Goal: Transaction & Acquisition: Purchase product/service

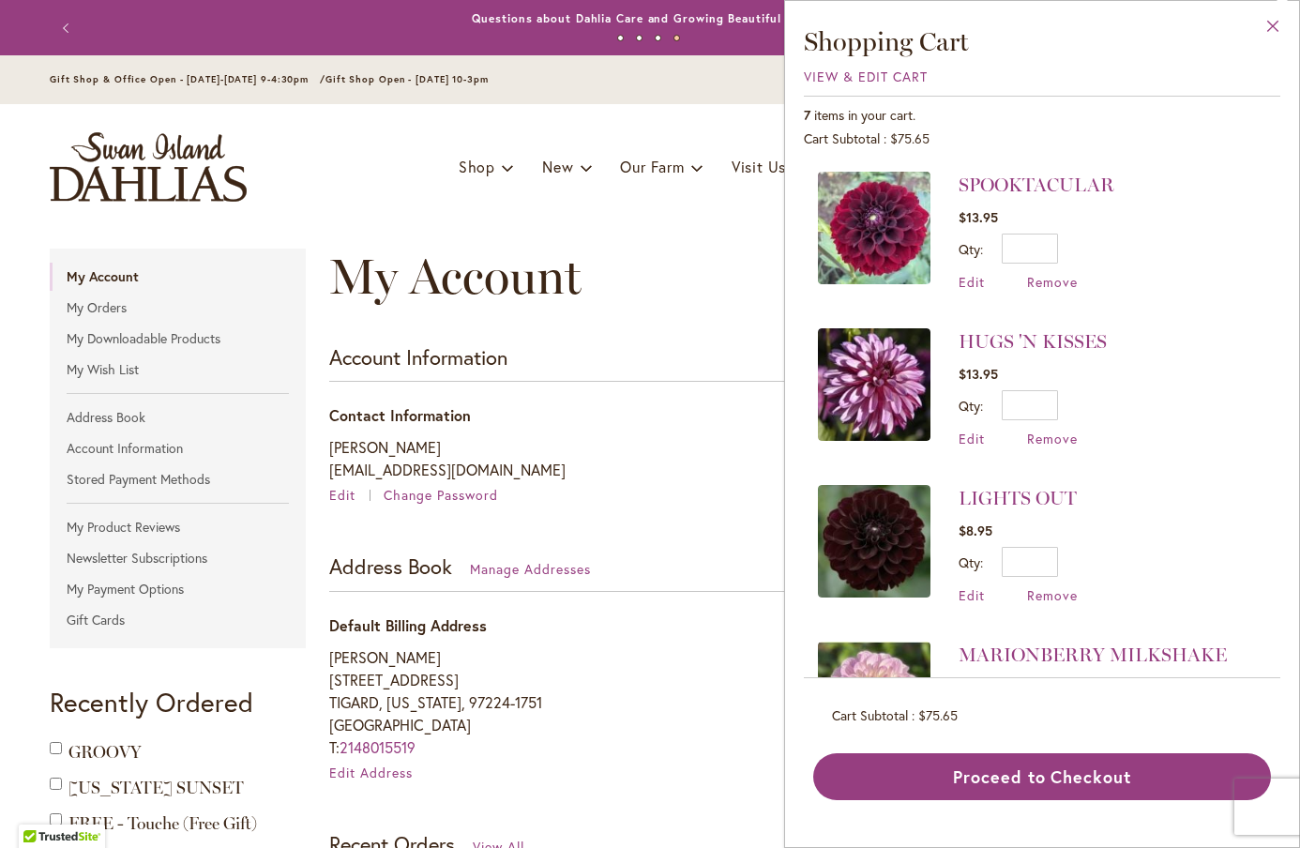
click at [1269, 20] on button "Close" at bounding box center [1274, 30] width 52 height 59
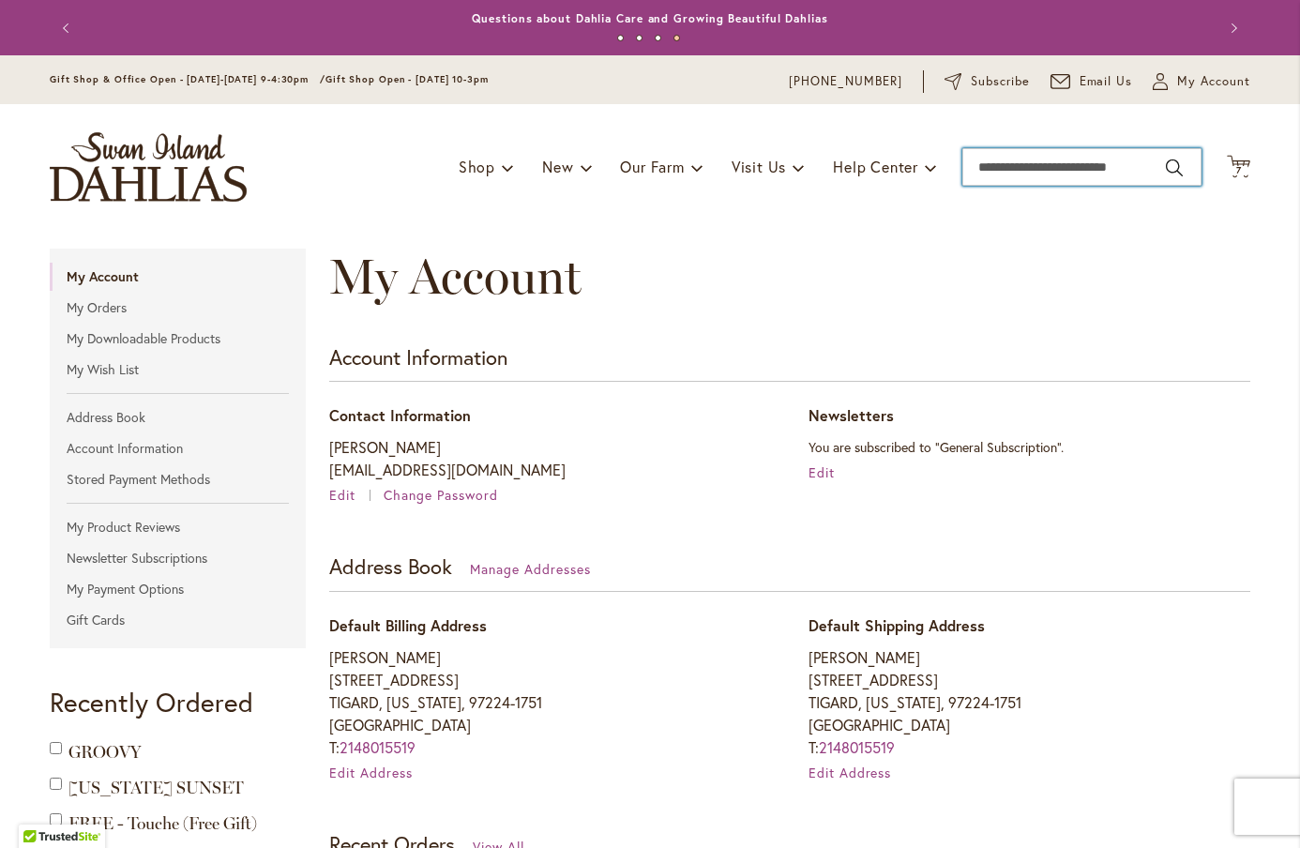
click at [1051, 176] on input "Search" at bounding box center [1082, 167] width 239 height 38
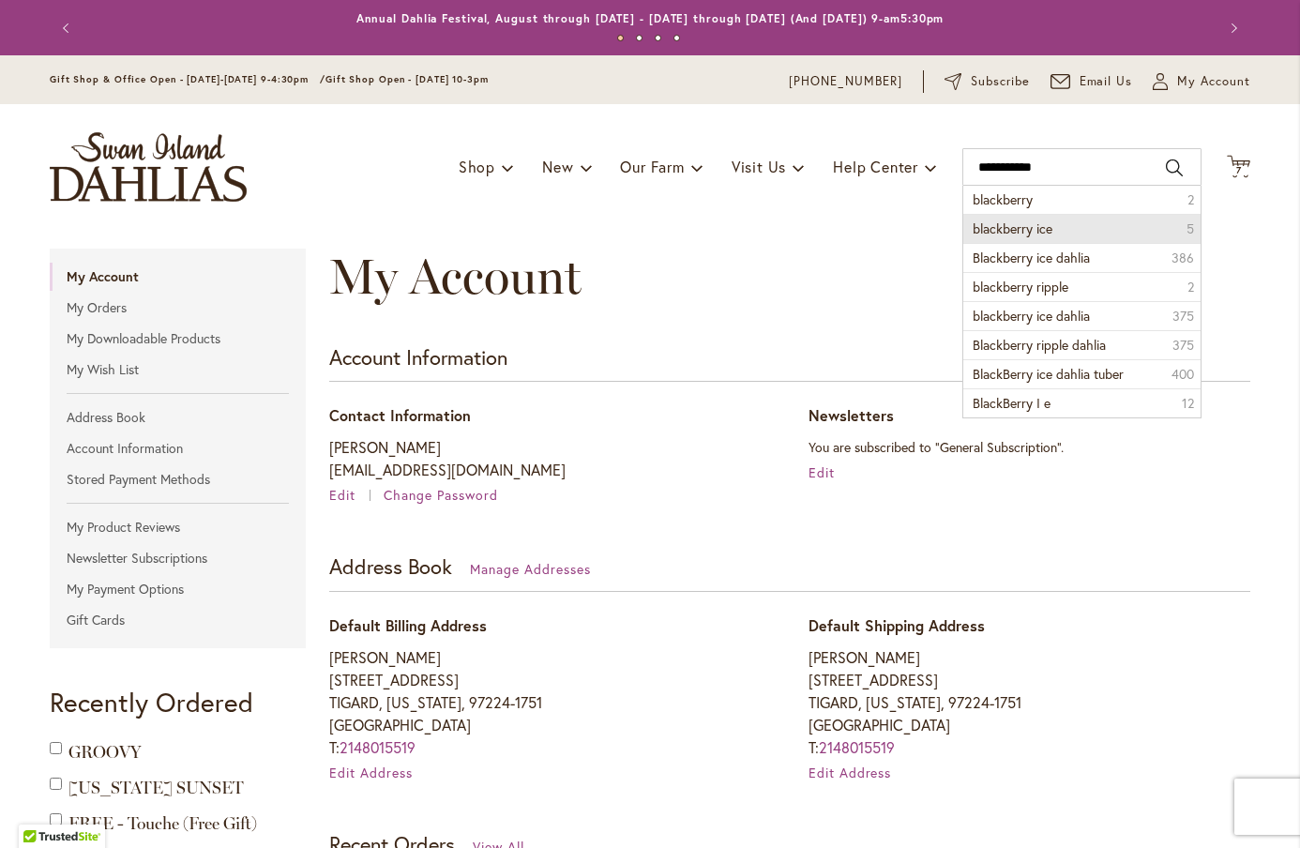
click at [1038, 230] on span "blackberry ice" at bounding box center [1013, 229] width 80 height 18
type input "**********"
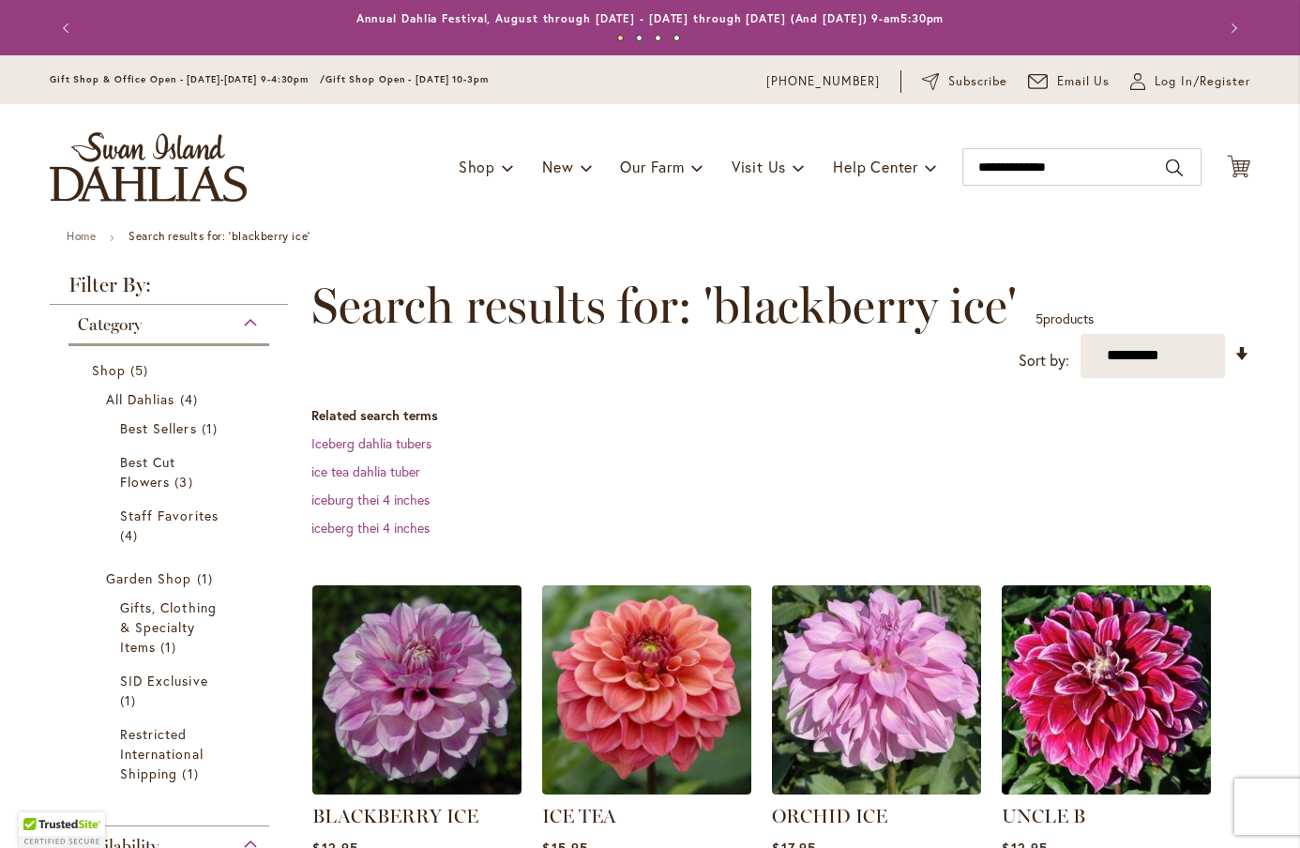
scroll to position [200, 0]
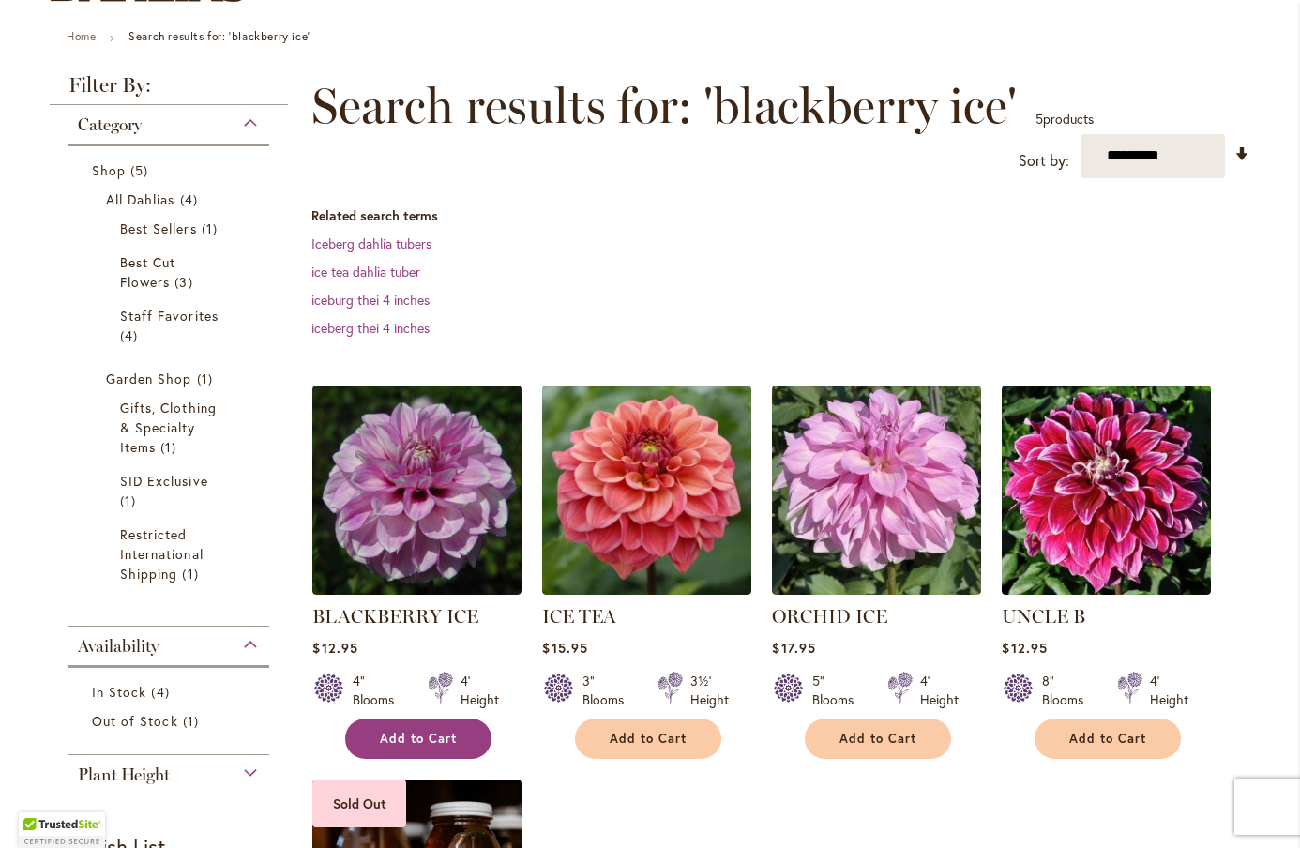
click at [412, 739] on span "Add to Cart" at bounding box center [418, 739] width 77 height 16
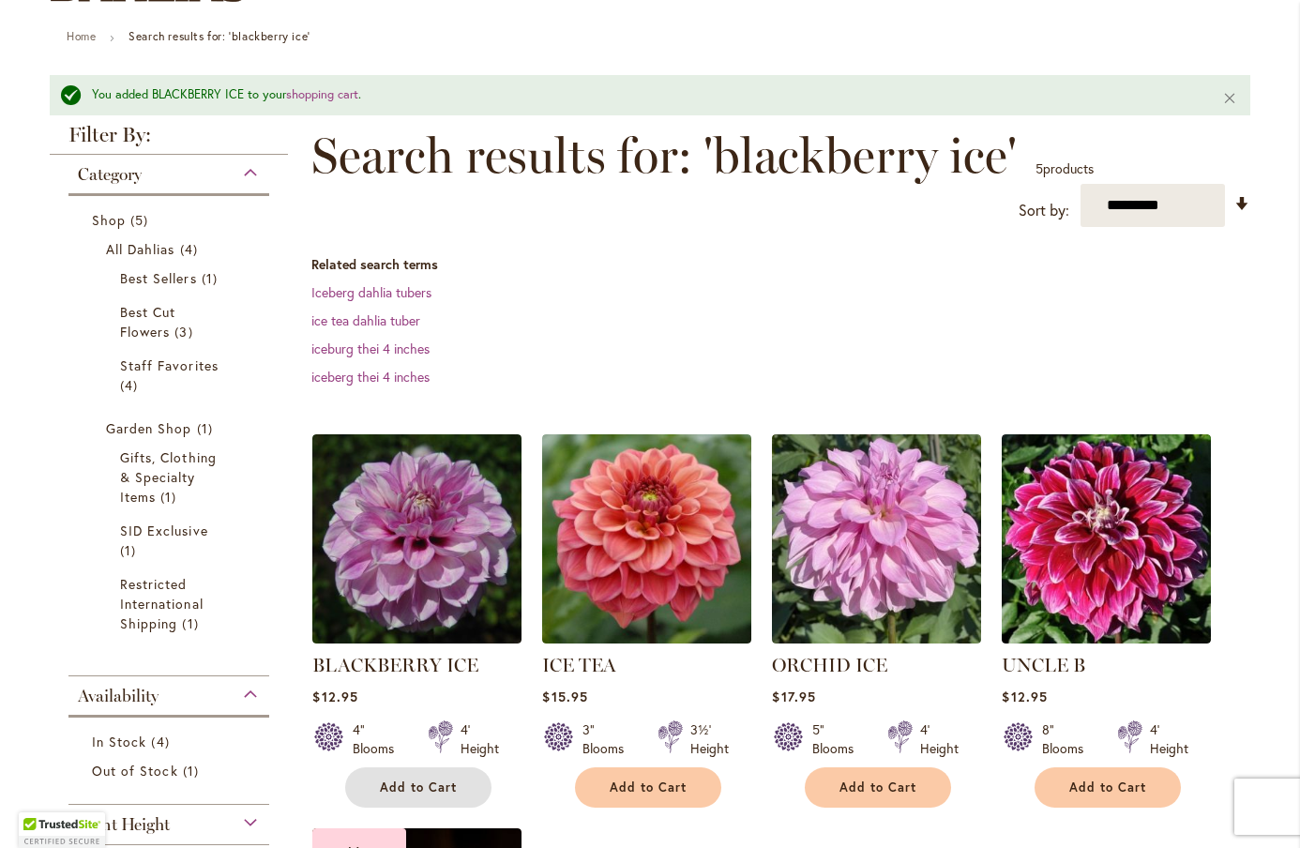
scroll to position [55, 0]
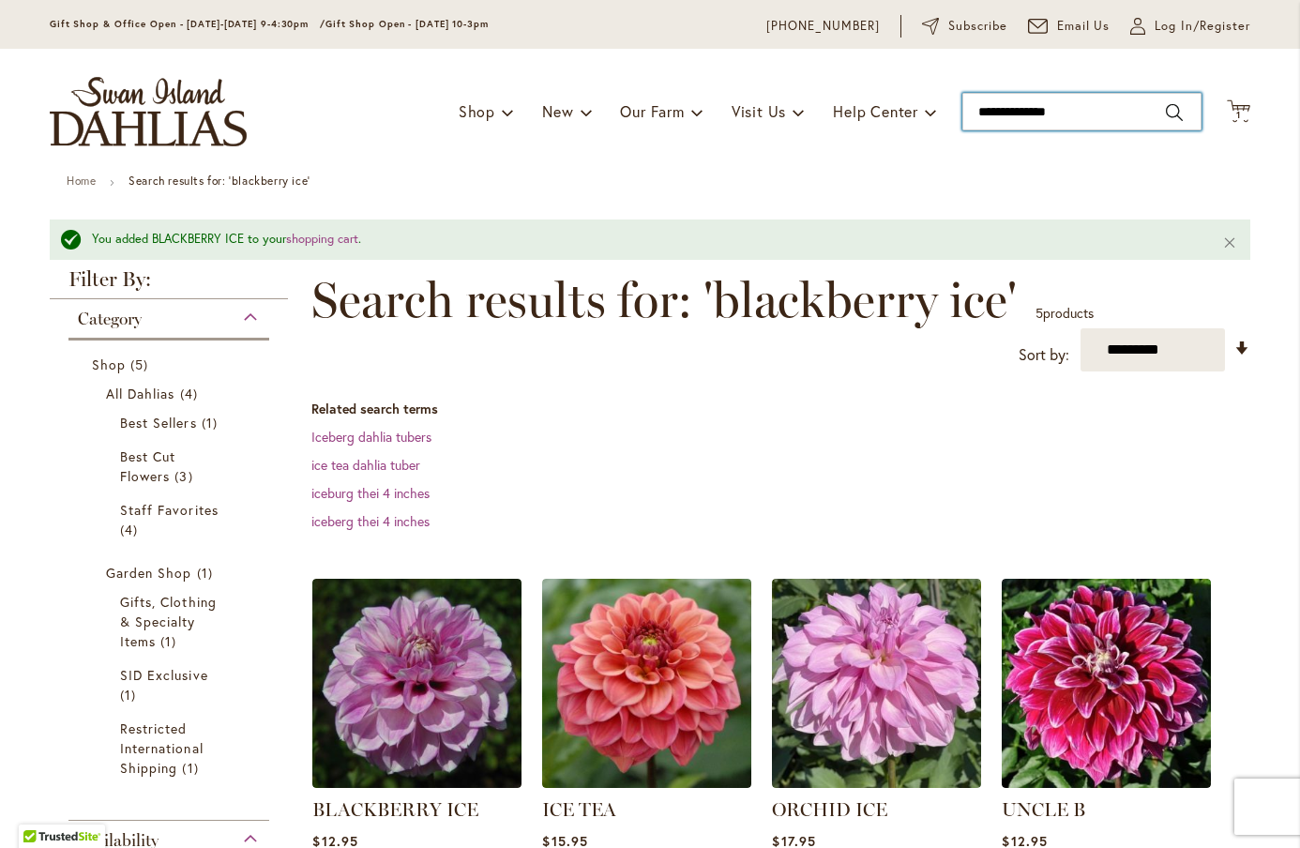
click at [1025, 116] on input "**********" at bounding box center [1082, 112] width 239 height 38
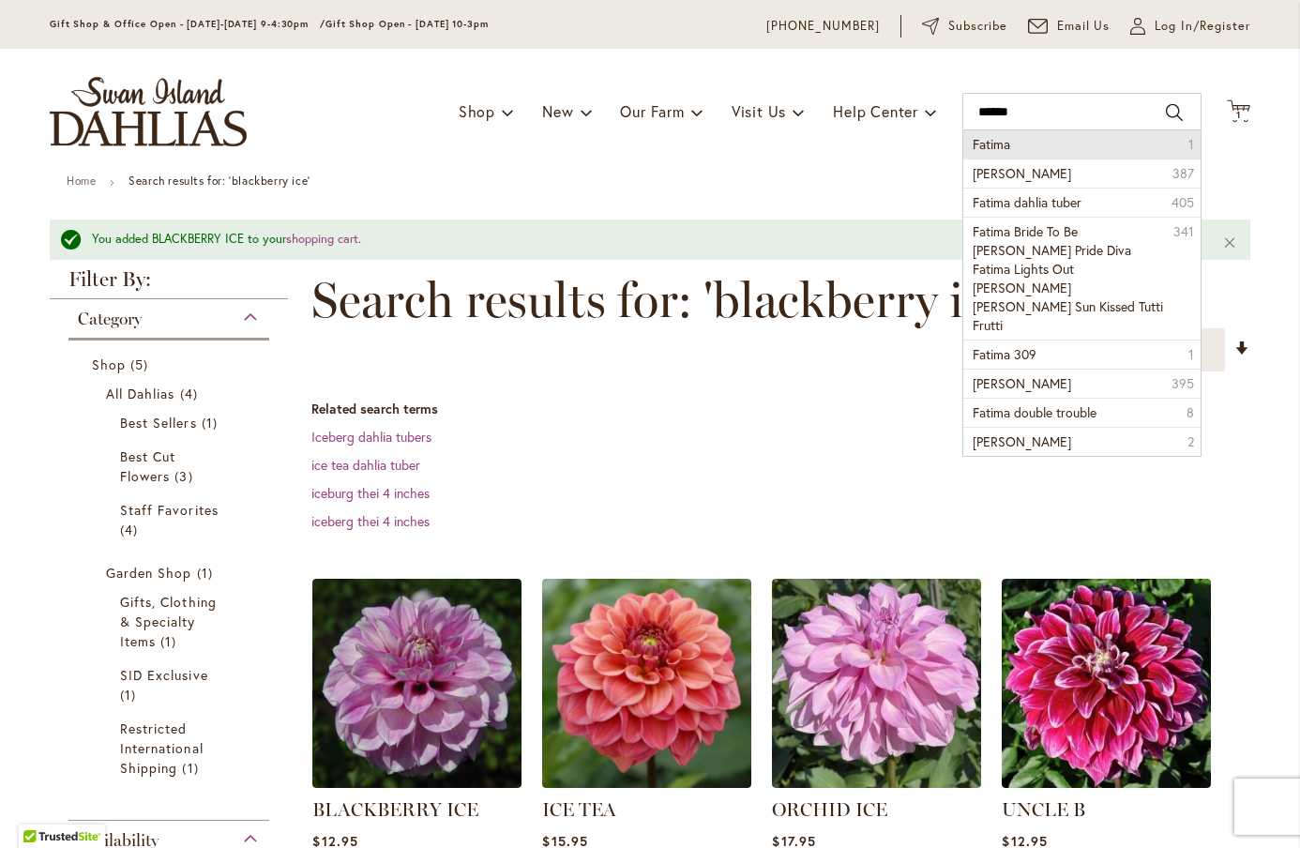
click at [1024, 145] on li "Fatima 1" at bounding box center [1082, 144] width 237 height 28
type input "******"
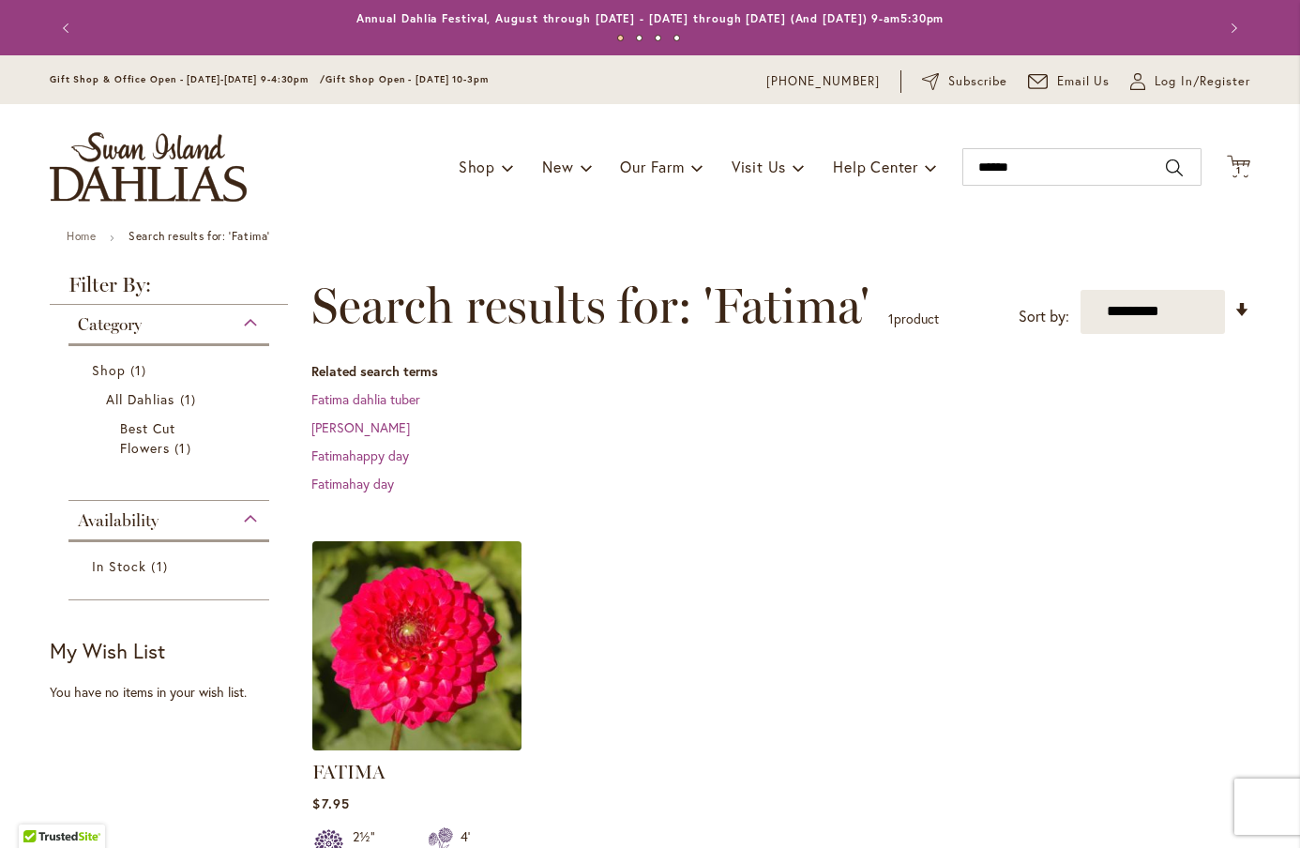
scroll to position [191, 0]
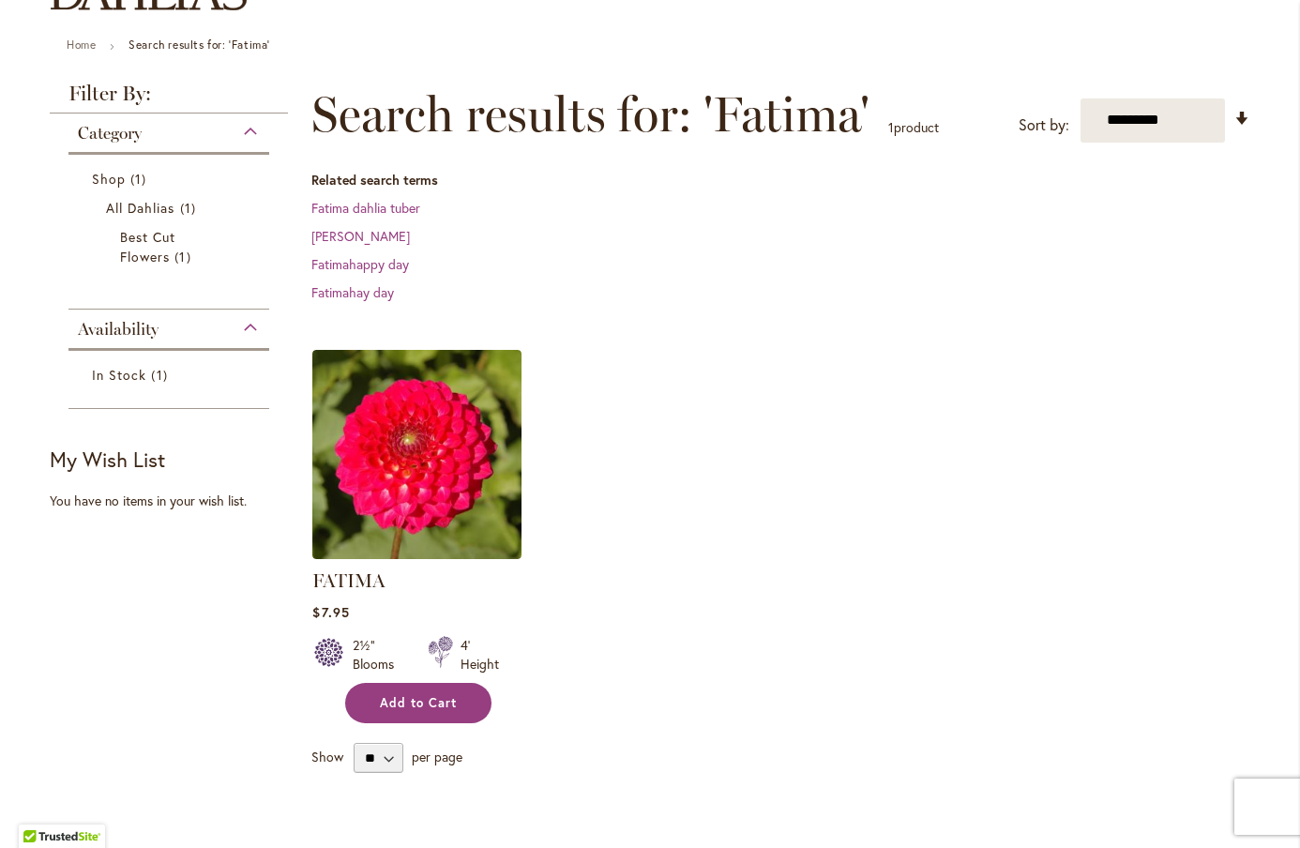
click at [418, 702] on span "Add to Cart" at bounding box center [418, 703] width 77 height 16
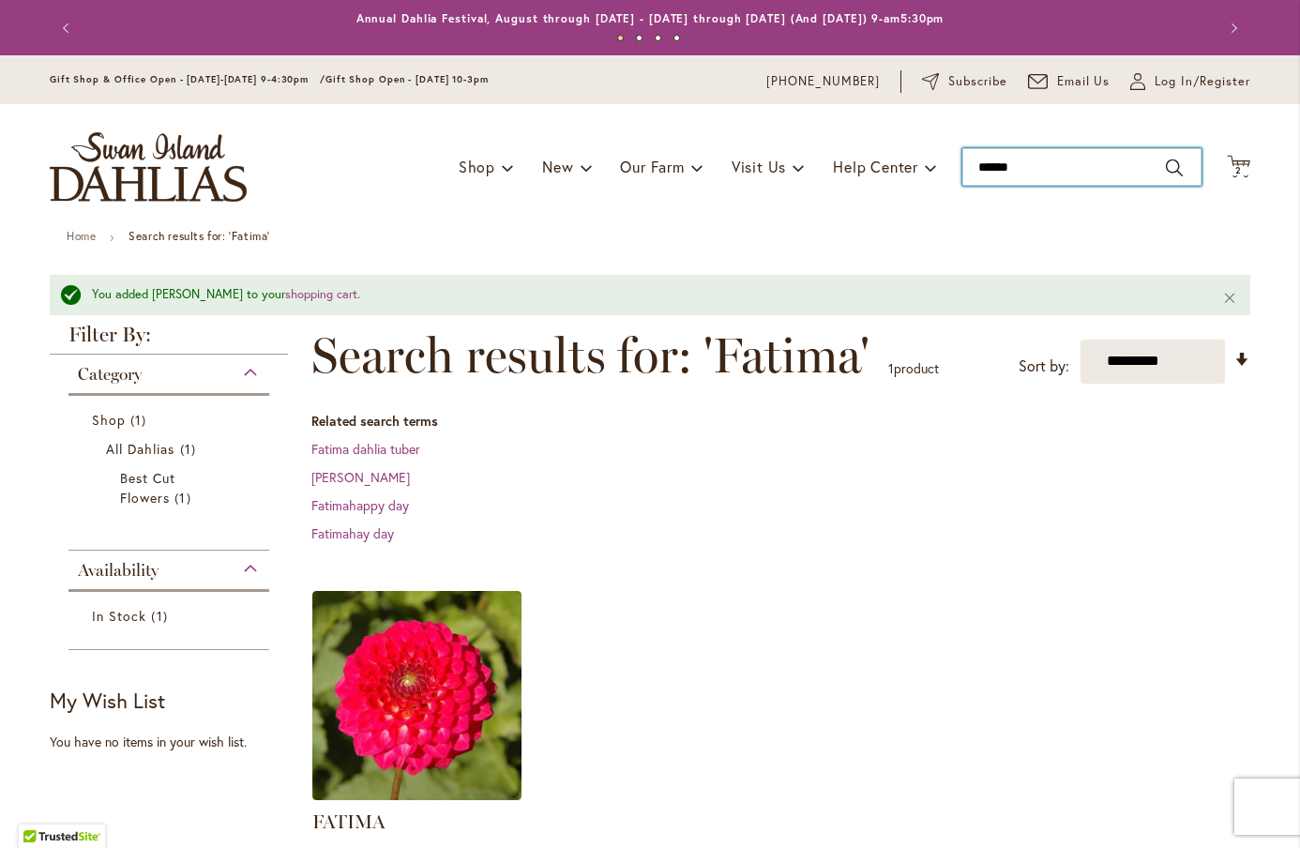
click at [1061, 158] on input "******" at bounding box center [1082, 167] width 239 height 38
type input "*********"
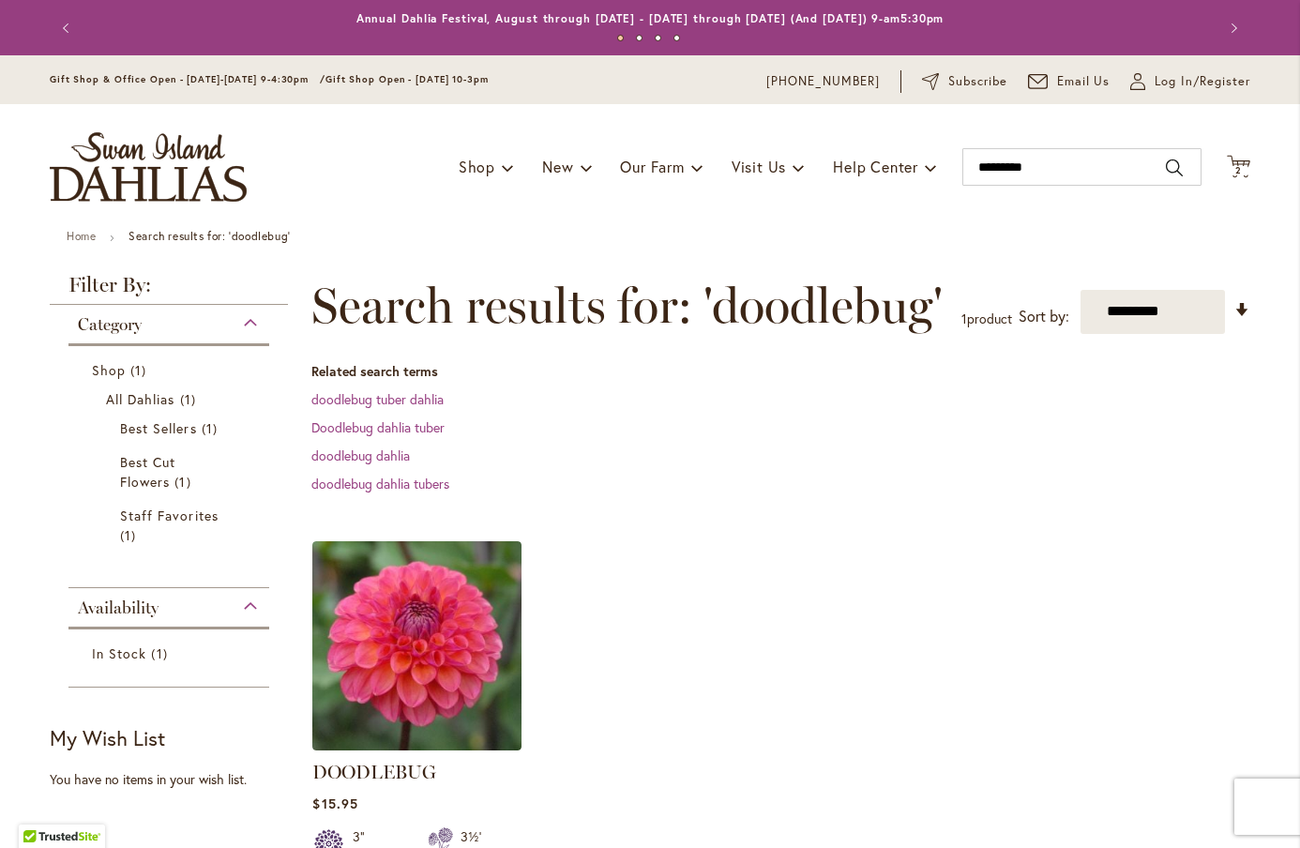
scroll to position [141, 0]
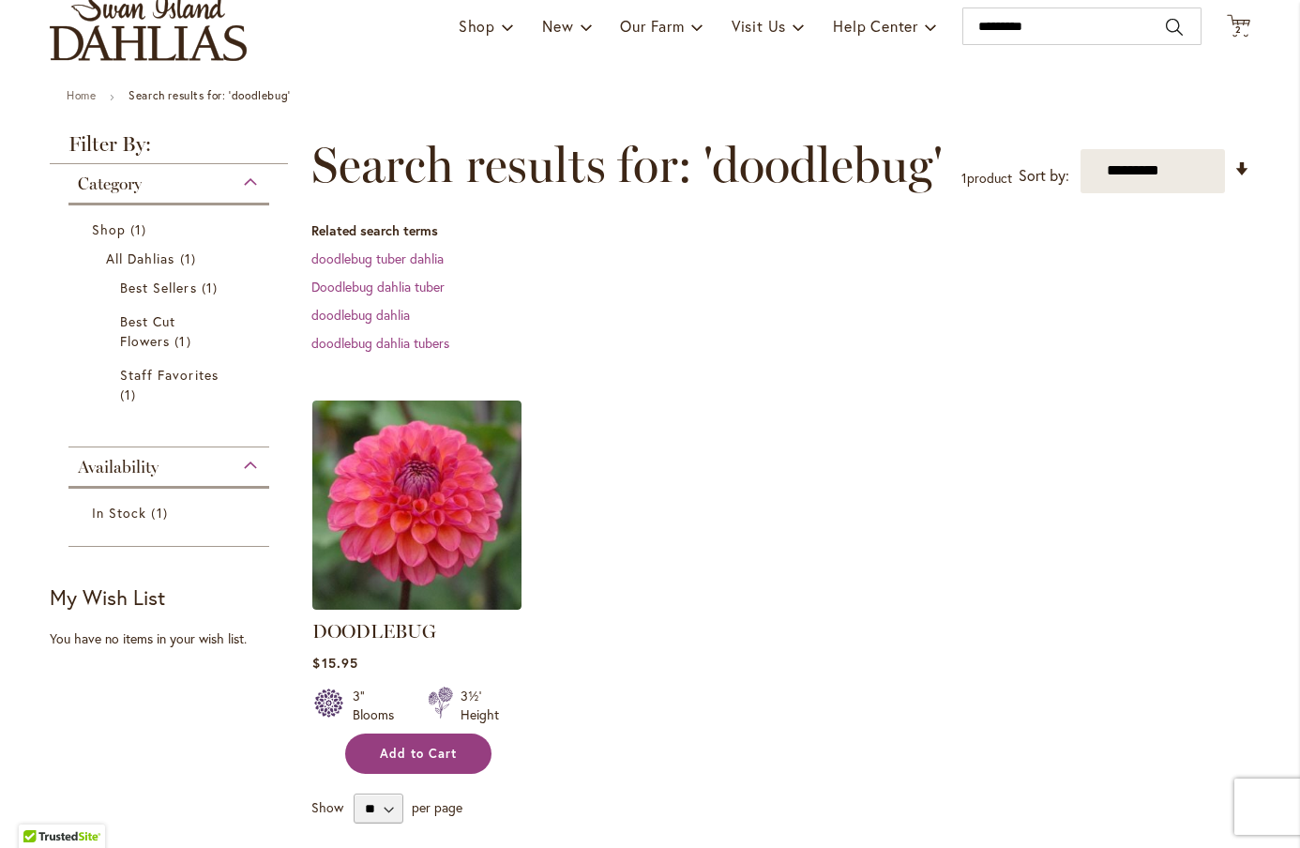
click at [444, 755] on span "Add to Cart" at bounding box center [418, 754] width 77 height 16
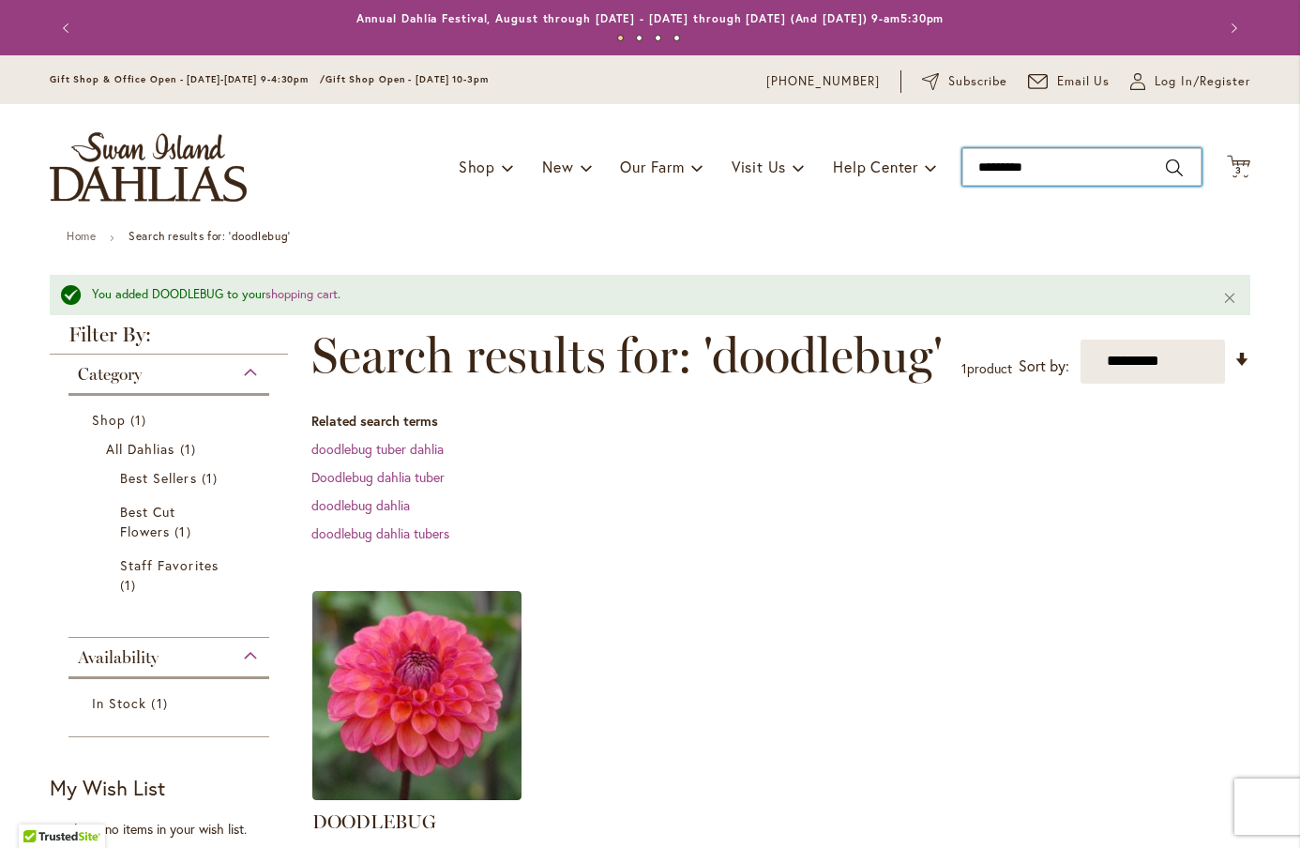
click at [1073, 151] on input "*********" at bounding box center [1082, 167] width 239 height 38
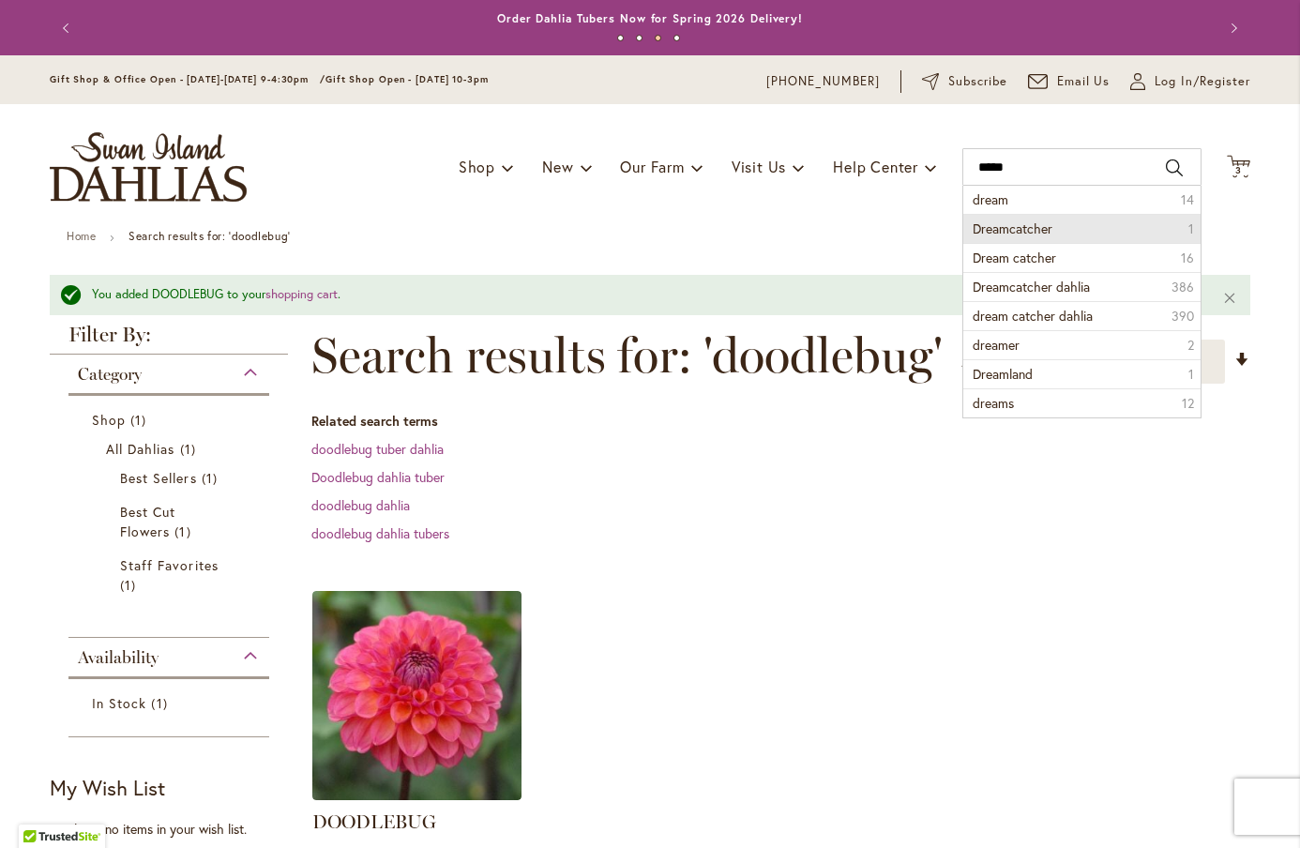
click at [1071, 220] on li "Dreamcatcher 1" at bounding box center [1082, 228] width 237 height 29
type input "**********"
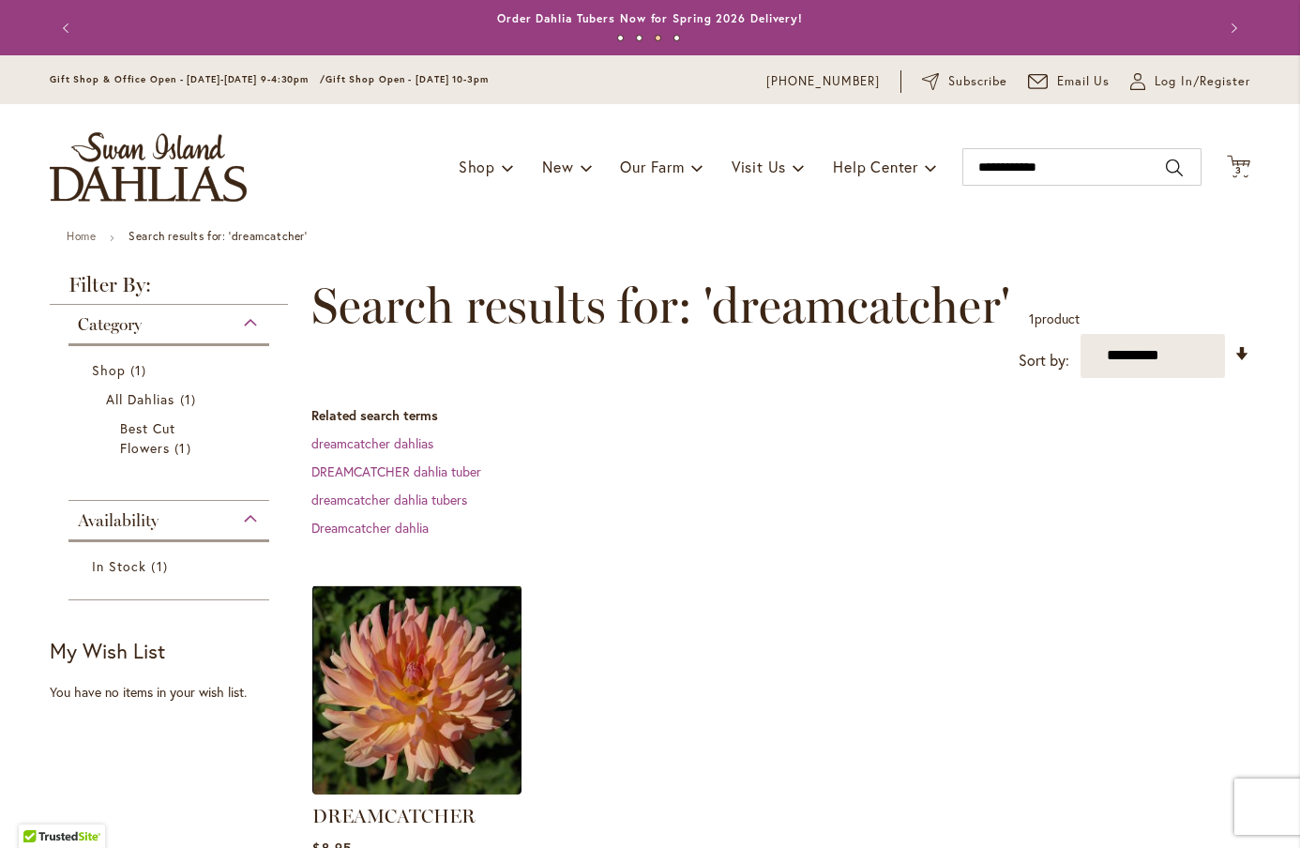
click at [1049, 189] on div "Toggle Nav Shop Dahlia Tubers Collections Fresh Cut Dahlias Gardening Supplies …" at bounding box center [650, 167] width 1238 height 126
click at [1035, 175] on input "**********" at bounding box center [1082, 167] width 239 height 38
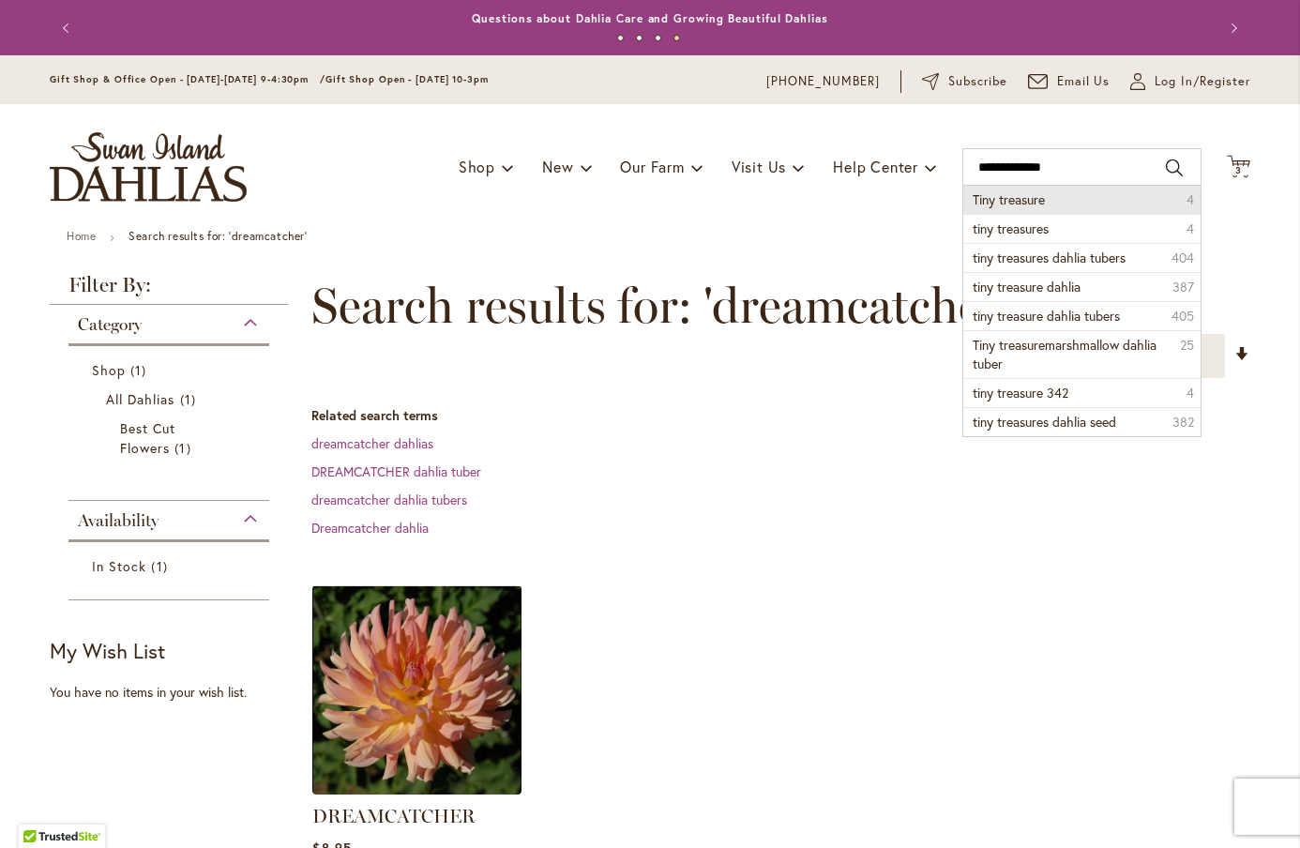
click at [1045, 204] on span "Tiny treasure" at bounding box center [1009, 199] width 72 height 18
type input "**********"
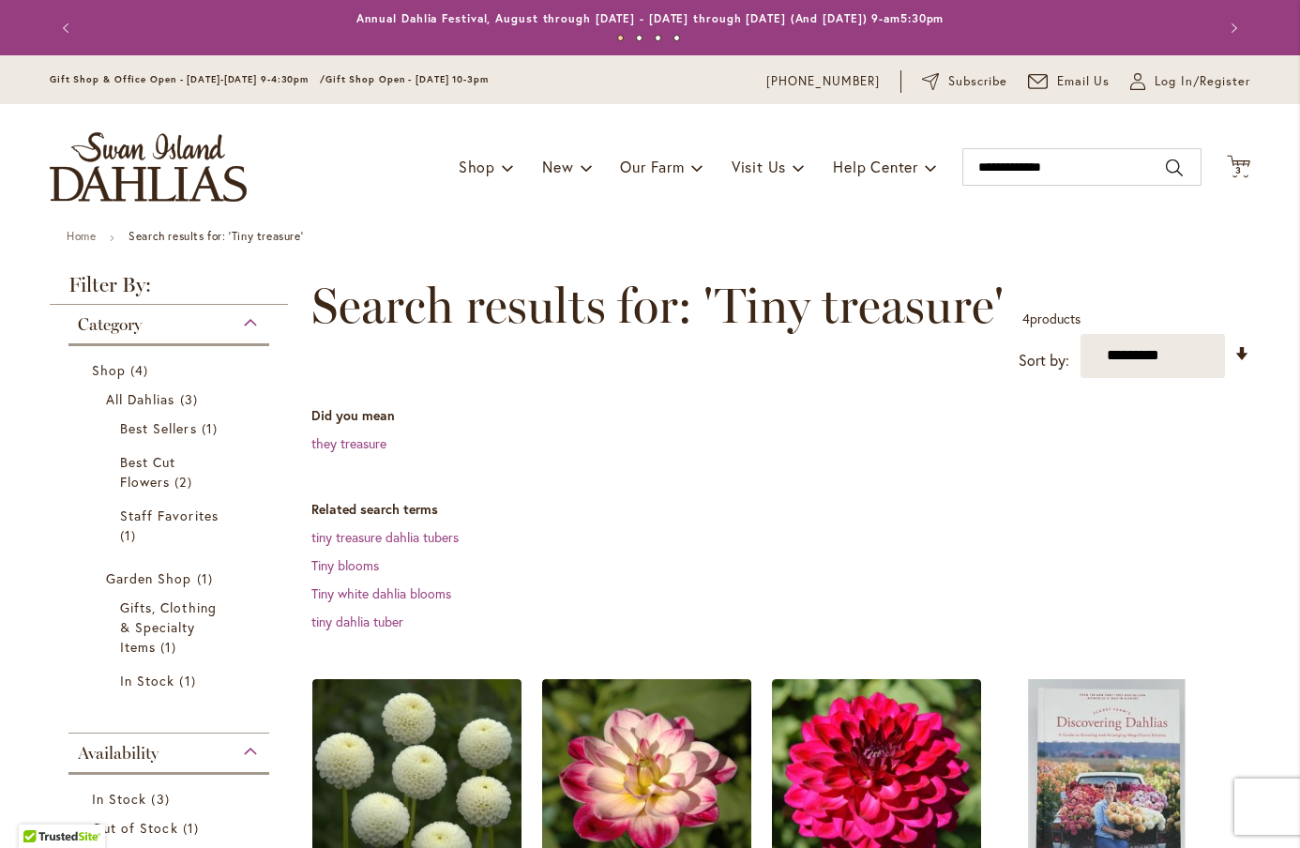
scroll to position [301, 0]
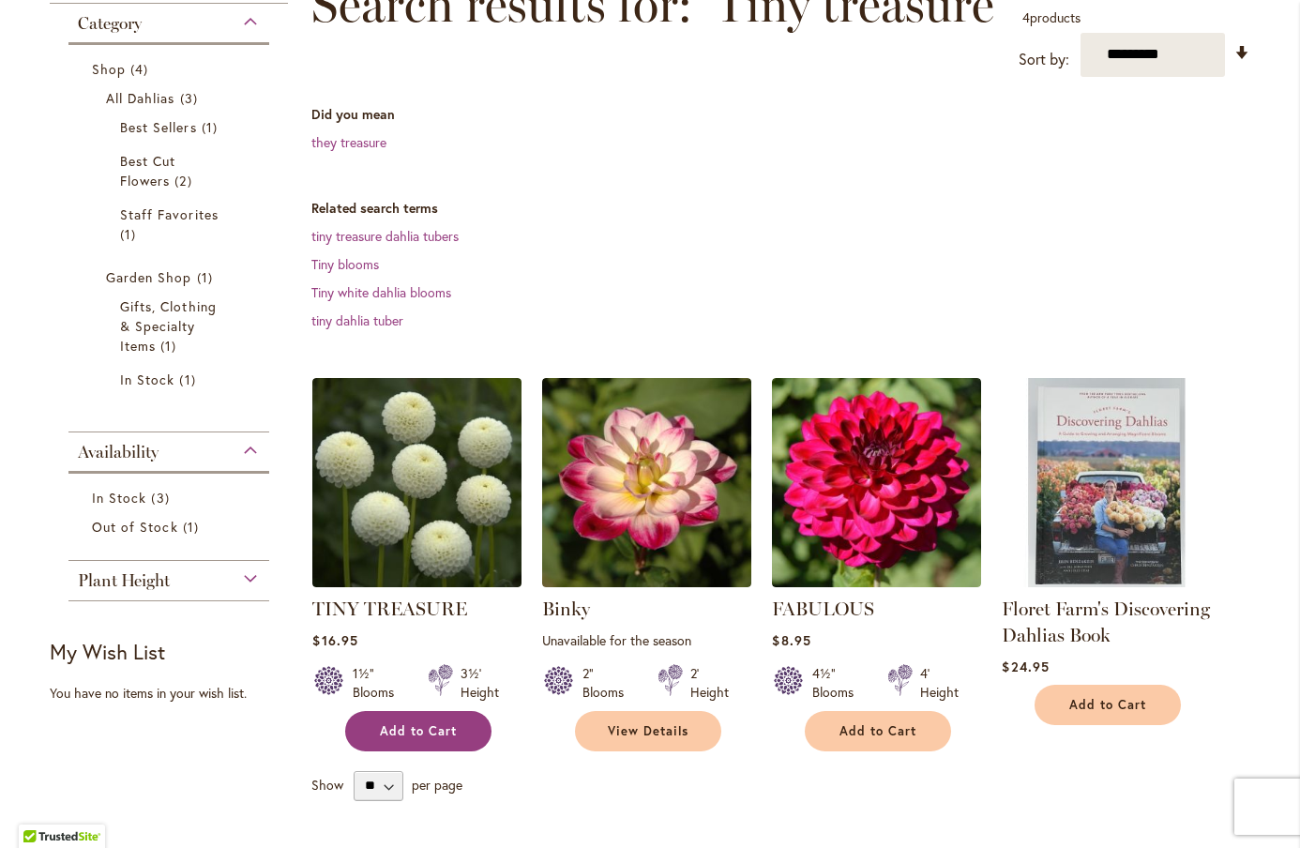
click at [431, 735] on span "Add to Cart" at bounding box center [418, 731] width 77 height 16
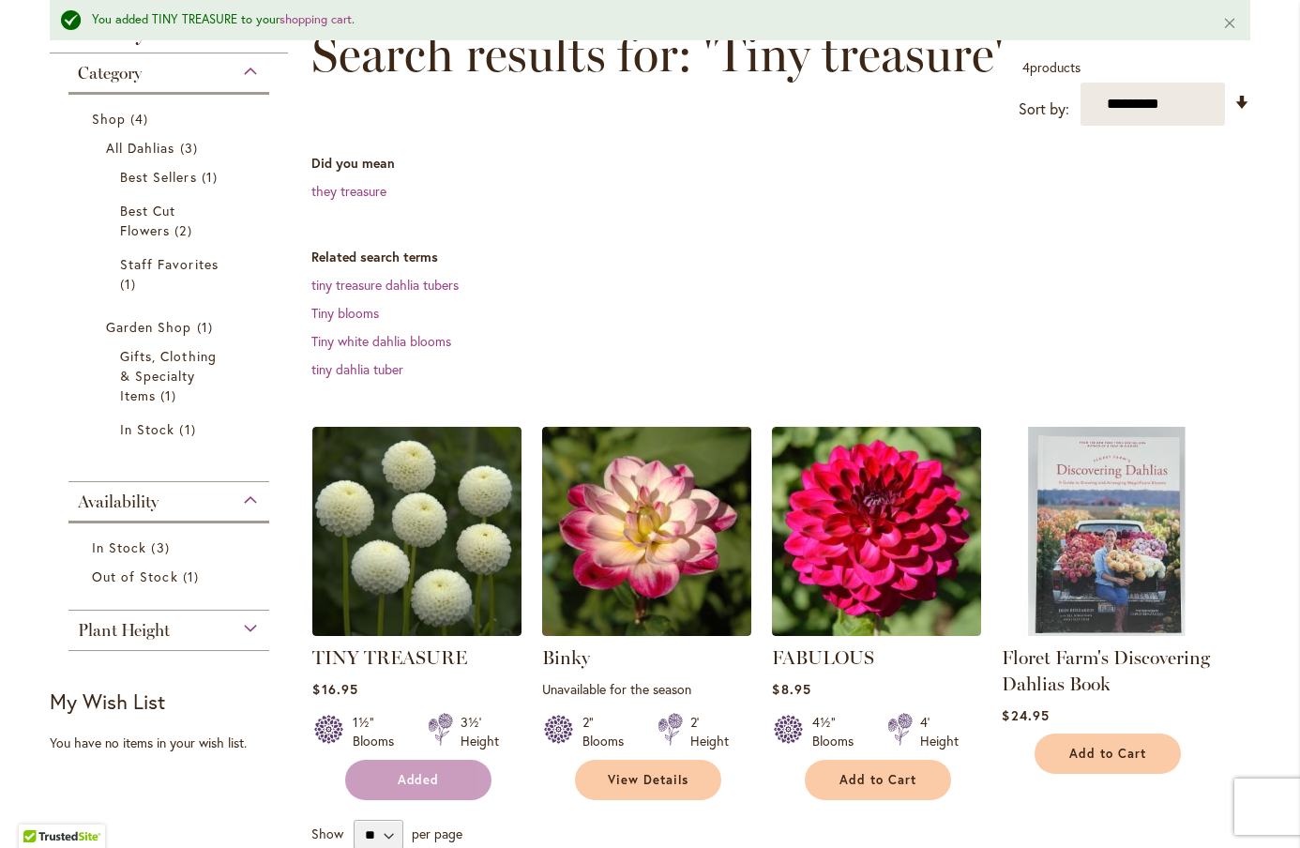
scroll to position [350, 0]
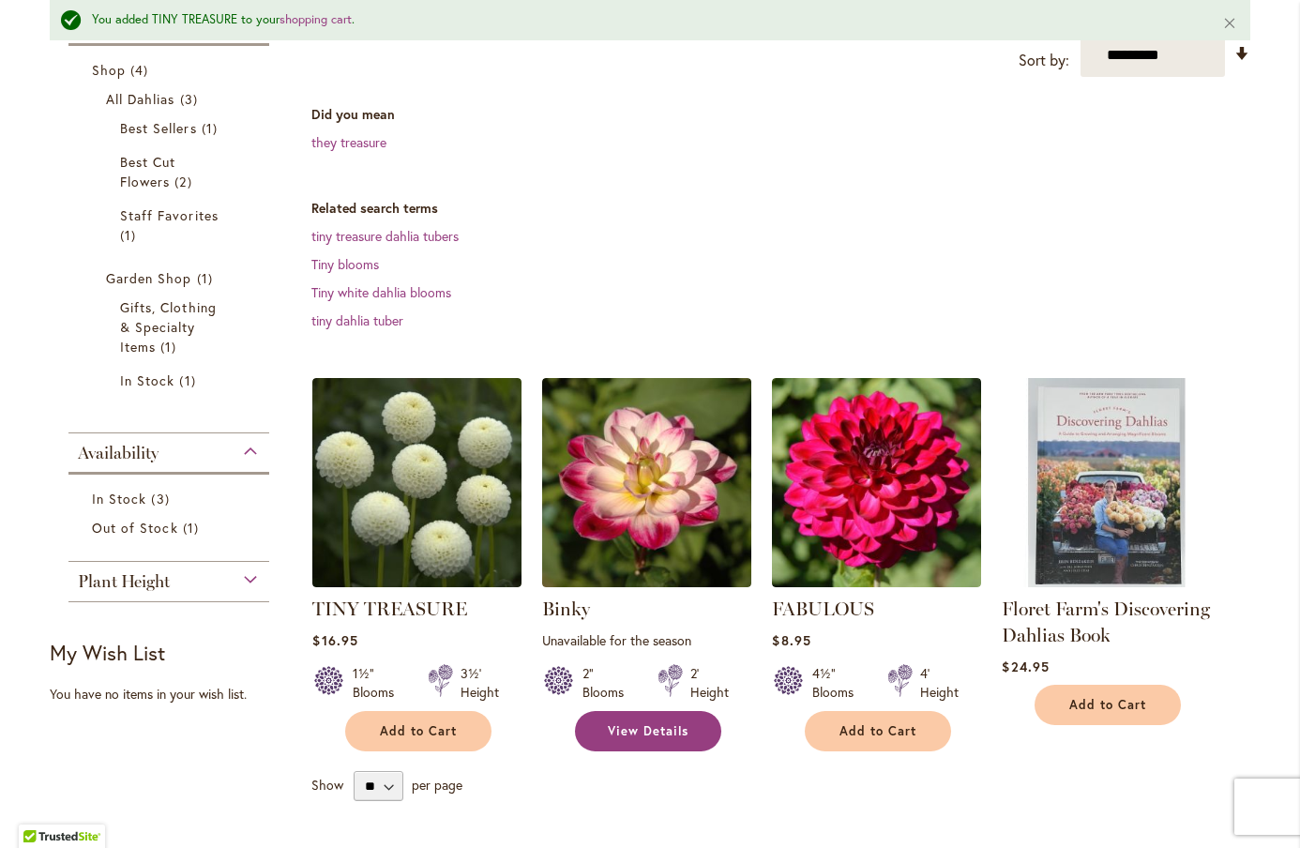
click at [619, 733] on span "View Details" at bounding box center [648, 731] width 81 height 16
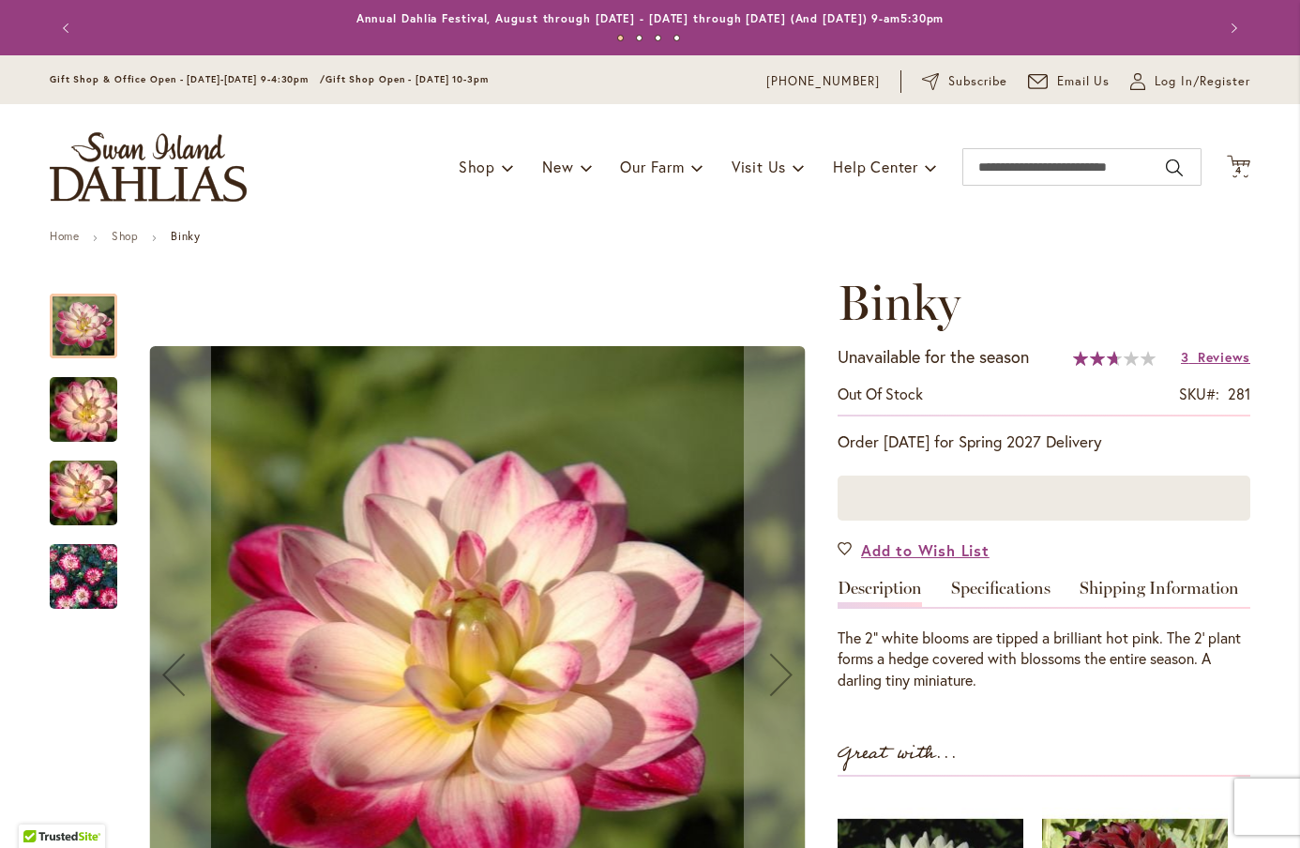
scroll to position [206, 0]
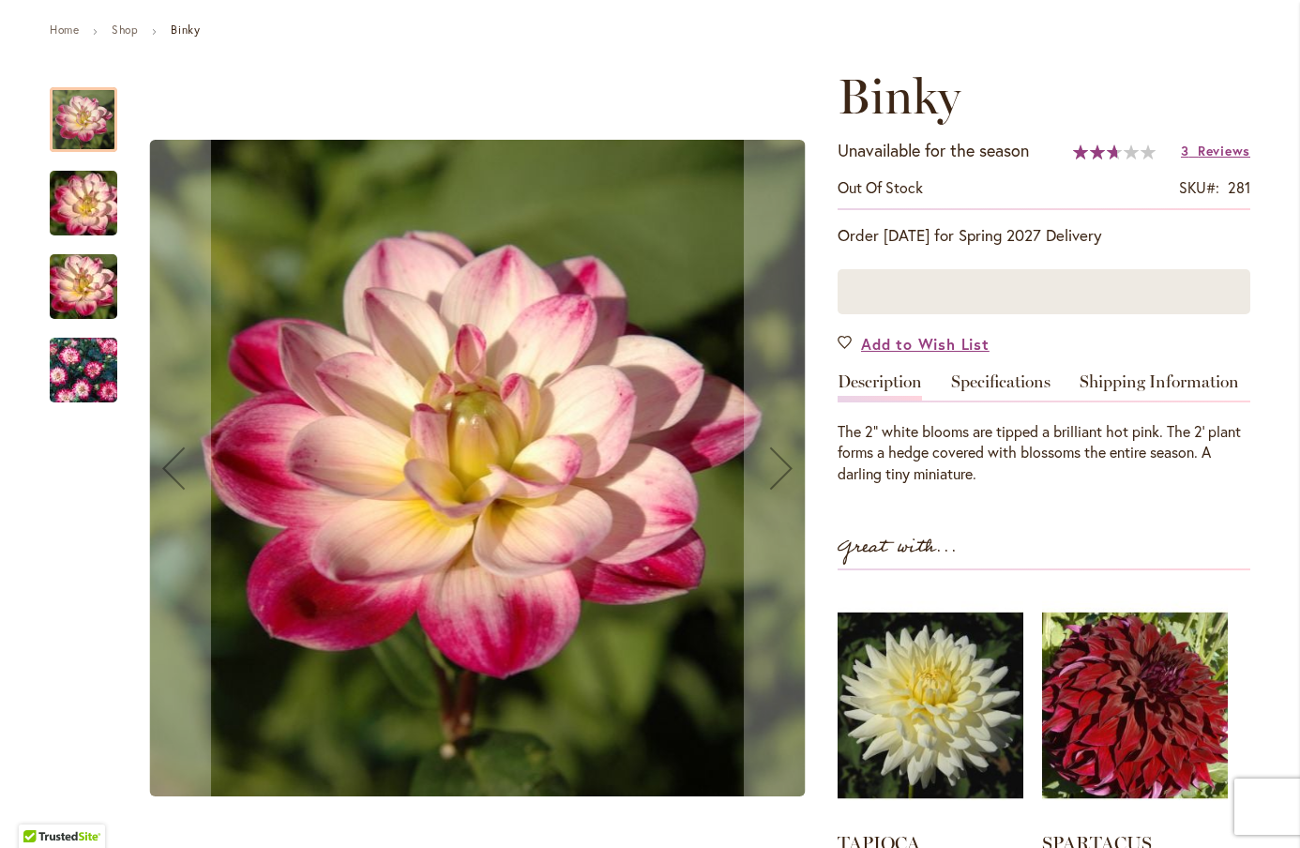
click at [95, 210] on img "Binky" at bounding box center [83, 204] width 135 height 90
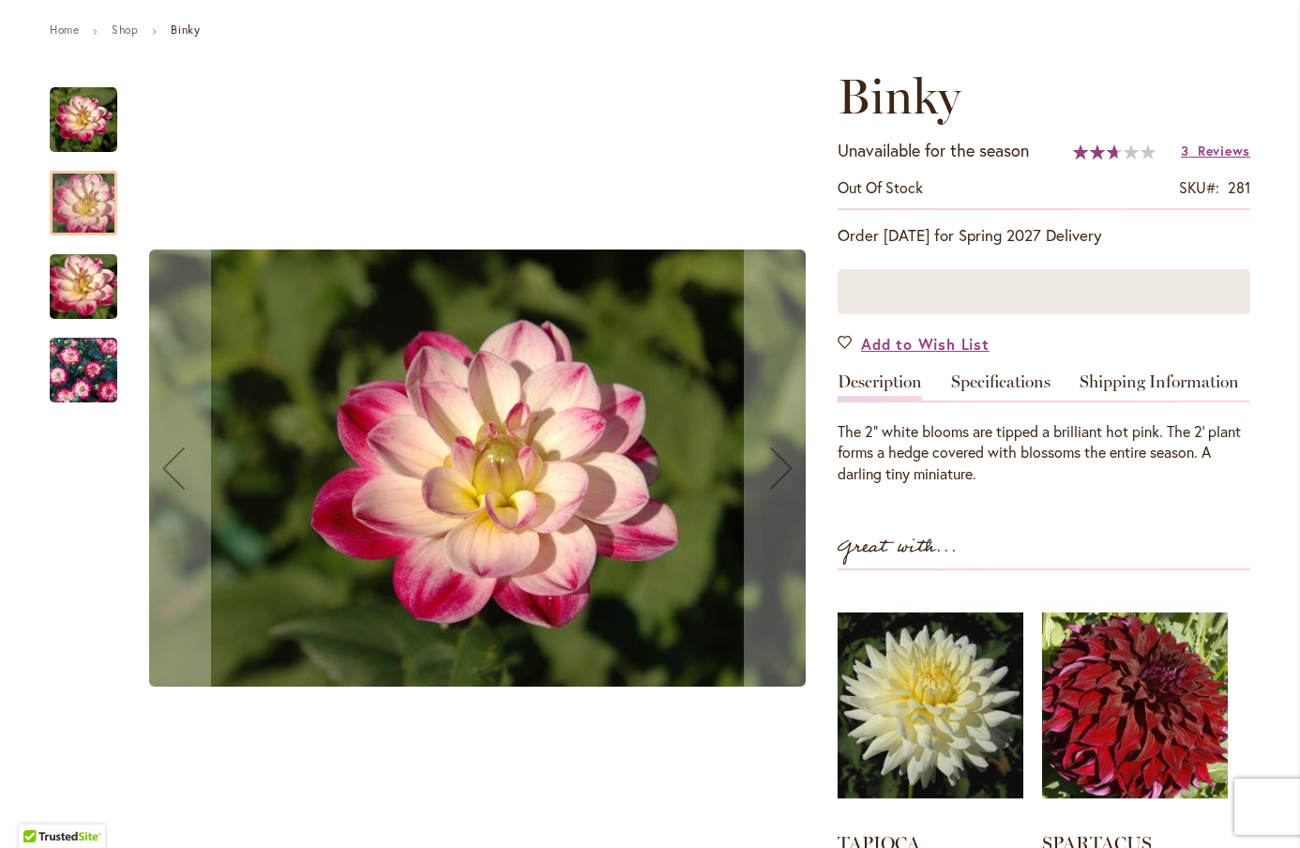
click at [93, 293] on img "Binky" at bounding box center [83, 287] width 135 height 90
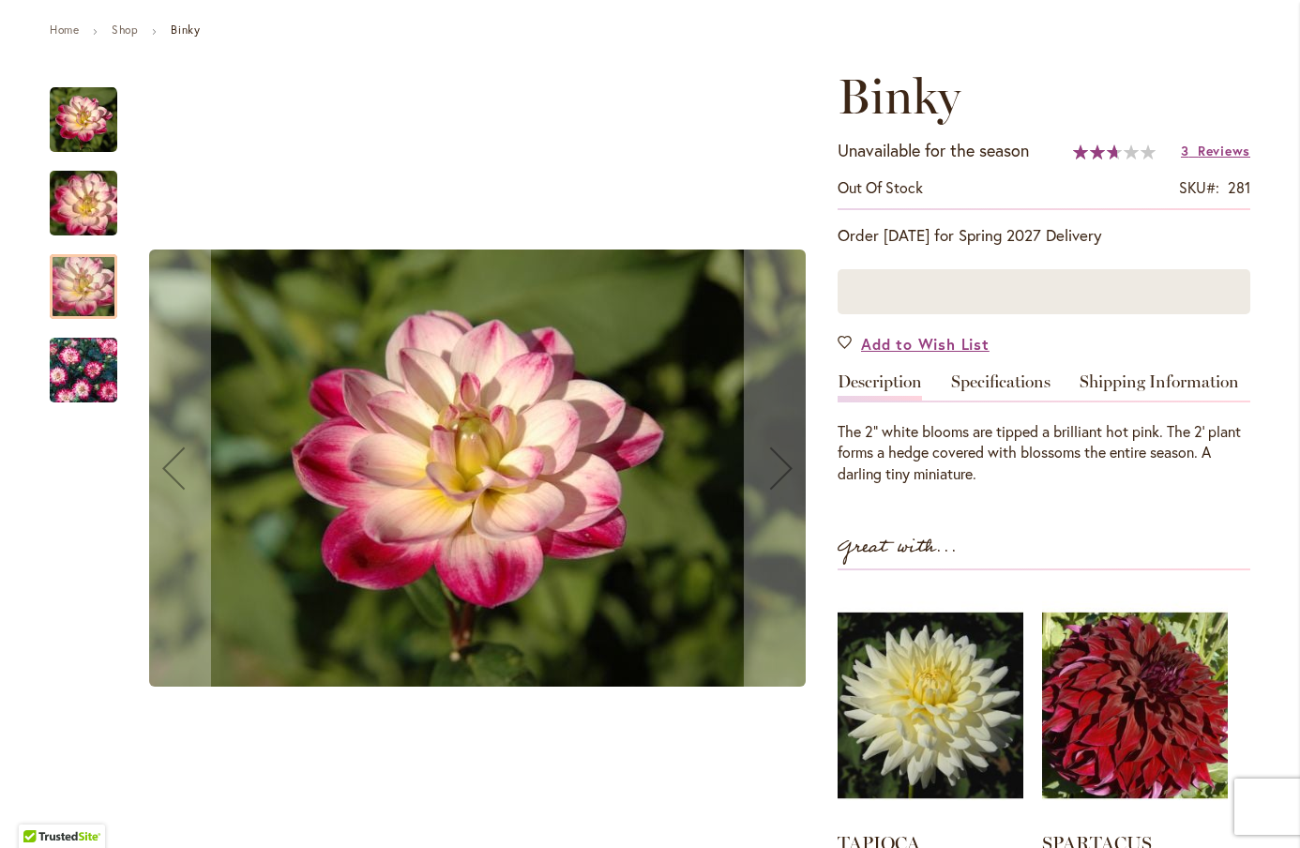
click at [97, 357] on img "Binky" at bounding box center [83, 371] width 135 height 90
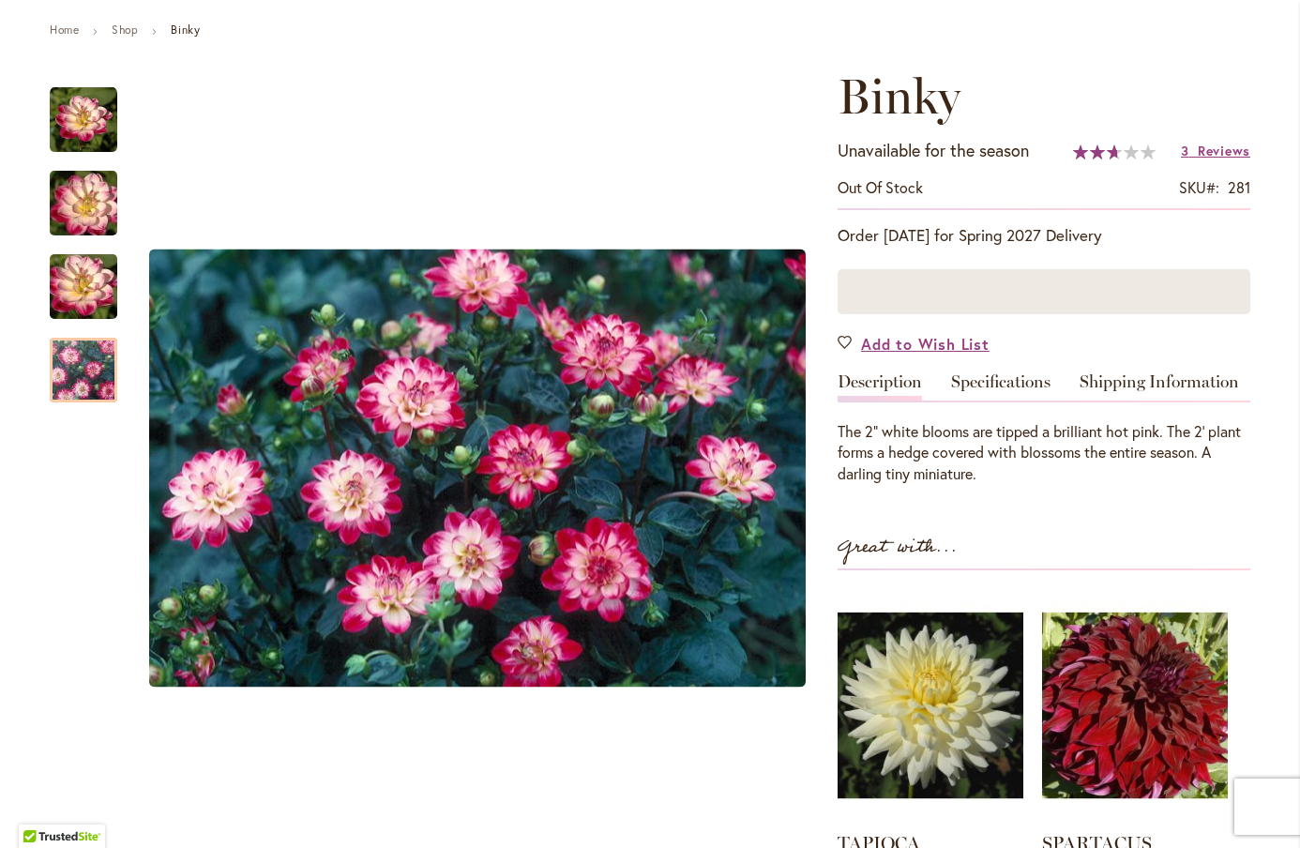
scroll to position [0, 0]
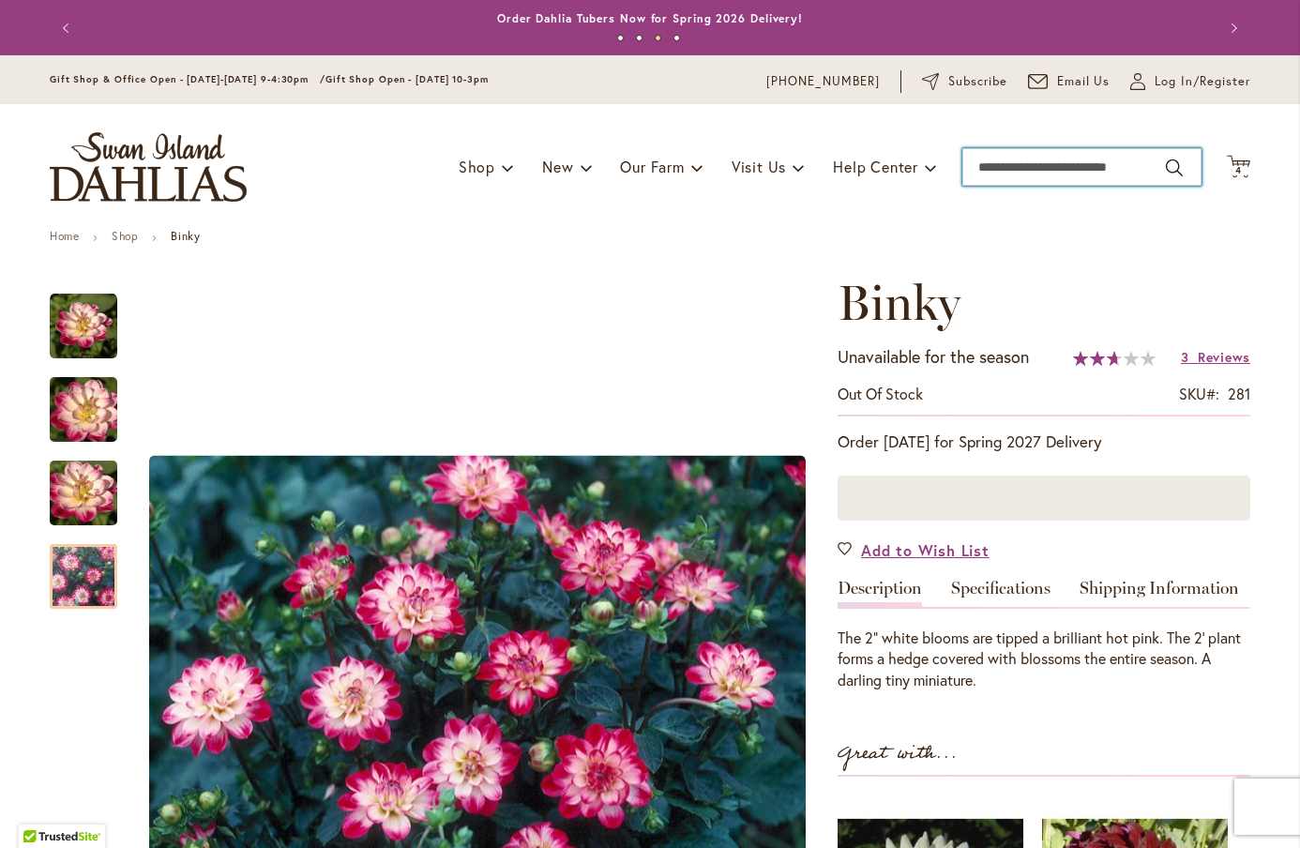
click at [1018, 168] on input "Search" at bounding box center [1082, 167] width 239 height 38
type input "*********"
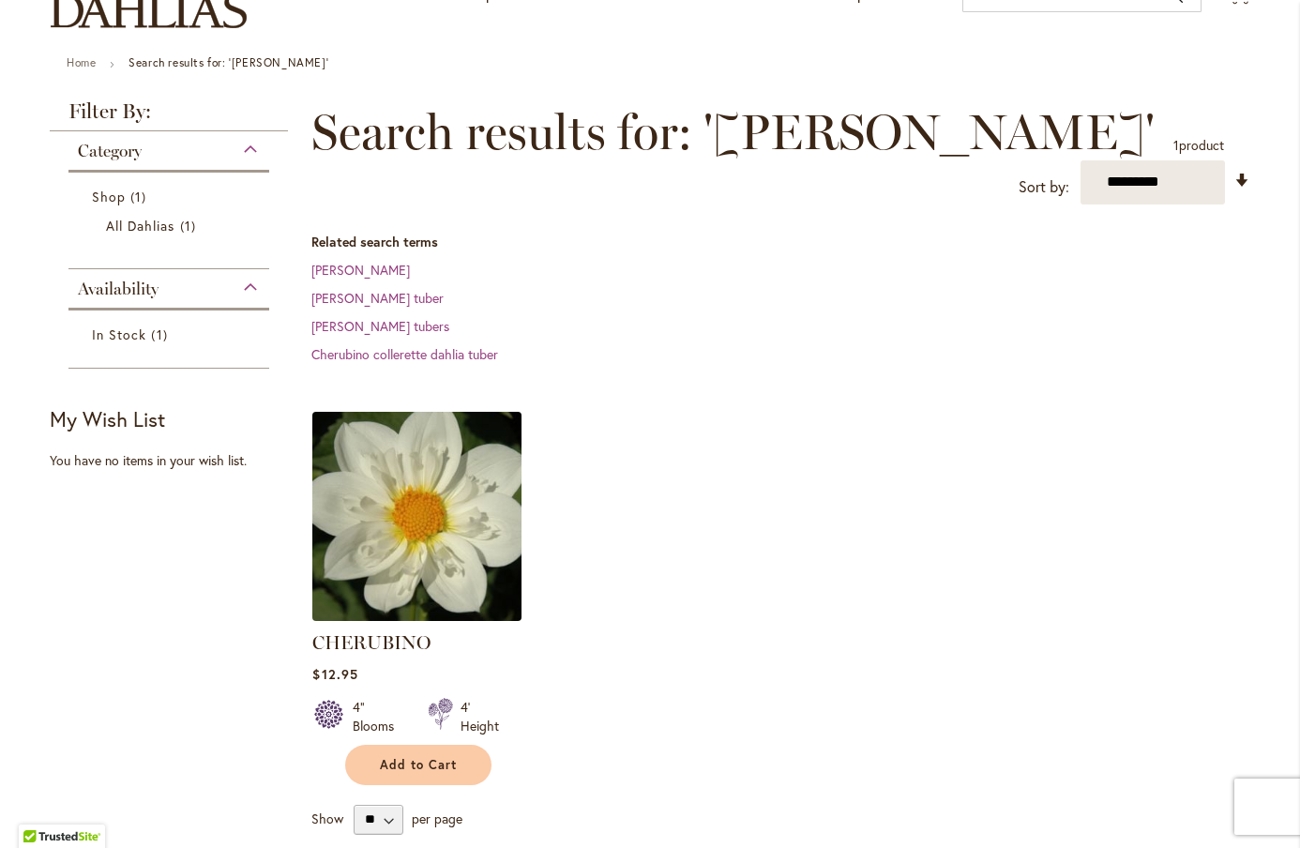
scroll to position [177, 0]
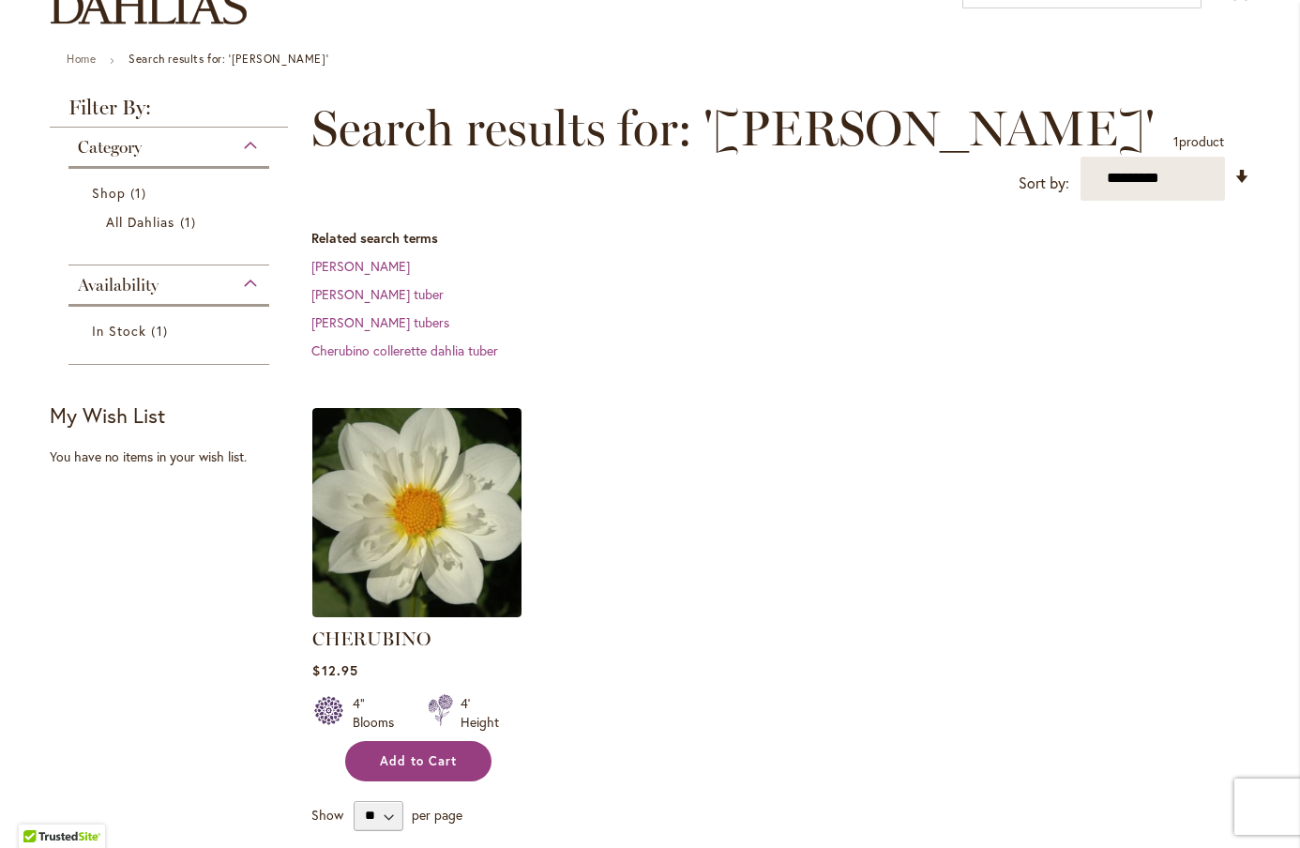
click at [402, 741] on button "Add to Cart" at bounding box center [418, 761] width 146 height 40
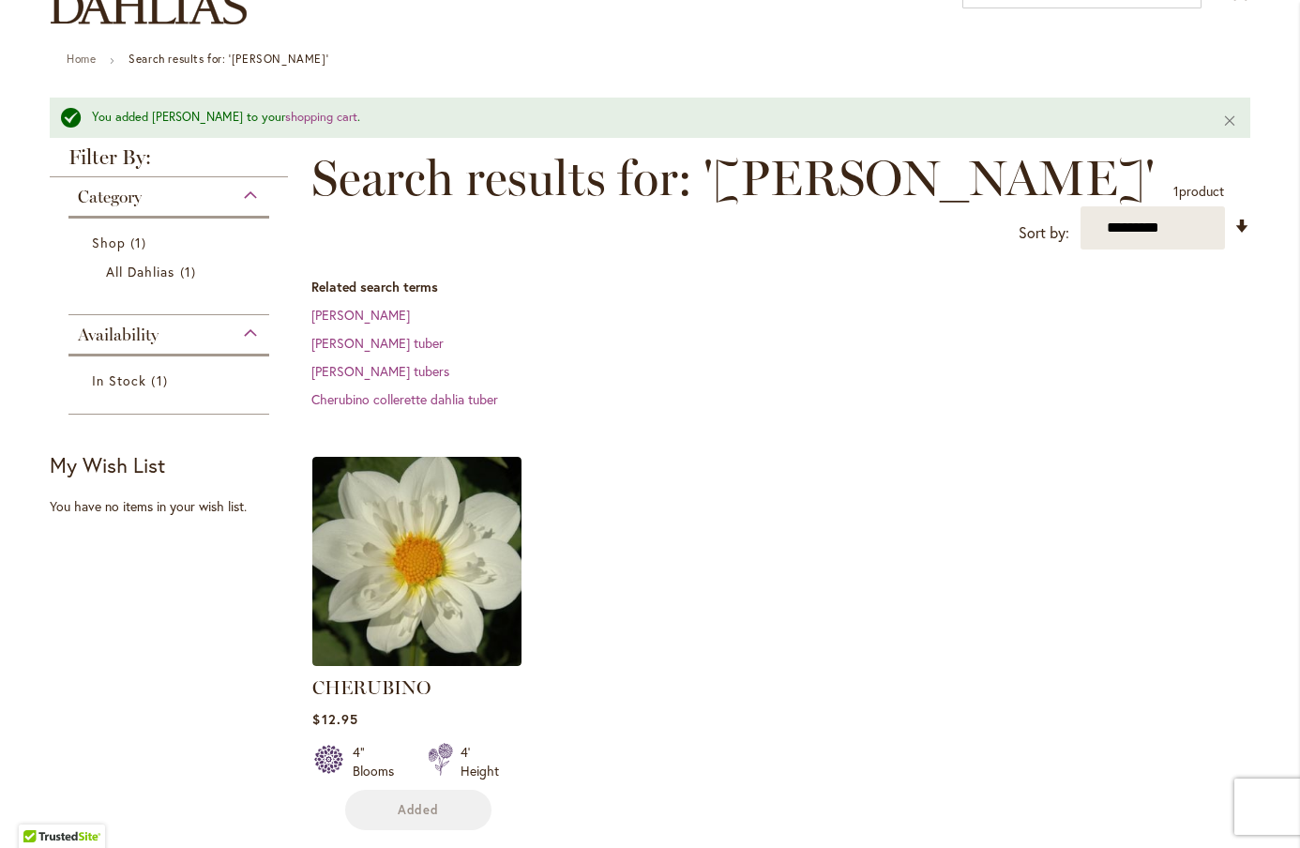
scroll to position [0, 0]
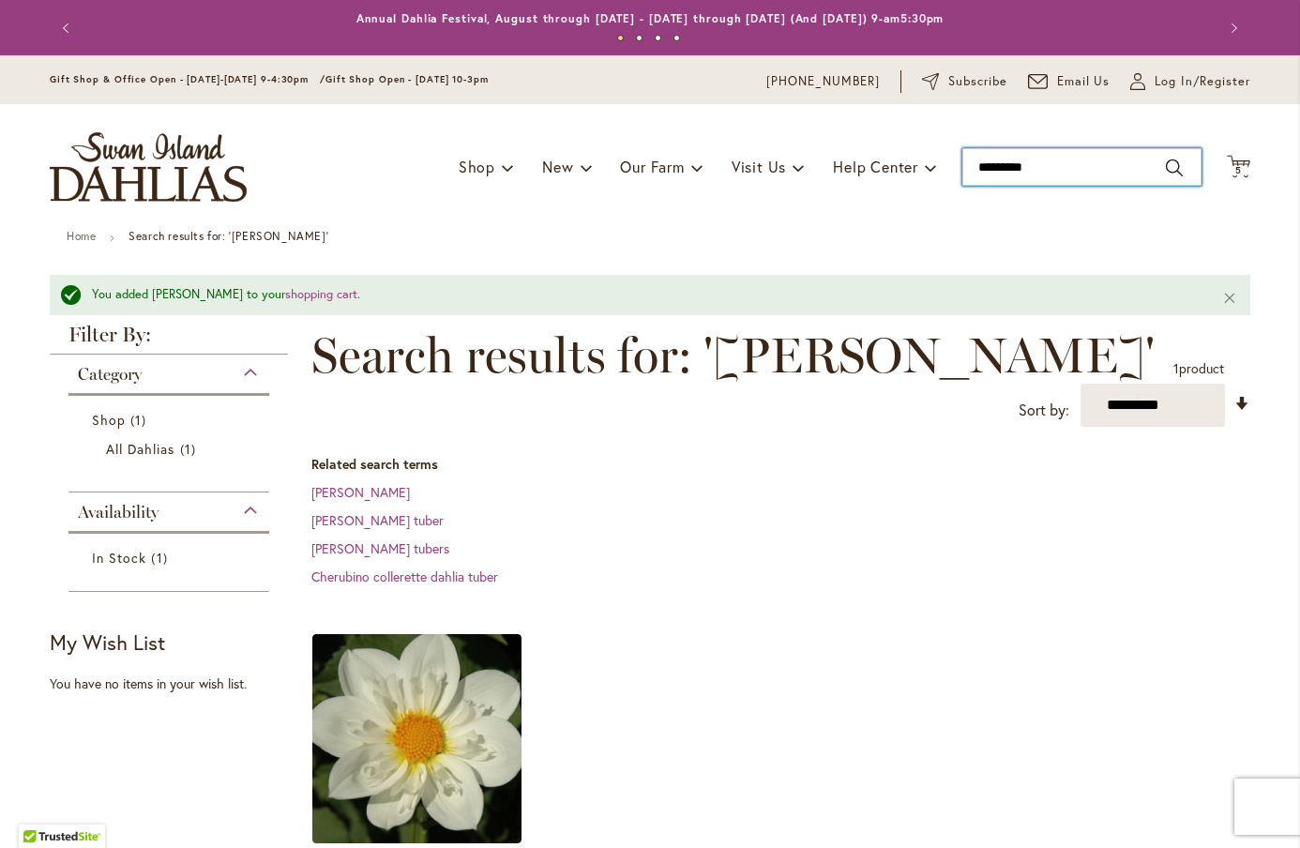
click at [1065, 171] on input "*********" at bounding box center [1082, 167] width 239 height 38
type input "*****"
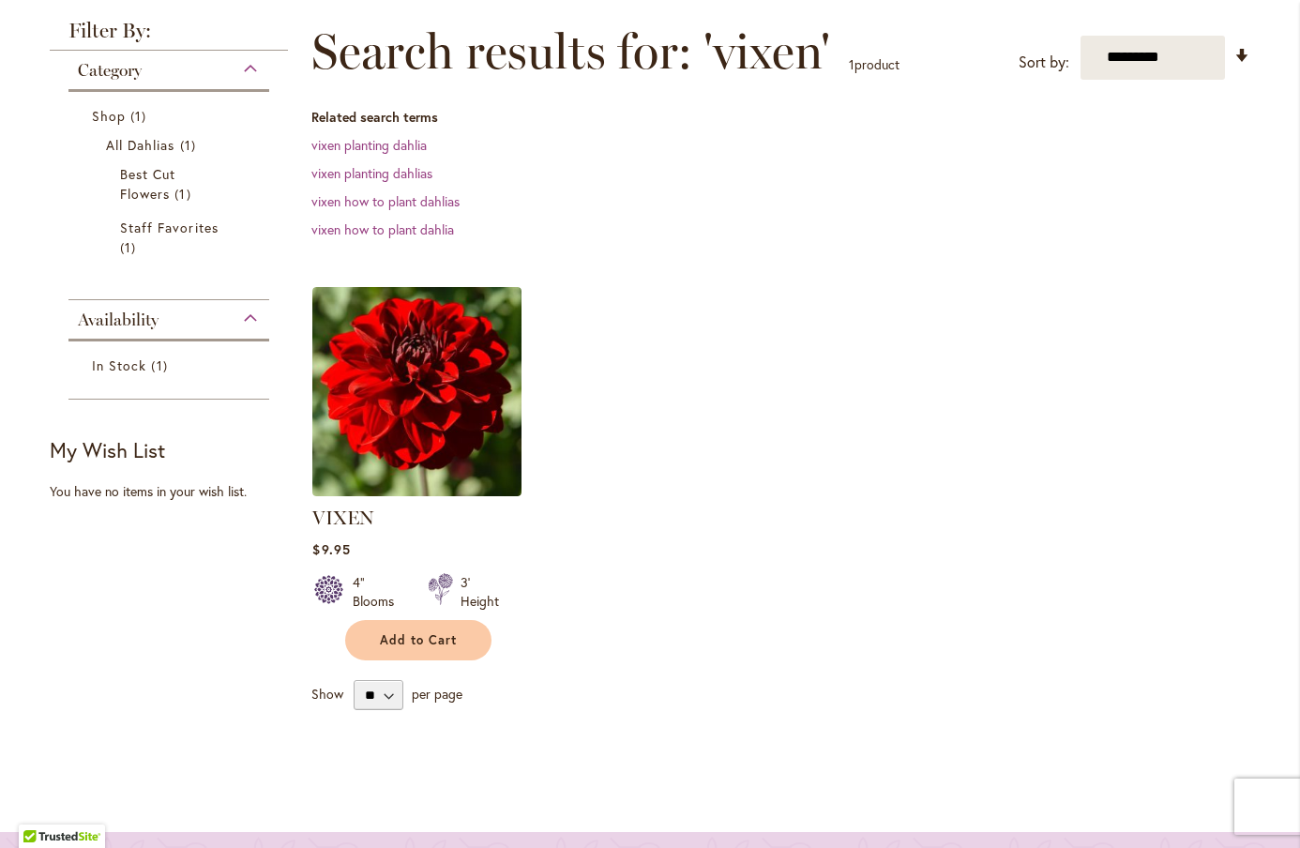
scroll to position [270, 0]
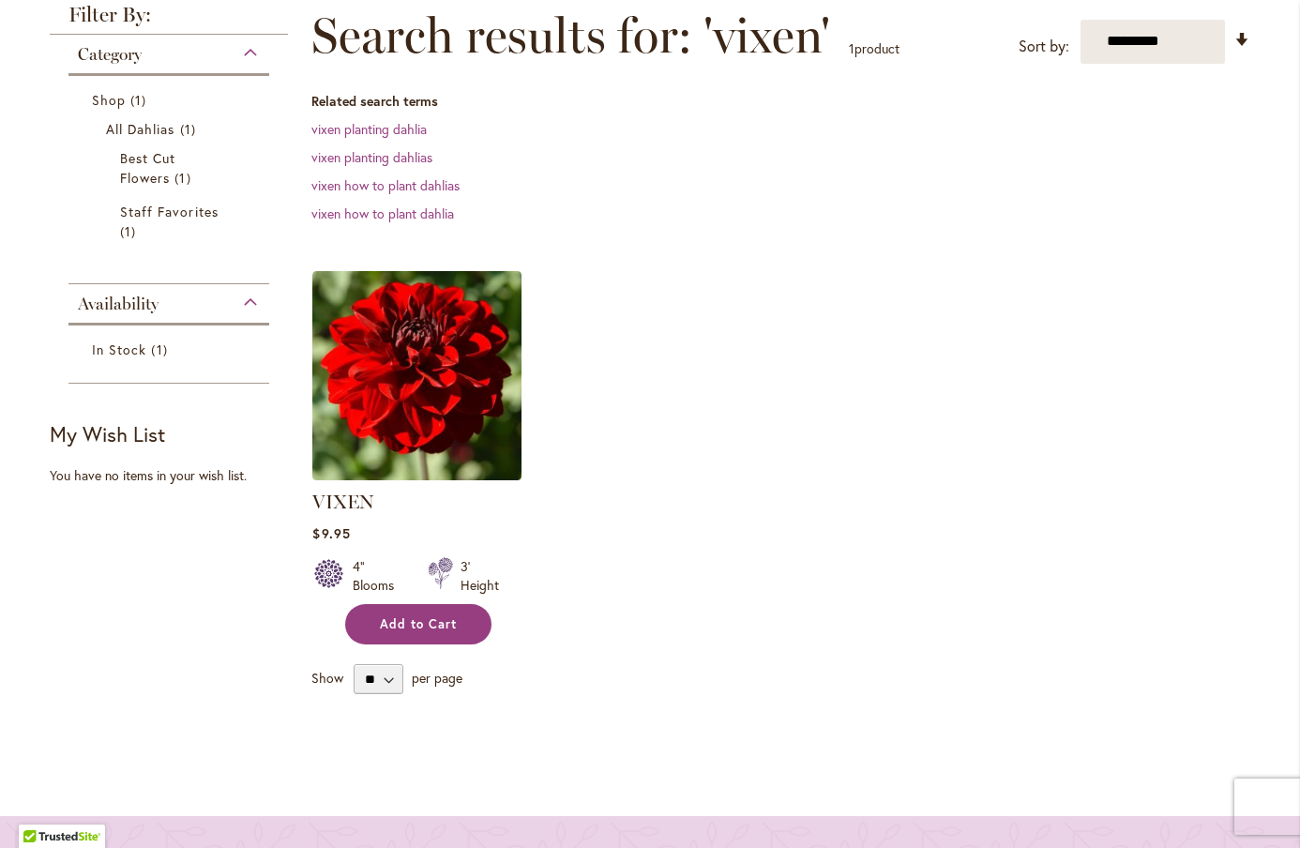
click at [453, 626] on span "Add to Cart" at bounding box center [418, 624] width 77 height 16
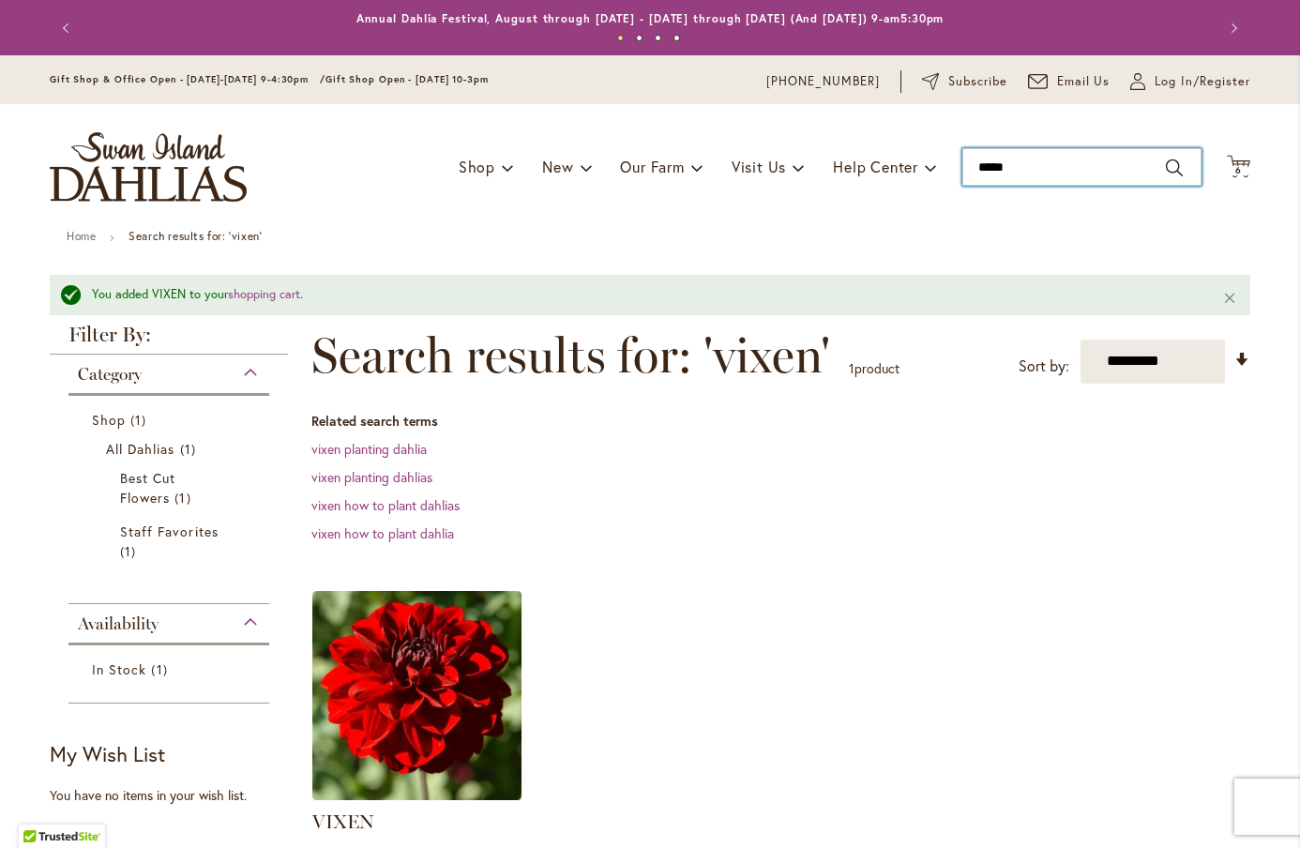
click at [1002, 162] on input "*****" at bounding box center [1082, 167] width 239 height 38
type input "**********"
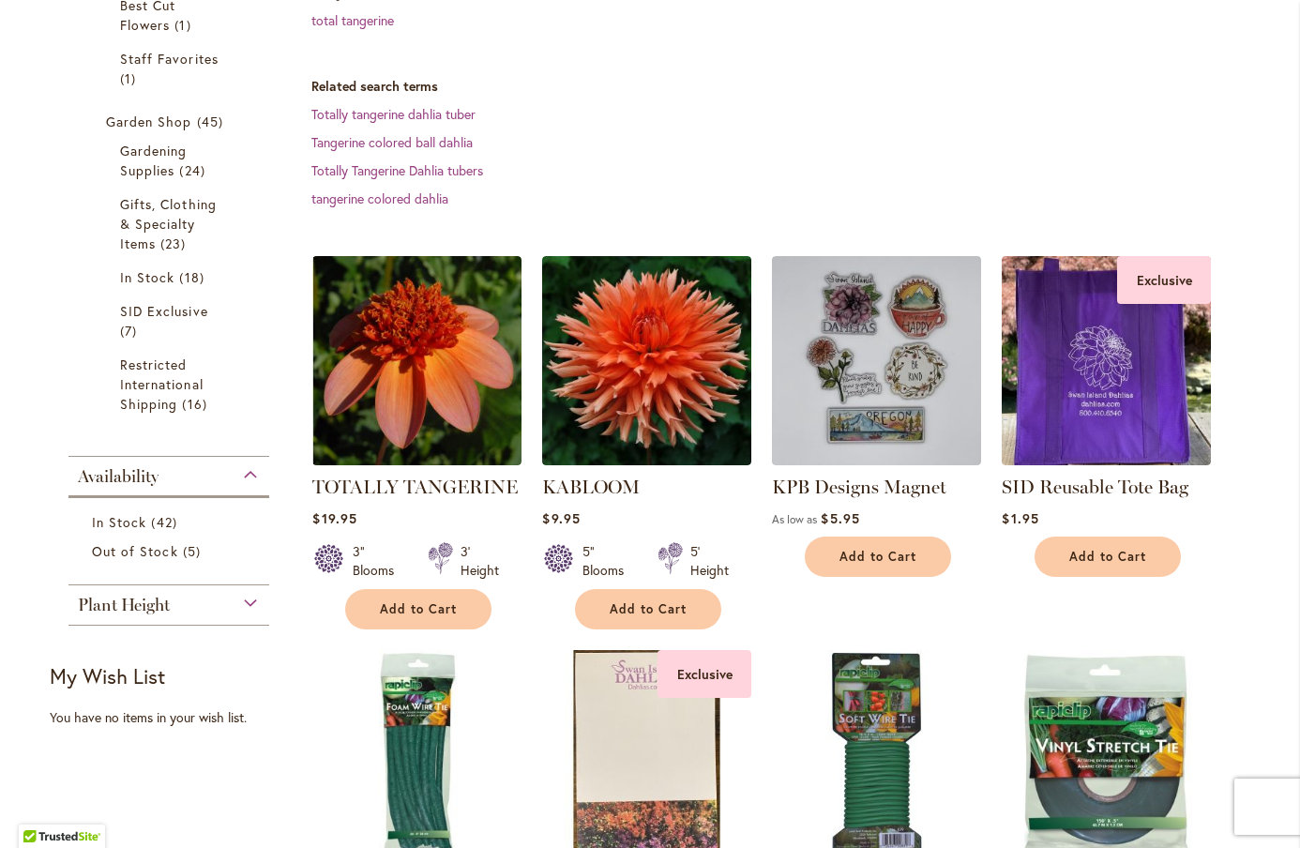
scroll to position [424, 0]
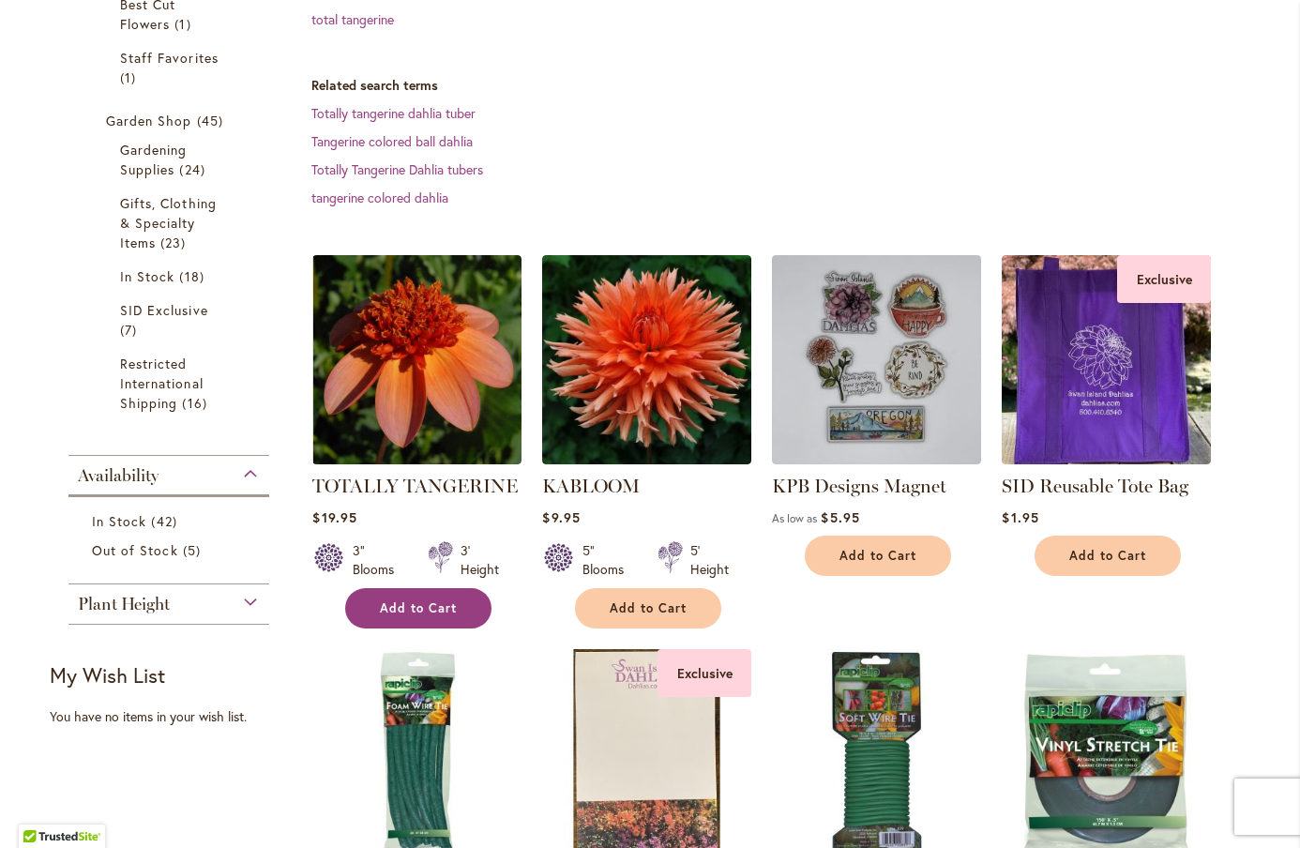
click at [416, 609] on span "Add to Cart" at bounding box center [418, 608] width 77 height 16
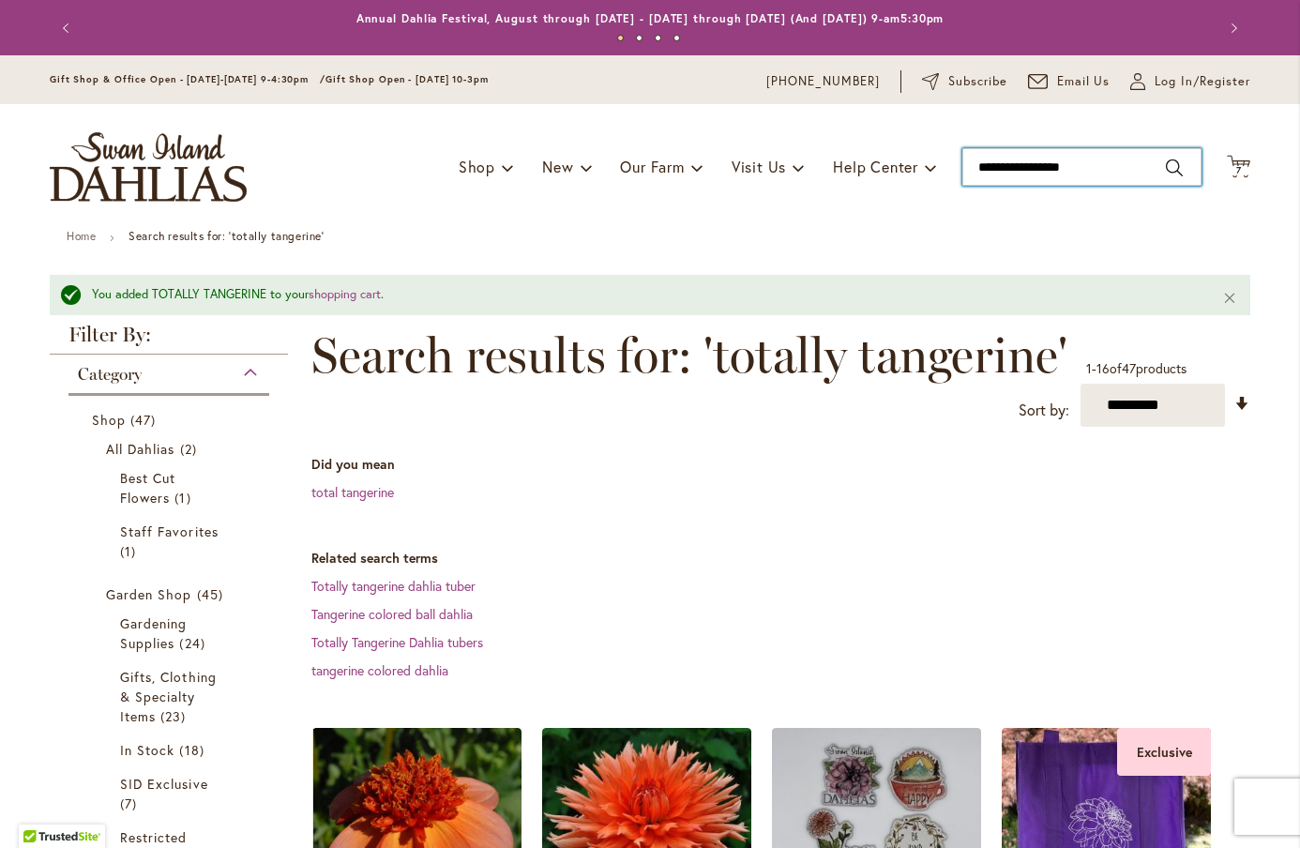
click at [1006, 174] on input "**********" at bounding box center [1082, 167] width 239 height 38
type input "*******"
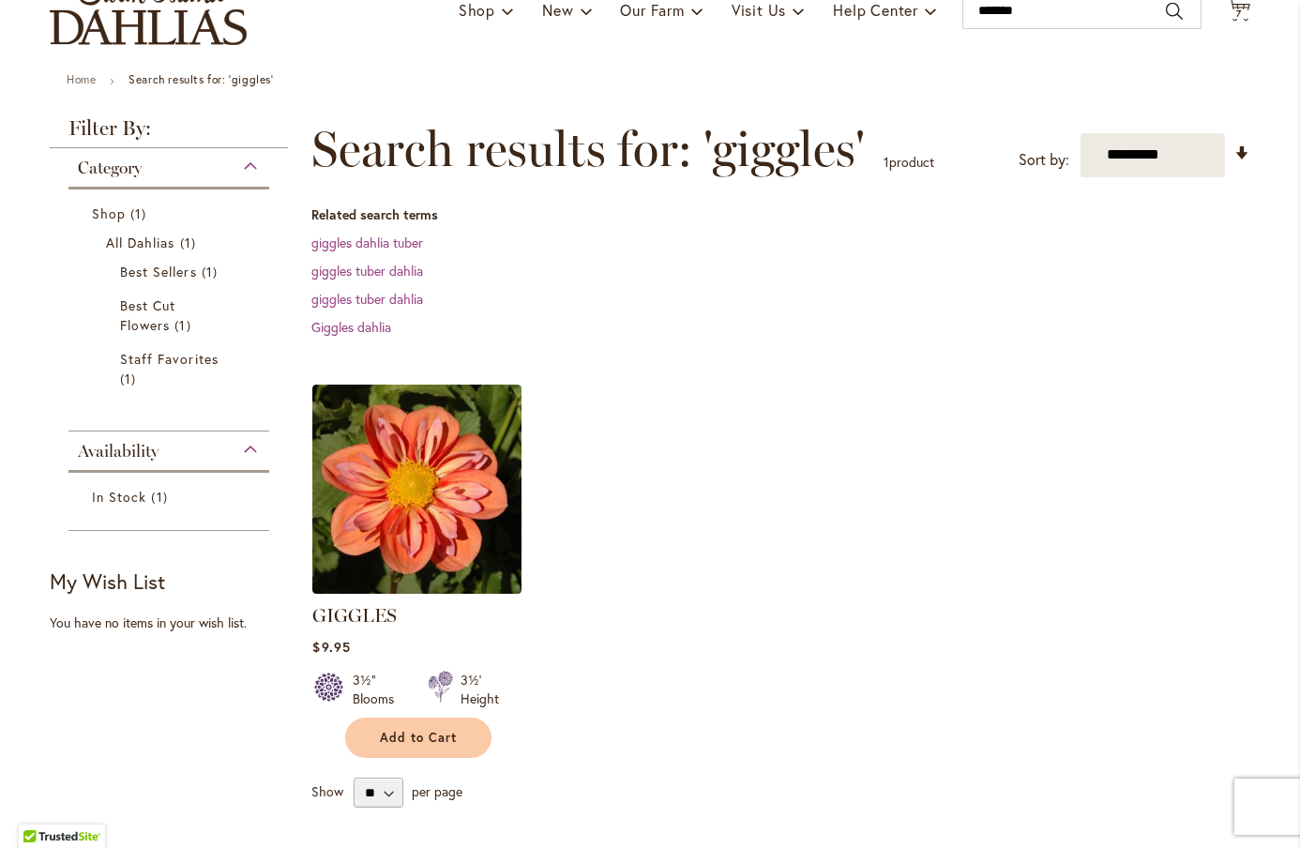
scroll to position [161, 0]
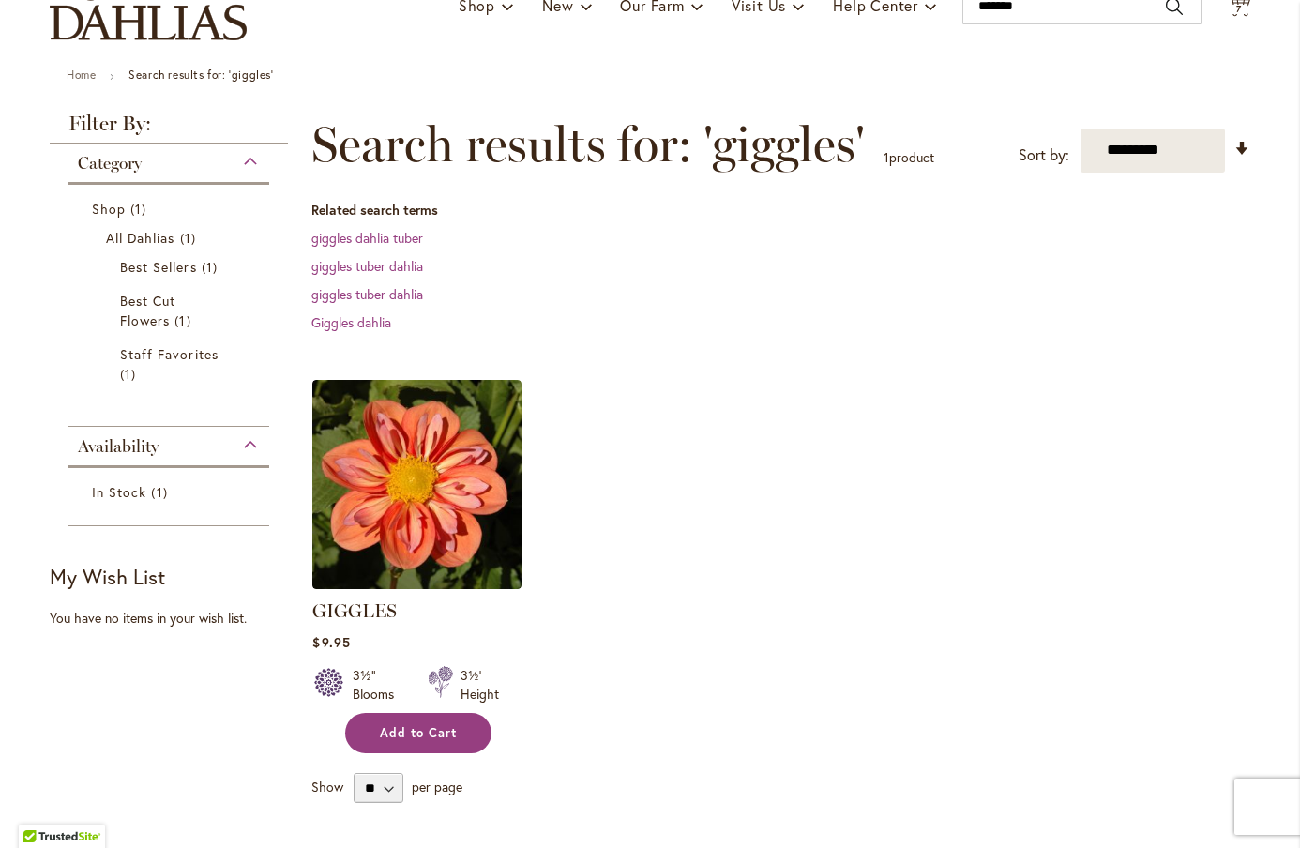
click at [397, 737] on span "Add to Cart" at bounding box center [418, 733] width 77 height 16
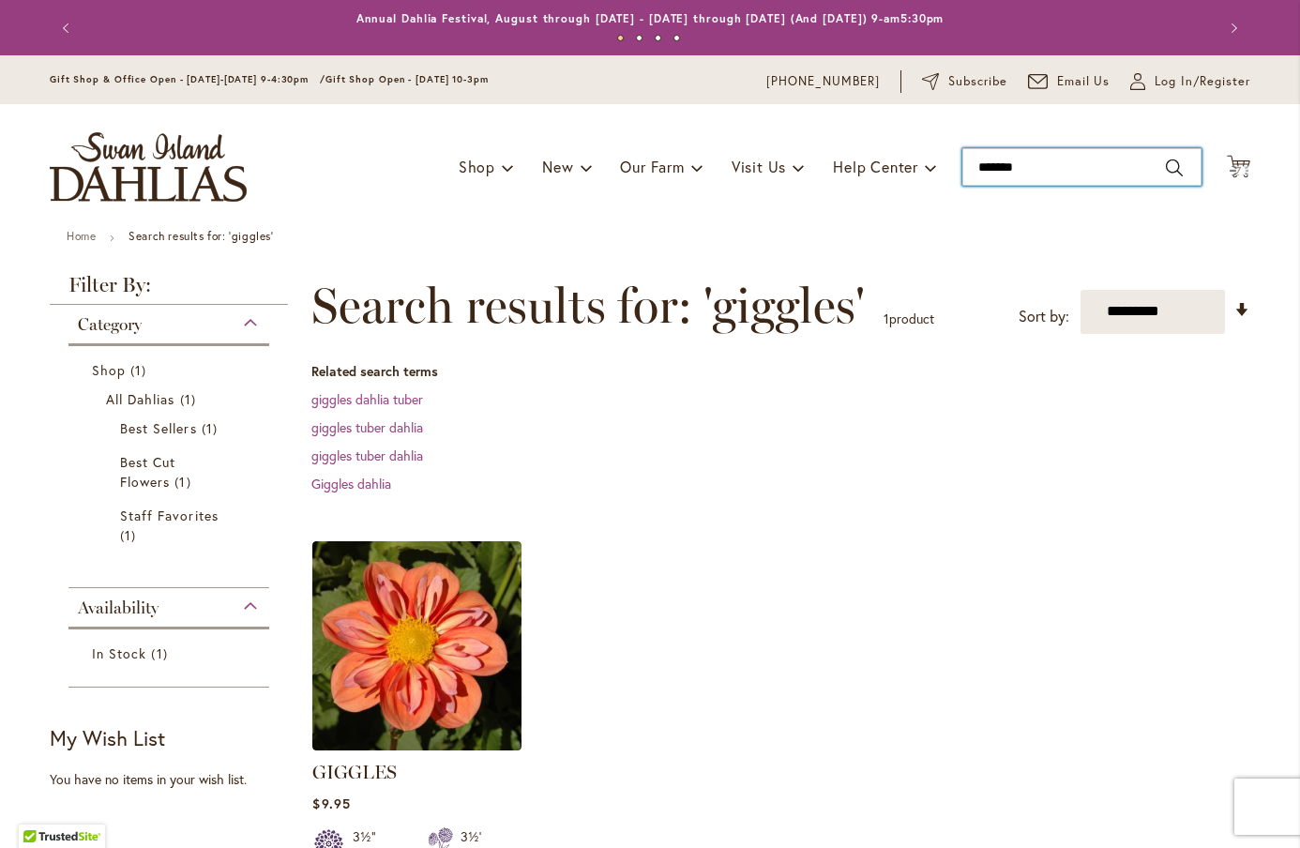
click at [995, 163] on input "*******" at bounding box center [1082, 167] width 239 height 38
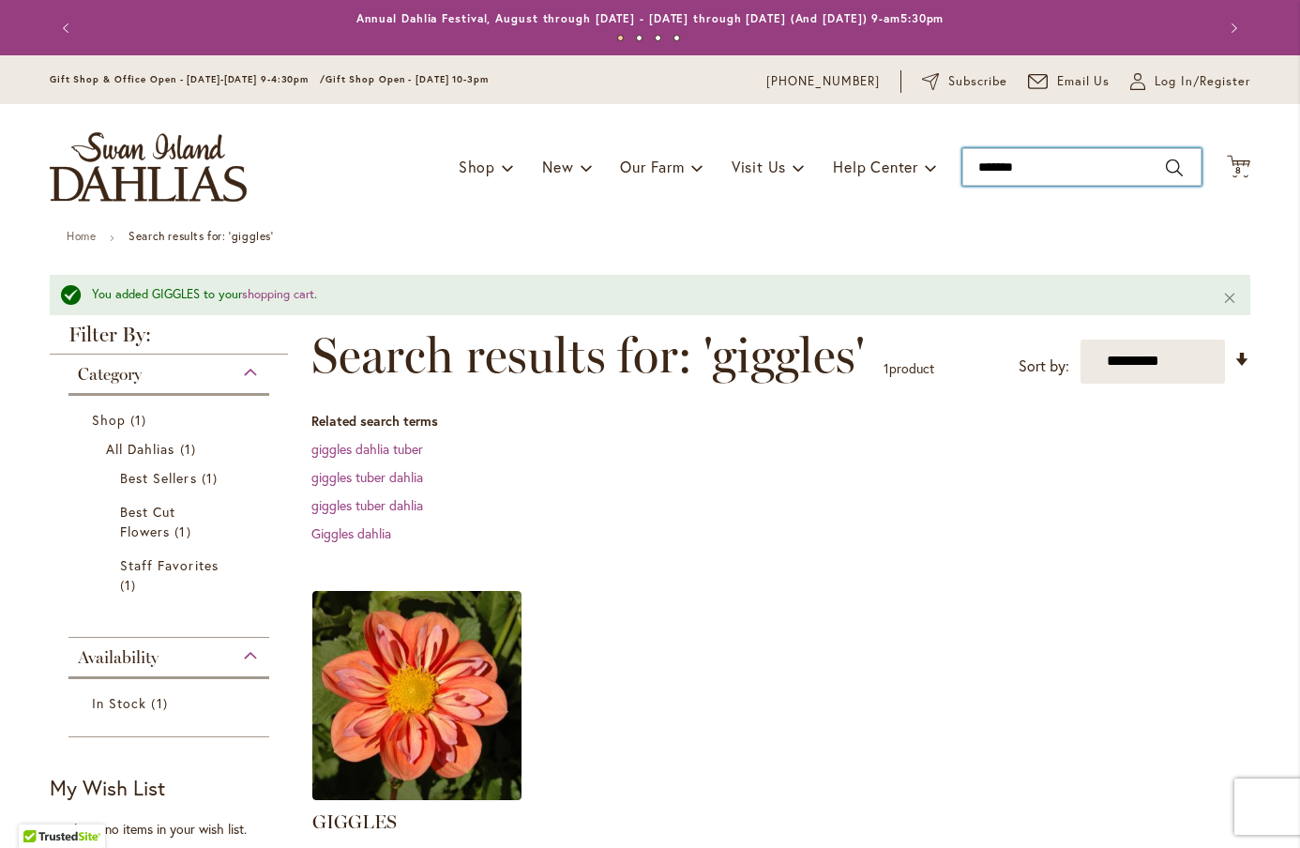
click at [995, 163] on input "*******" at bounding box center [1082, 167] width 239 height 38
type input "*****"
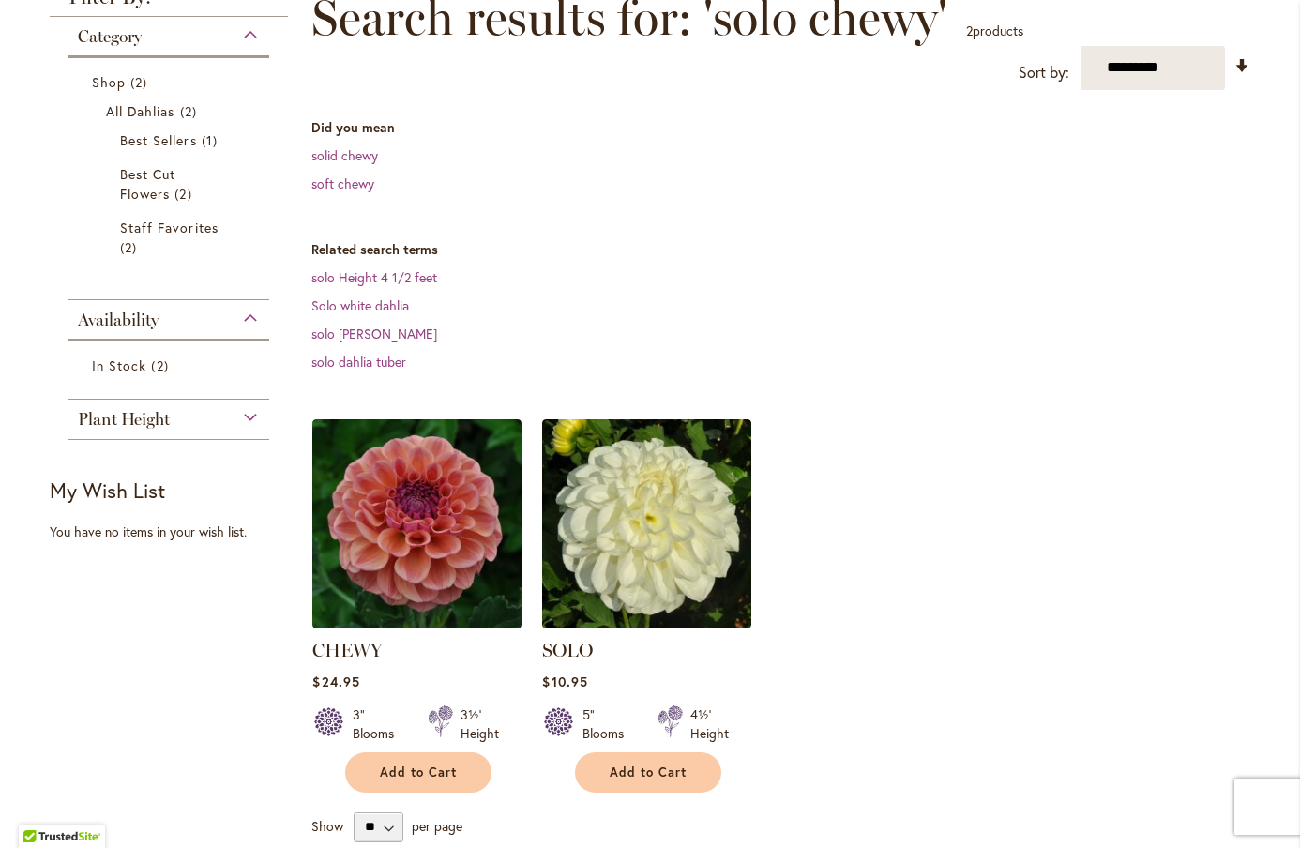
scroll to position [345, 0]
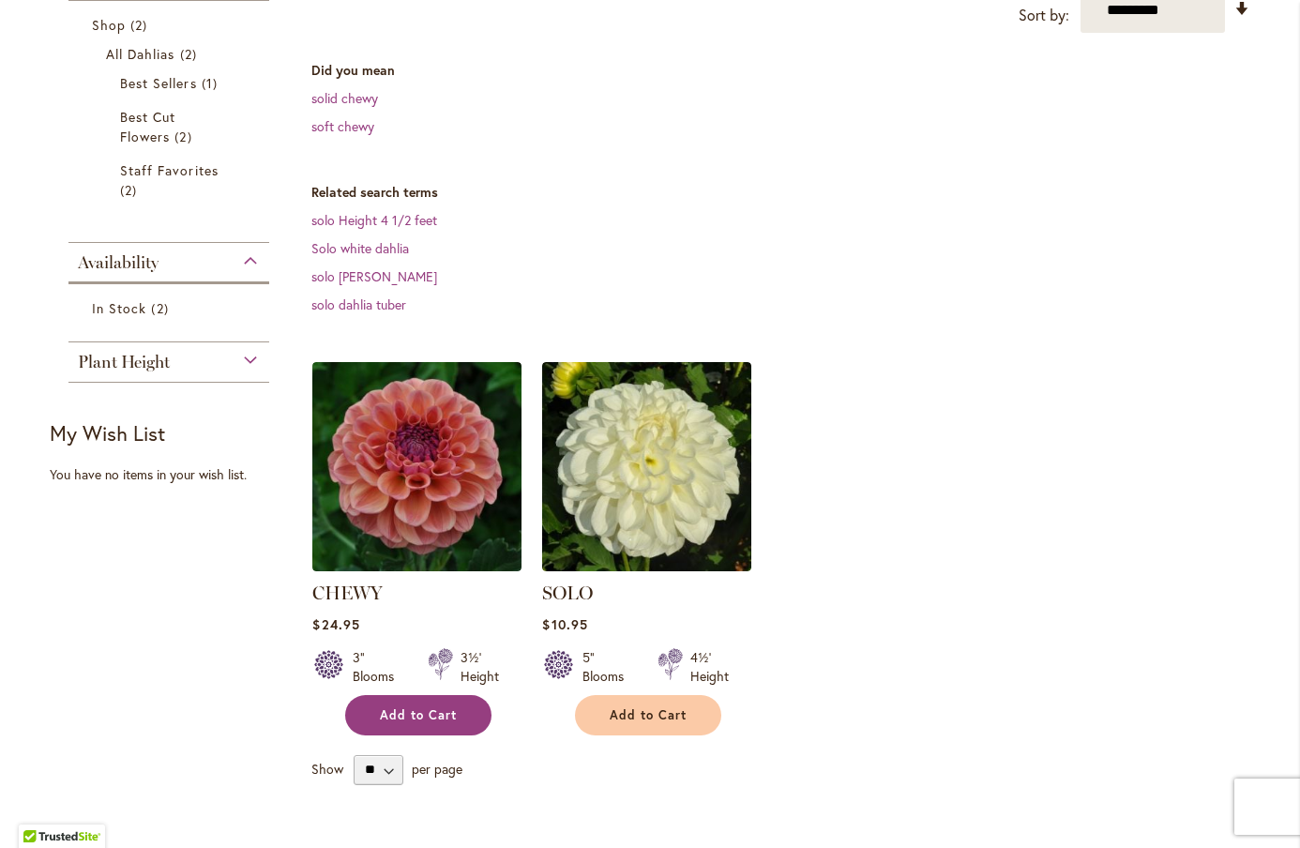
click at [403, 729] on button "Add to Cart" at bounding box center [418, 715] width 146 height 40
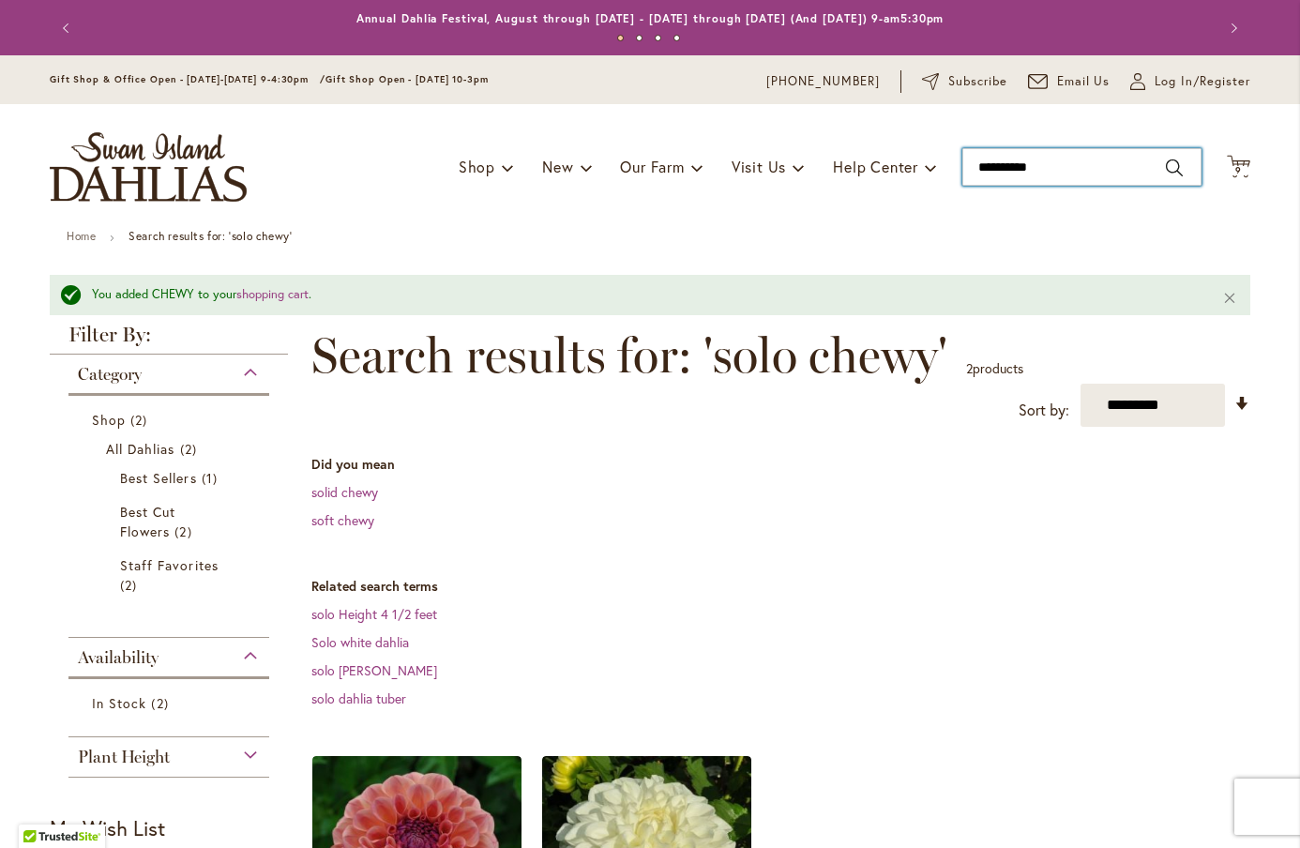
click at [999, 167] on input "**********" at bounding box center [1082, 167] width 239 height 38
type input "*"
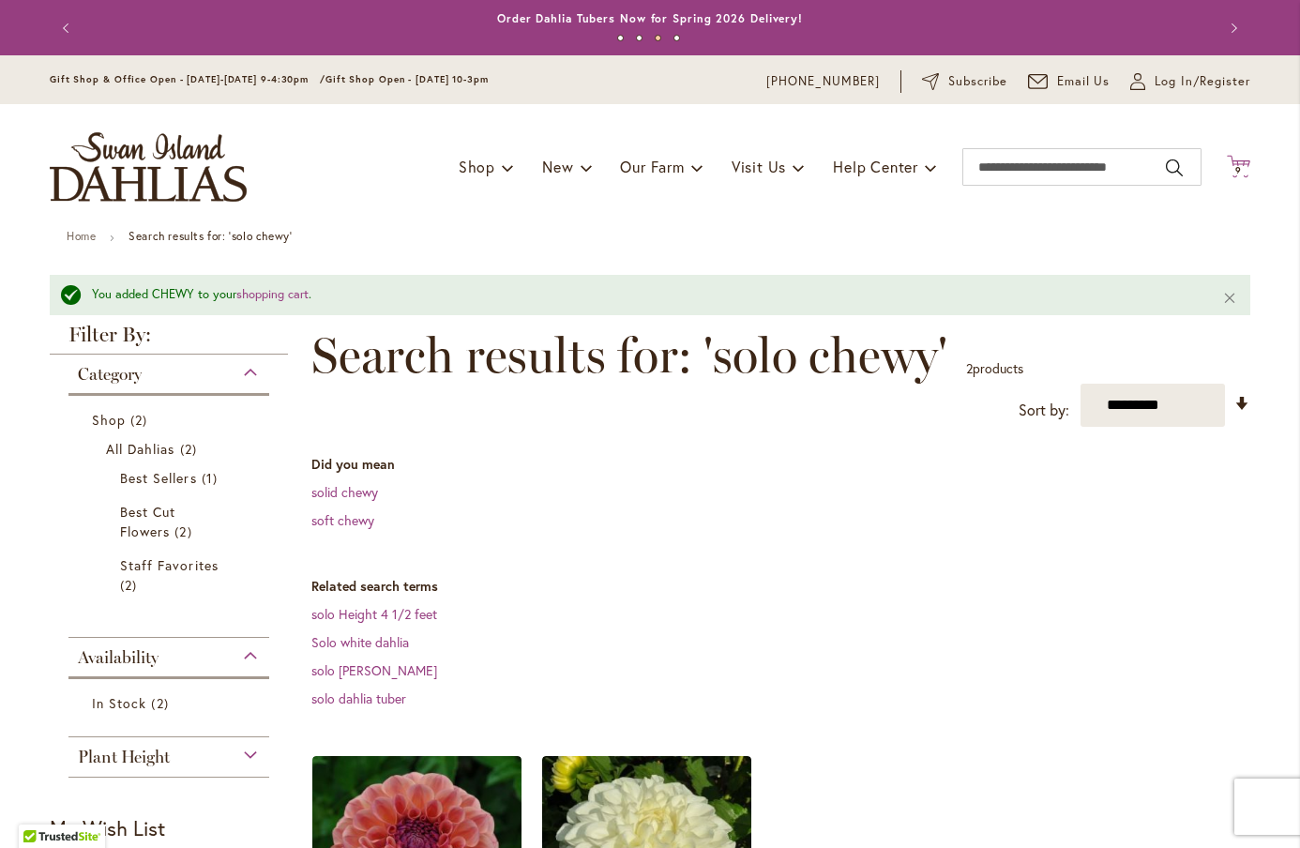
click at [1238, 176] on icon "Cart .cls-1 { fill: #231f20; }" at bounding box center [1238, 166] width 23 height 23
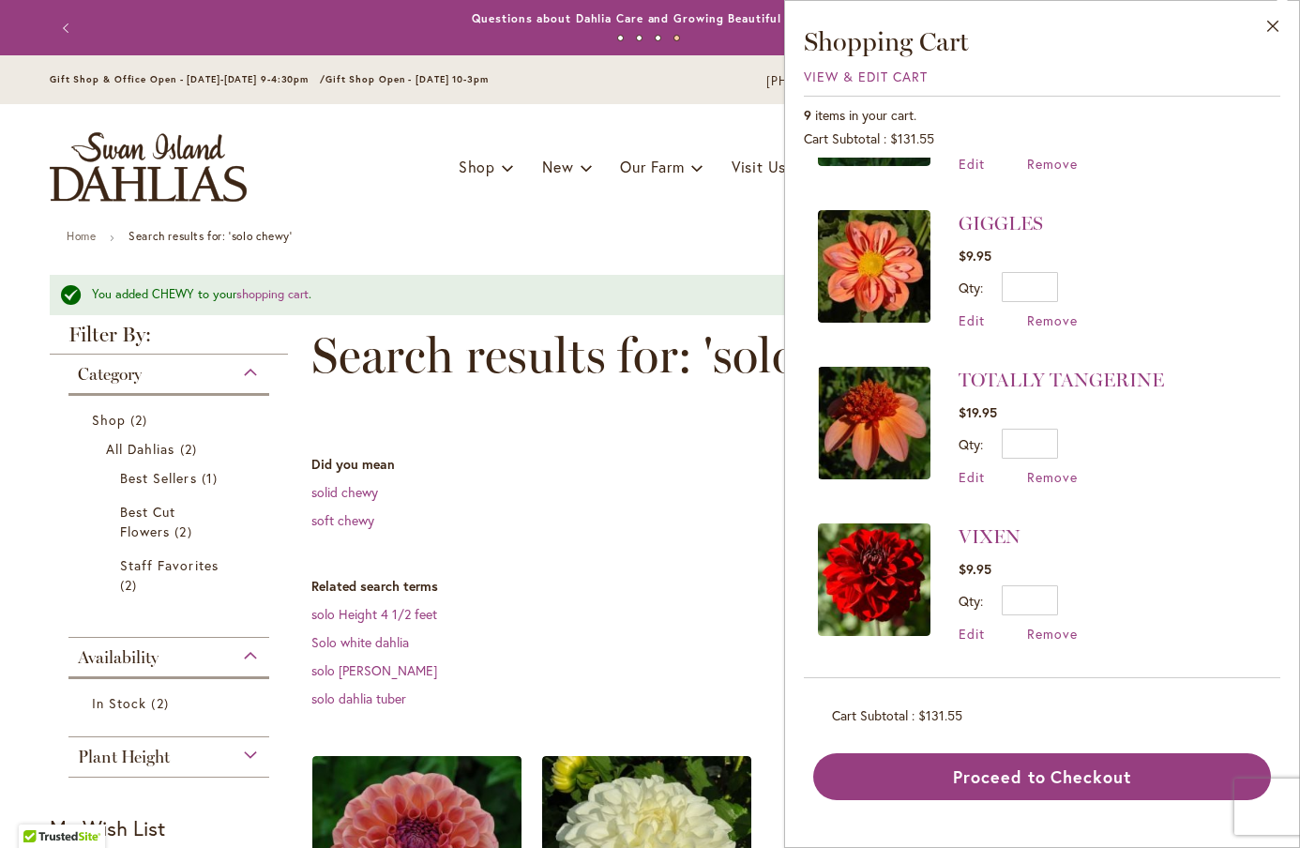
scroll to position [199, 0]
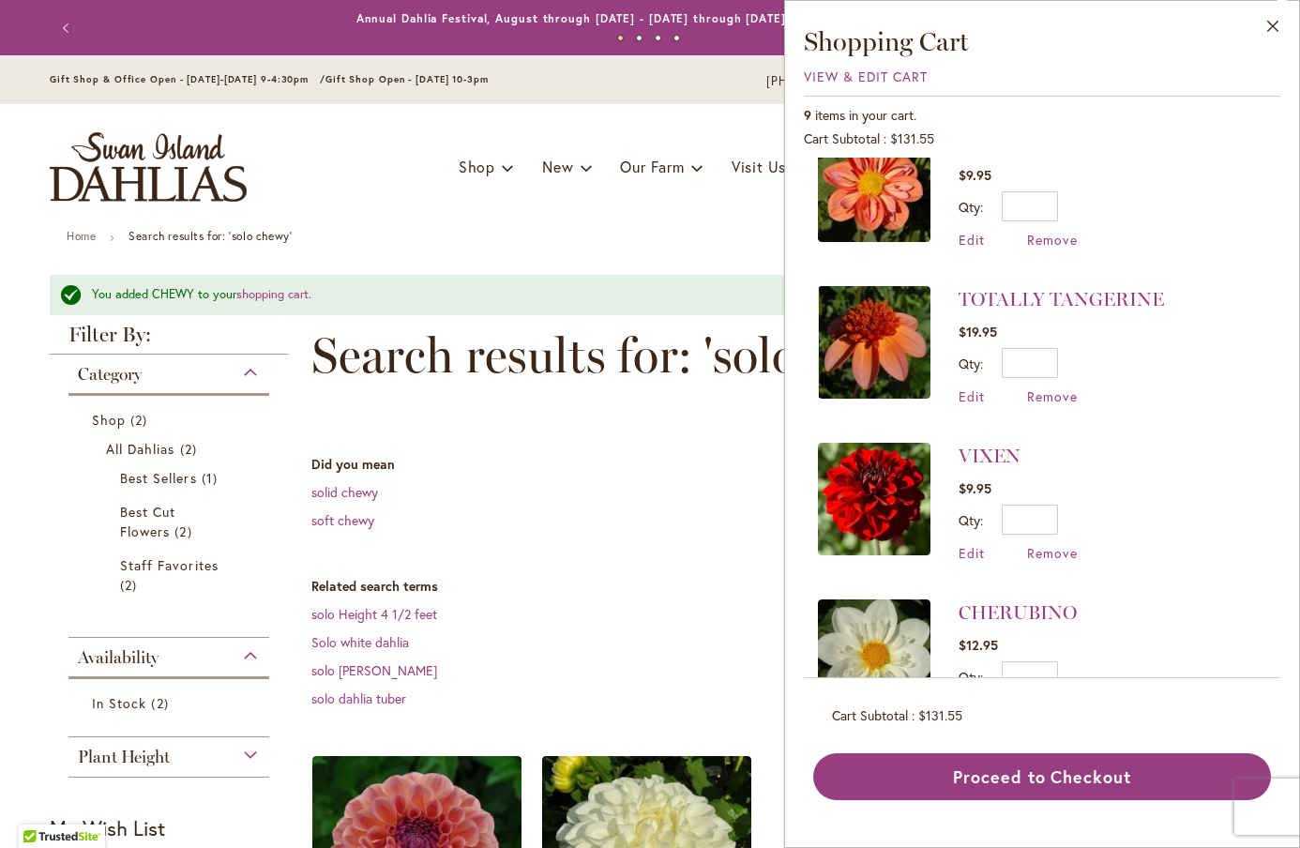
click at [886, 502] on img at bounding box center [874, 499] width 113 height 113
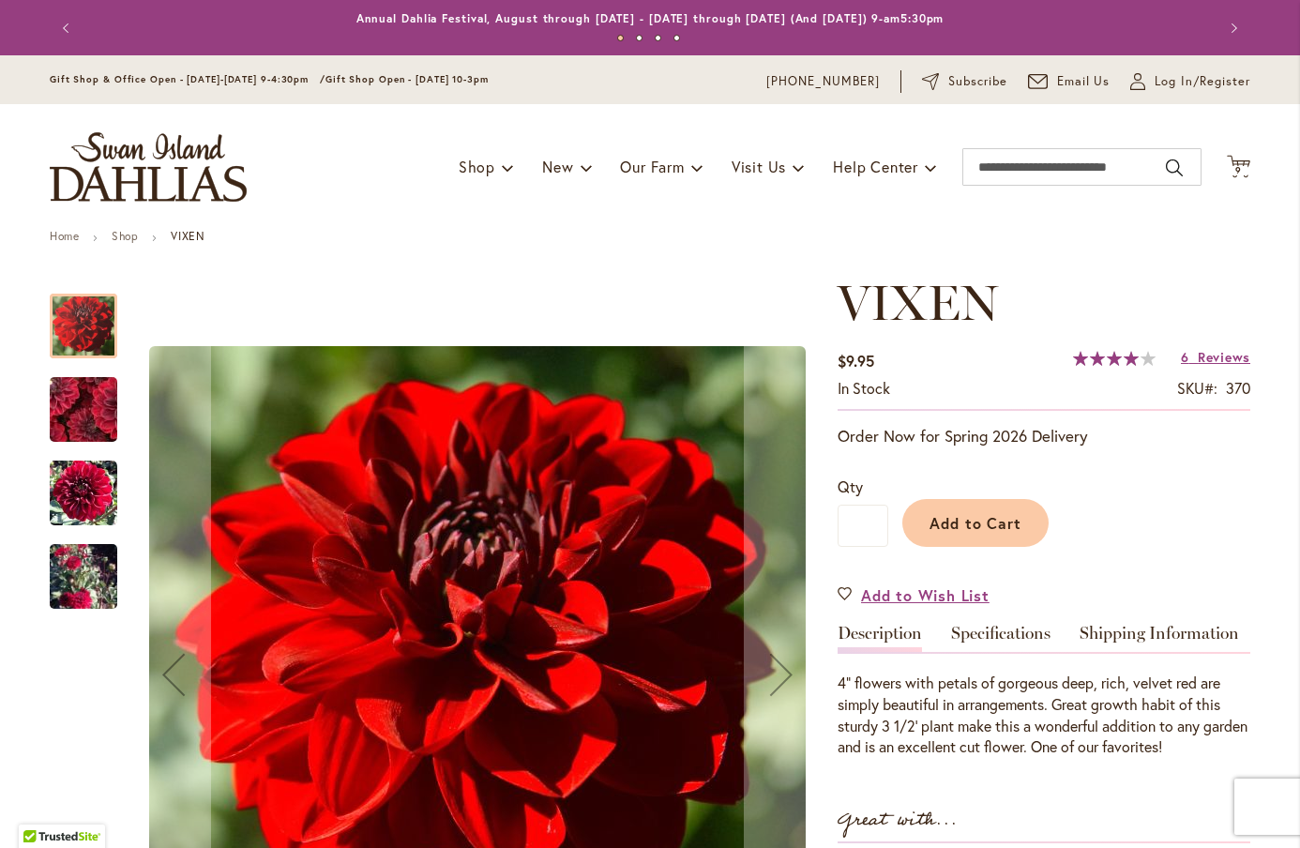
scroll to position [227, 0]
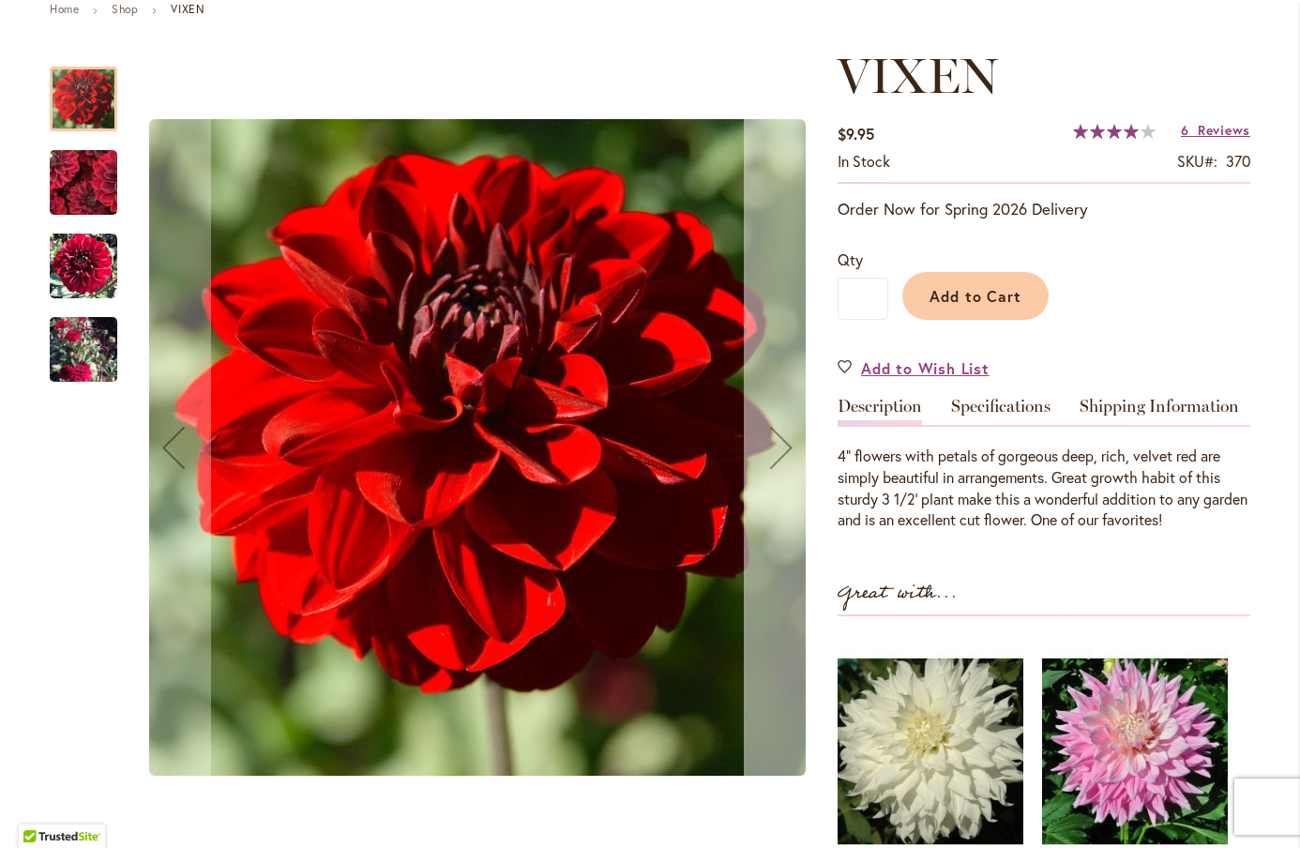
click at [797, 463] on div "Next" at bounding box center [781, 447] width 75 height 75
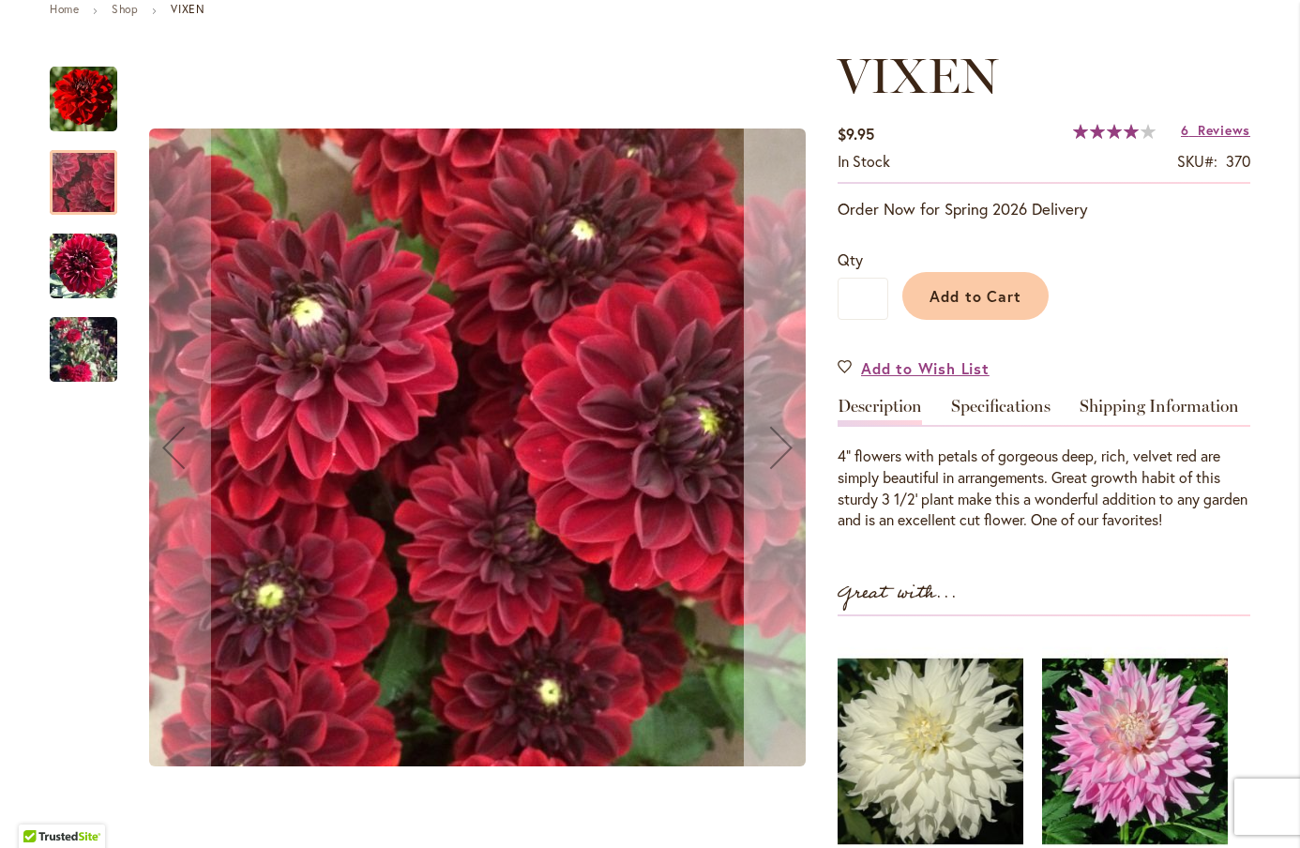
click at [797, 463] on div "Next" at bounding box center [781, 447] width 75 height 75
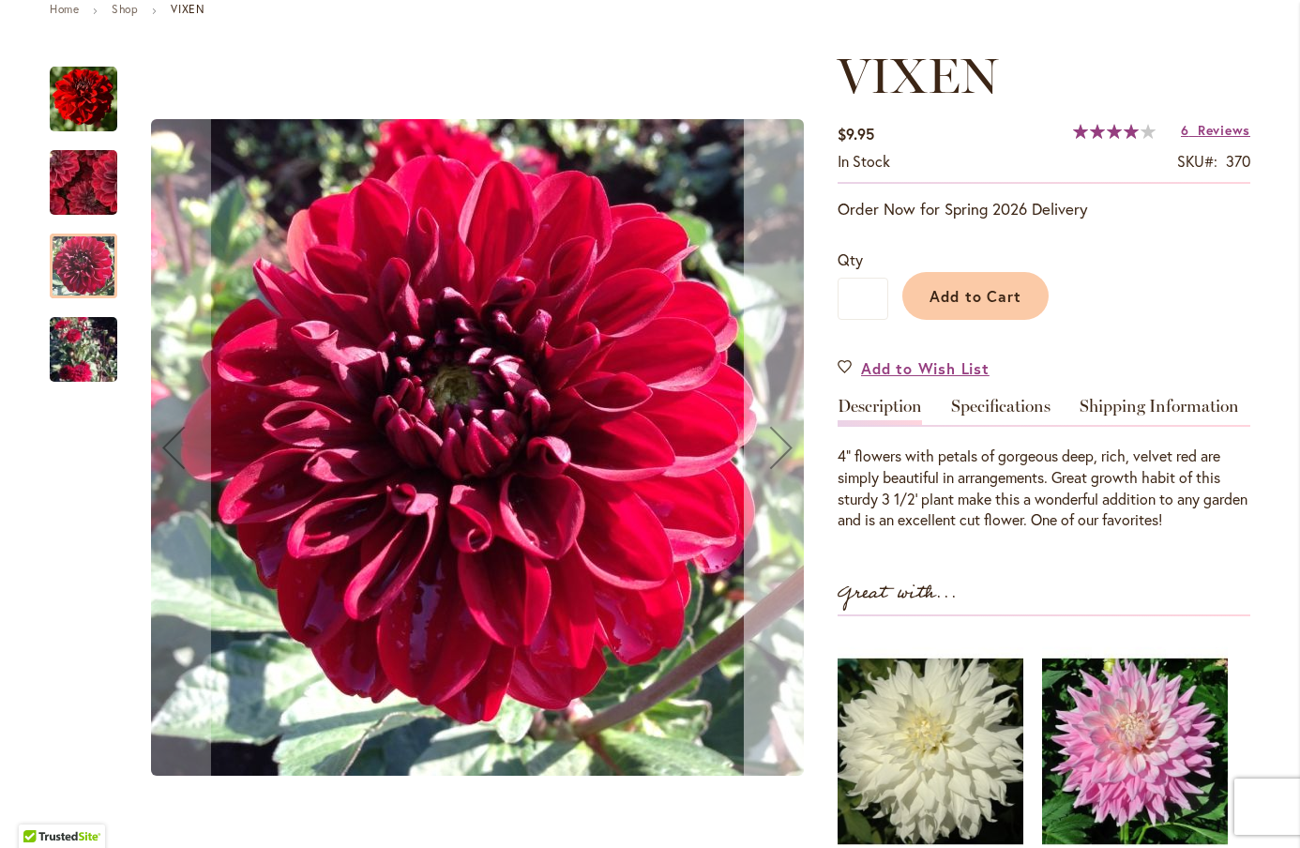
click at [797, 463] on div "Next" at bounding box center [781, 447] width 75 height 75
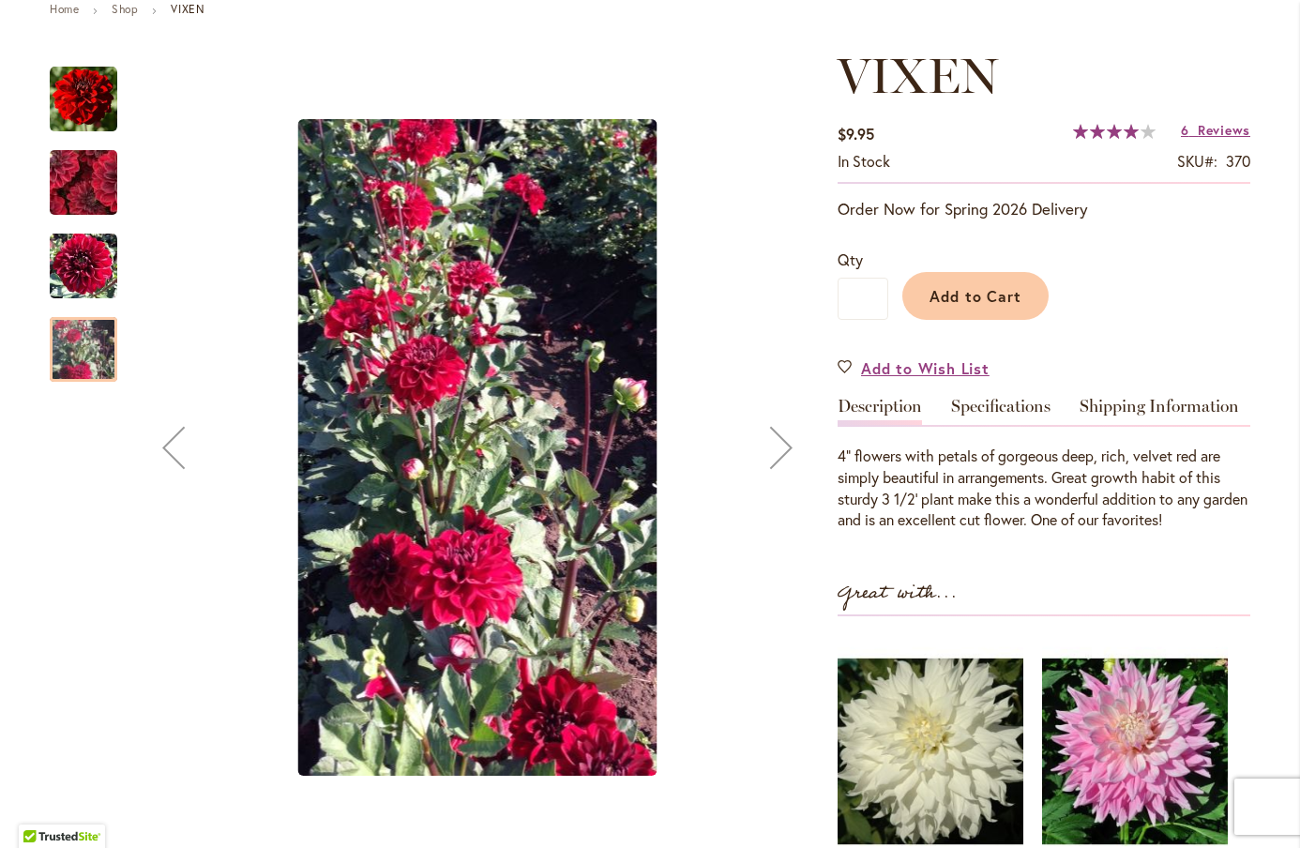
click at [798, 463] on div "Next" at bounding box center [781, 447] width 75 height 75
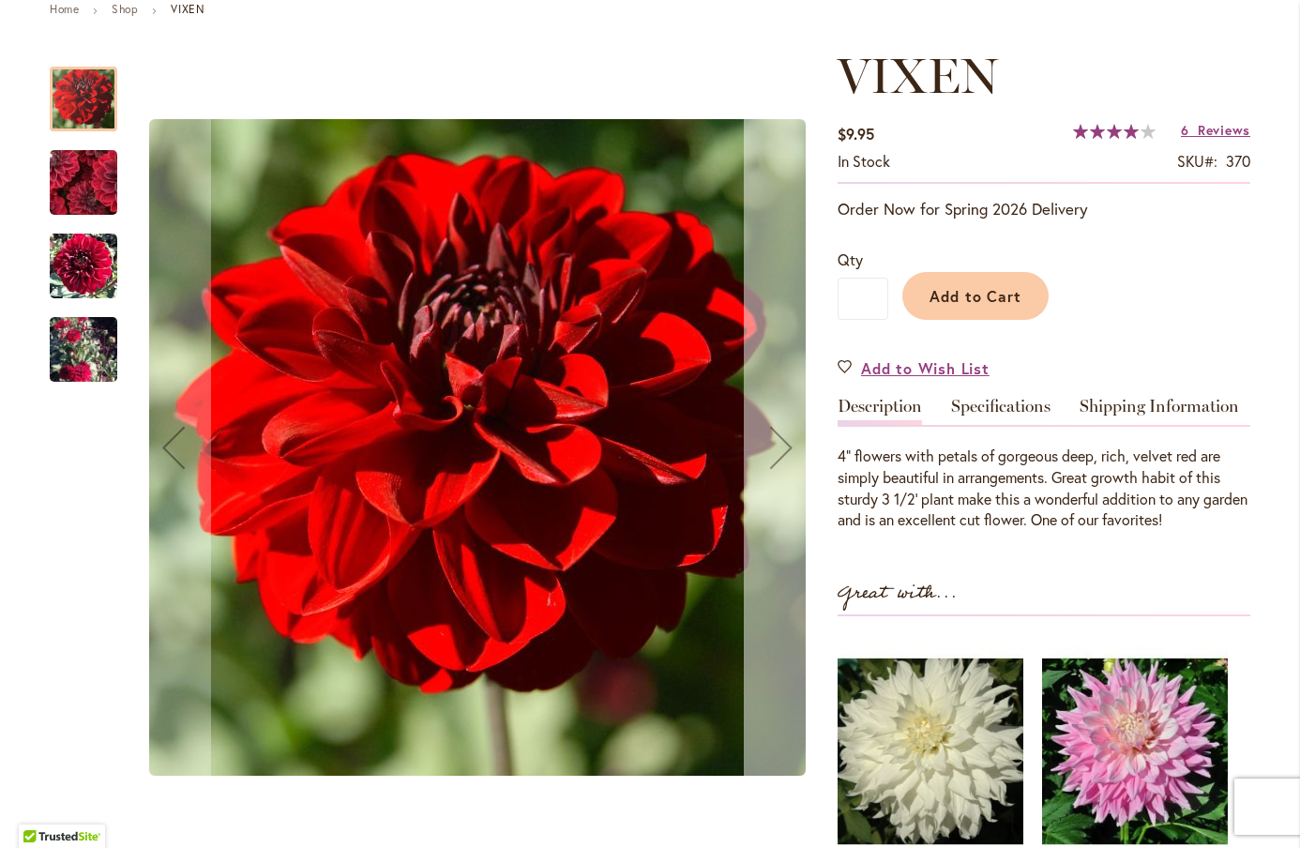
scroll to position [0, 0]
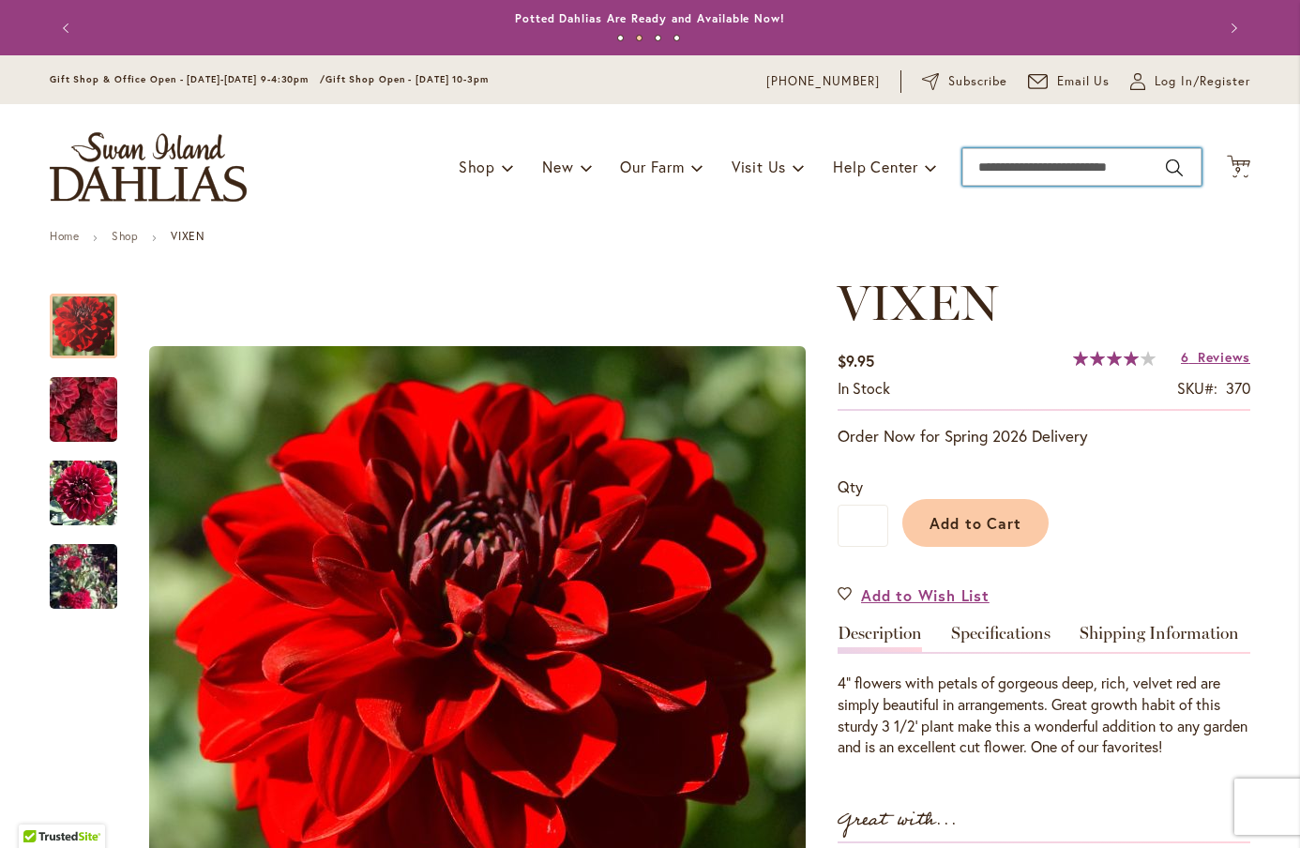
click at [1008, 175] on input "Search" at bounding box center [1082, 167] width 239 height 38
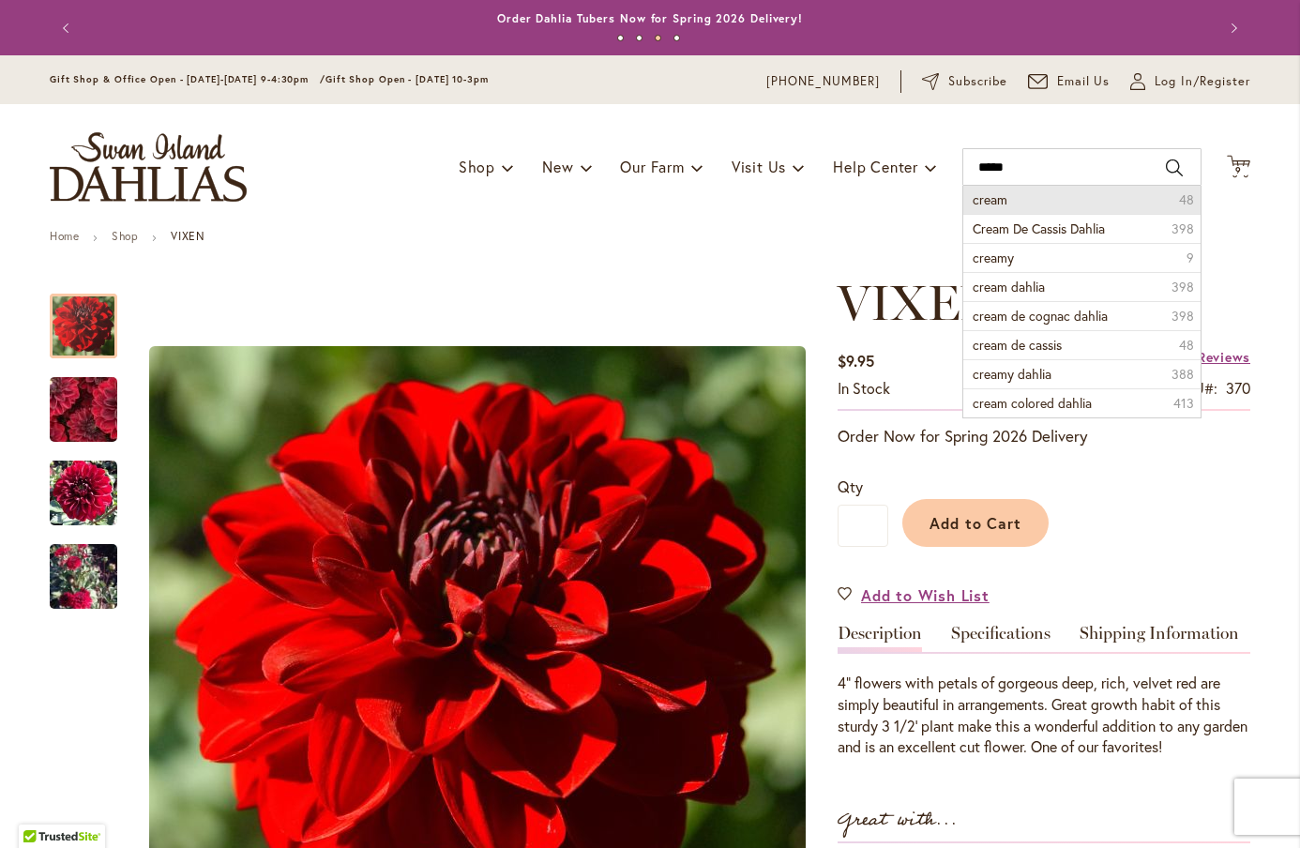
click at [969, 195] on li "cream 48" at bounding box center [1082, 200] width 237 height 28
type input "*****"
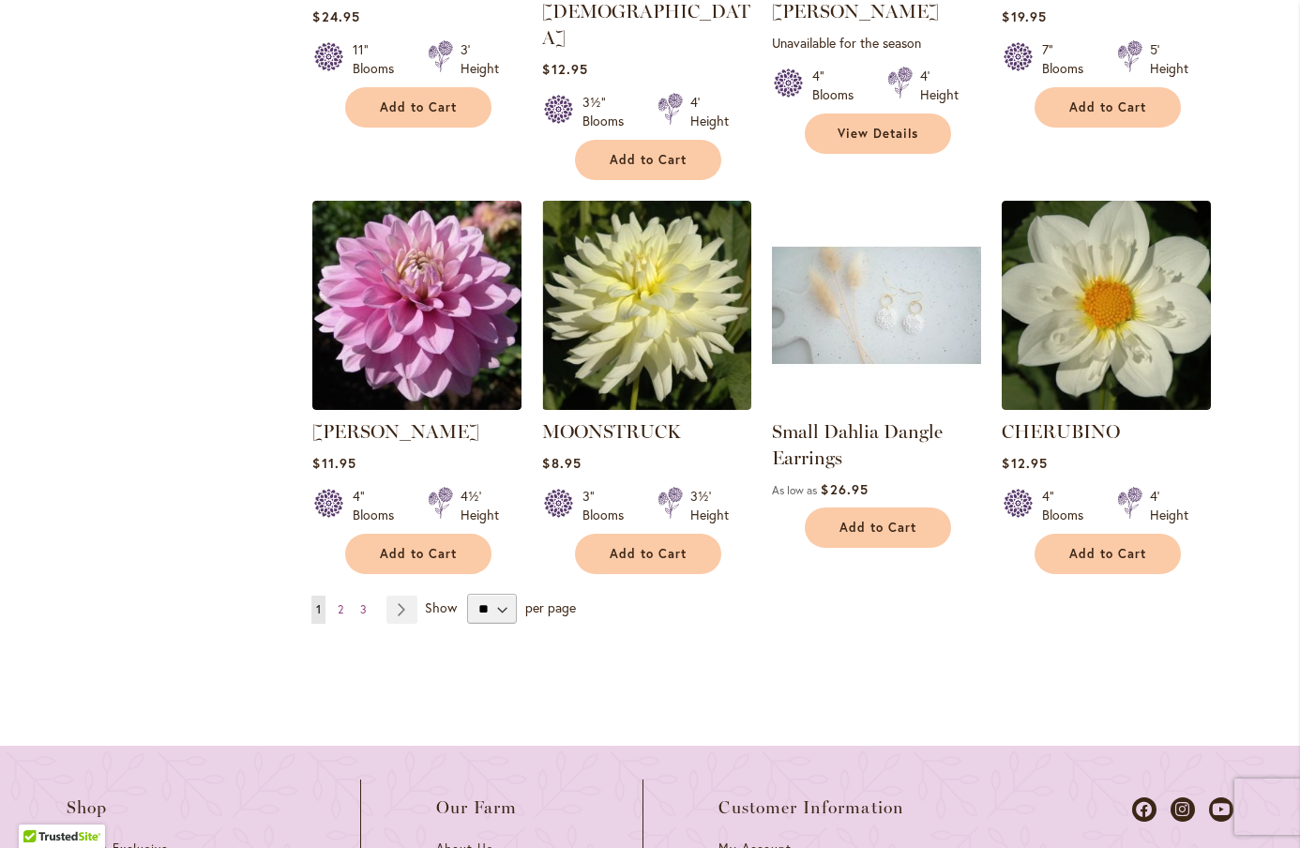
scroll to position [1629, 0]
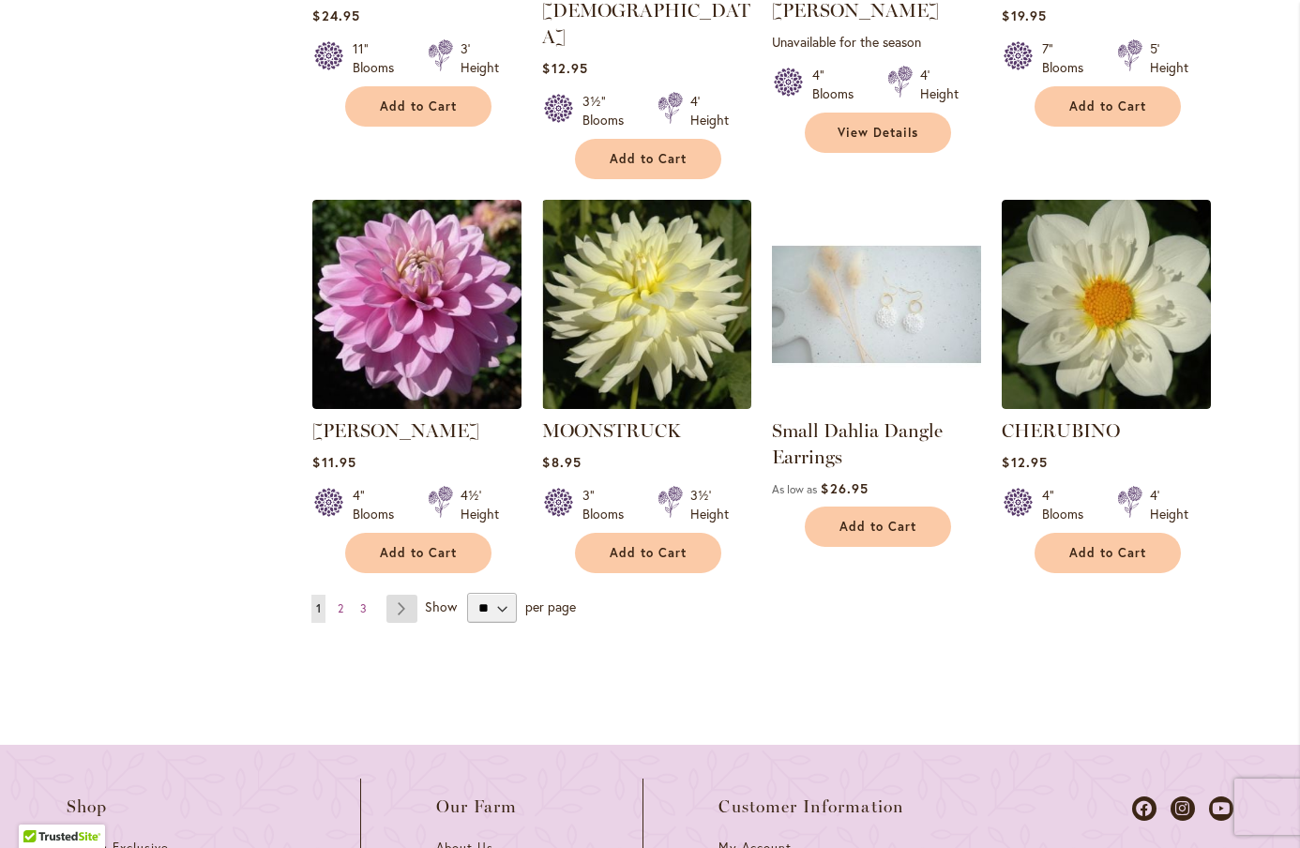
click at [389, 595] on link "Page Next" at bounding box center [402, 609] width 31 height 28
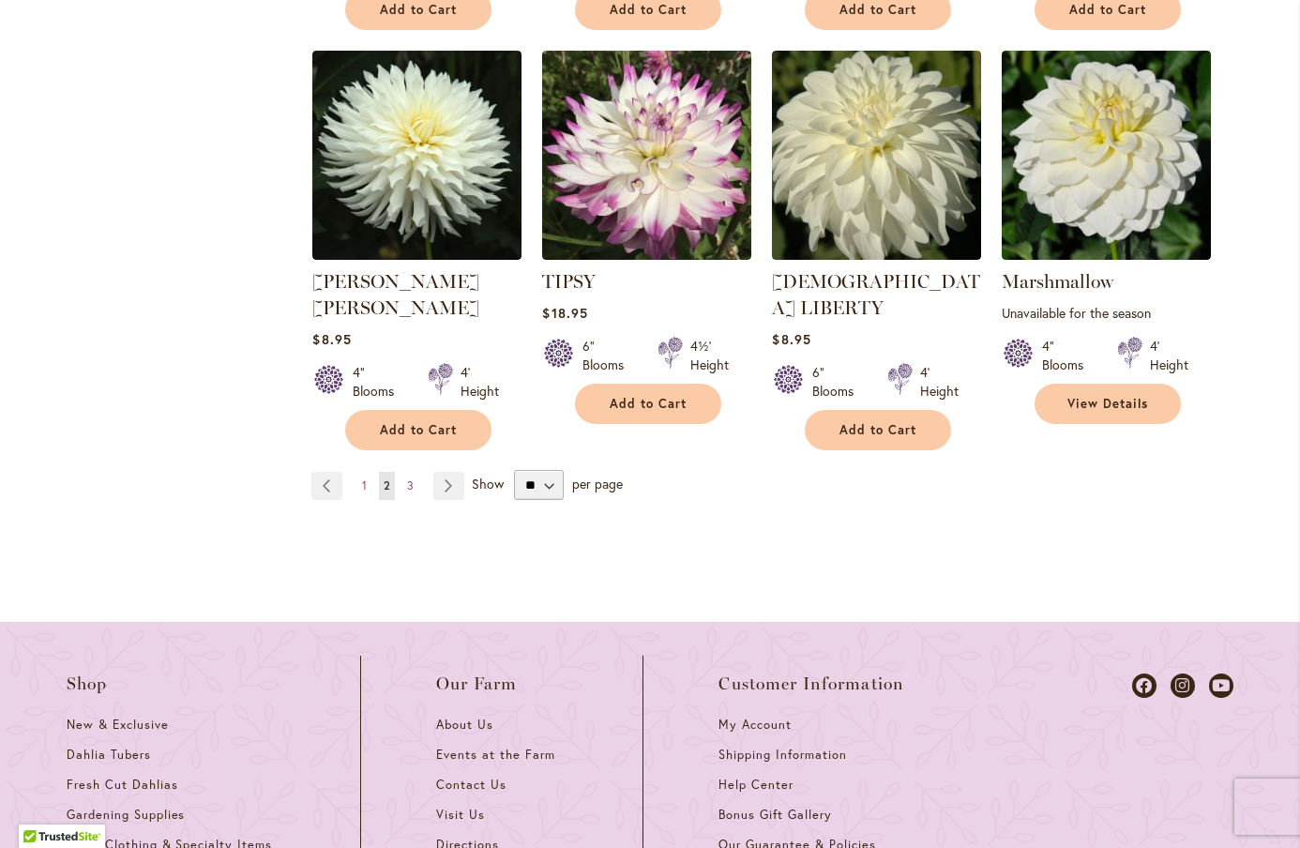
scroll to position [1705, 0]
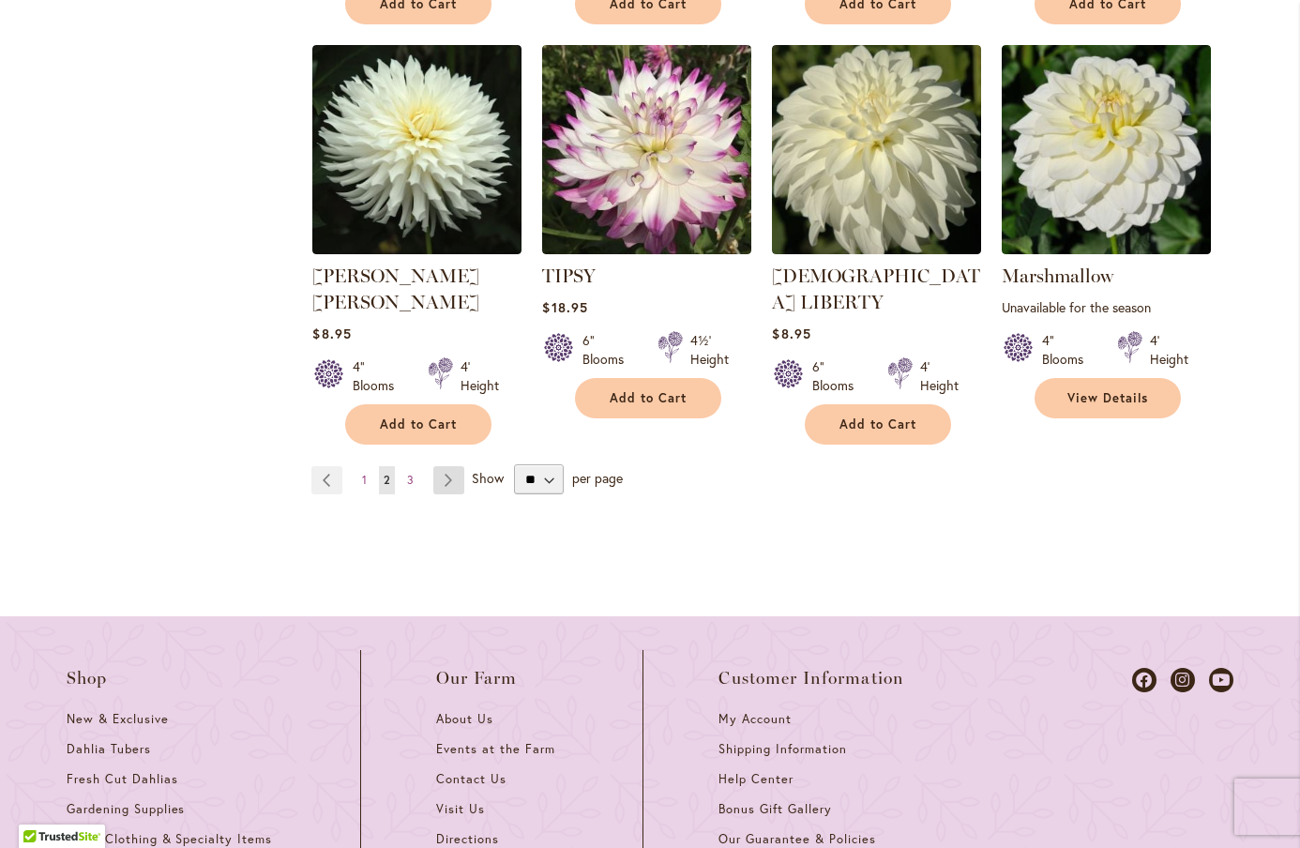
click at [446, 466] on link "Page Next" at bounding box center [448, 480] width 31 height 28
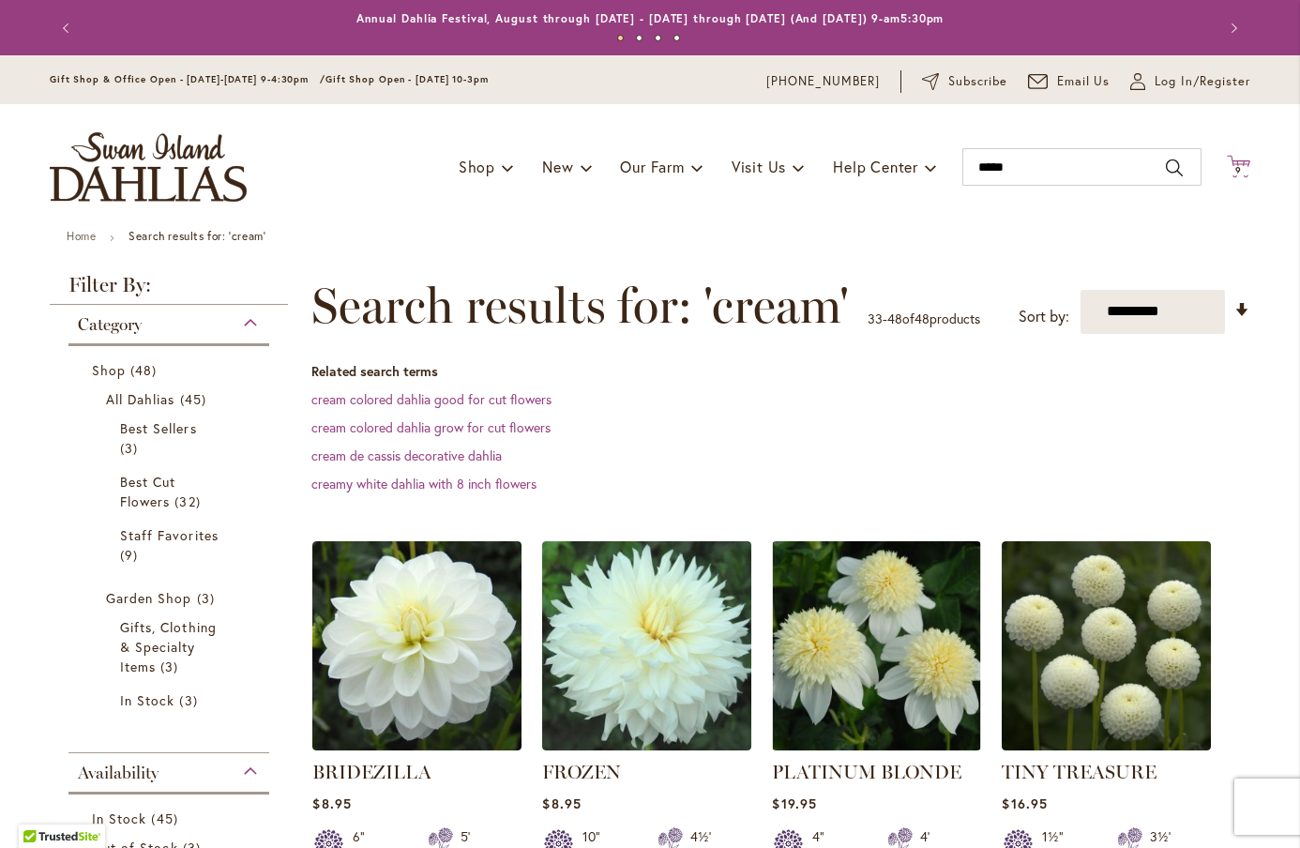
click at [1241, 173] on span "9" at bounding box center [1239, 170] width 7 height 12
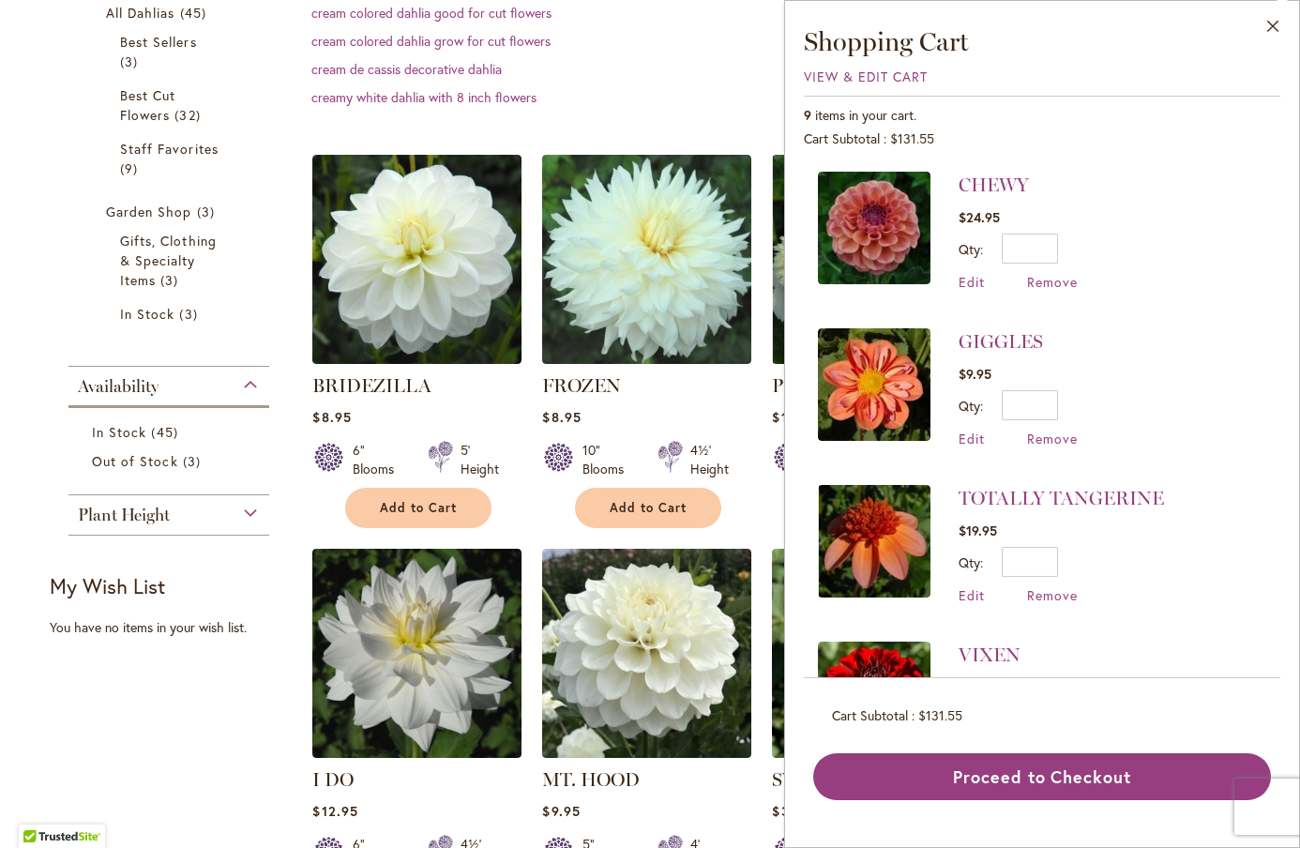
scroll to position [388, 0]
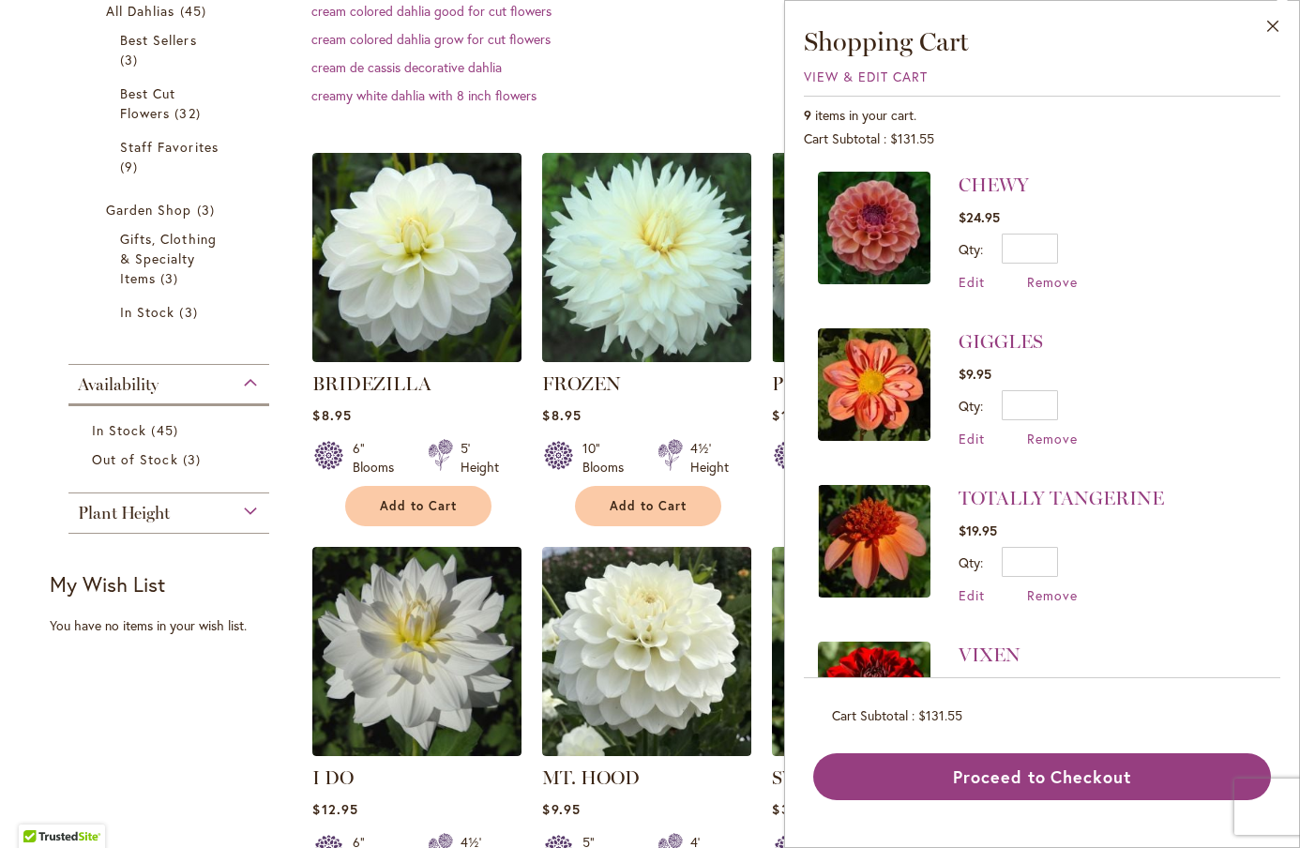
click at [1138, 357] on li "GIGGLES $9.95 Qty * Update Edit Remove" at bounding box center [1042, 388] width 448 height 157
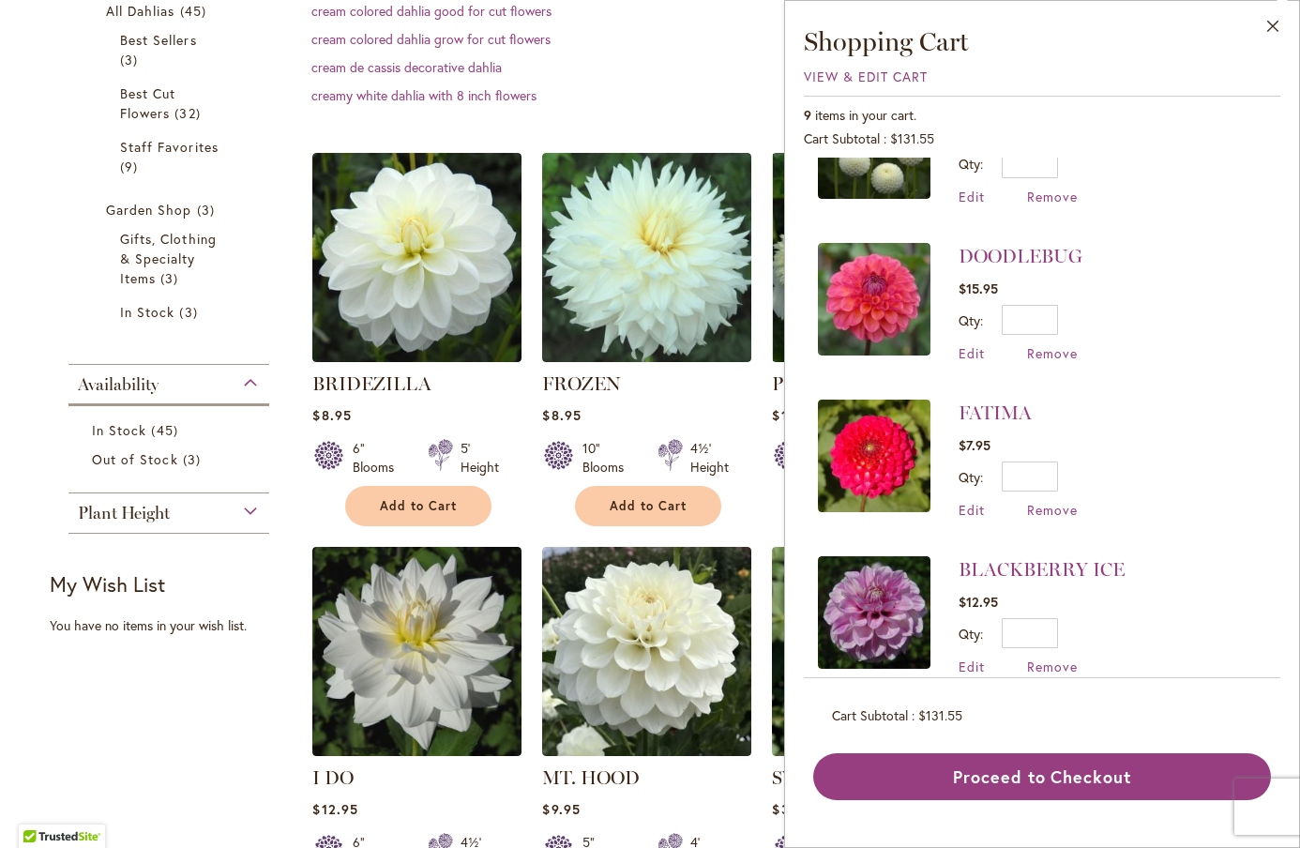
scroll to position [887, 0]
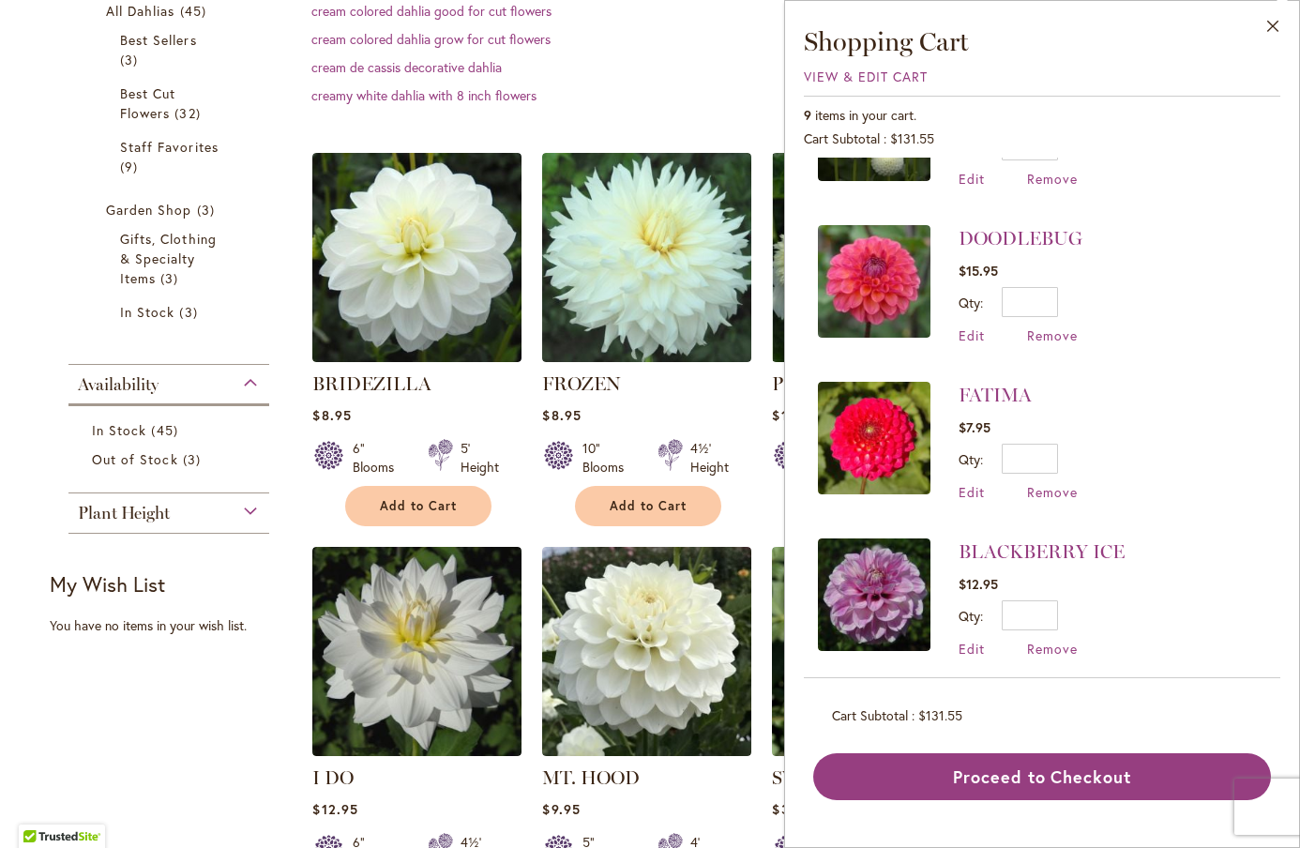
click at [910, 420] on img at bounding box center [874, 438] width 113 height 113
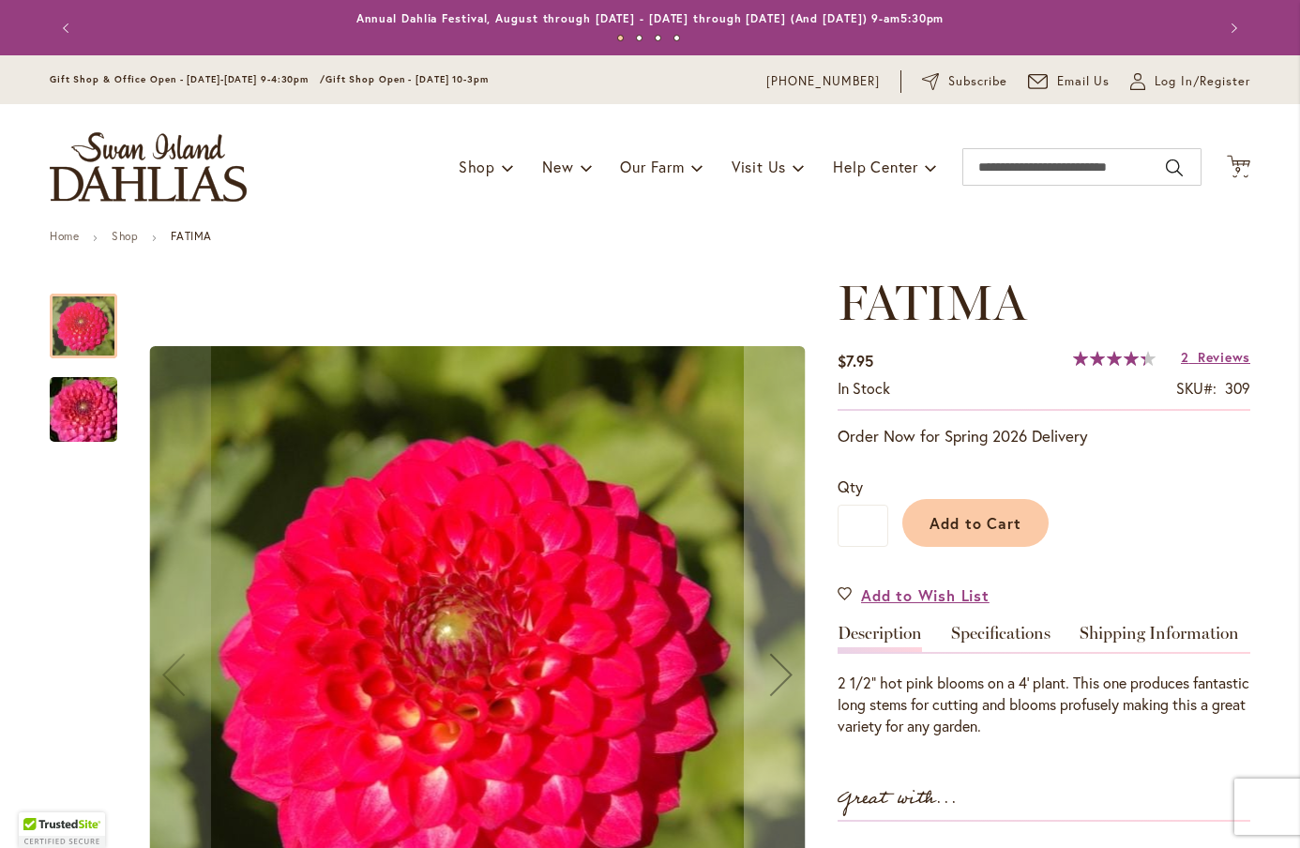
scroll to position [356, 0]
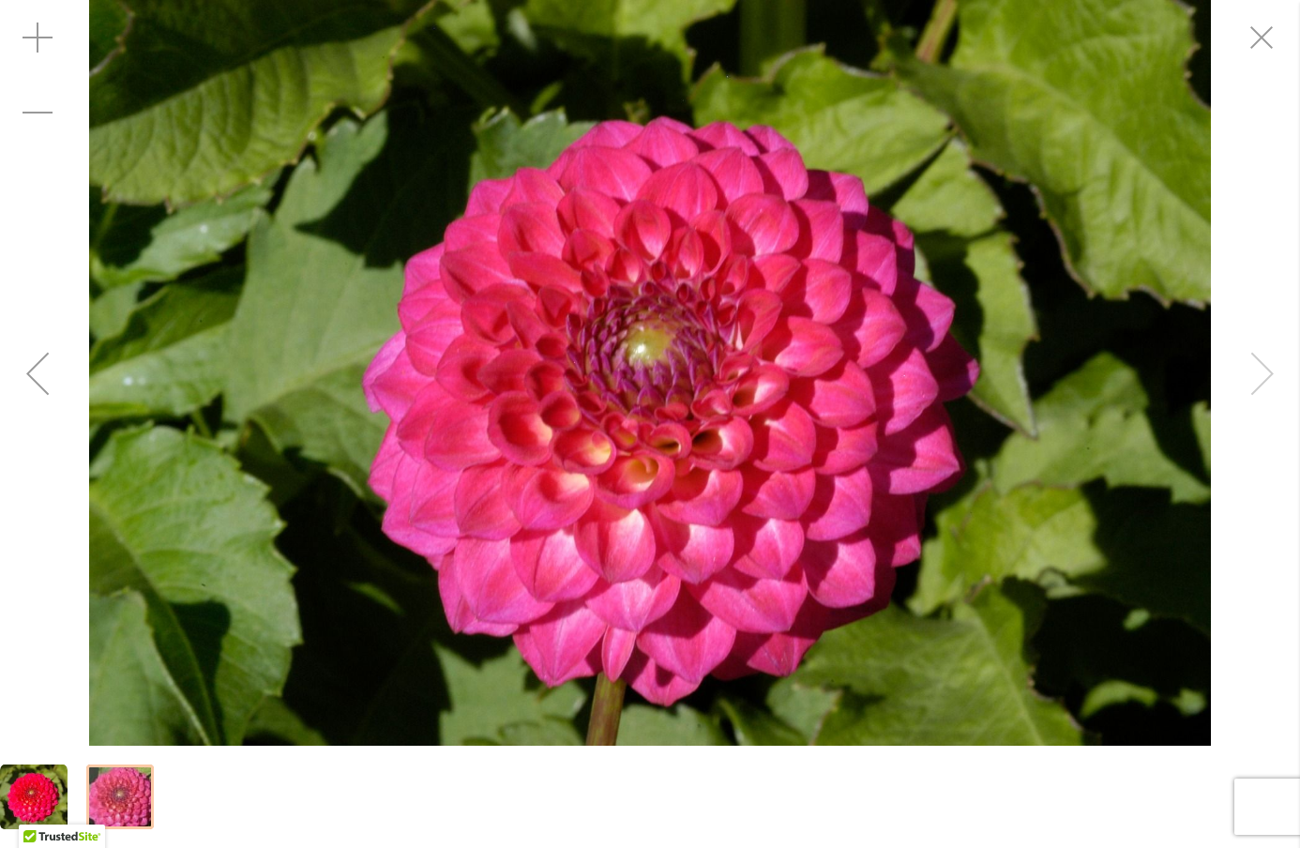
click at [1266, 379] on div "FATIMA" at bounding box center [650, 373] width 1300 height 746
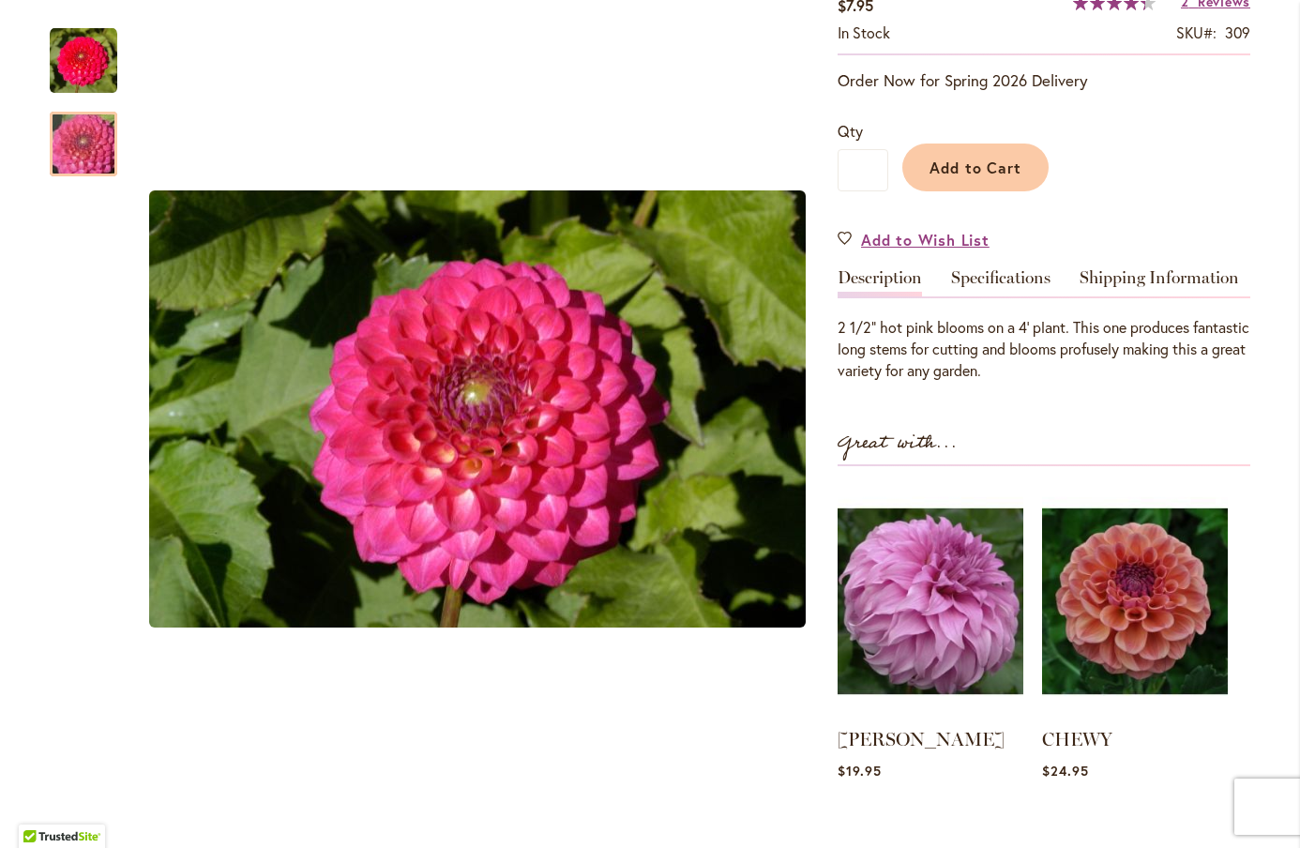
scroll to position [0, 0]
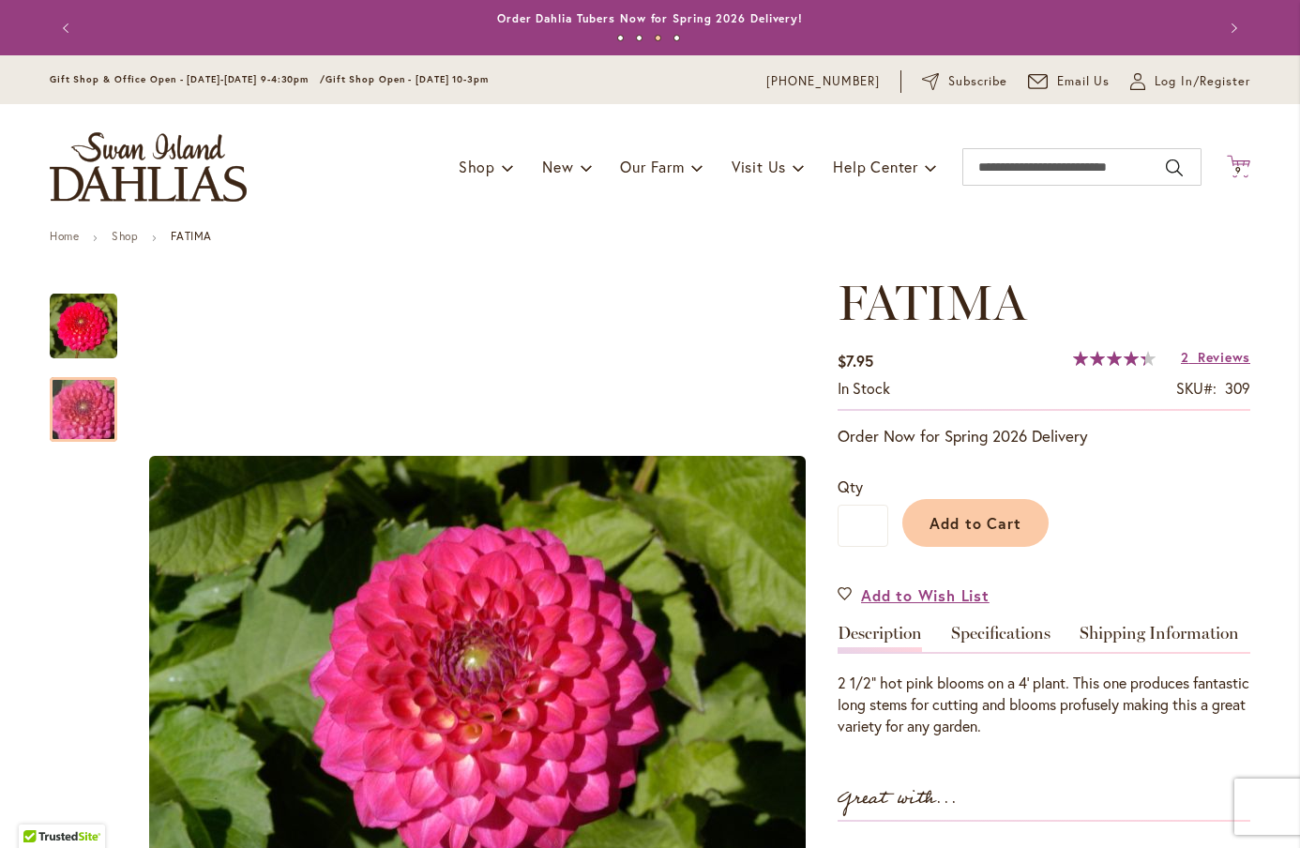
click at [1245, 175] on span "9 9 items" at bounding box center [1239, 170] width 19 height 9
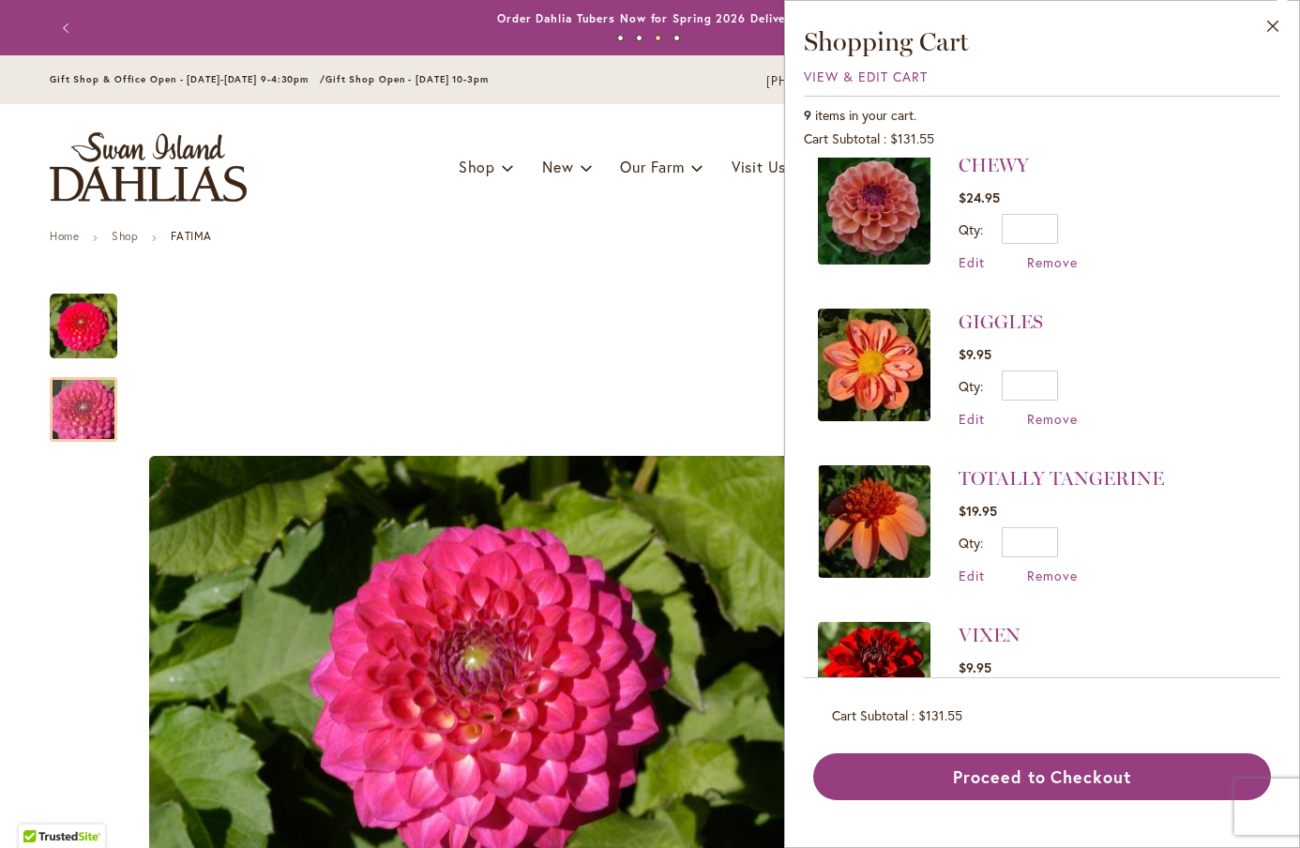
scroll to position [8, 0]
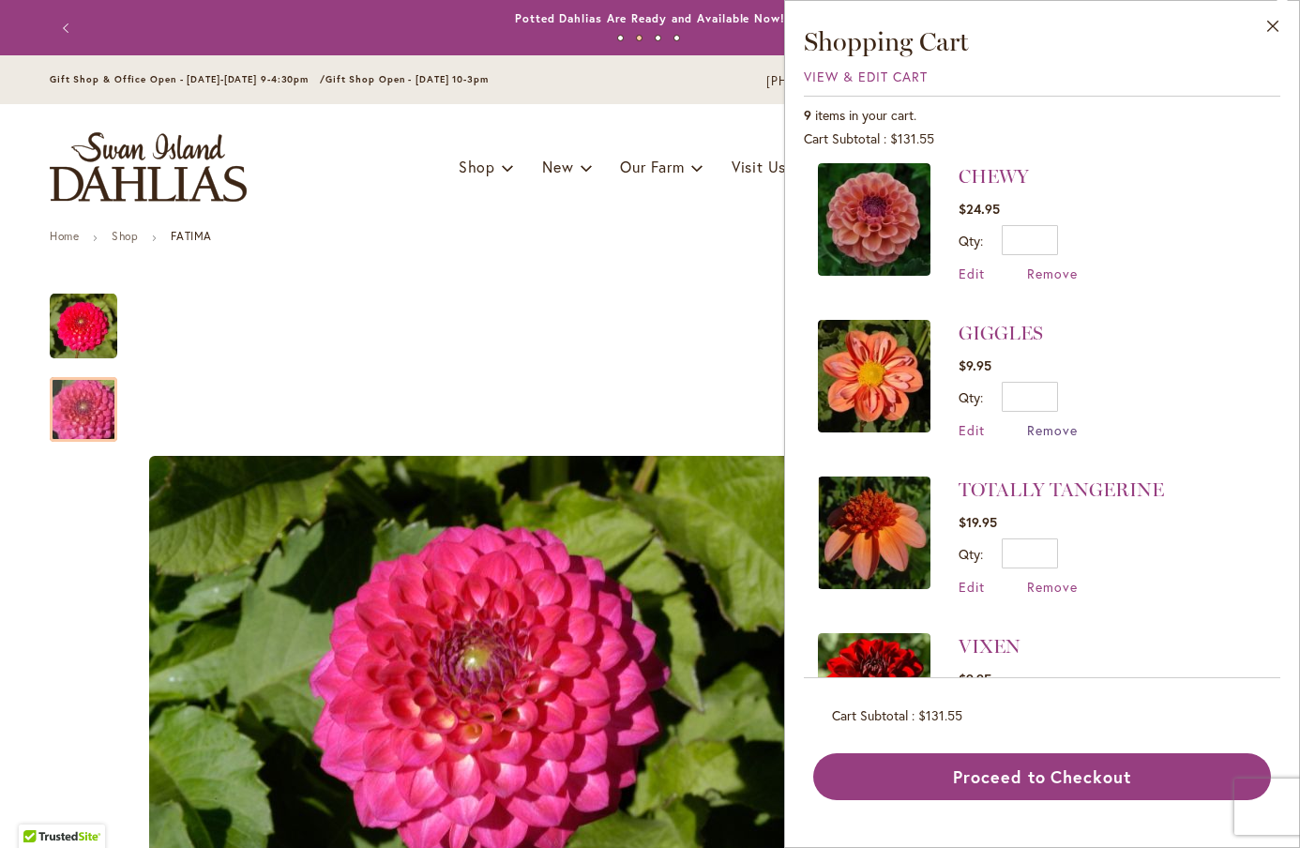
click at [1053, 434] on span "Remove" at bounding box center [1052, 430] width 51 height 18
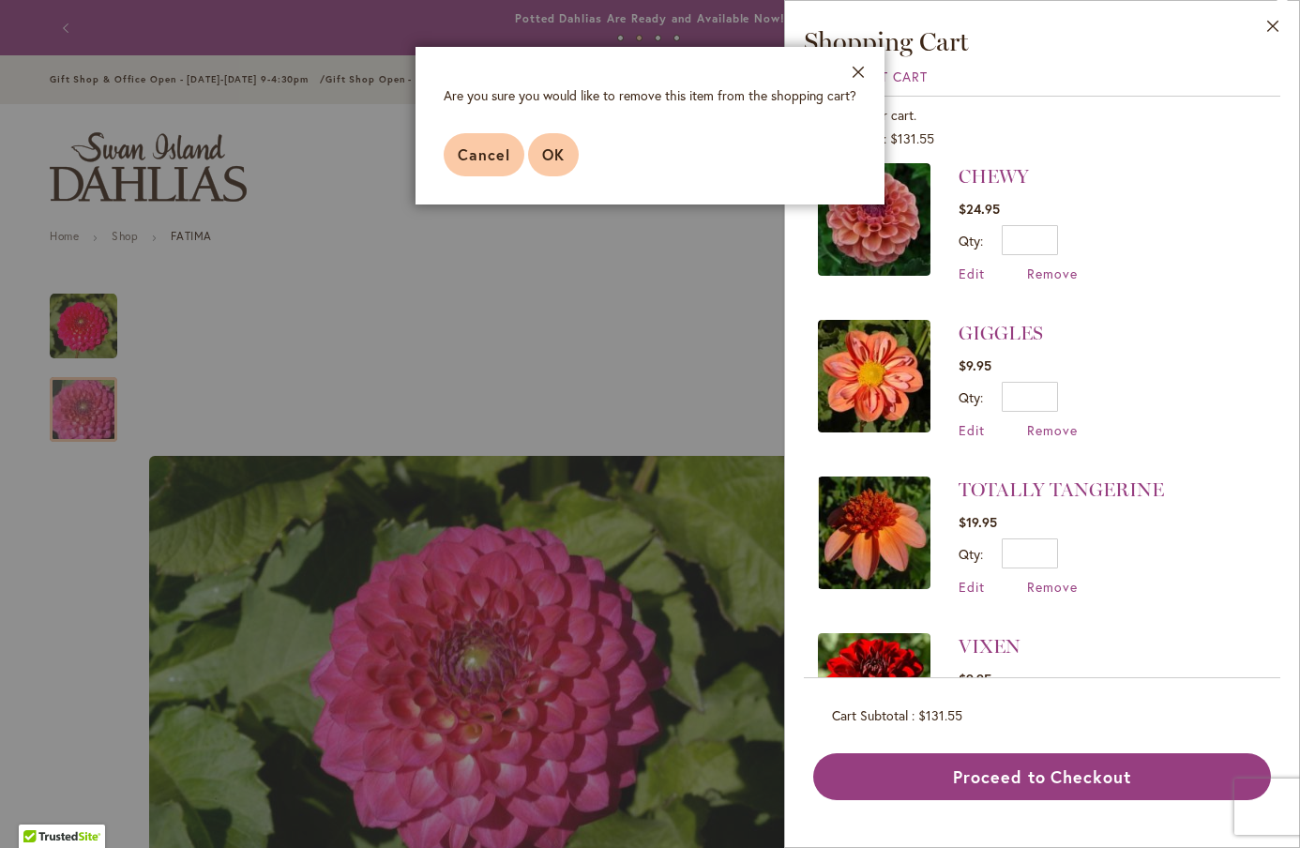
click at [554, 157] on span "OK" at bounding box center [553, 154] width 23 height 20
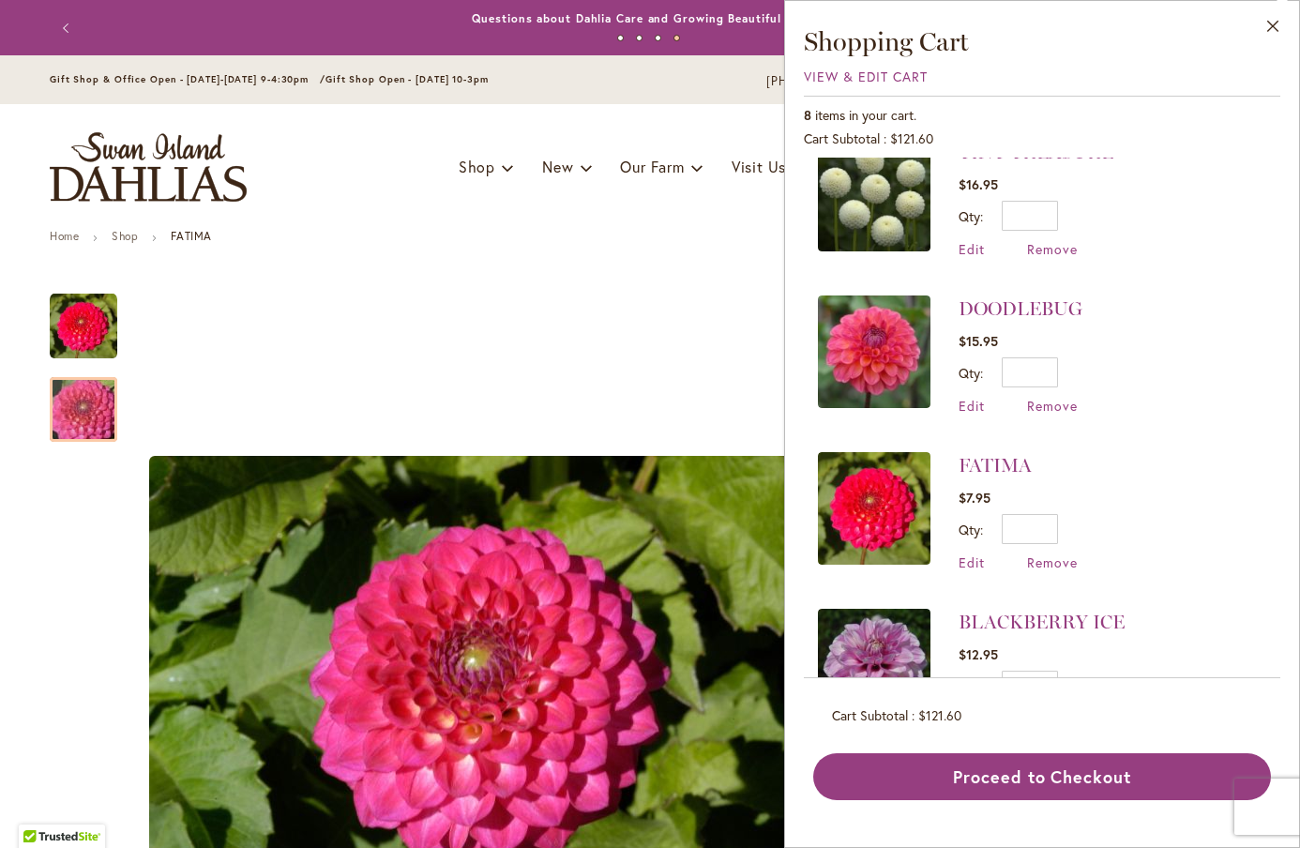
scroll to position [661, 0]
click at [1037, 396] on span "Remove" at bounding box center [1052, 405] width 51 height 18
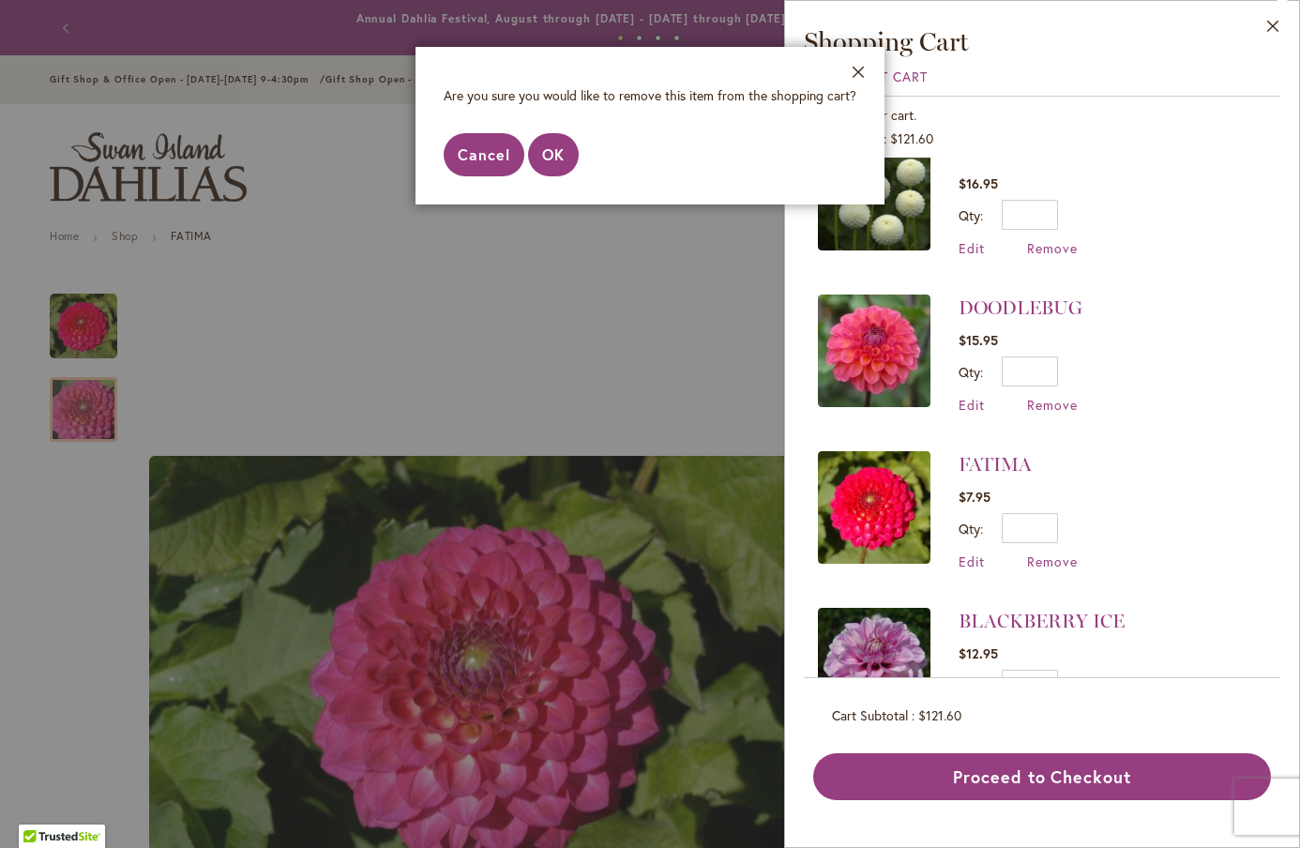
click at [480, 152] on span "Cancel" at bounding box center [484, 154] width 53 height 20
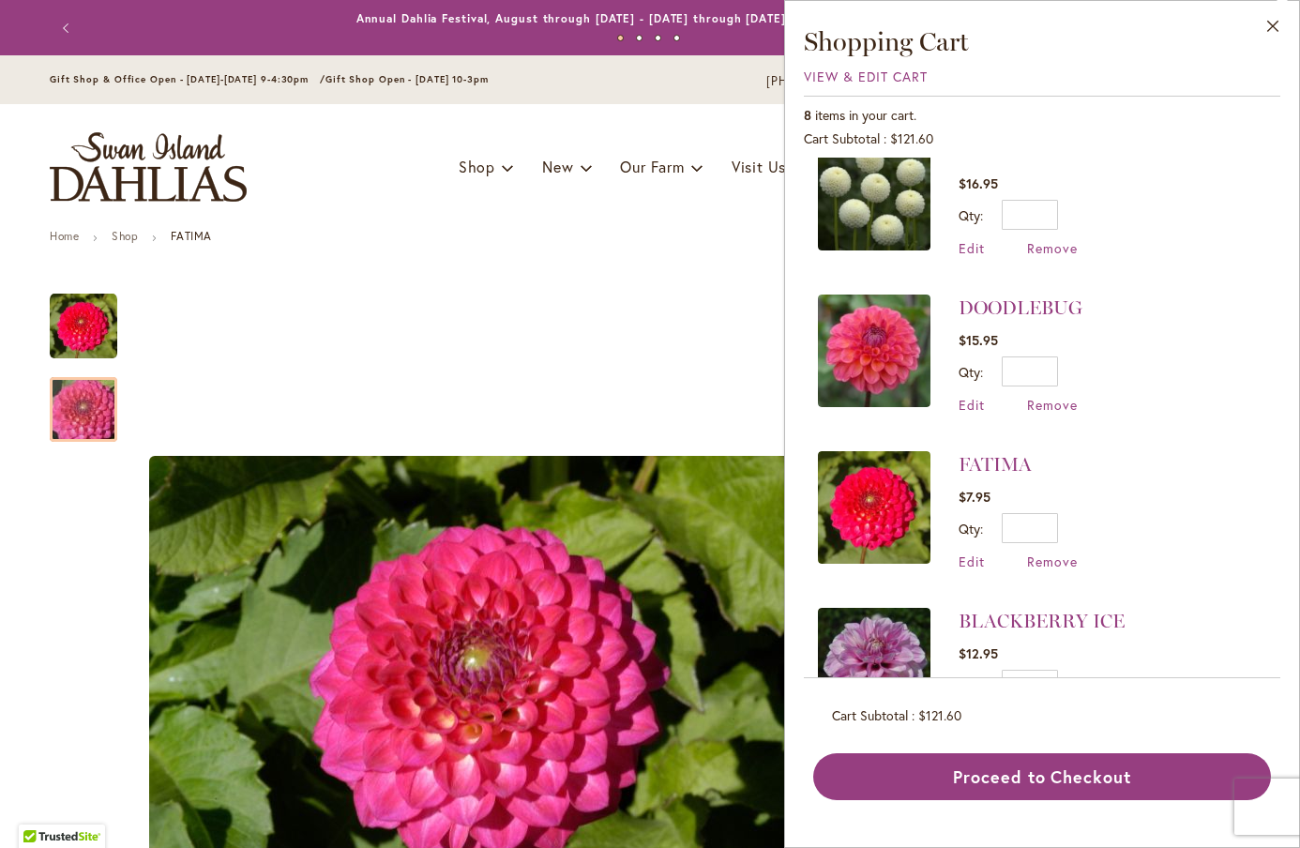
click at [913, 349] on img at bounding box center [874, 351] width 113 height 113
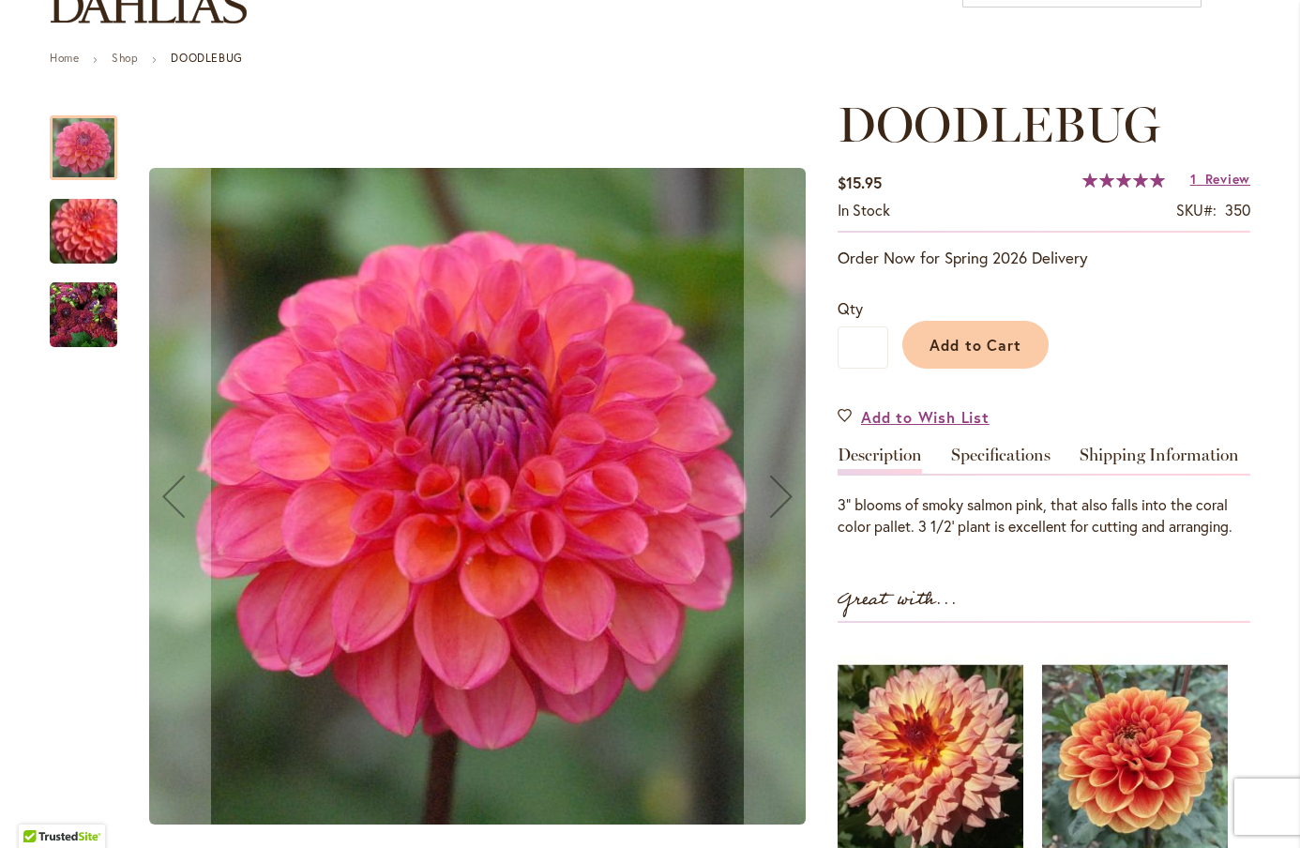
scroll to position [199, 0]
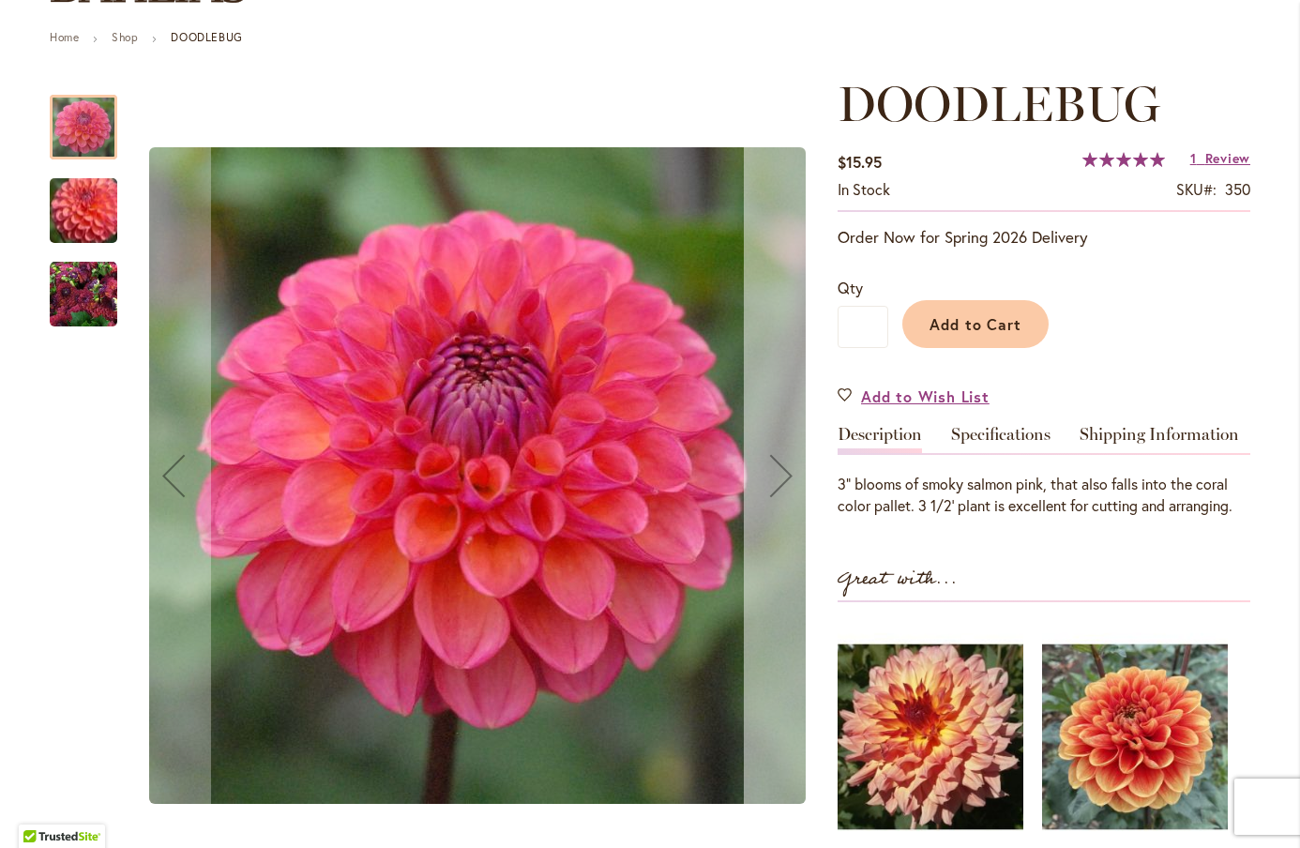
click at [785, 480] on div "Next" at bounding box center [781, 475] width 75 height 75
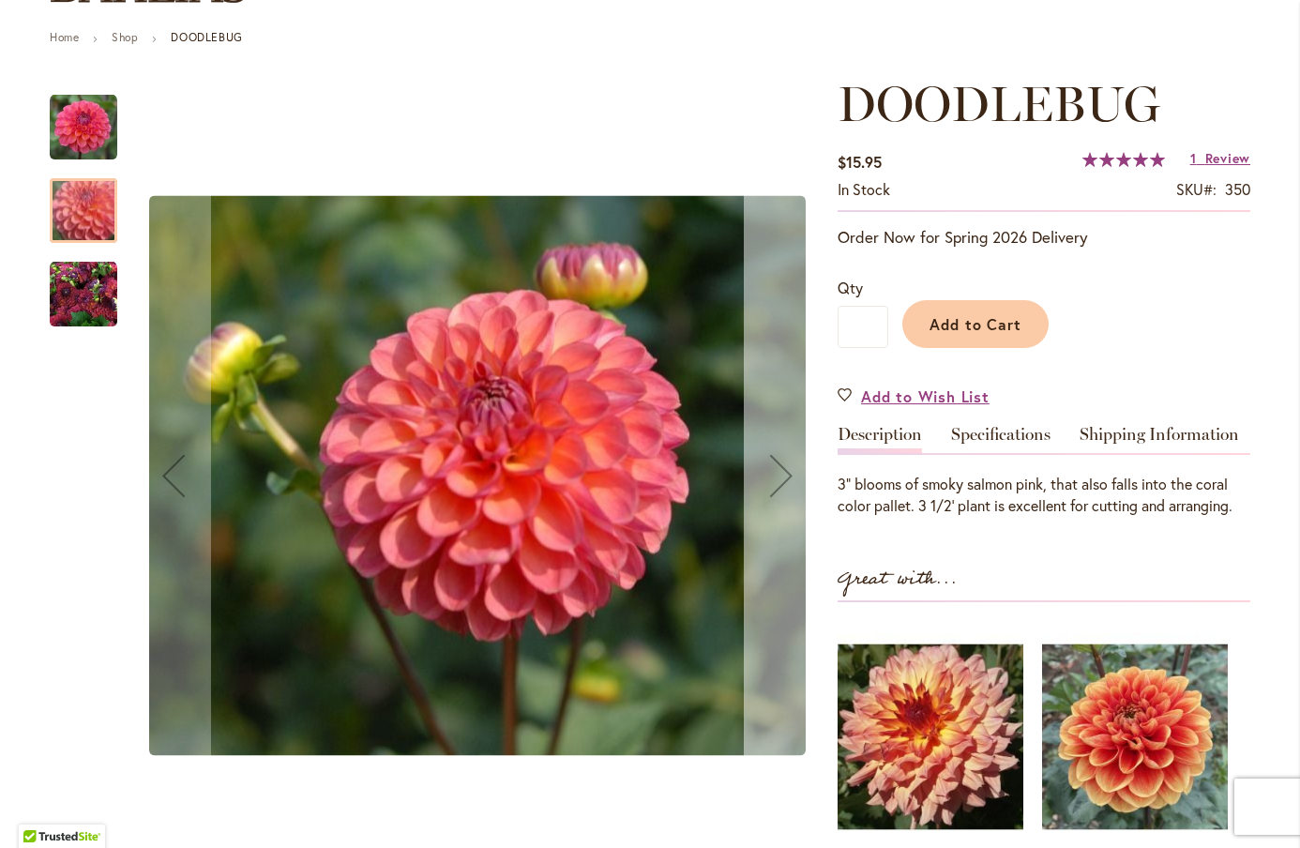
click at [785, 480] on div "Next" at bounding box center [781, 475] width 75 height 75
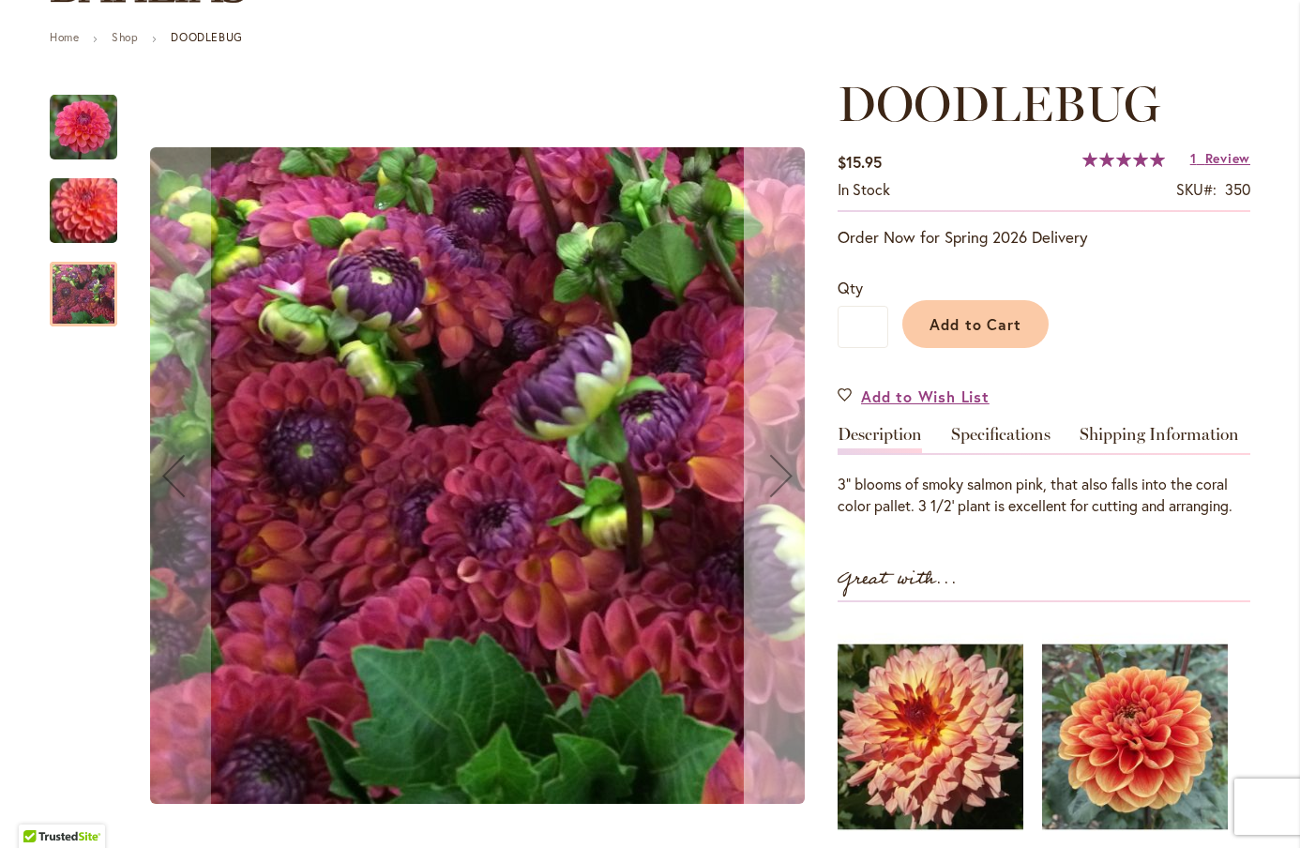
click at [785, 480] on div "Next" at bounding box center [781, 475] width 75 height 75
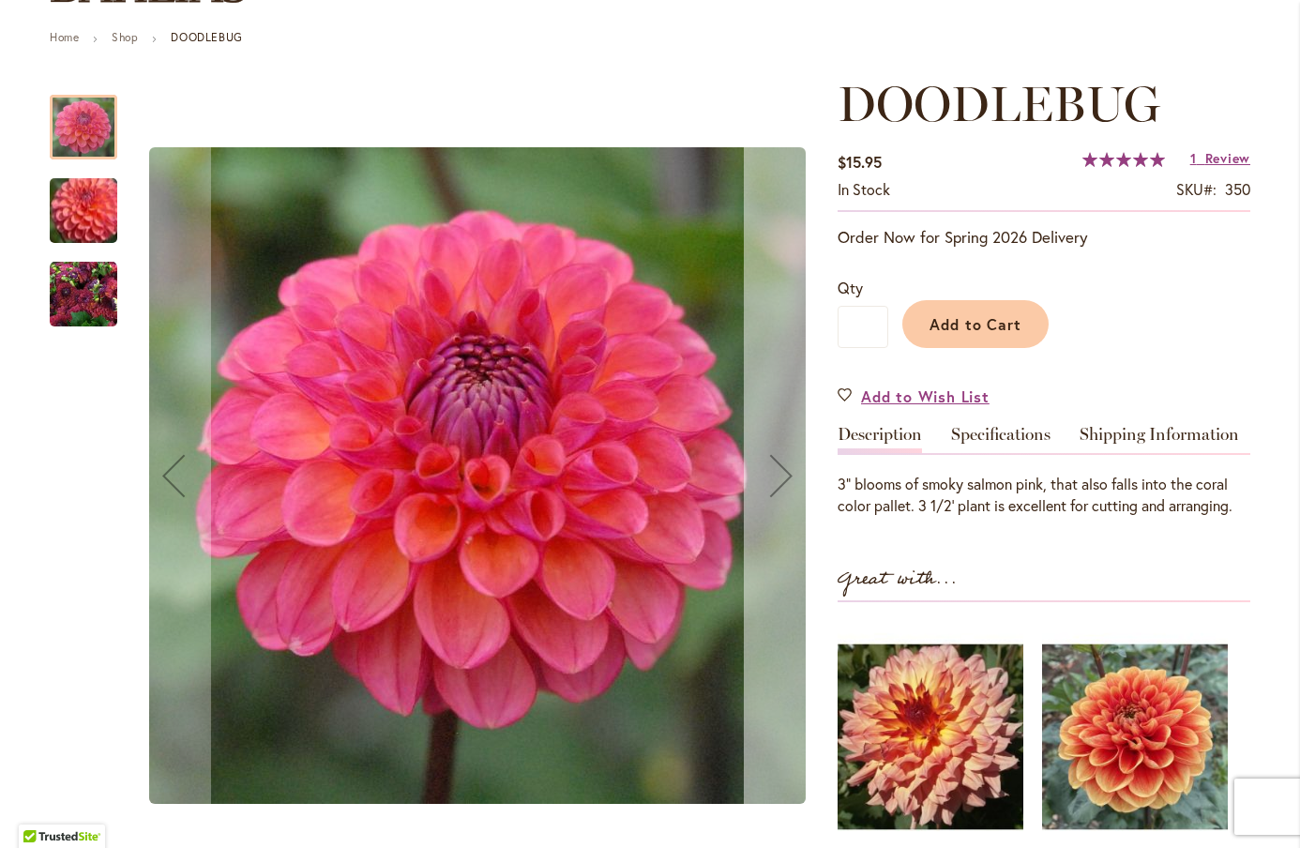
click at [785, 480] on div "Next" at bounding box center [781, 475] width 75 height 75
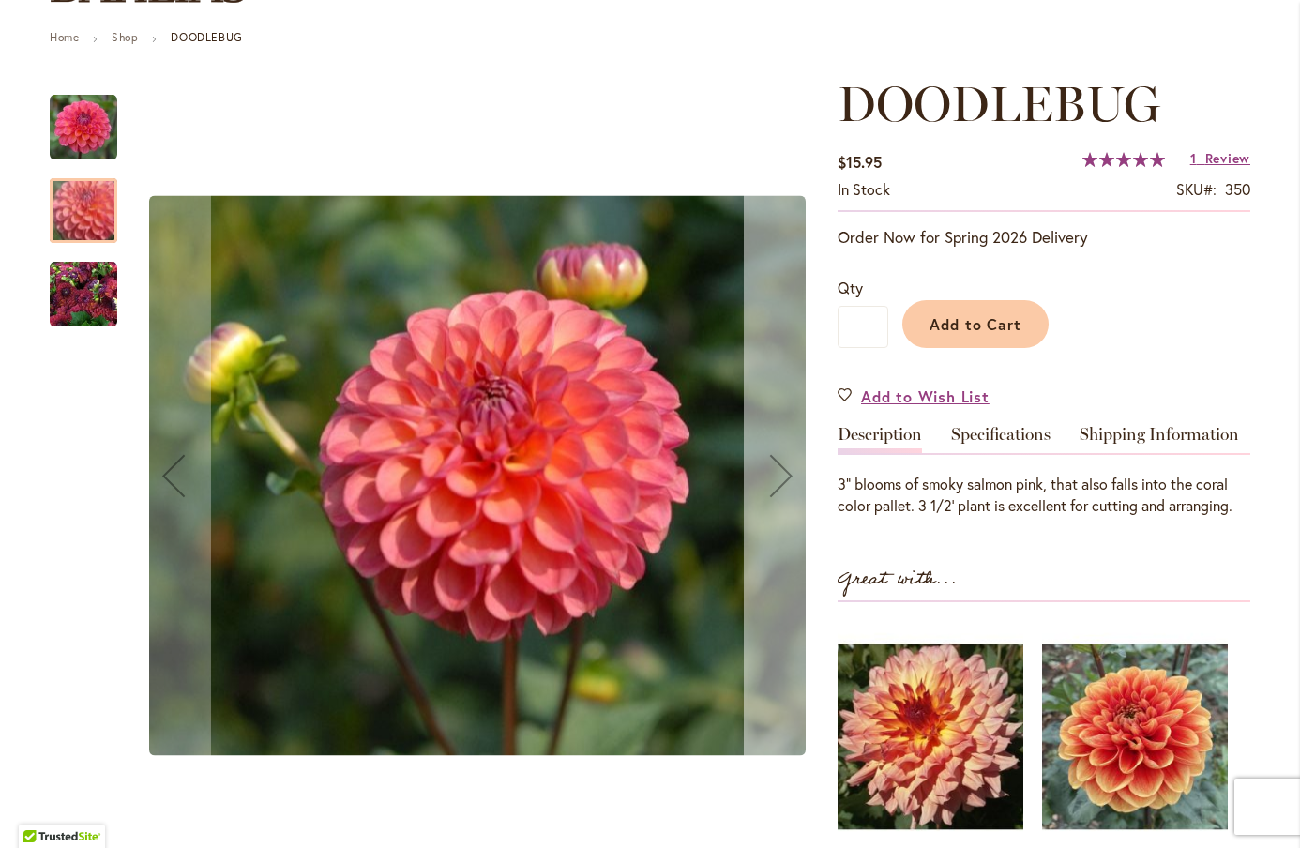
click at [785, 480] on div "Next" at bounding box center [781, 475] width 75 height 75
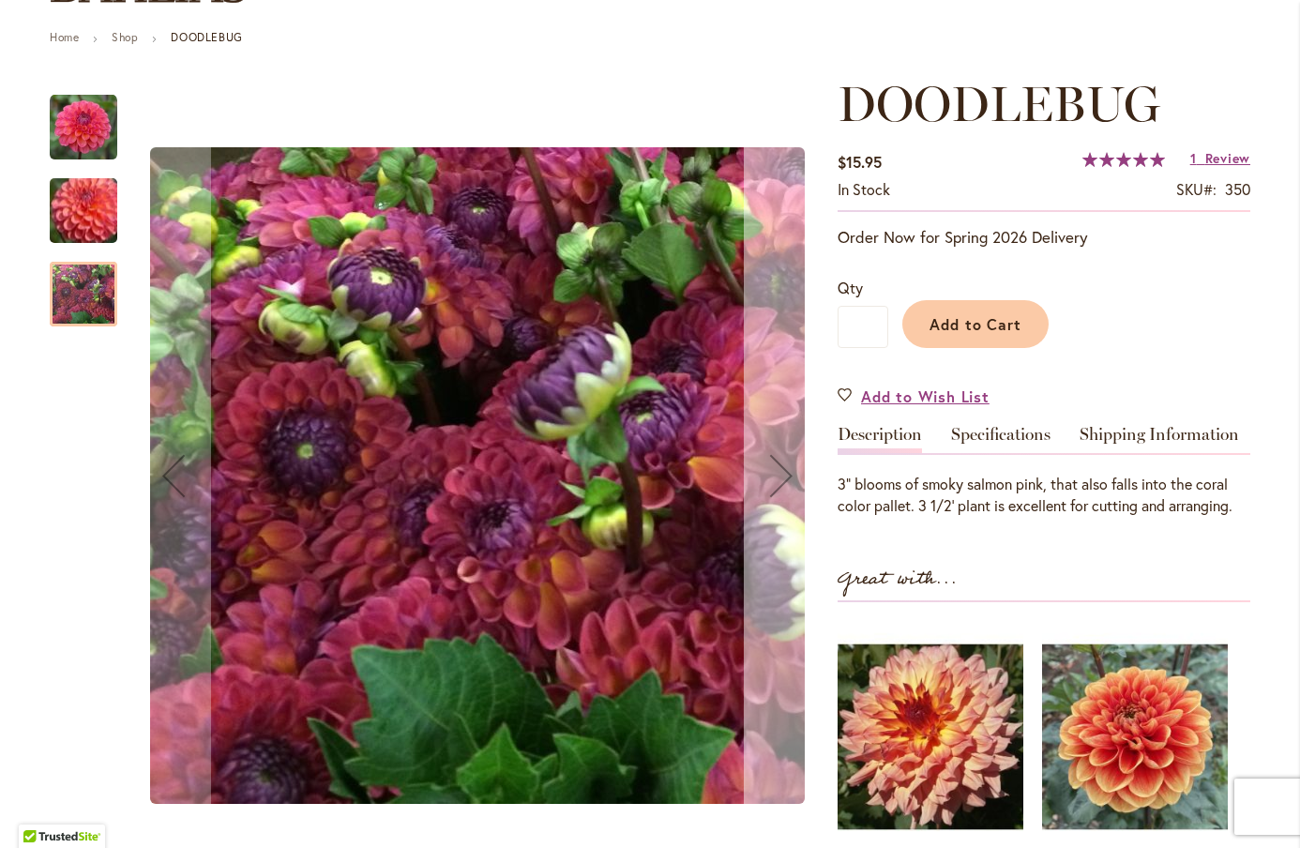
click at [785, 480] on div "Next" at bounding box center [781, 475] width 75 height 75
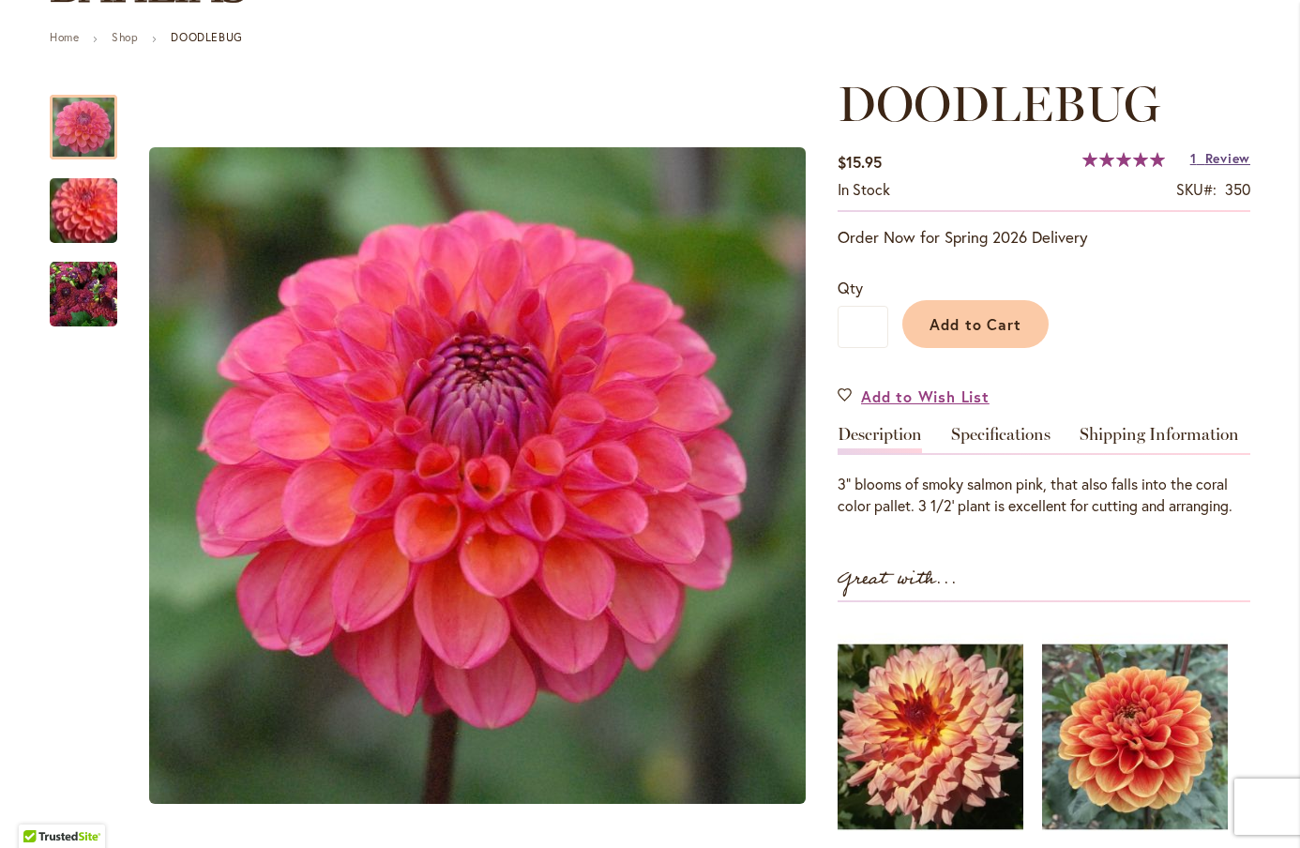
click at [1219, 157] on span "Review" at bounding box center [1228, 158] width 45 height 18
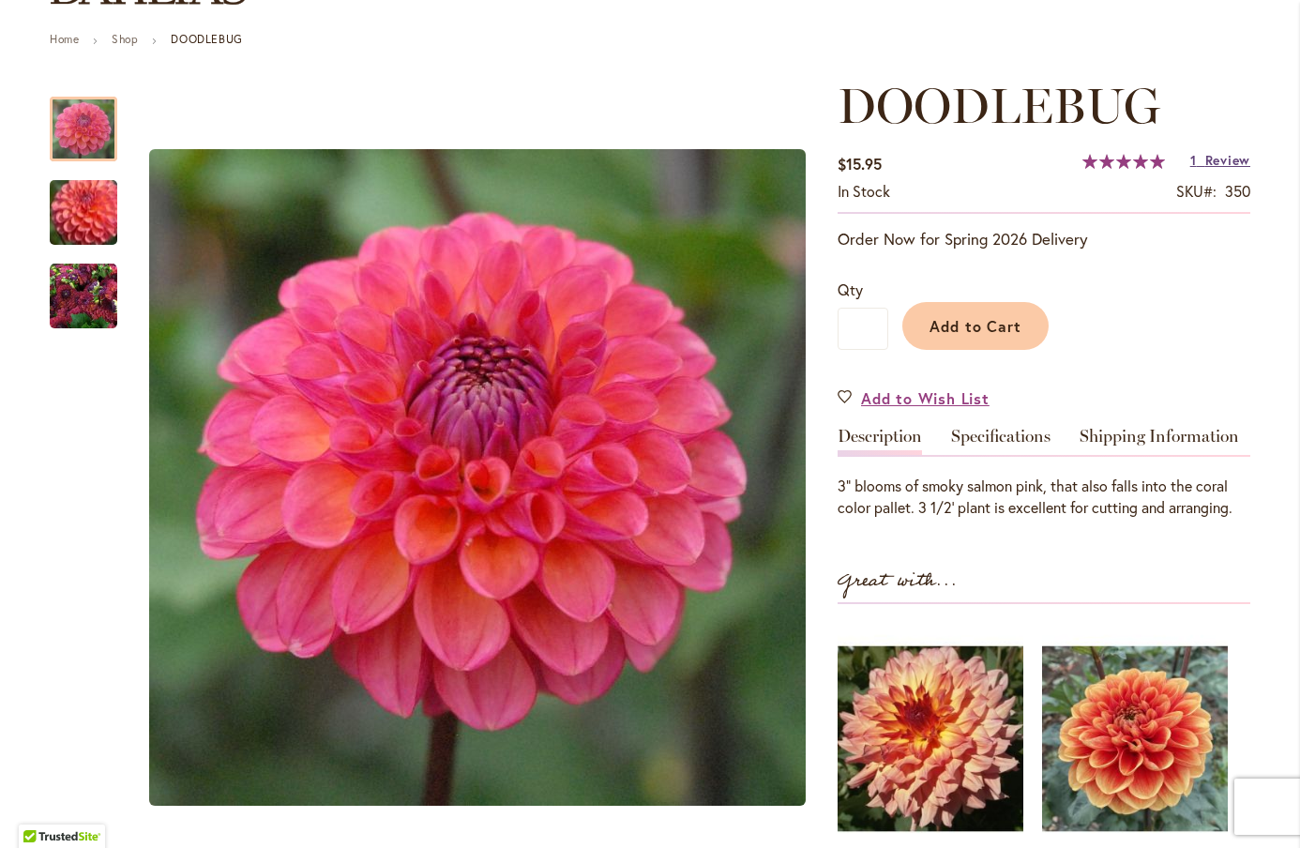
scroll to position [0, 0]
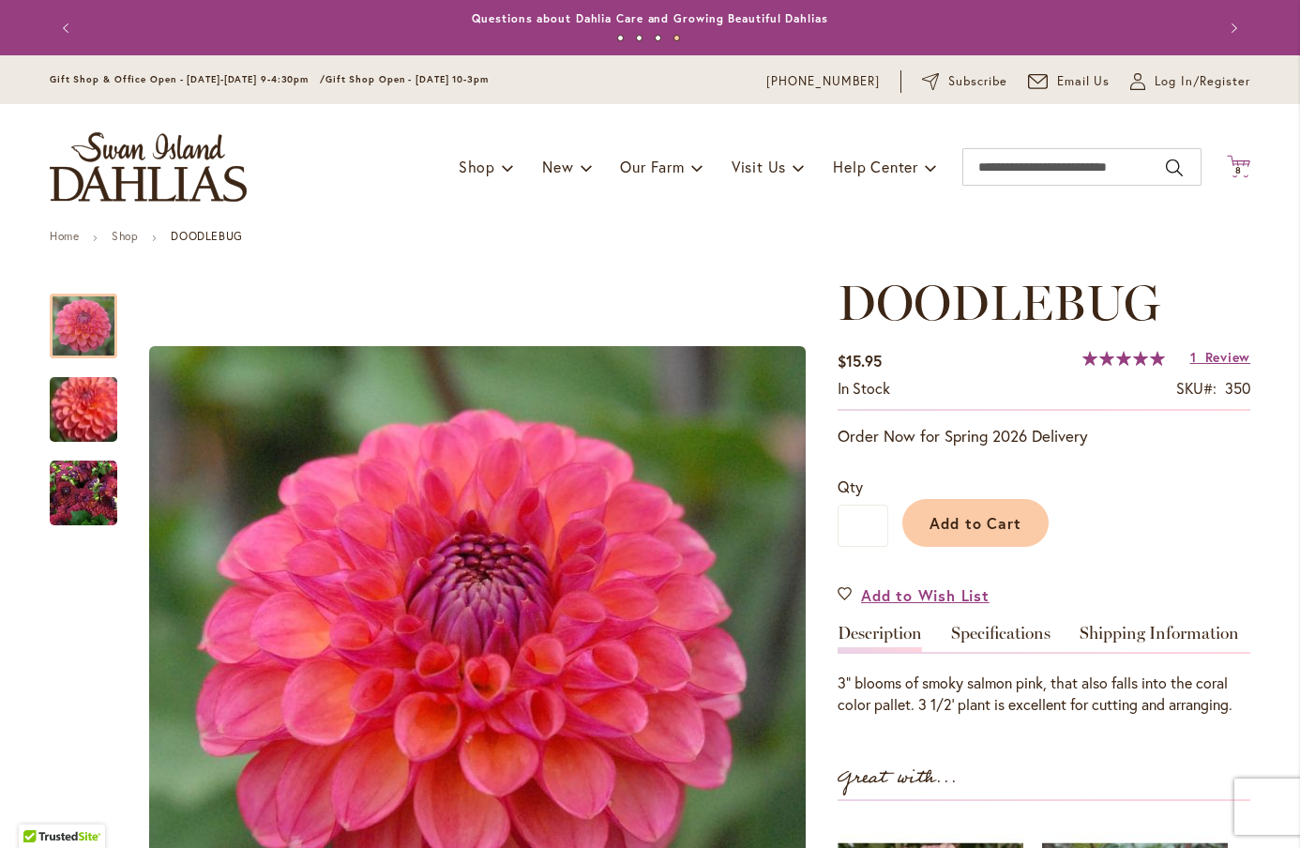
click at [1233, 166] on span "8 8 items" at bounding box center [1239, 170] width 19 height 9
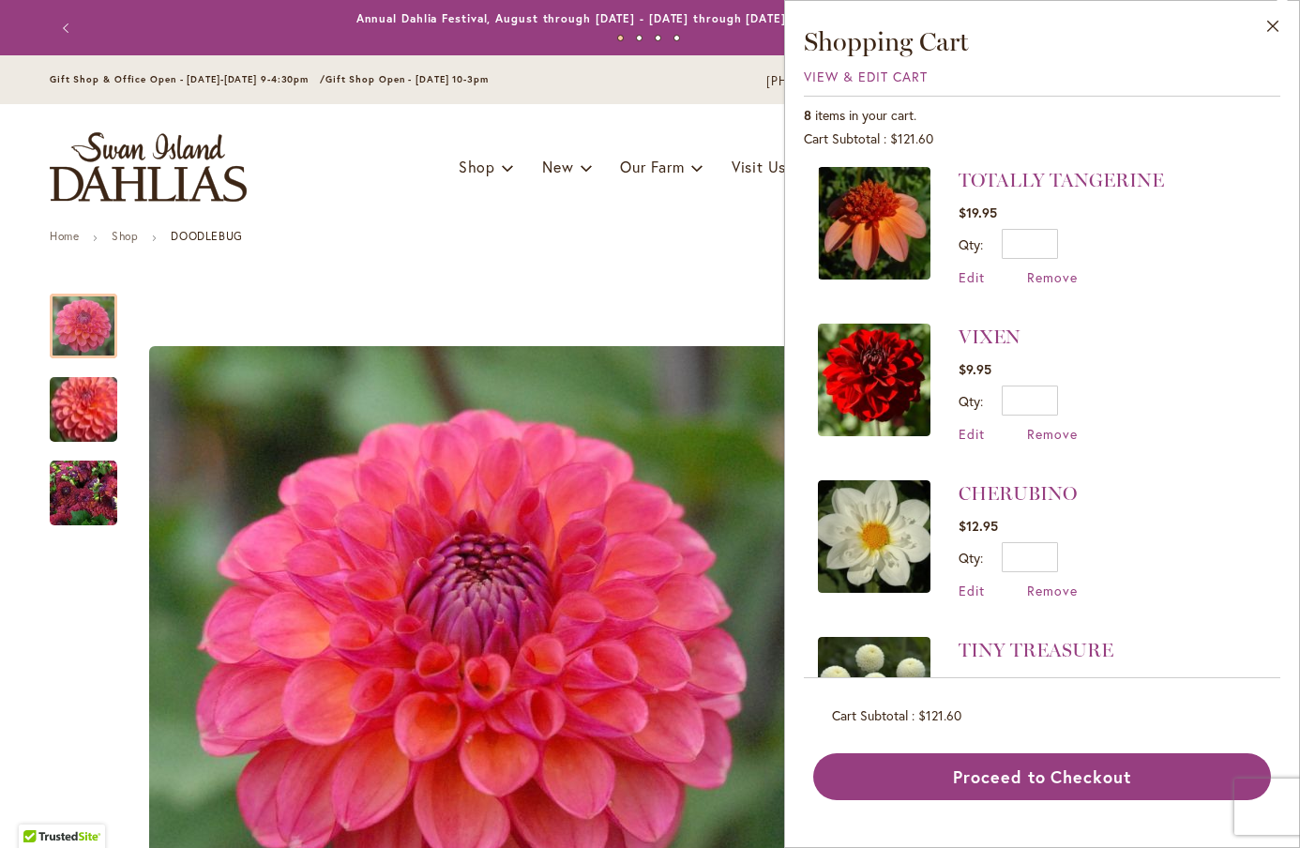
scroll to position [162, 0]
click at [1038, 428] on span "Remove" at bounding box center [1052, 433] width 51 height 18
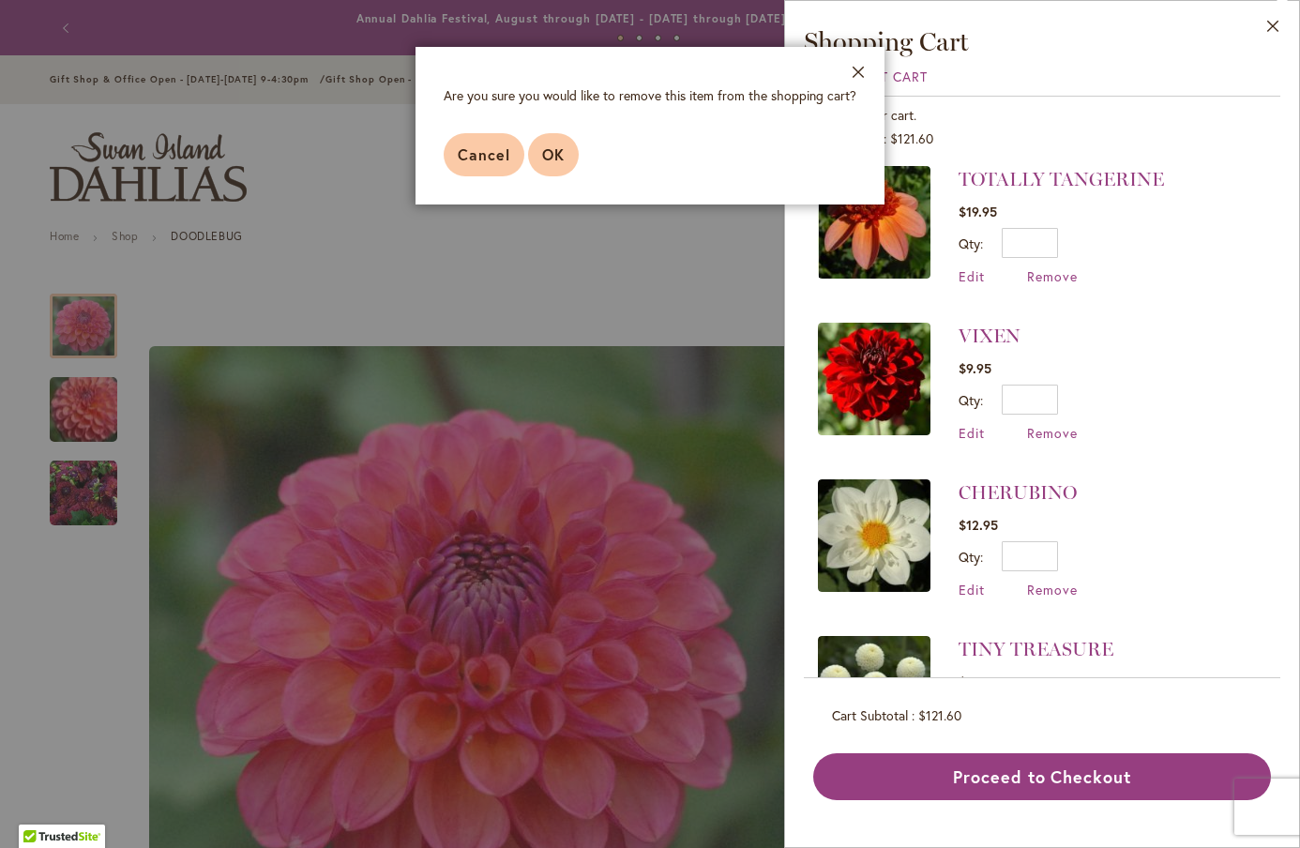
click at [549, 147] on span "OK" at bounding box center [553, 154] width 23 height 20
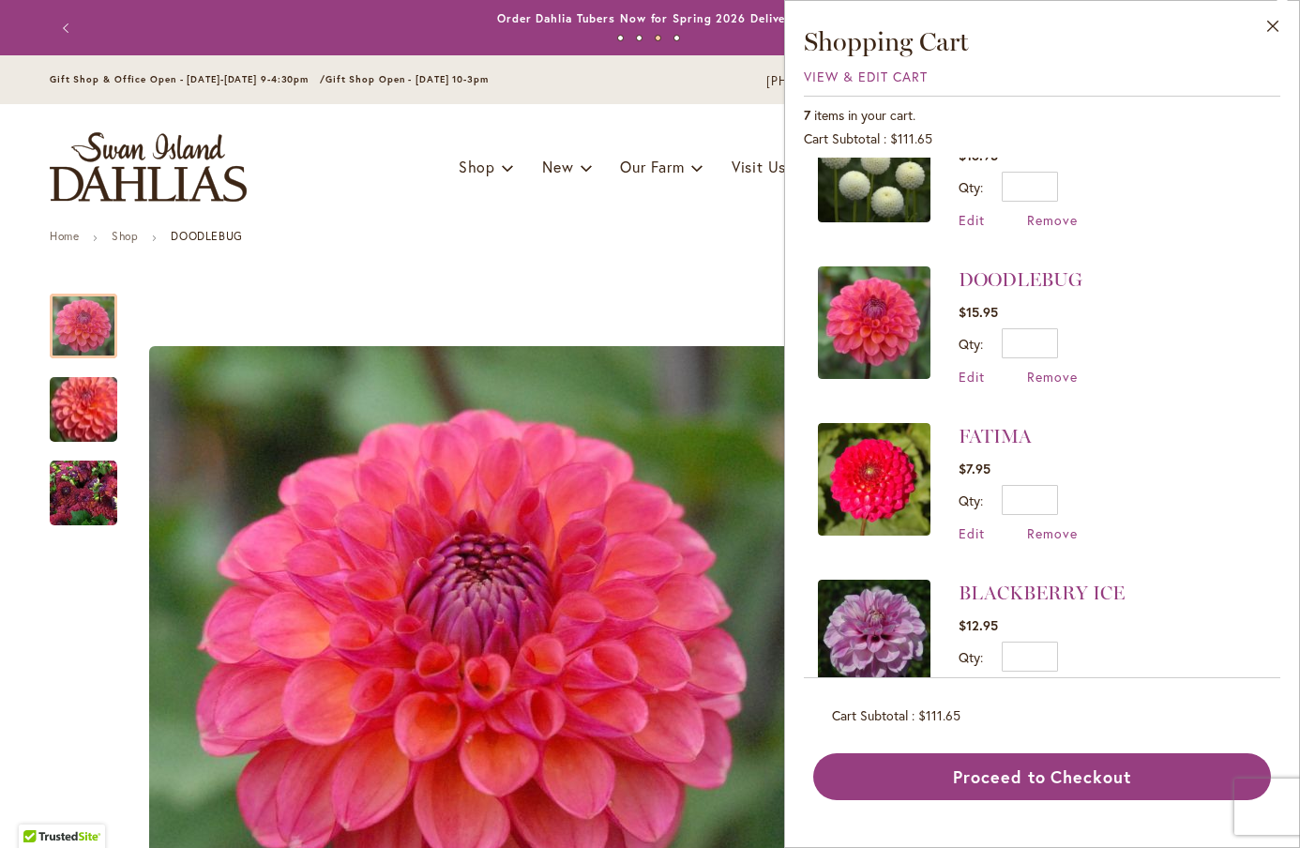
scroll to position [576, 0]
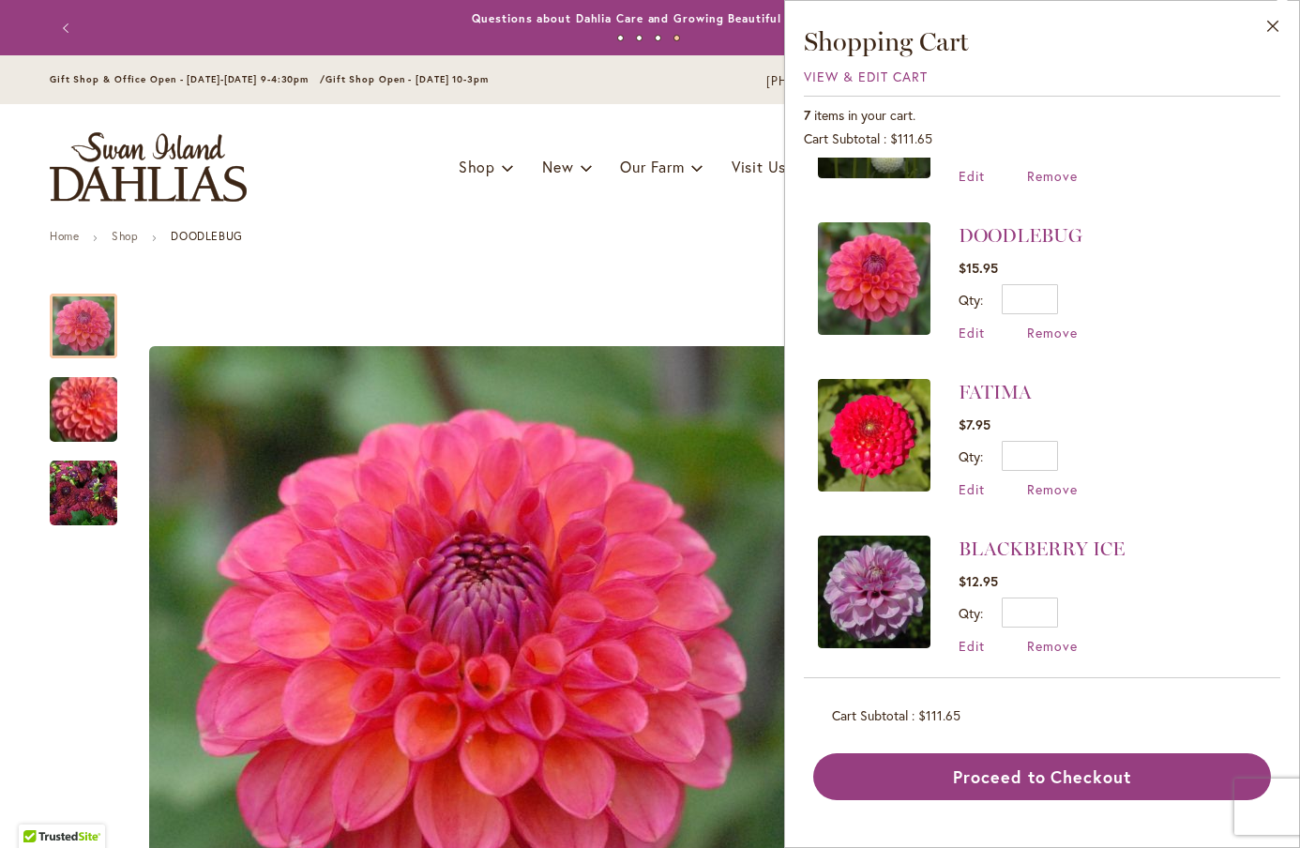
click at [882, 575] on img at bounding box center [874, 592] width 113 height 113
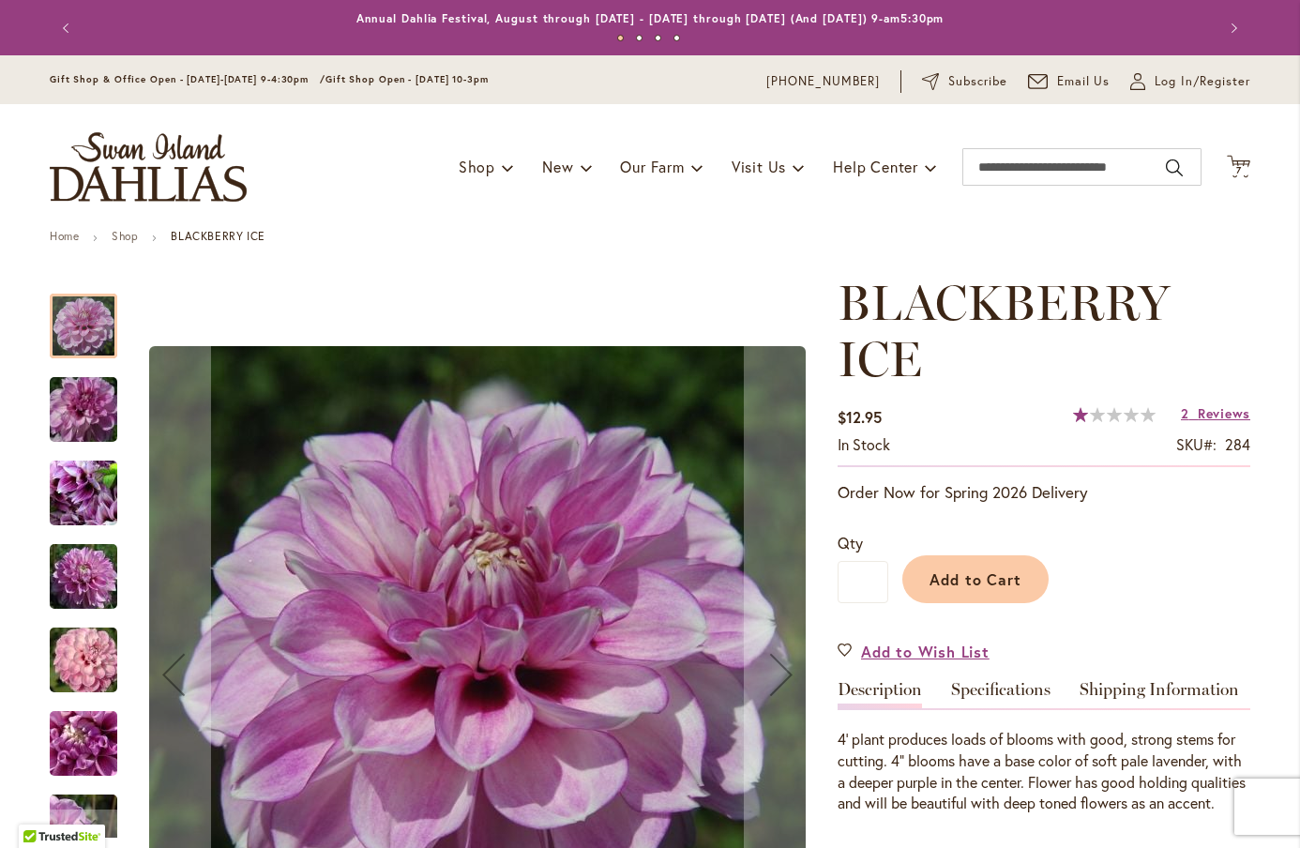
scroll to position [232, 0]
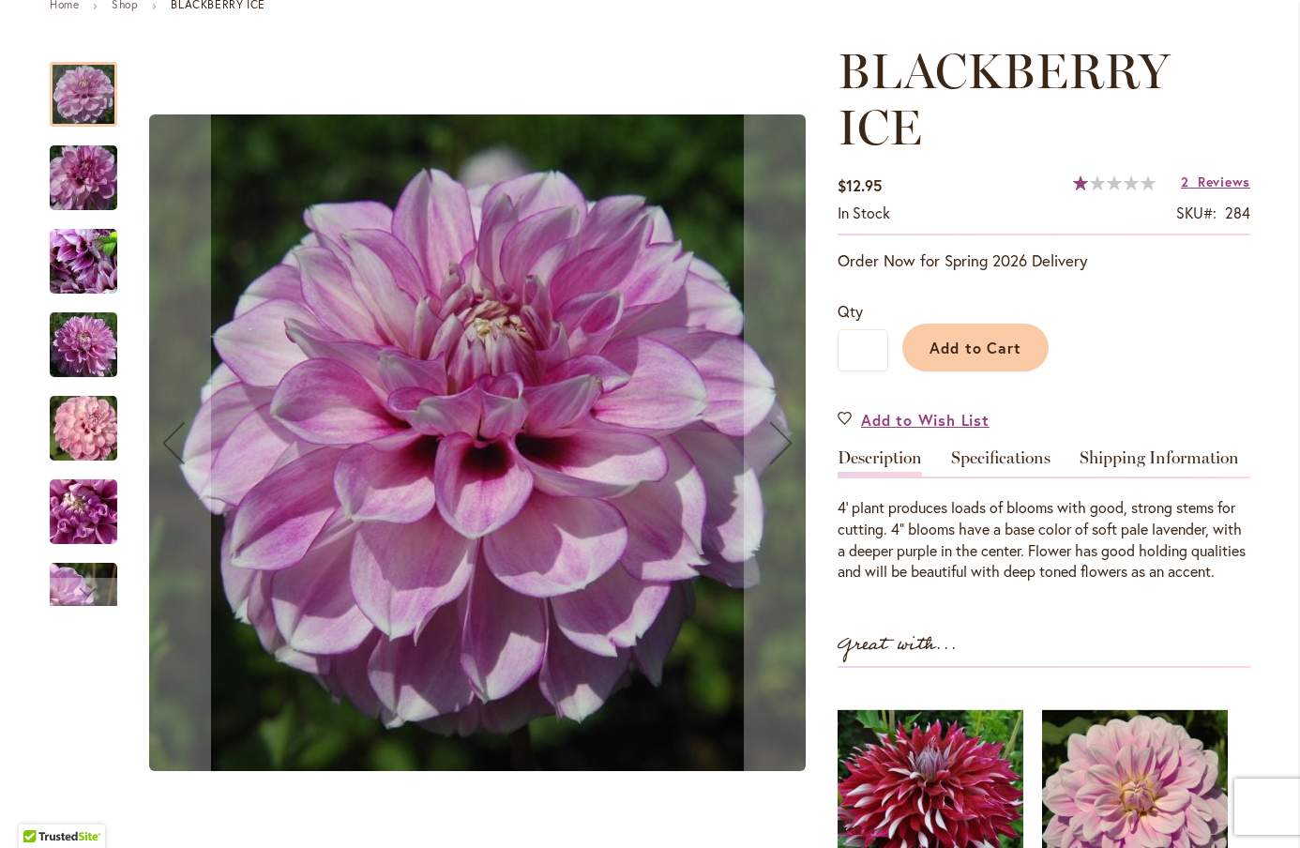
click at [64, 526] on img "BLACKBERRY ICE" at bounding box center [83, 512] width 135 height 90
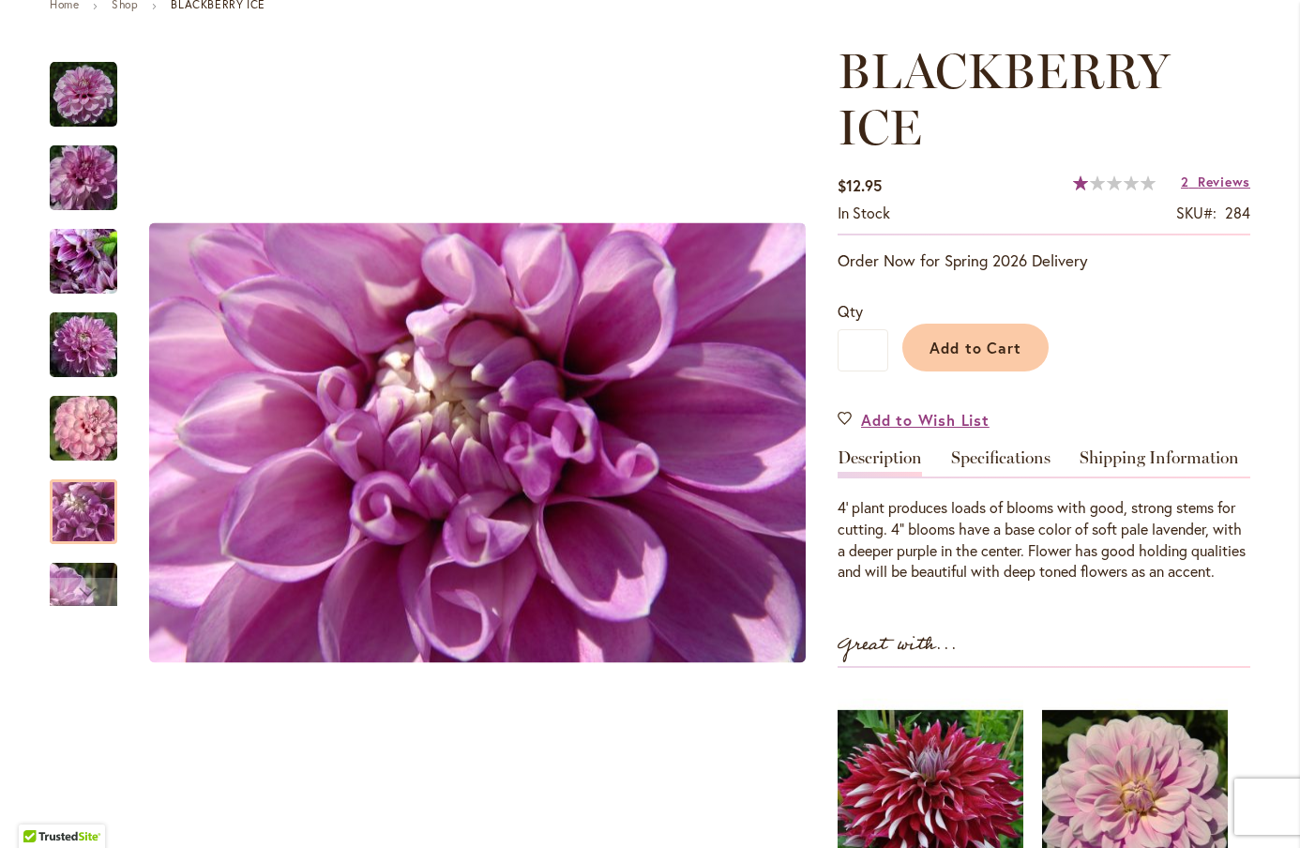
scroll to position [0, 0]
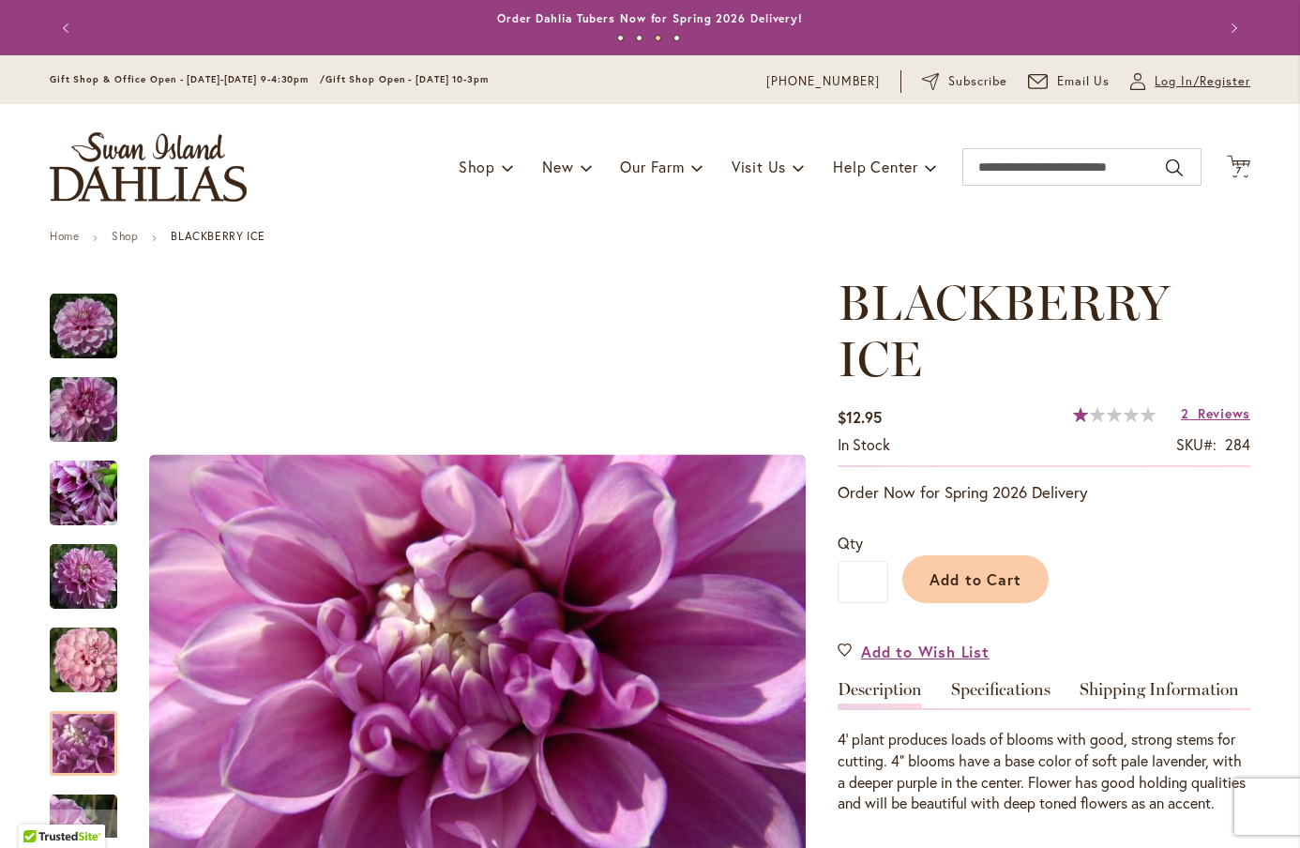
click at [1172, 85] on span "Log In/Register" at bounding box center [1203, 81] width 96 height 19
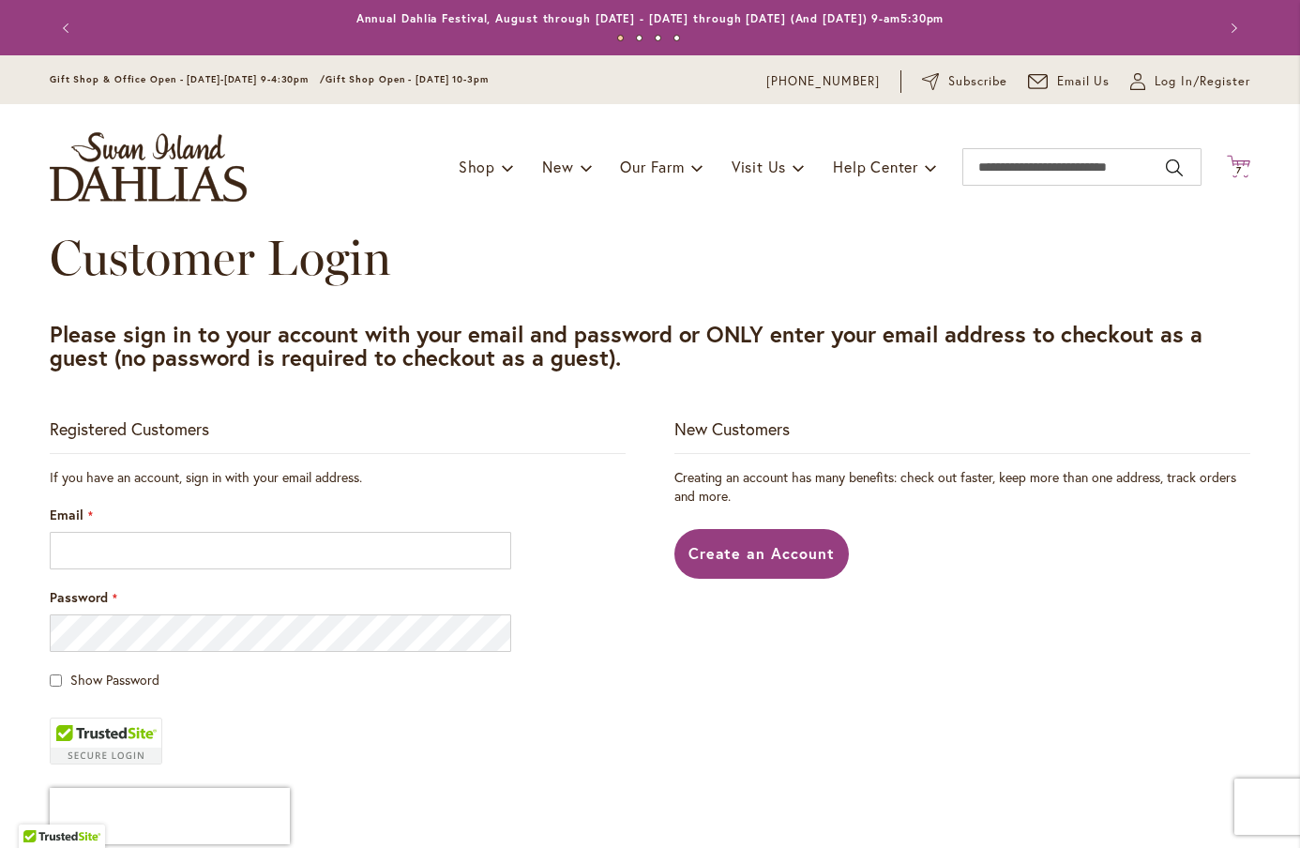
click at [1229, 161] on icon "Cart .cls-1 { fill: #231f20; }" at bounding box center [1238, 166] width 23 height 23
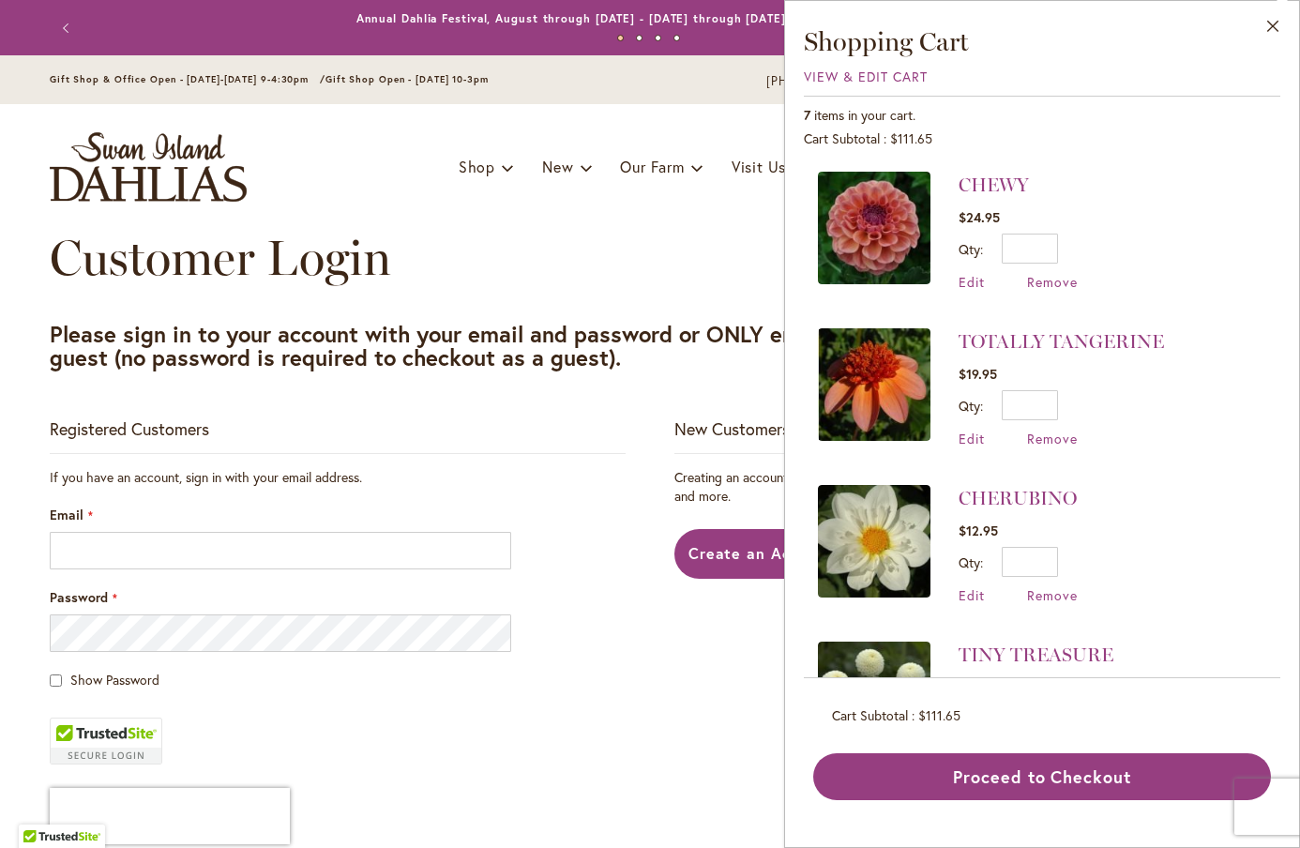
scroll to position [576, 0]
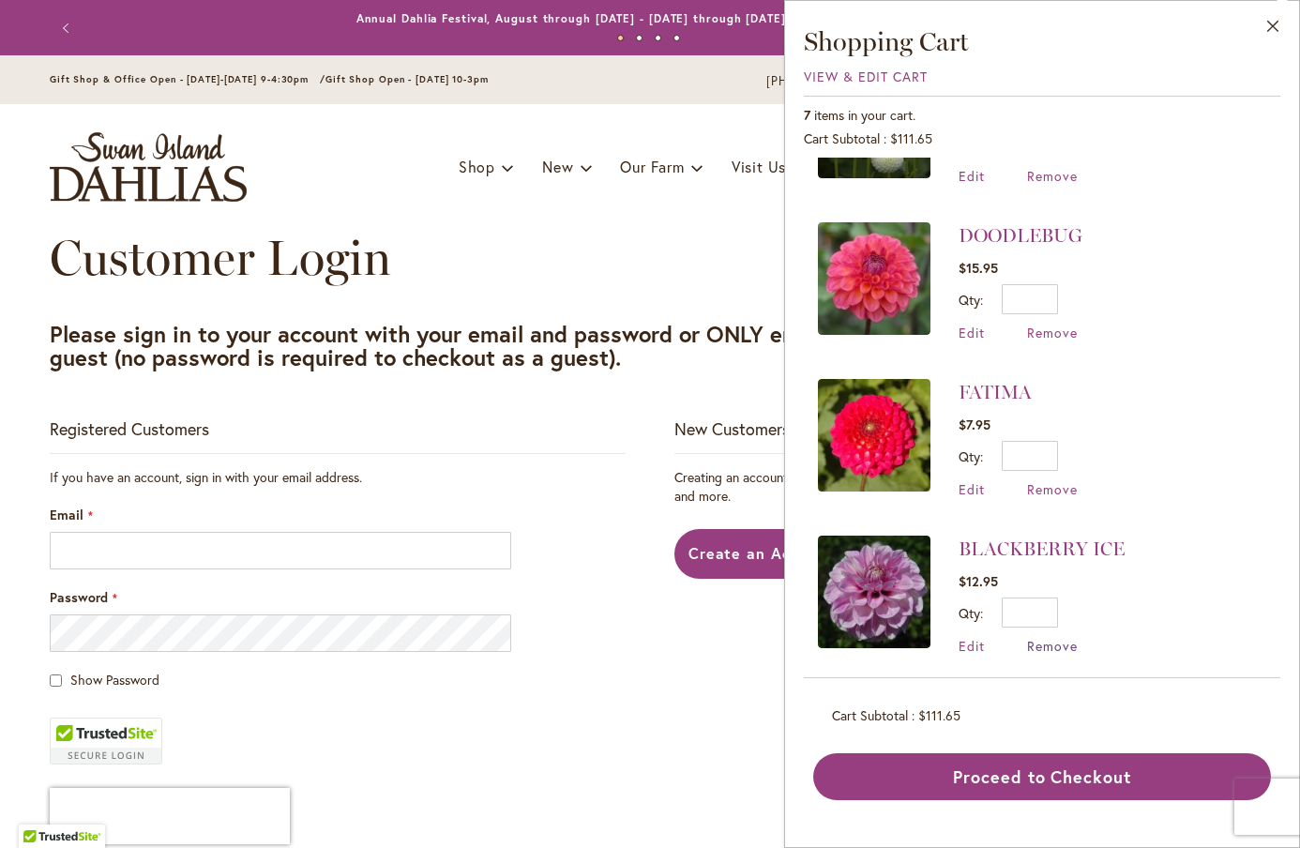
click at [1056, 637] on span "Remove" at bounding box center [1052, 646] width 51 height 18
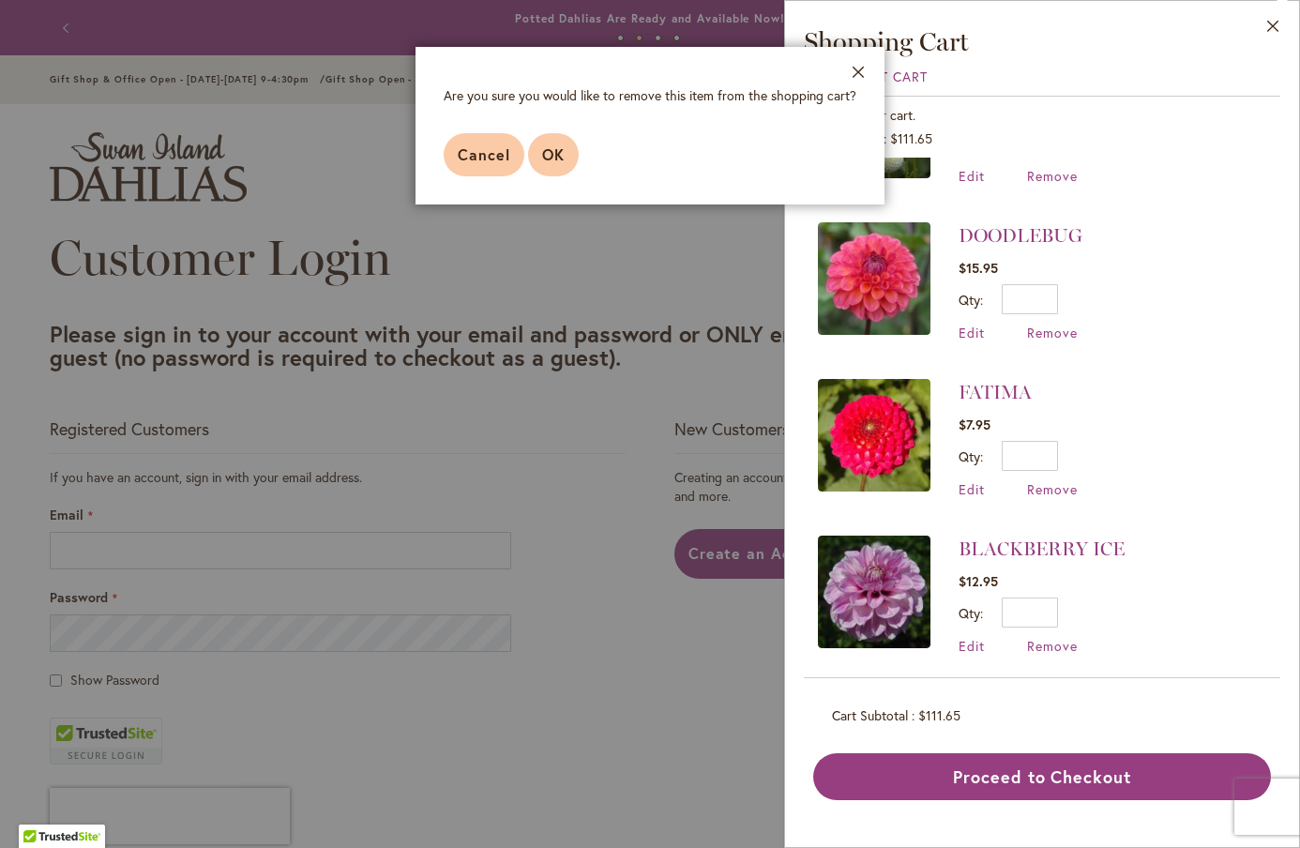
click at [556, 151] on span "OK" at bounding box center [553, 154] width 23 height 20
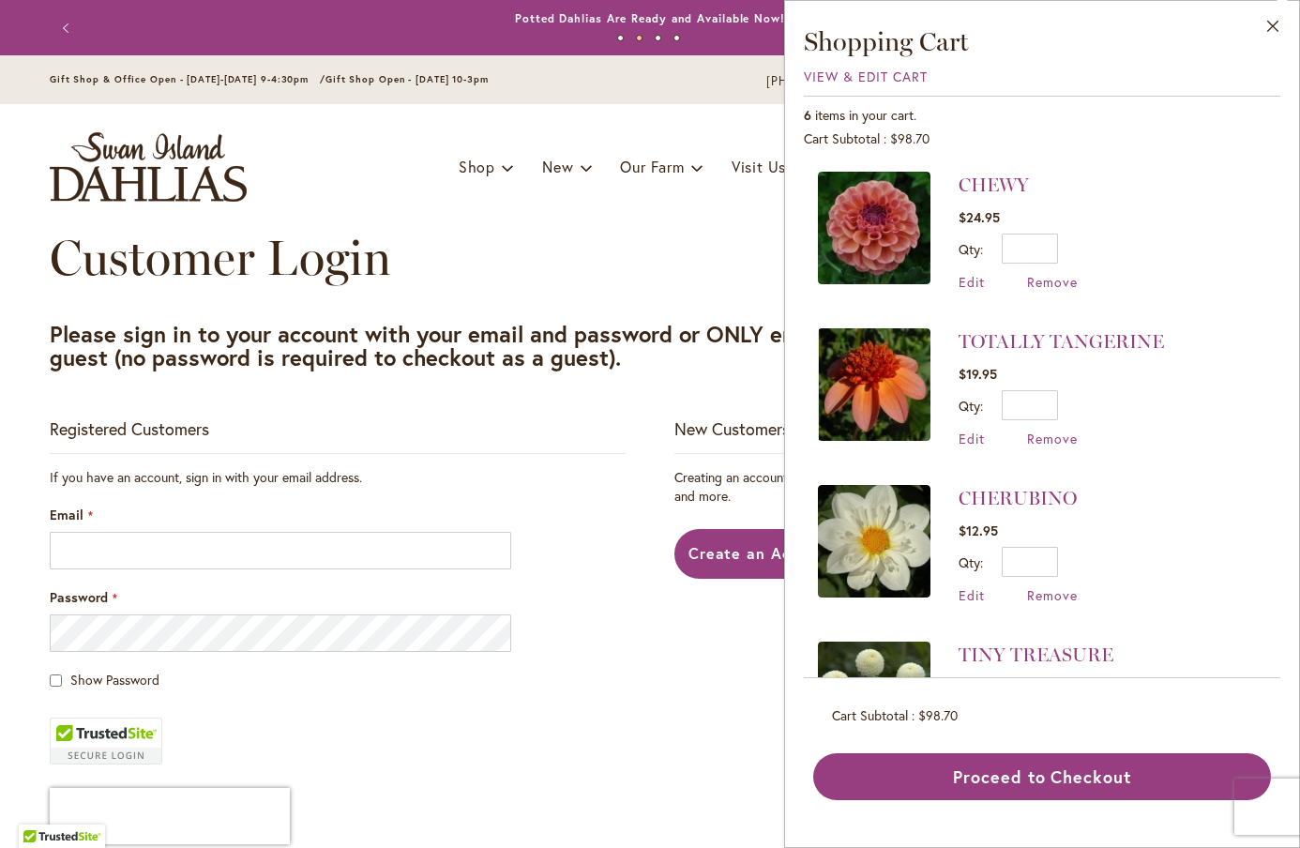
click at [675, 656] on div "Registered Customers If you have an account, sign in with your email address. E…" at bounding box center [650, 724] width 1201 height 613
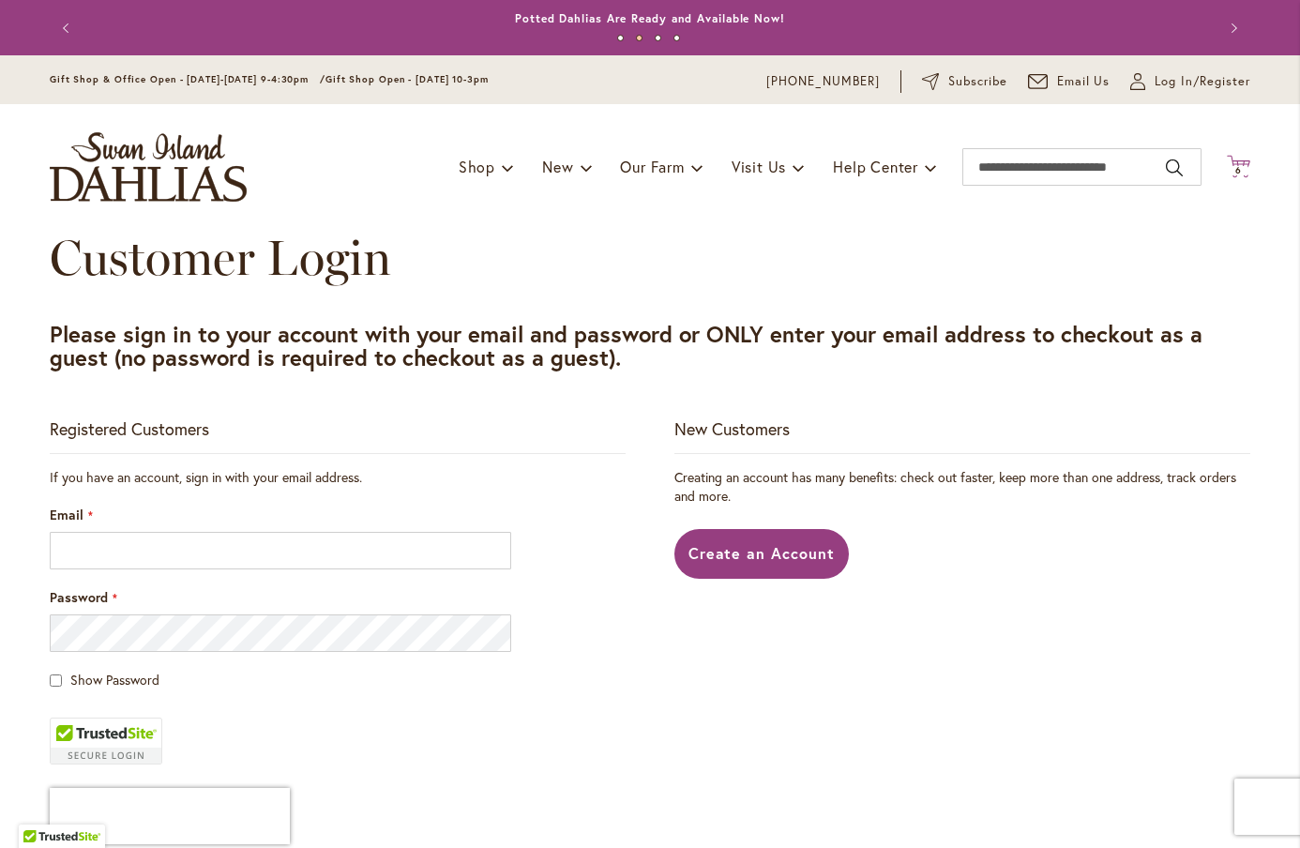
click at [1241, 173] on span "6" at bounding box center [1239, 170] width 7 height 12
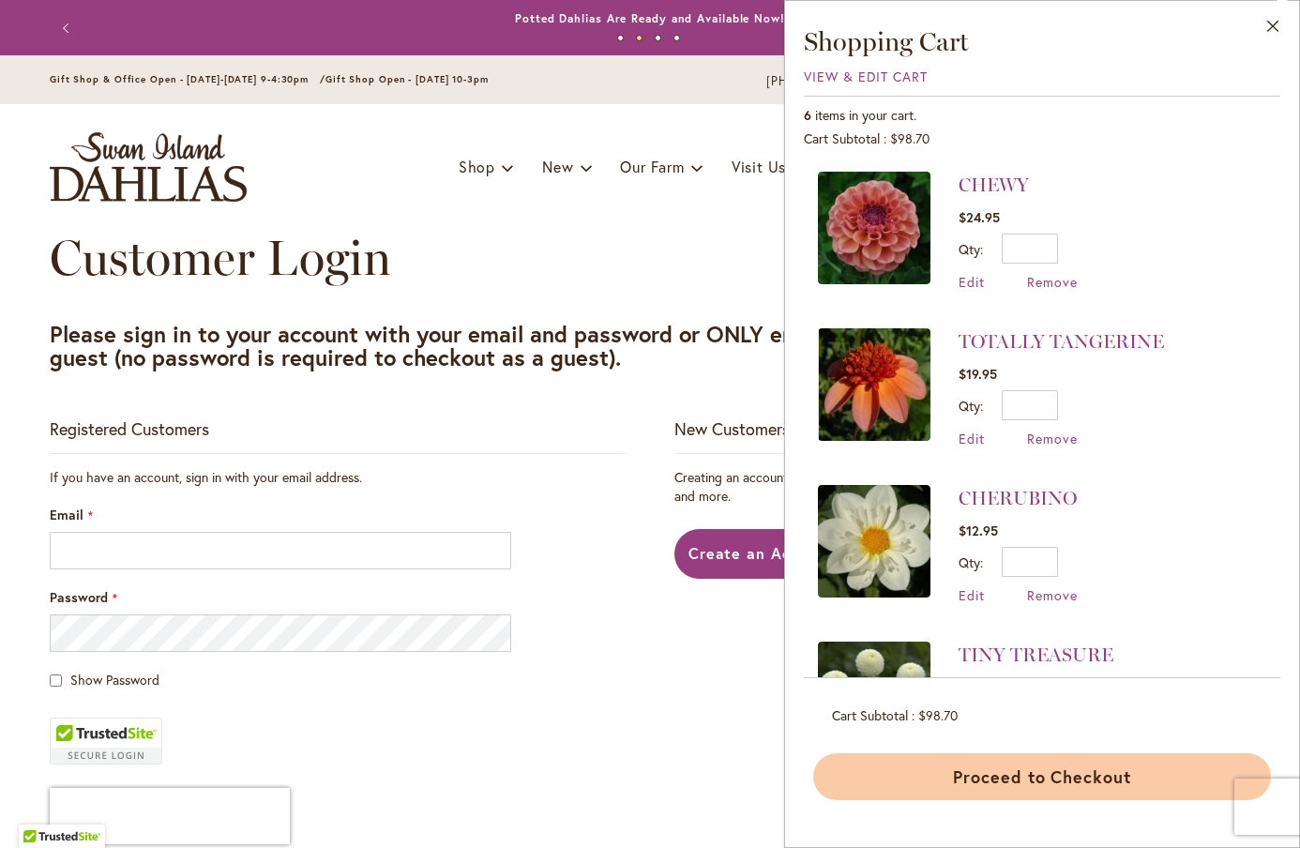
click at [1009, 777] on button "Proceed to Checkout" at bounding box center [1042, 776] width 458 height 47
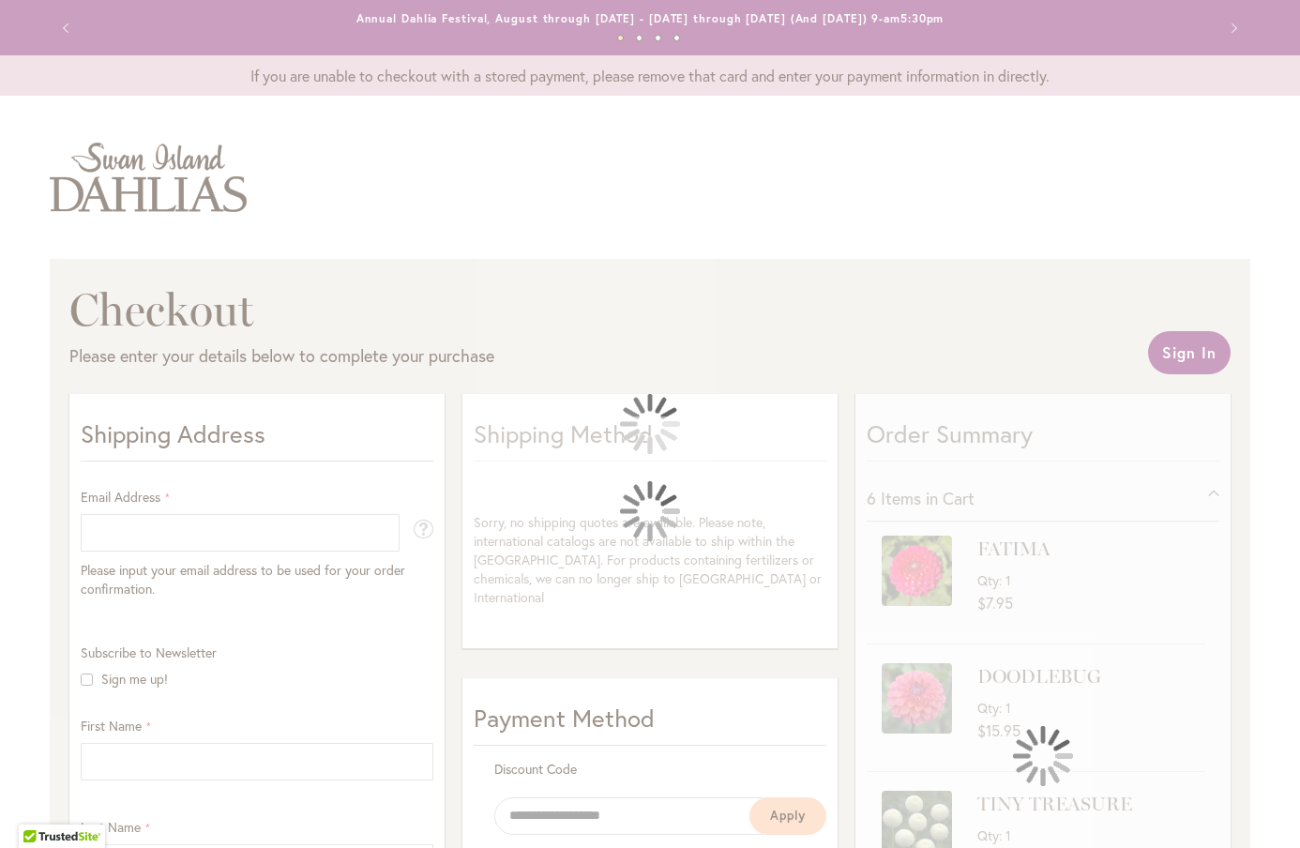
select select "**"
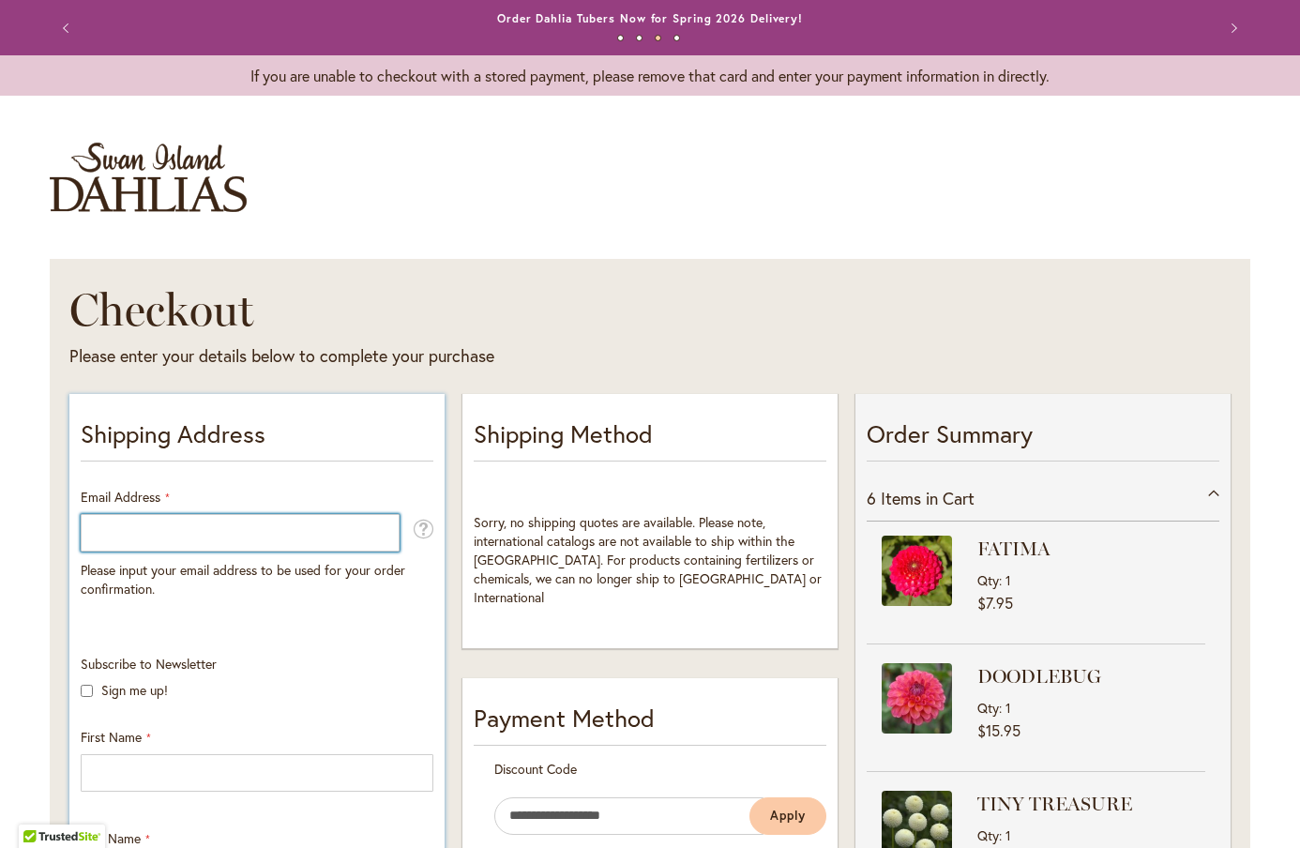
click at [202, 533] on input "Email Address" at bounding box center [240, 533] width 319 height 38
type input "**********"
click at [68, 24] on button "Previous" at bounding box center [69, 28] width 38 height 38
click at [114, 175] on img "store logo" at bounding box center [148, 177] width 197 height 69
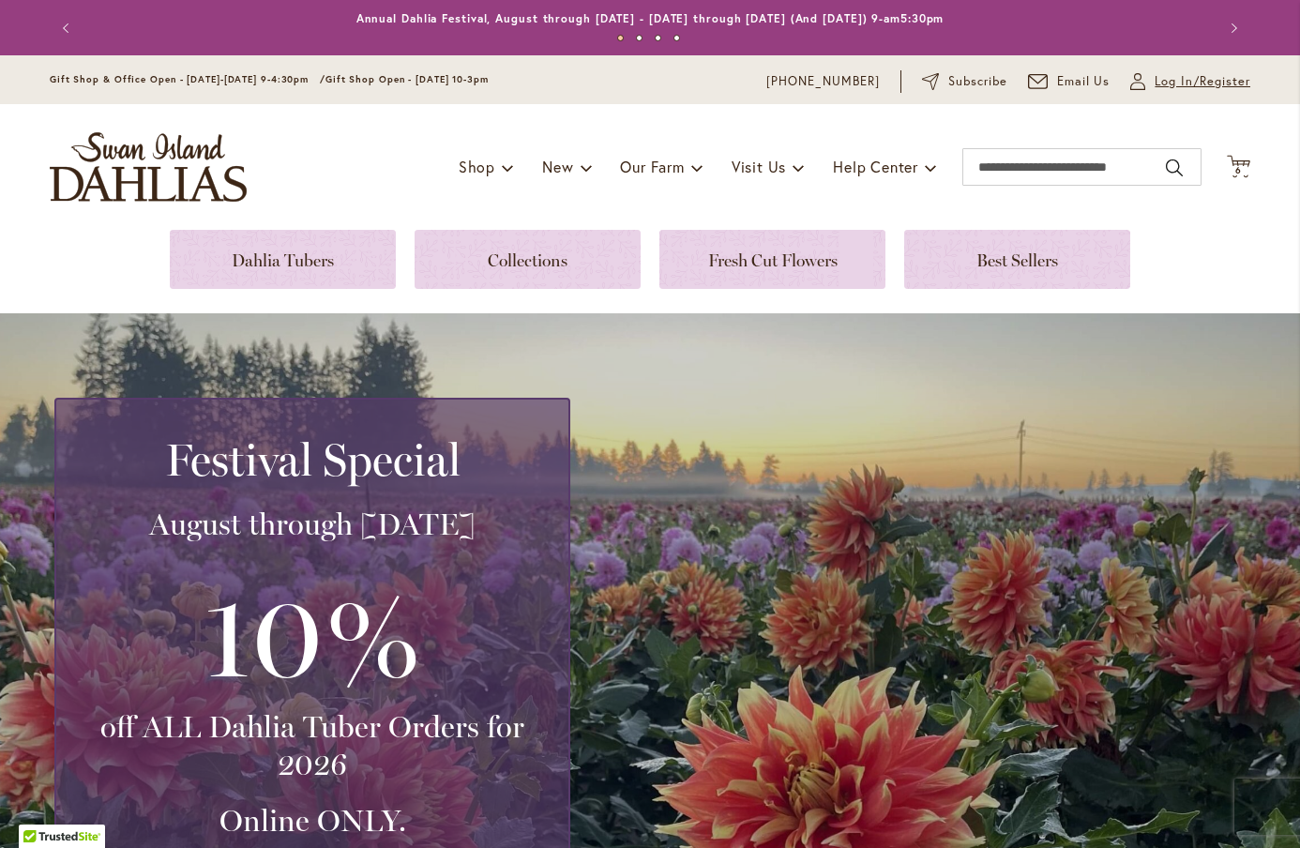
click at [1185, 77] on span "Log In/Register" at bounding box center [1203, 81] width 96 height 19
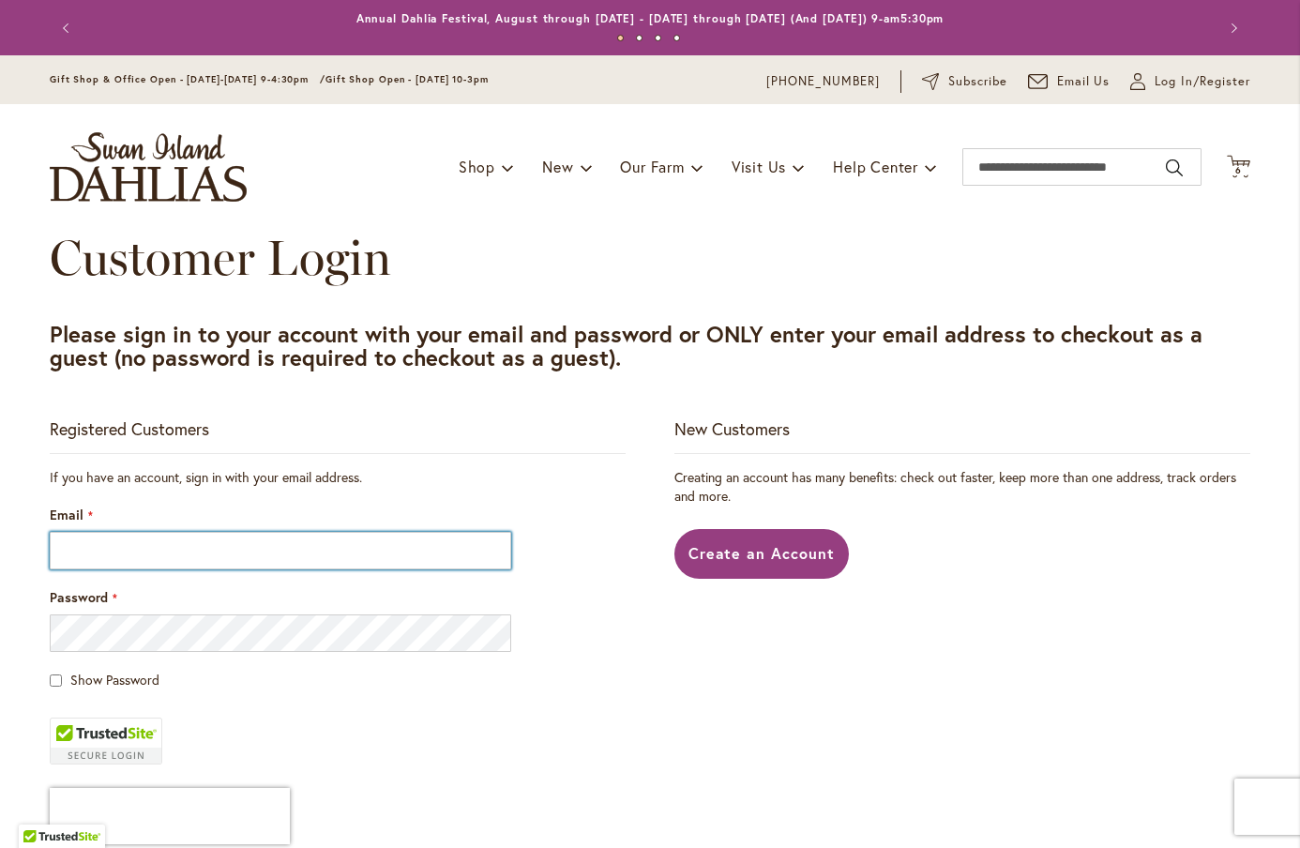
click at [150, 549] on input "Email" at bounding box center [281, 551] width 462 height 38
type input "**********"
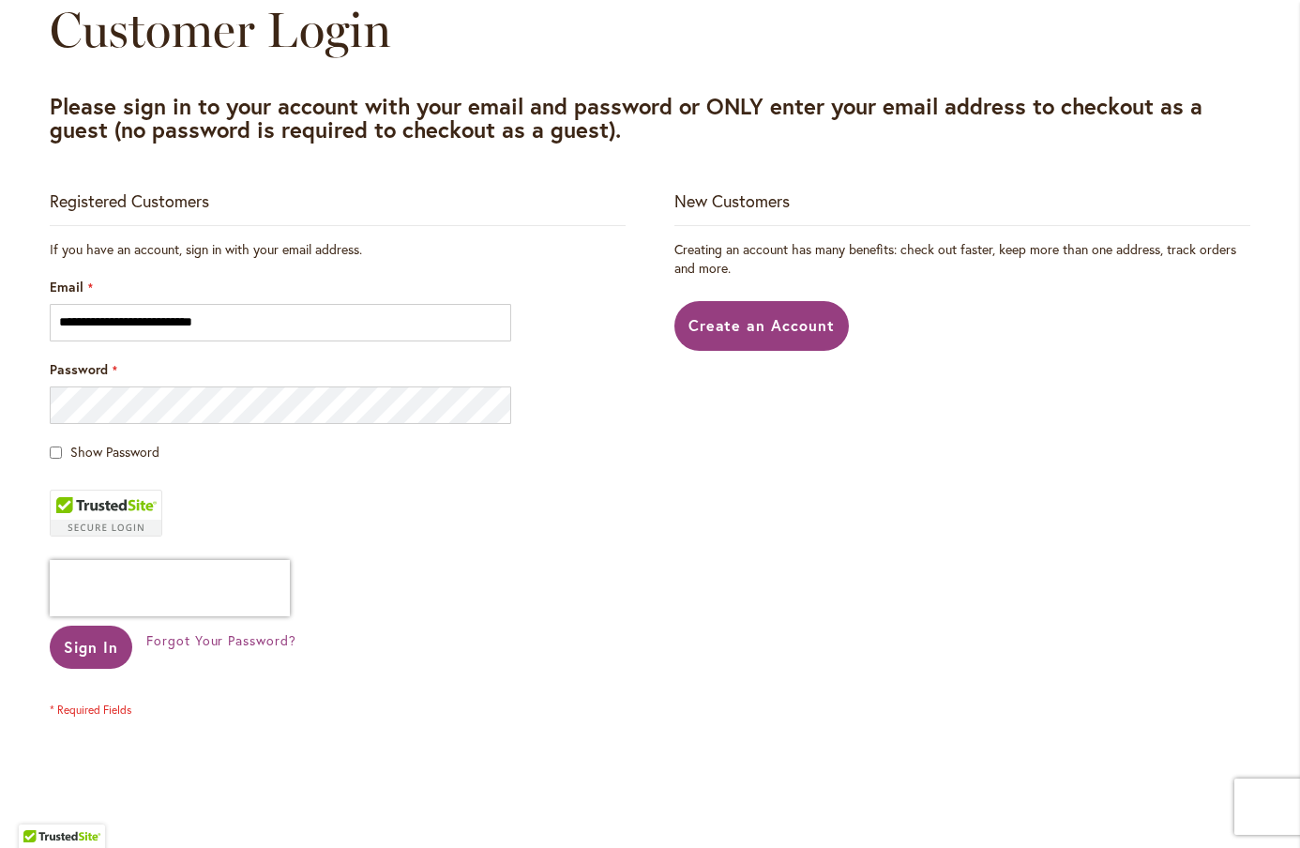
scroll to position [273, 0]
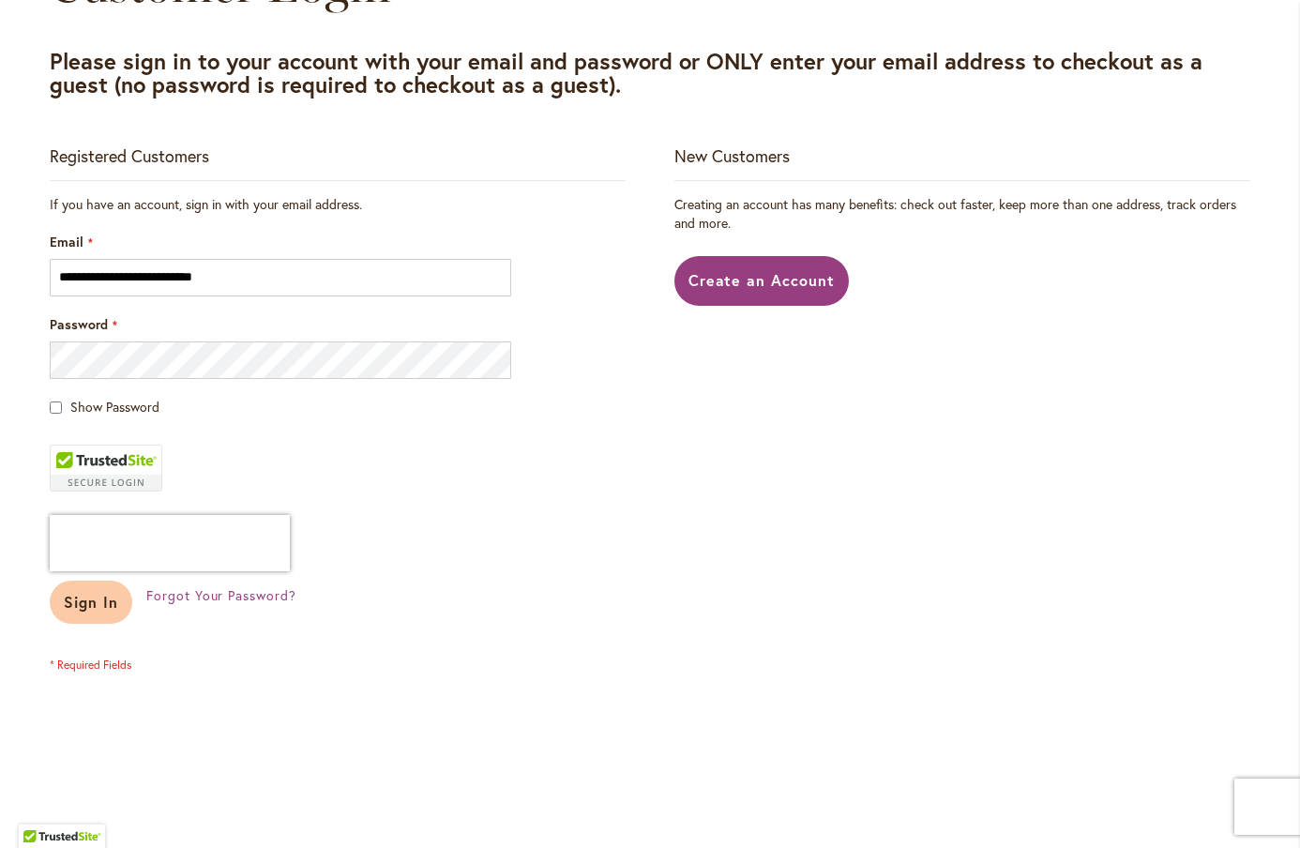
click at [96, 584] on button "Sign In" at bounding box center [91, 602] width 83 height 43
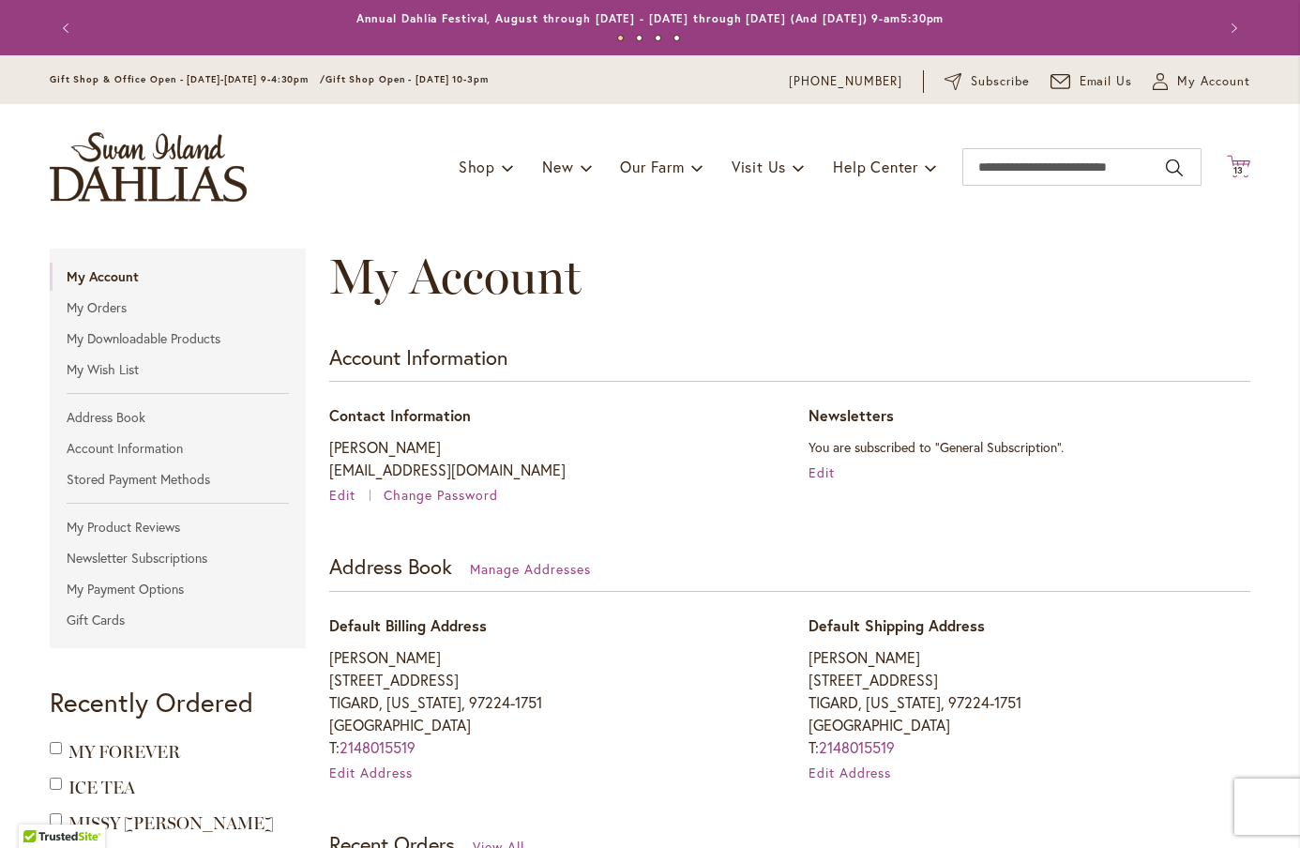
click at [1239, 164] on icon "Cart .cls-1 { fill: #231f20; }" at bounding box center [1238, 166] width 23 height 23
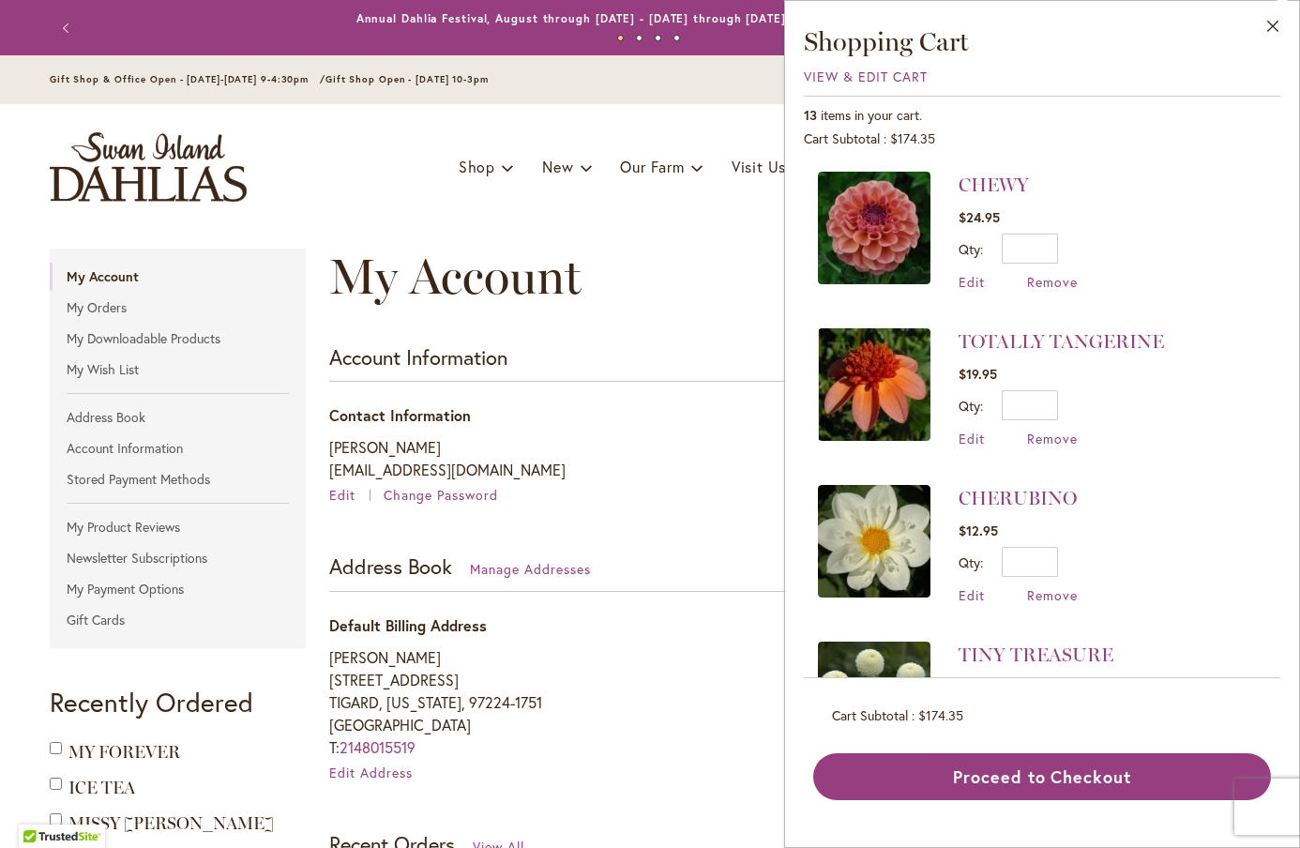
click at [727, 238] on main "My Account Account Information Contact Information [PERSON_NAME] [EMAIL_ADDRESS…" at bounding box center [650, 705] width 1235 height 950
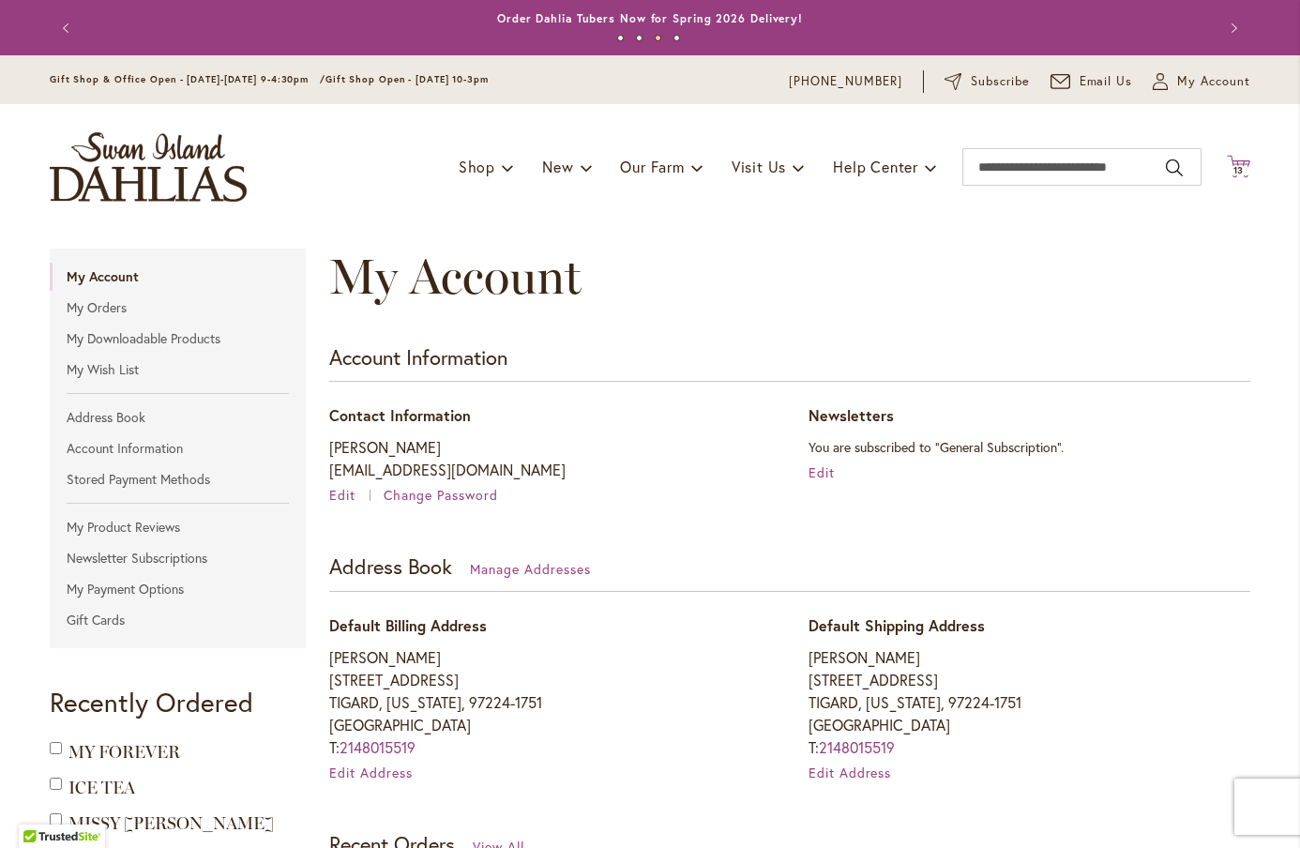
click at [1227, 170] on icon "Cart .cls-1 { fill: #231f20; }" at bounding box center [1238, 166] width 23 height 23
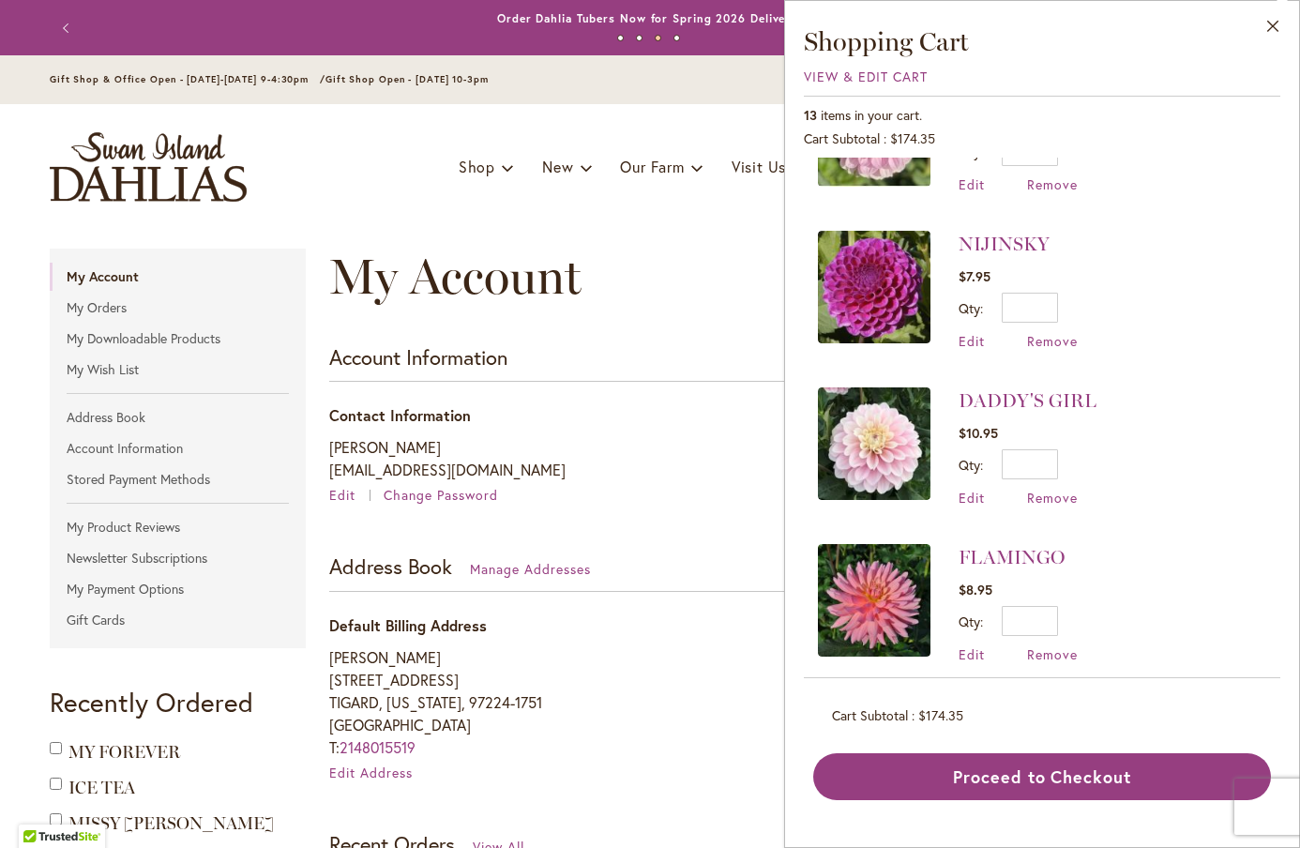
scroll to position [1508, 0]
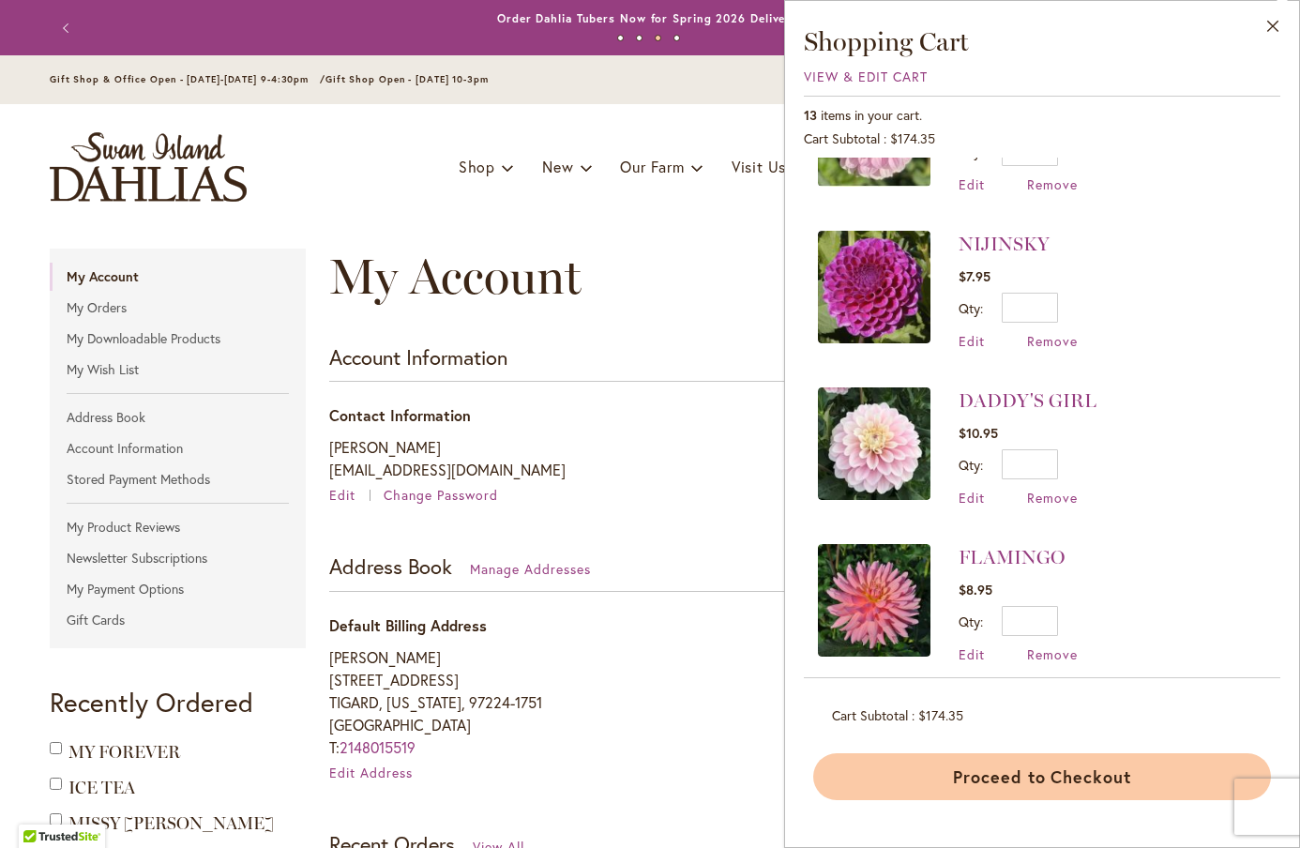
click at [919, 772] on button "Proceed to Checkout" at bounding box center [1042, 776] width 458 height 47
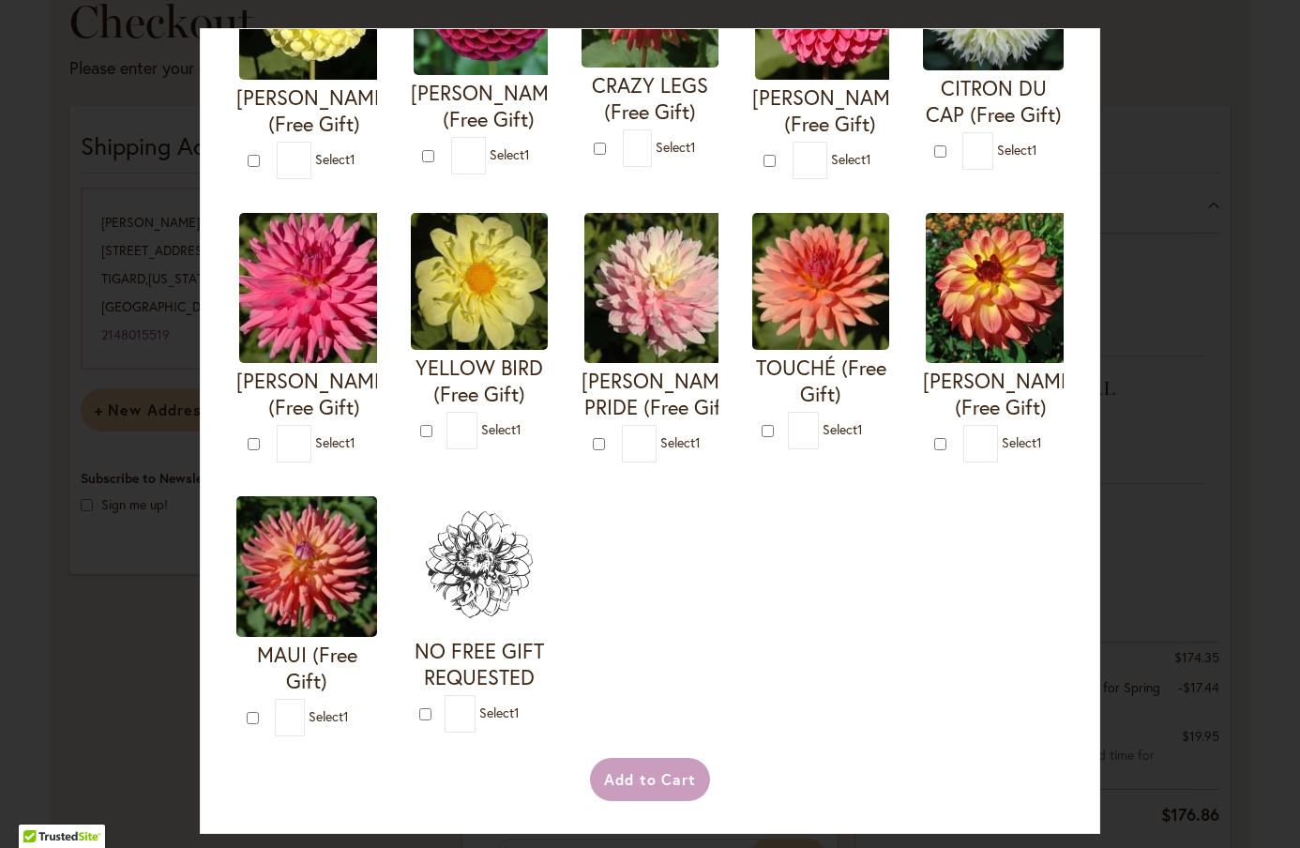
scroll to position [210, 0]
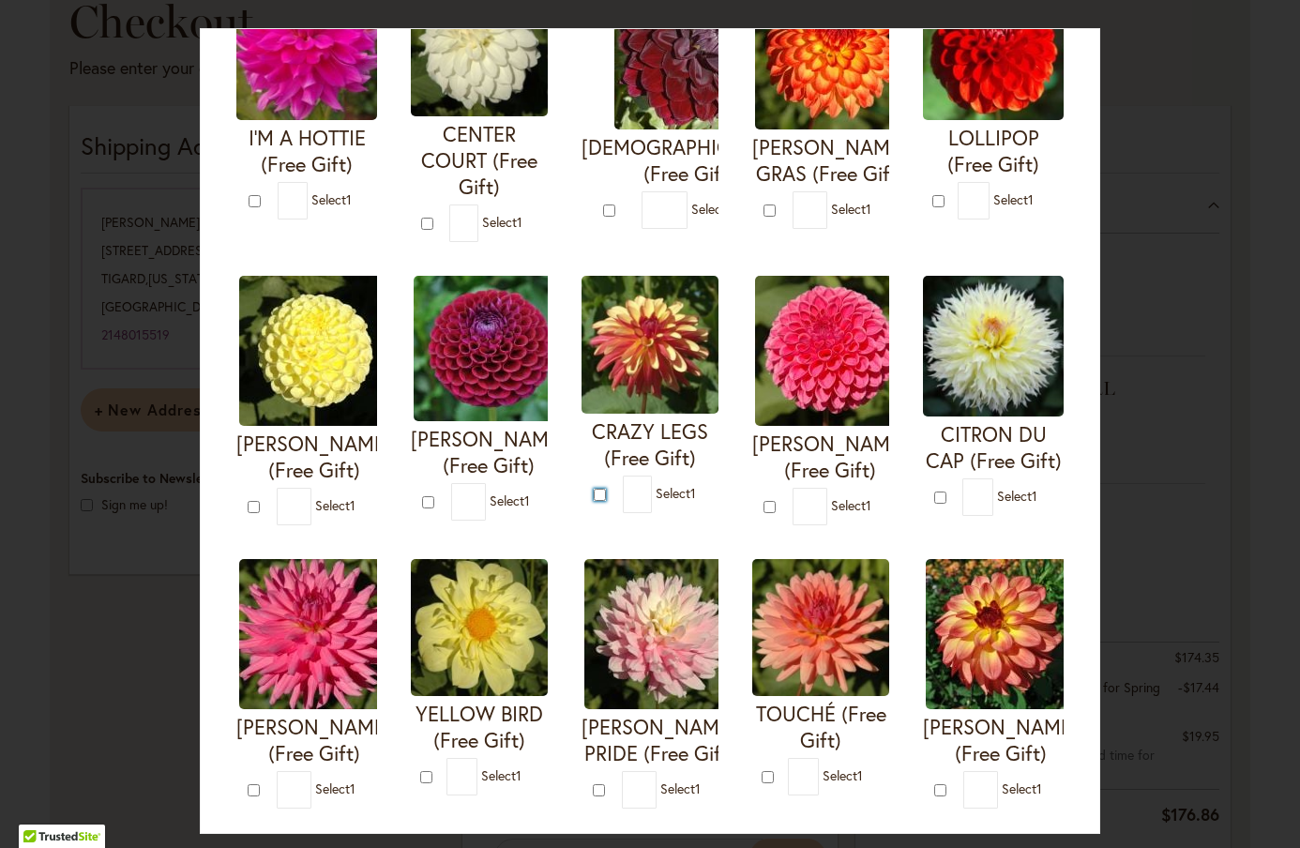
type input "*"
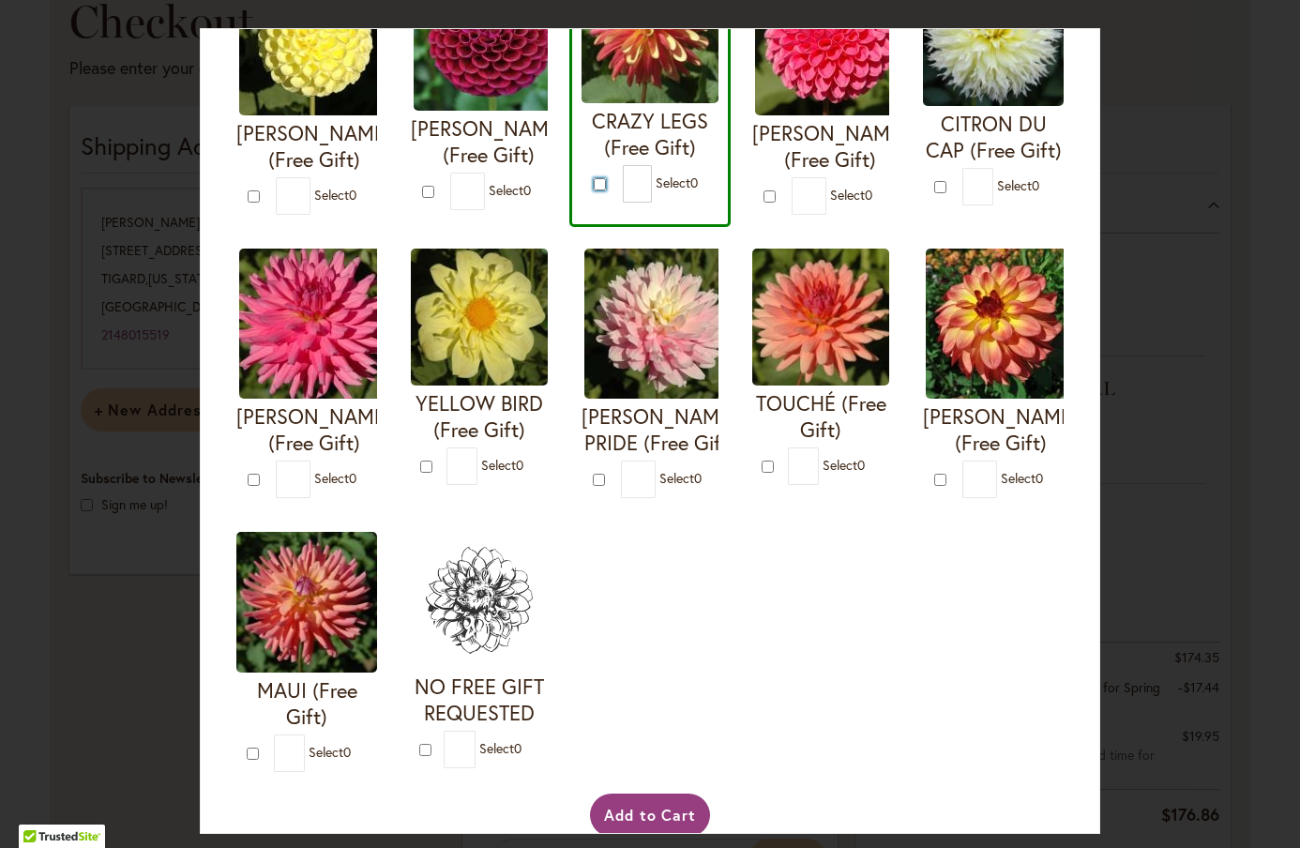
scroll to position [586, 0]
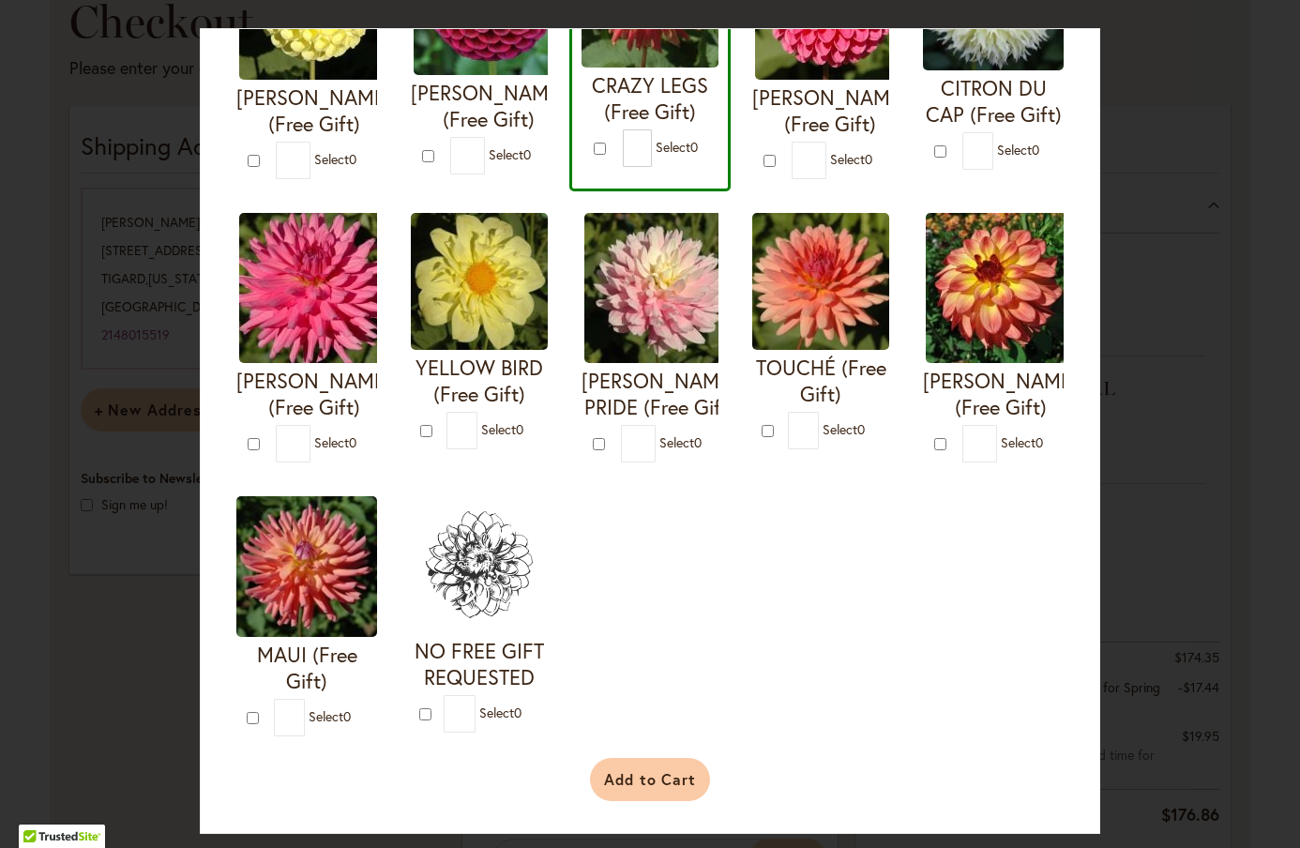
click at [620, 790] on button "Add to Cart" at bounding box center [650, 779] width 121 height 43
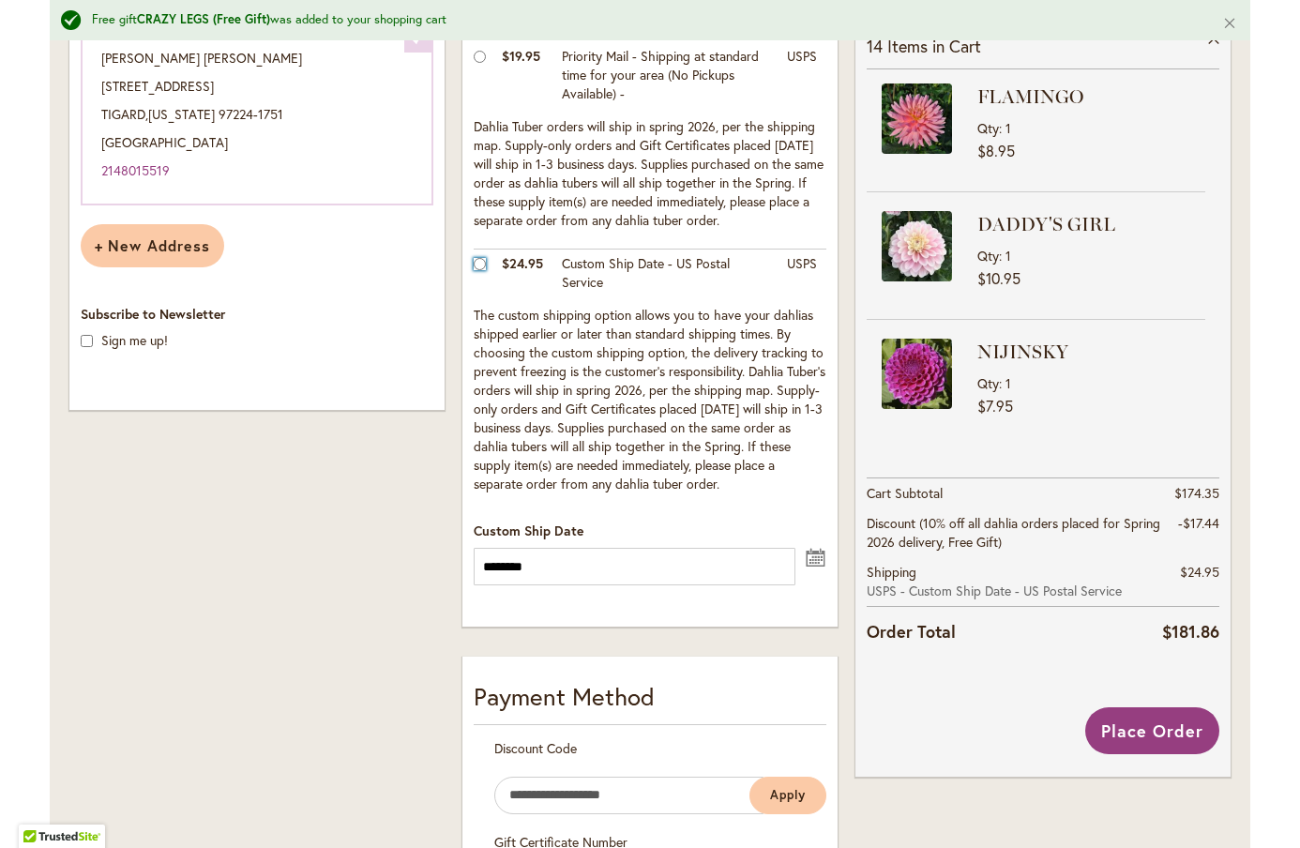
scroll to position [607, 0]
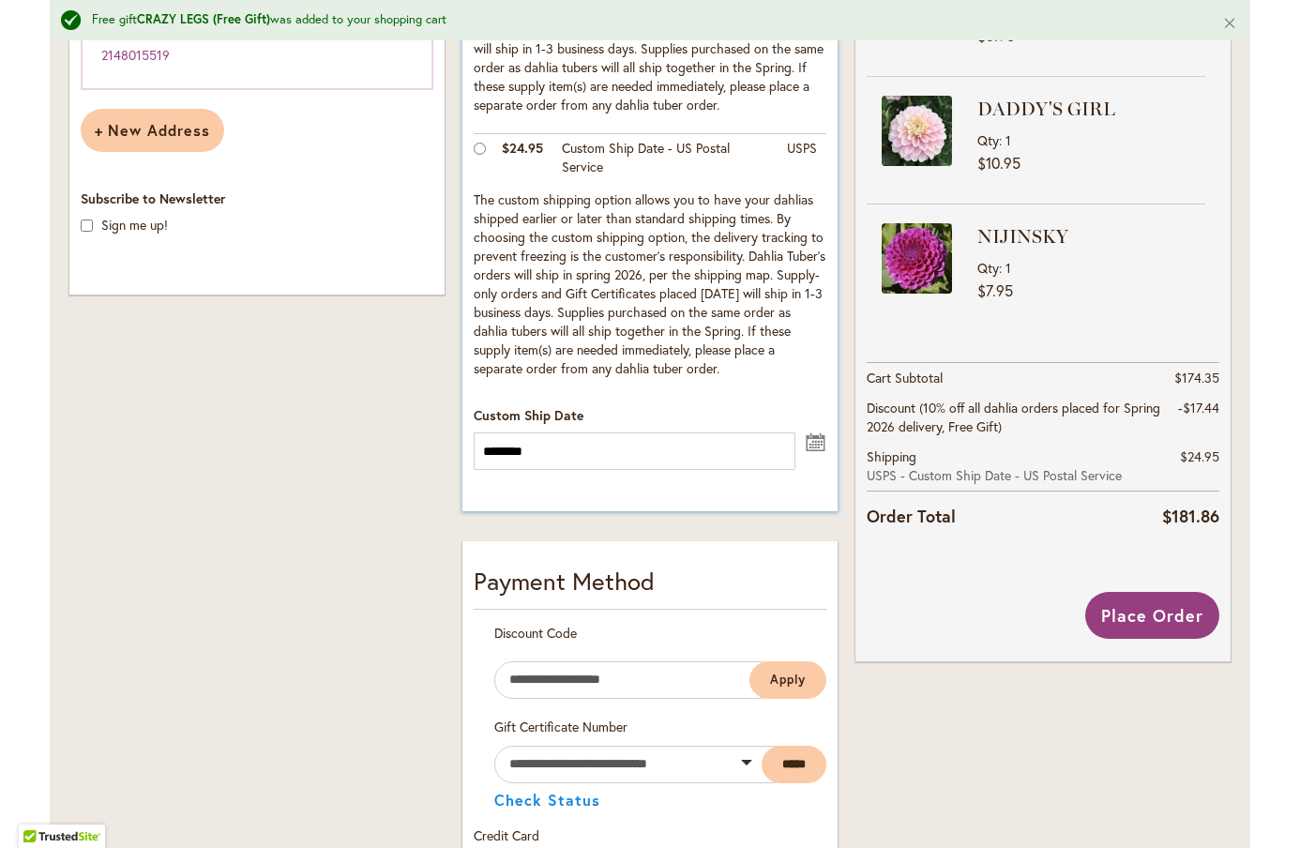
click at [816, 439] on button "undefined" at bounding box center [816, 440] width 23 height 23
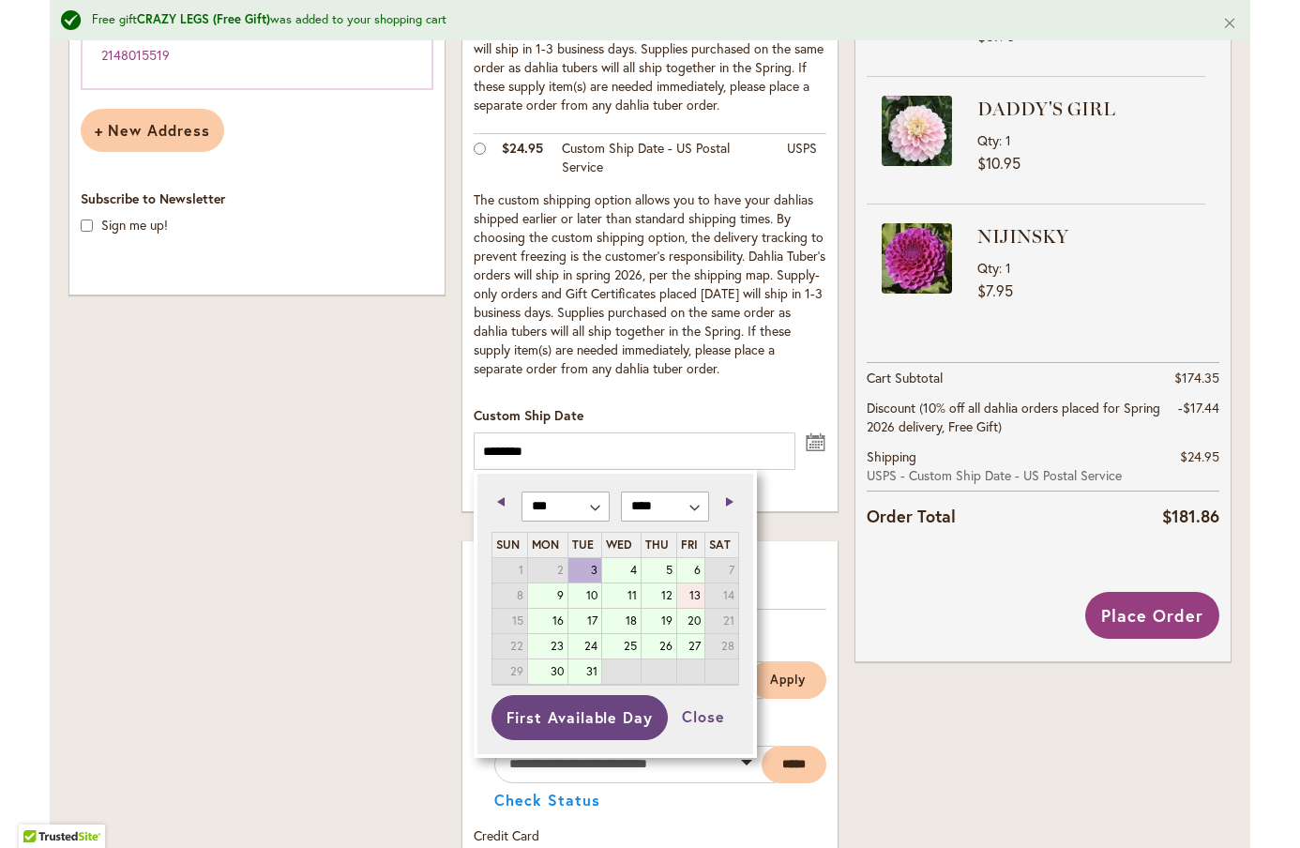
click at [694, 600] on link "13" at bounding box center [690, 596] width 27 height 24
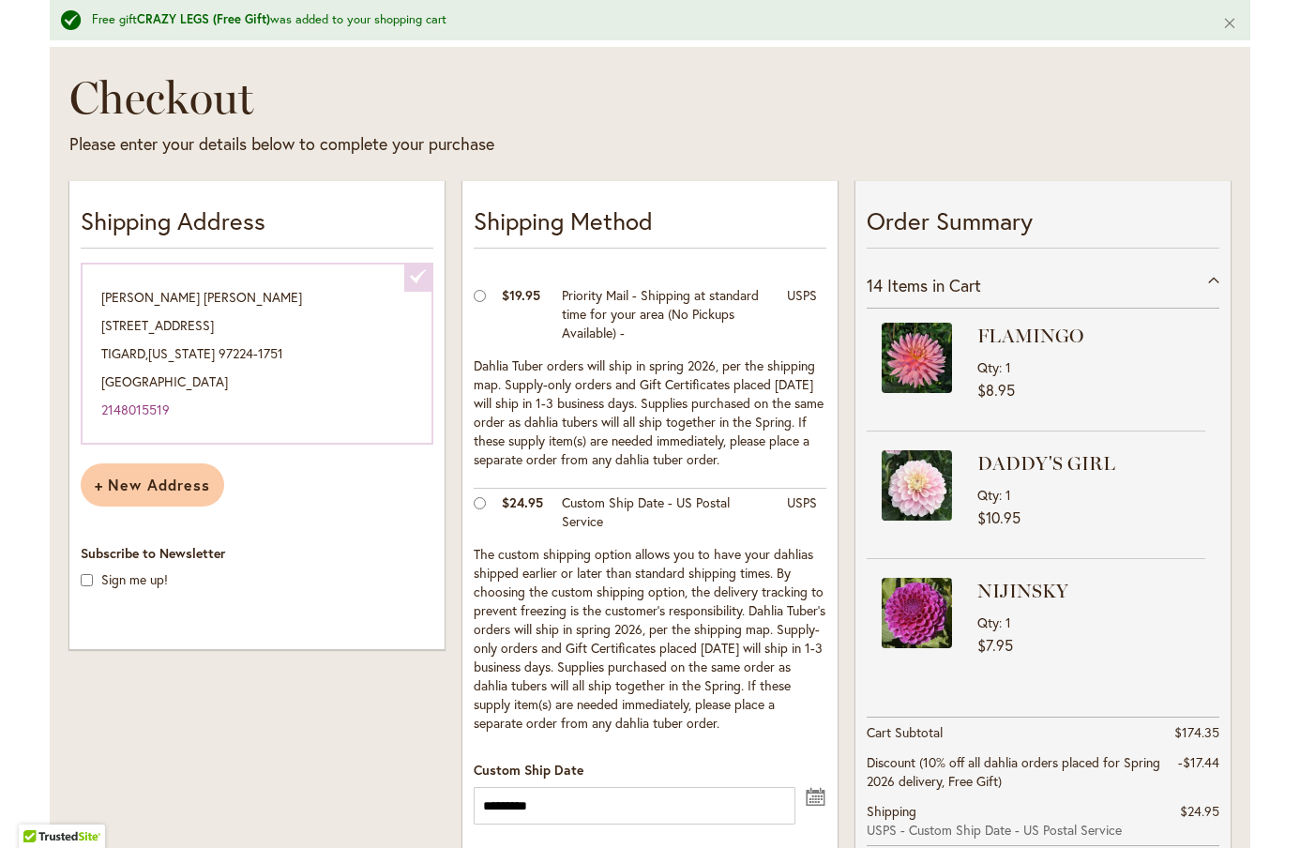
scroll to position [465, 0]
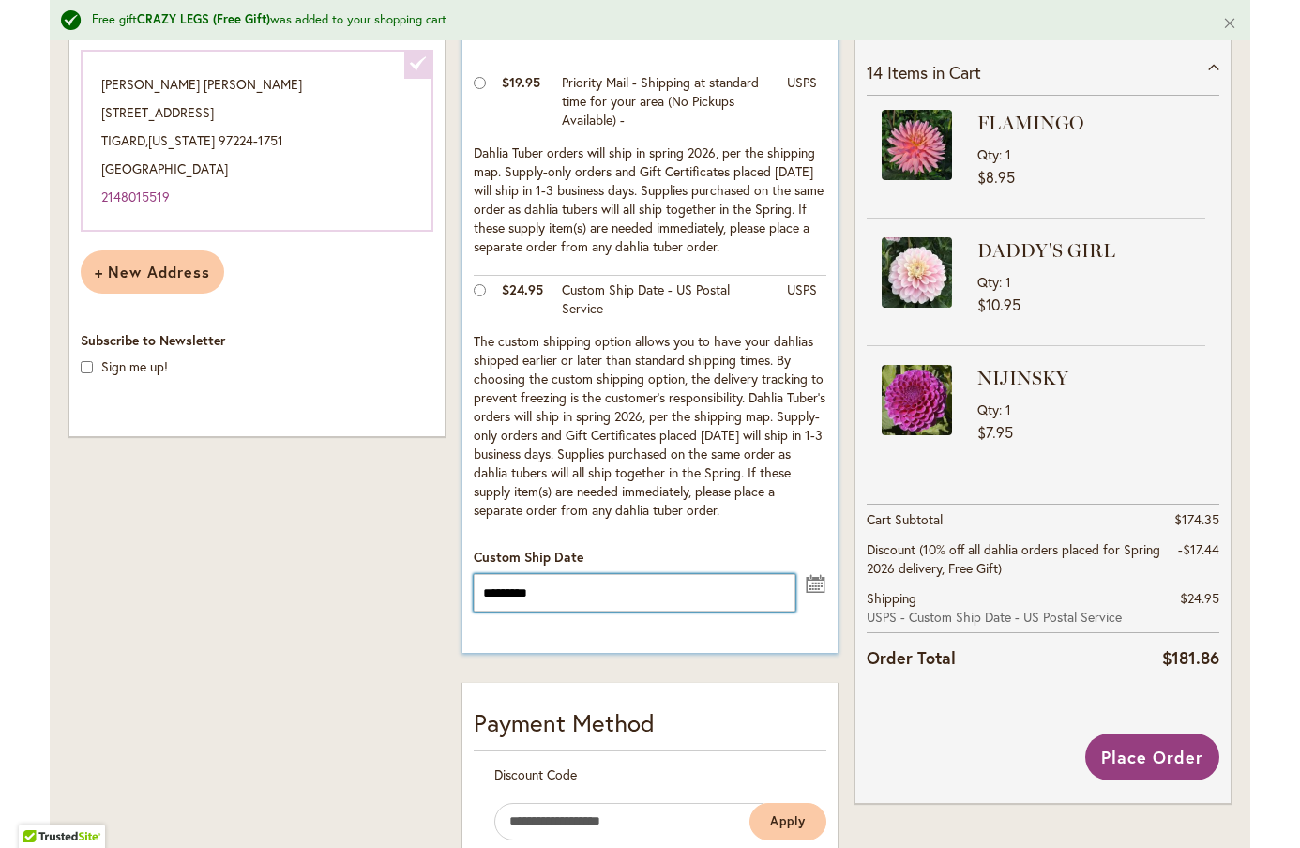
click at [508, 586] on input "*********" at bounding box center [635, 593] width 322 height 38
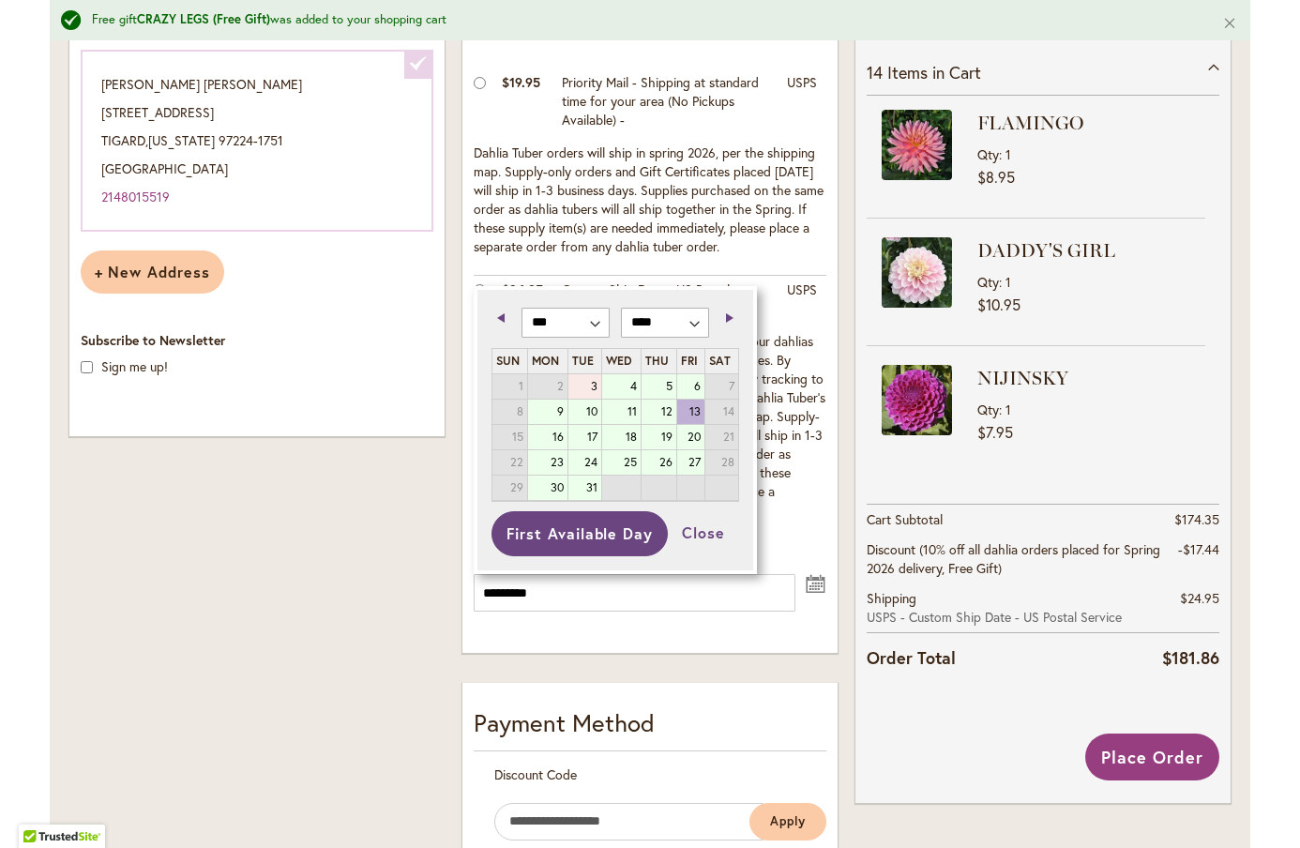
click at [596, 386] on link "3" at bounding box center [585, 386] width 33 height 24
type input "********"
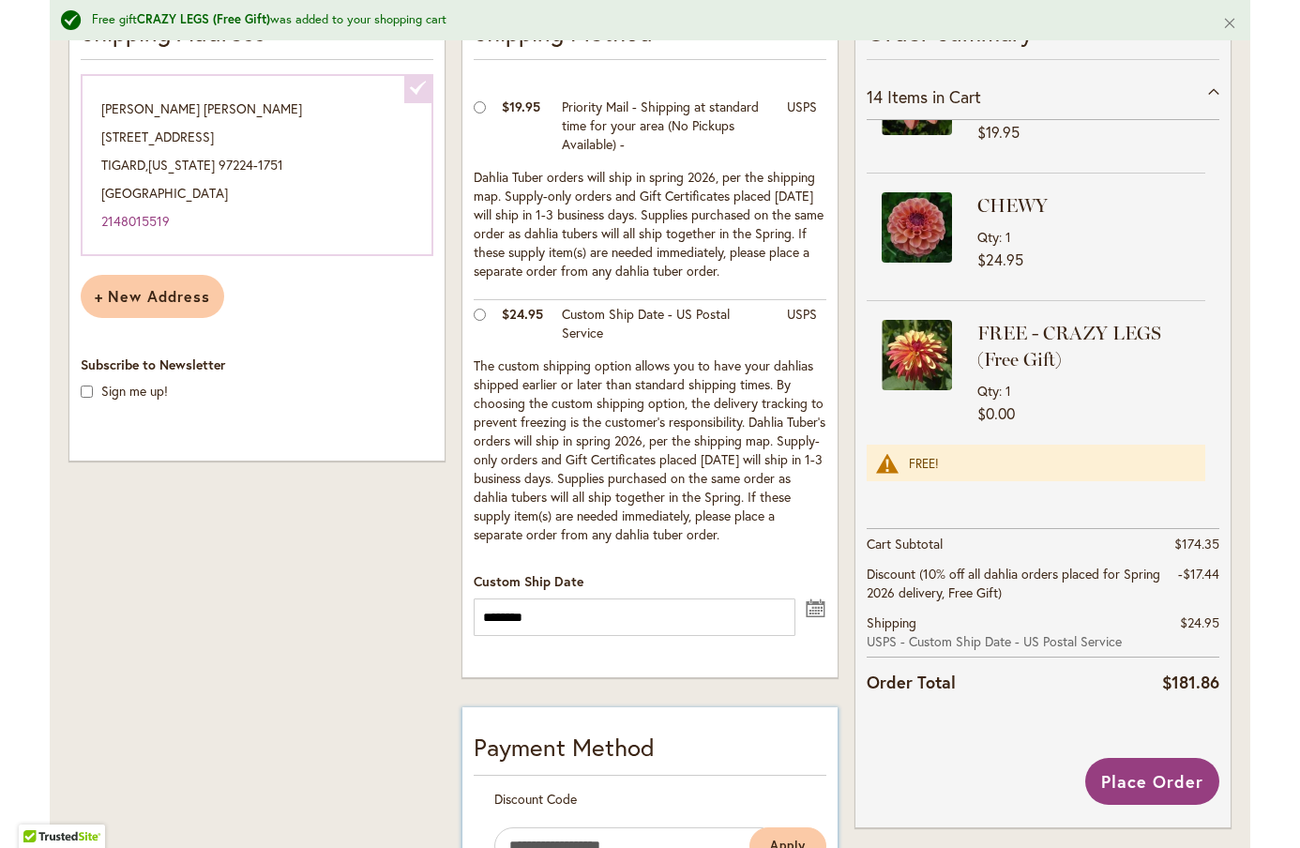
scroll to position [304, 0]
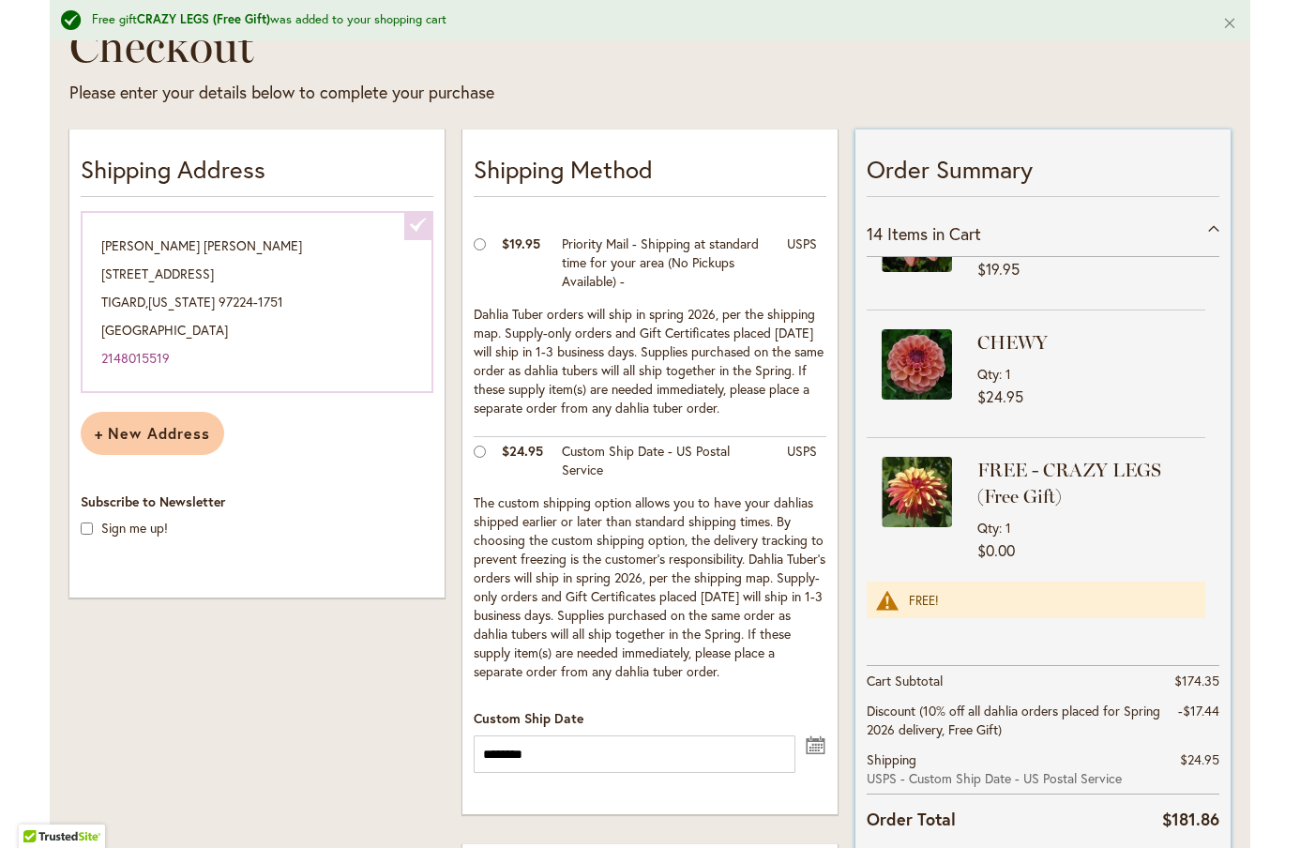
click at [1207, 235] on div "14 Items in Cart" at bounding box center [1043, 234] width 353 height 46
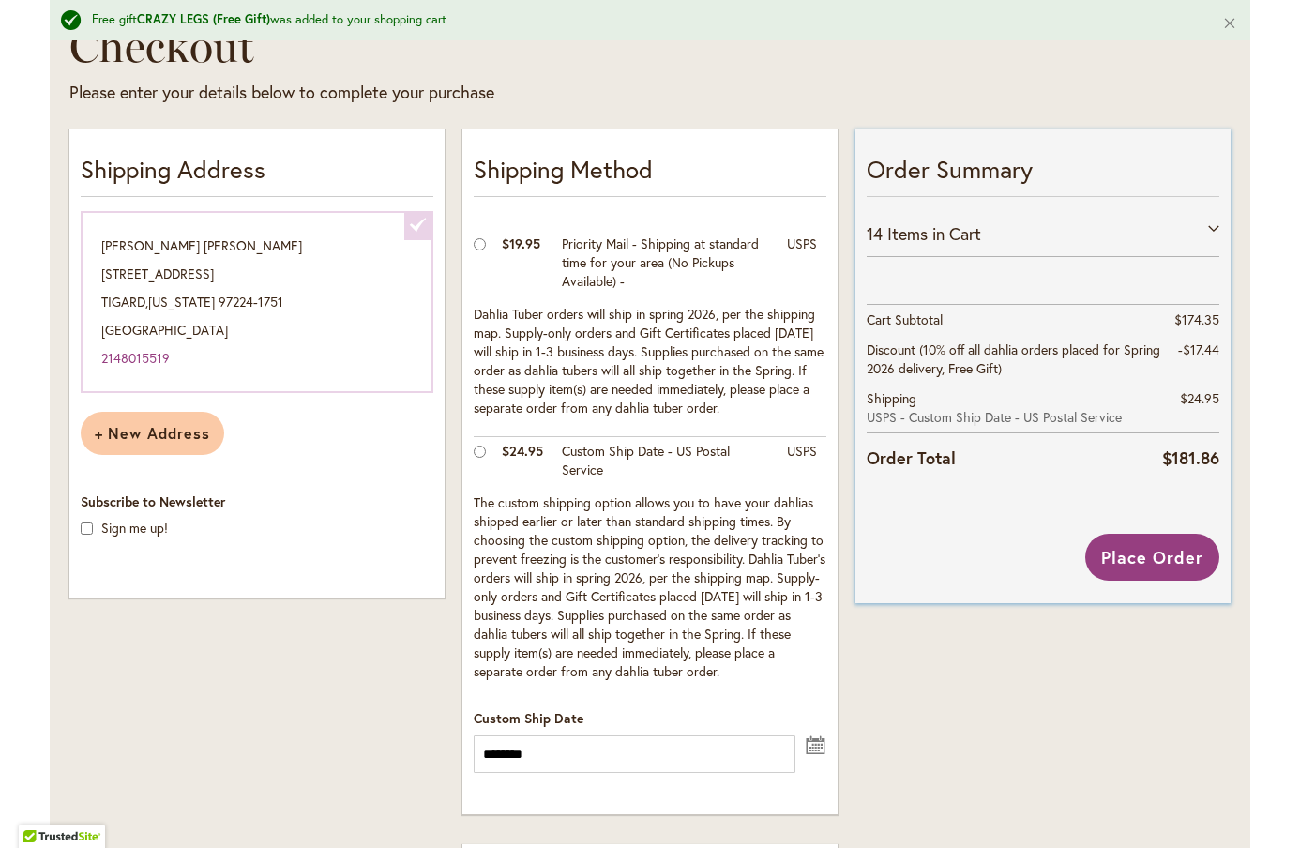
click at [1207, 235] on div "14 Items in Cart" at bounding box center [1043, 234] width 353 height 46
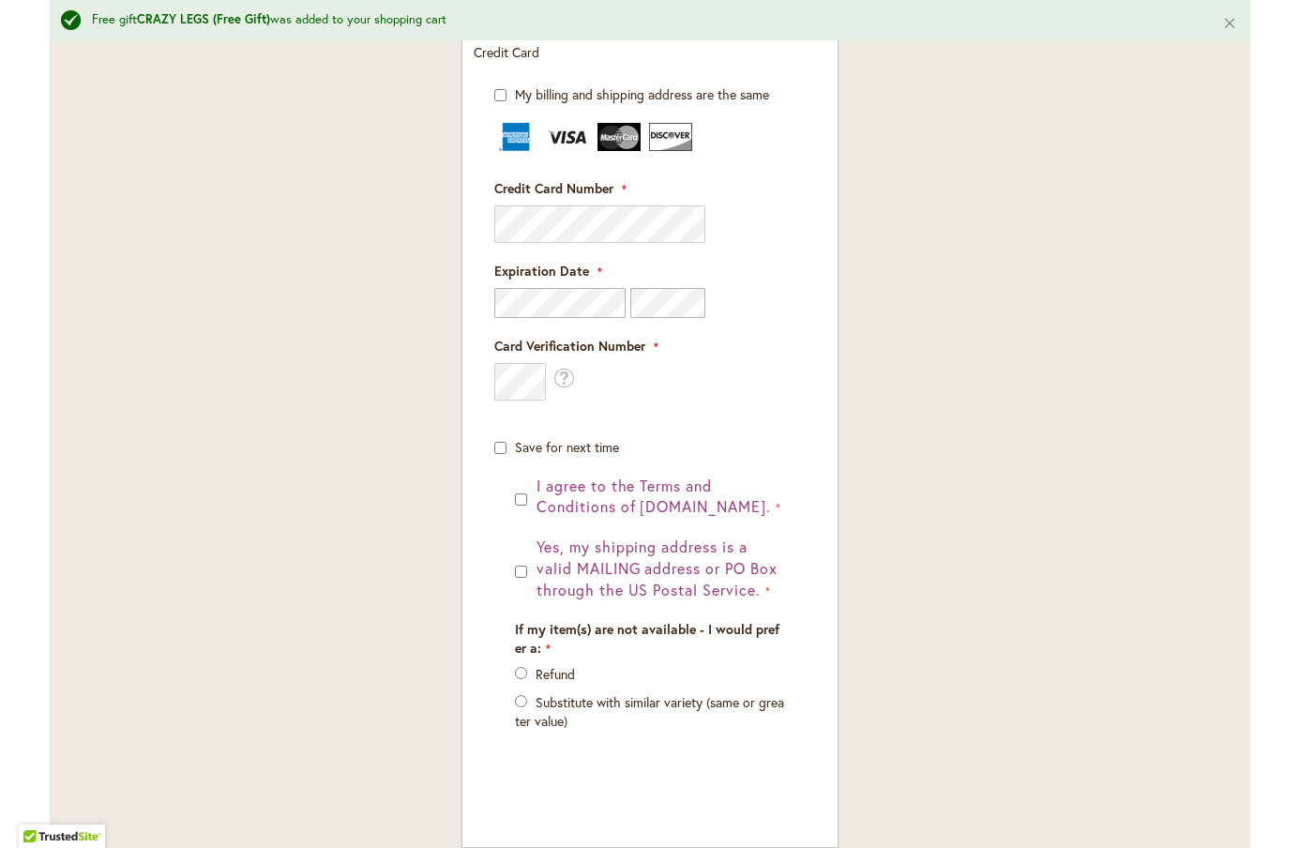
scroll to position [1406, 0]
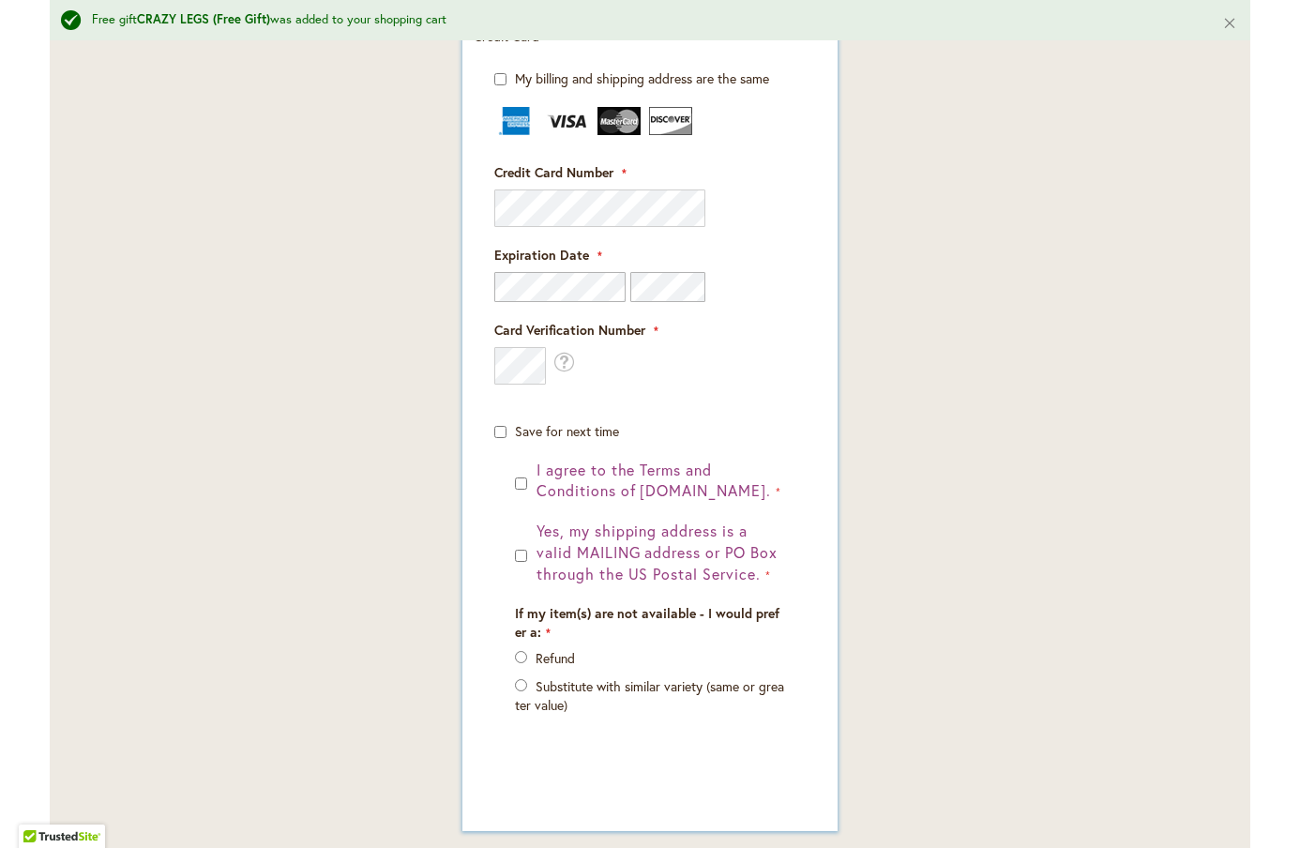
click at [508, 433] on div "Save for next time" at bounding box center [649, 431] width 311 height 19
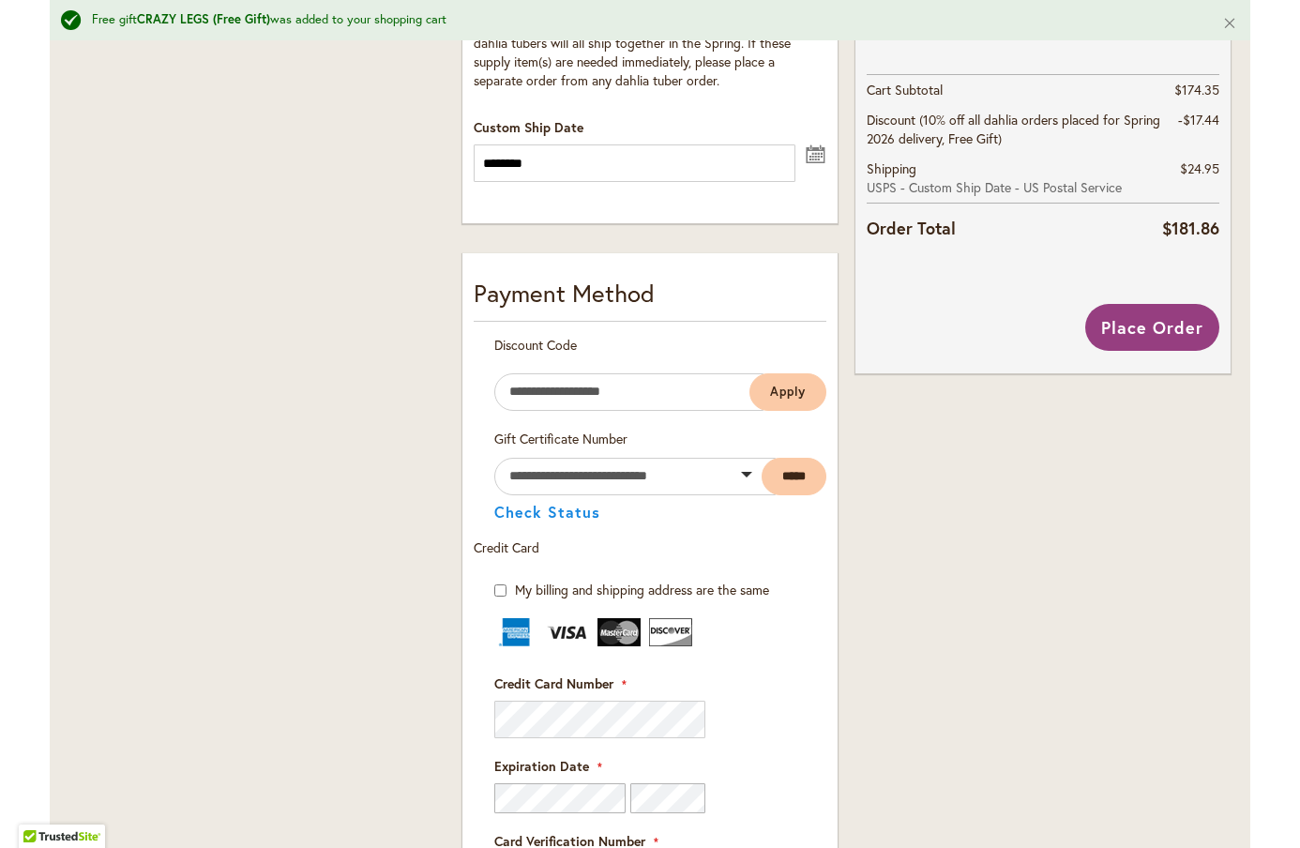
scroll to position [894, 0]
click at [1184, 320] on span "Place Order" at bounding box center [1152, 328] width 102 height 23
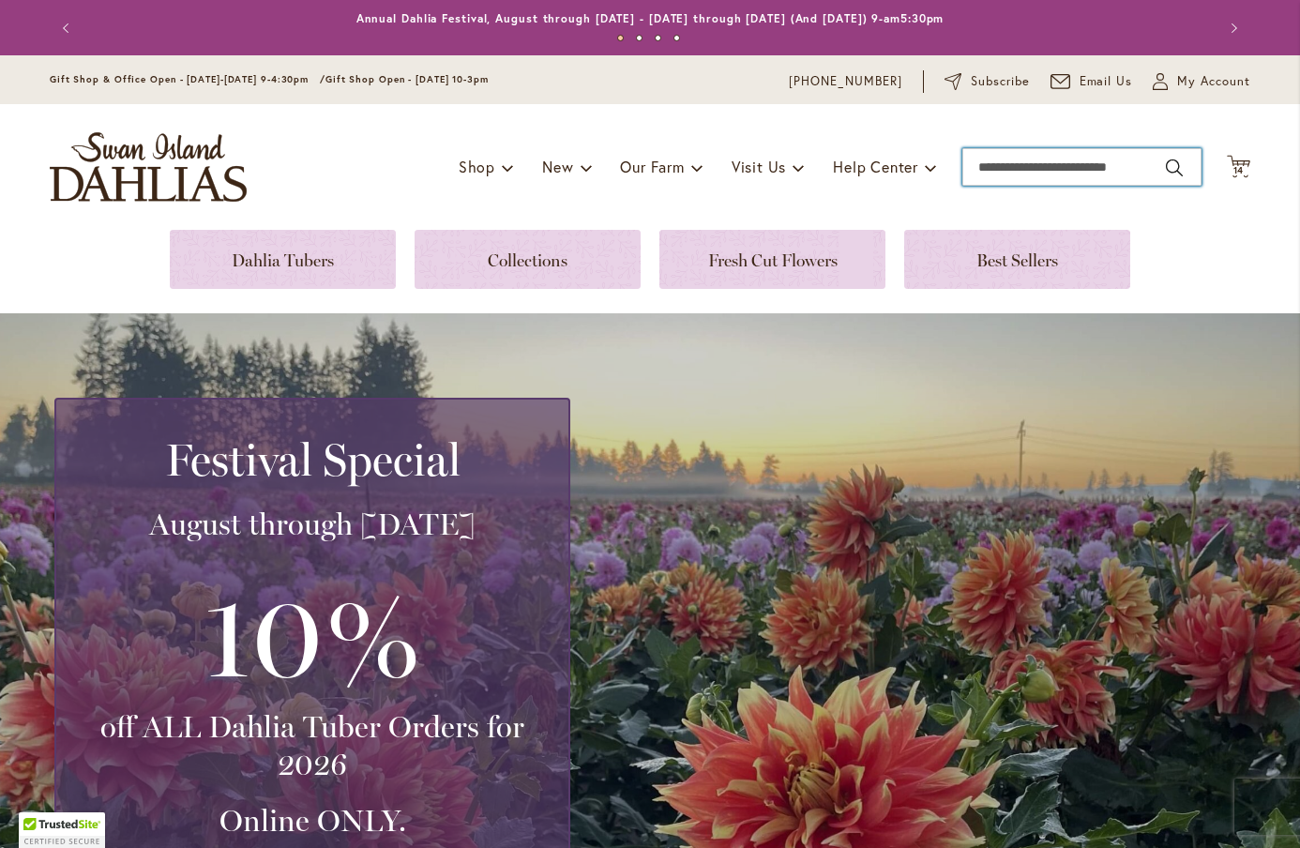
click at [1007, 163] on input "Search" at bounding box center [1082, 167] width 239 height 38
type input "*"
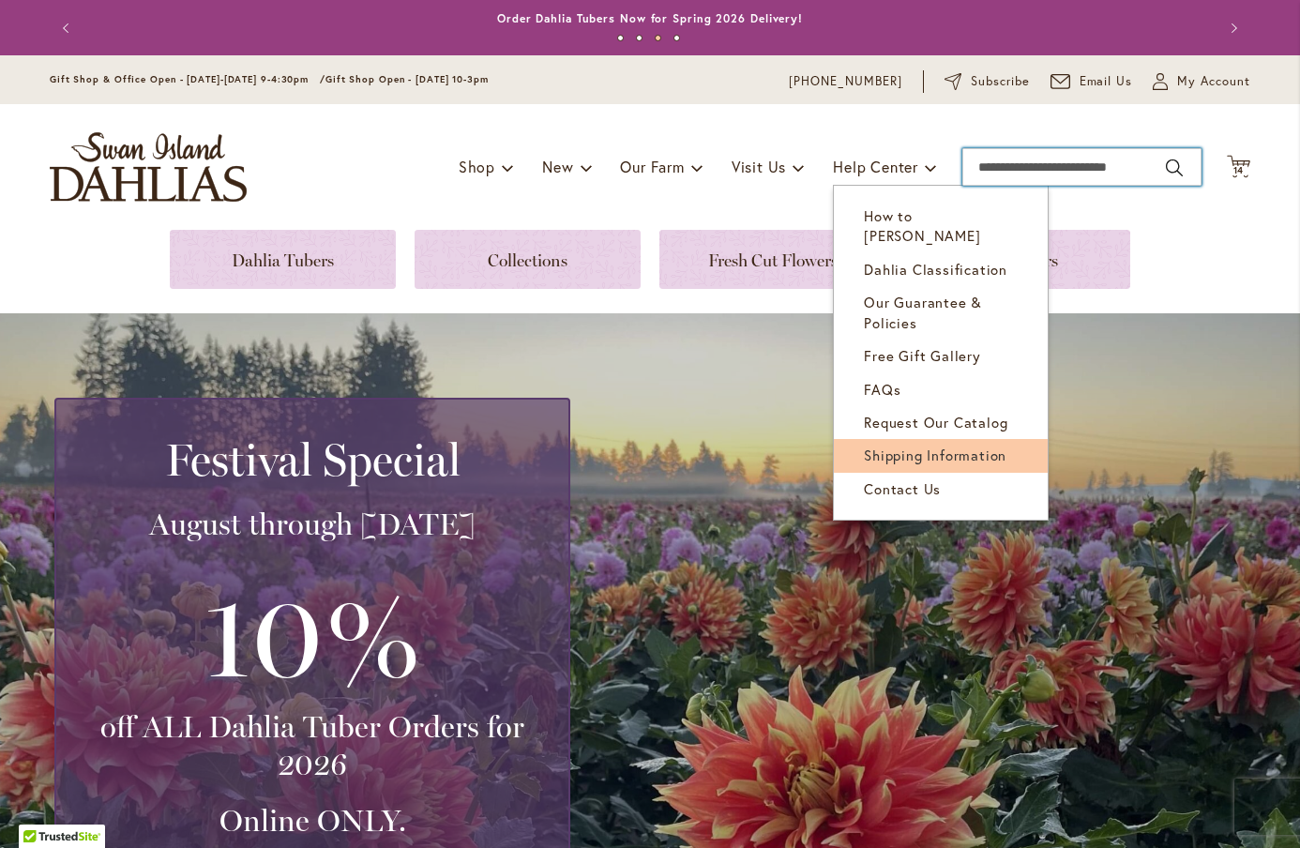
click at [884, 446] on span "Shipping Information" at bounding box center [935, 455] width 143 height 19
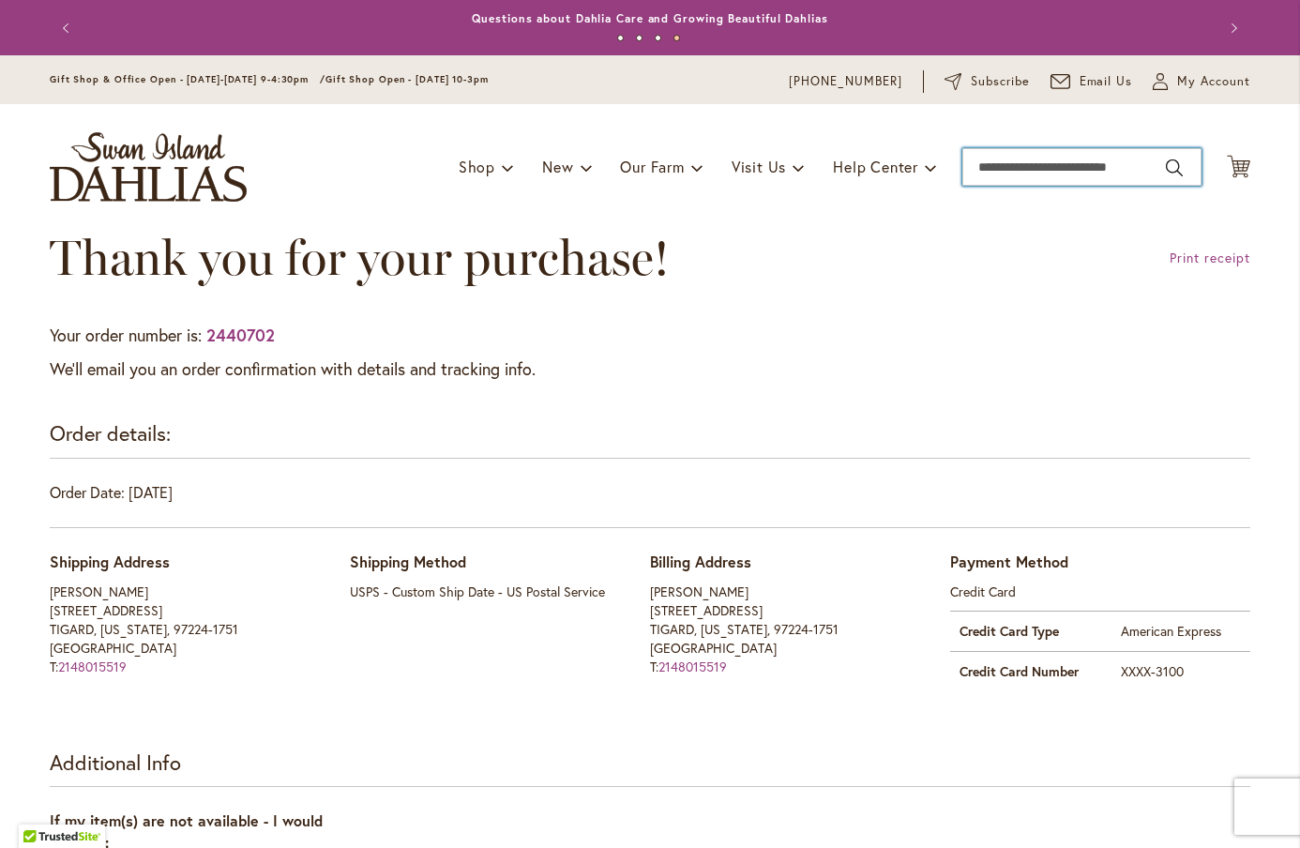
click at [999, 175] on input "Search" at bounding box center [1082, 167] width 239 height 38
type input "*****"
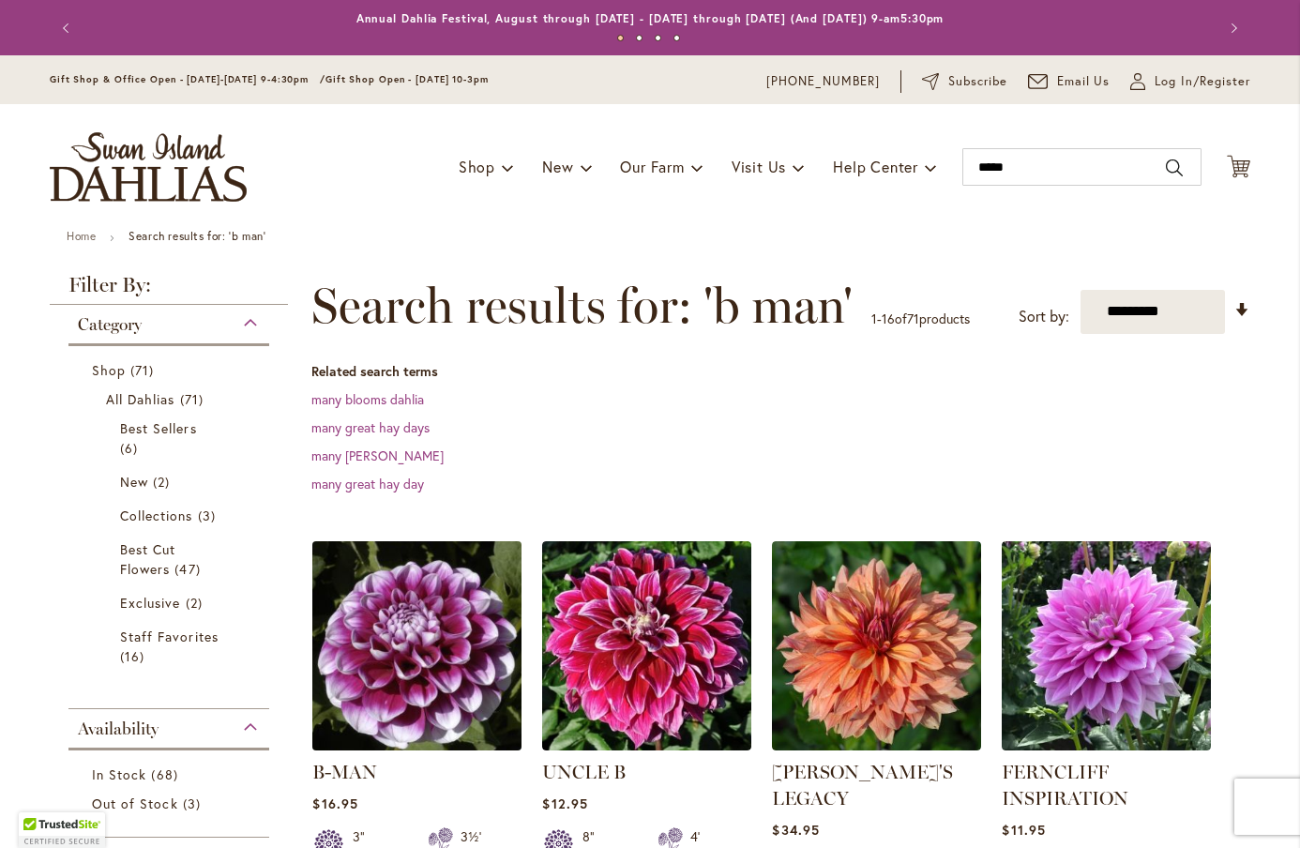
click at [398, 643] on img at bounding box center [418, 646] width 220 height 220
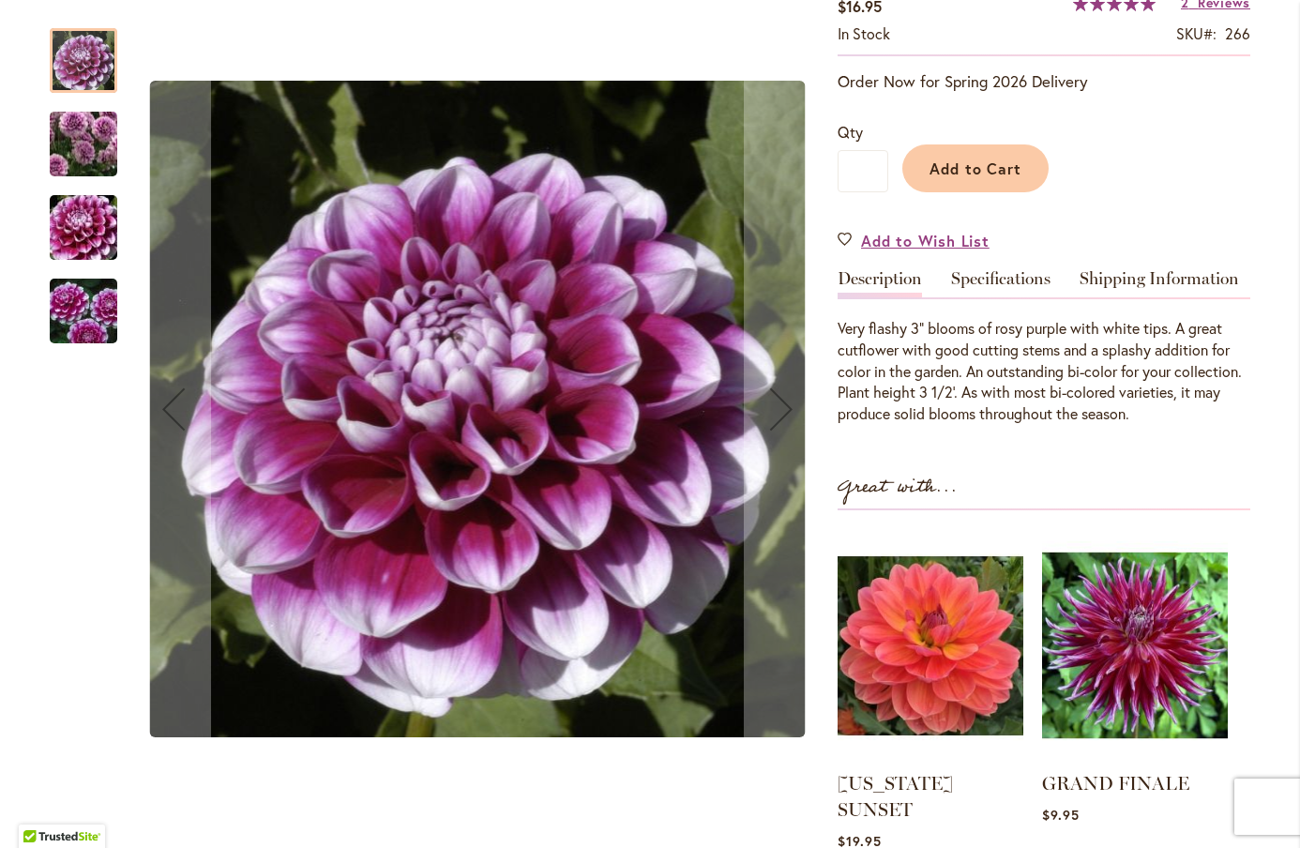
scroll to position [354, 0]
